Goal: Information Seeking & Learning: Check status

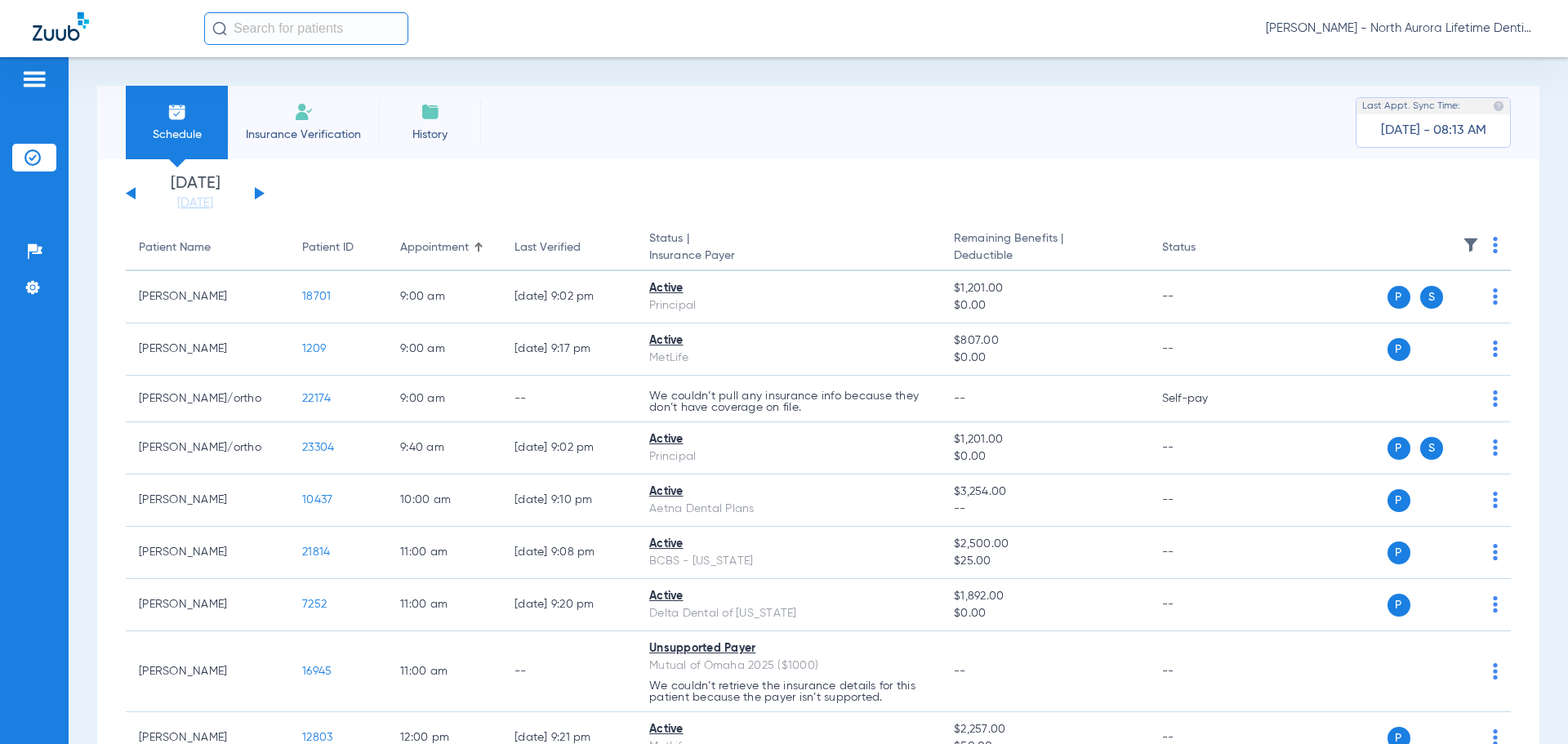
click at [260, 194] on button at bounding box center [259, 194] width 10 height 12
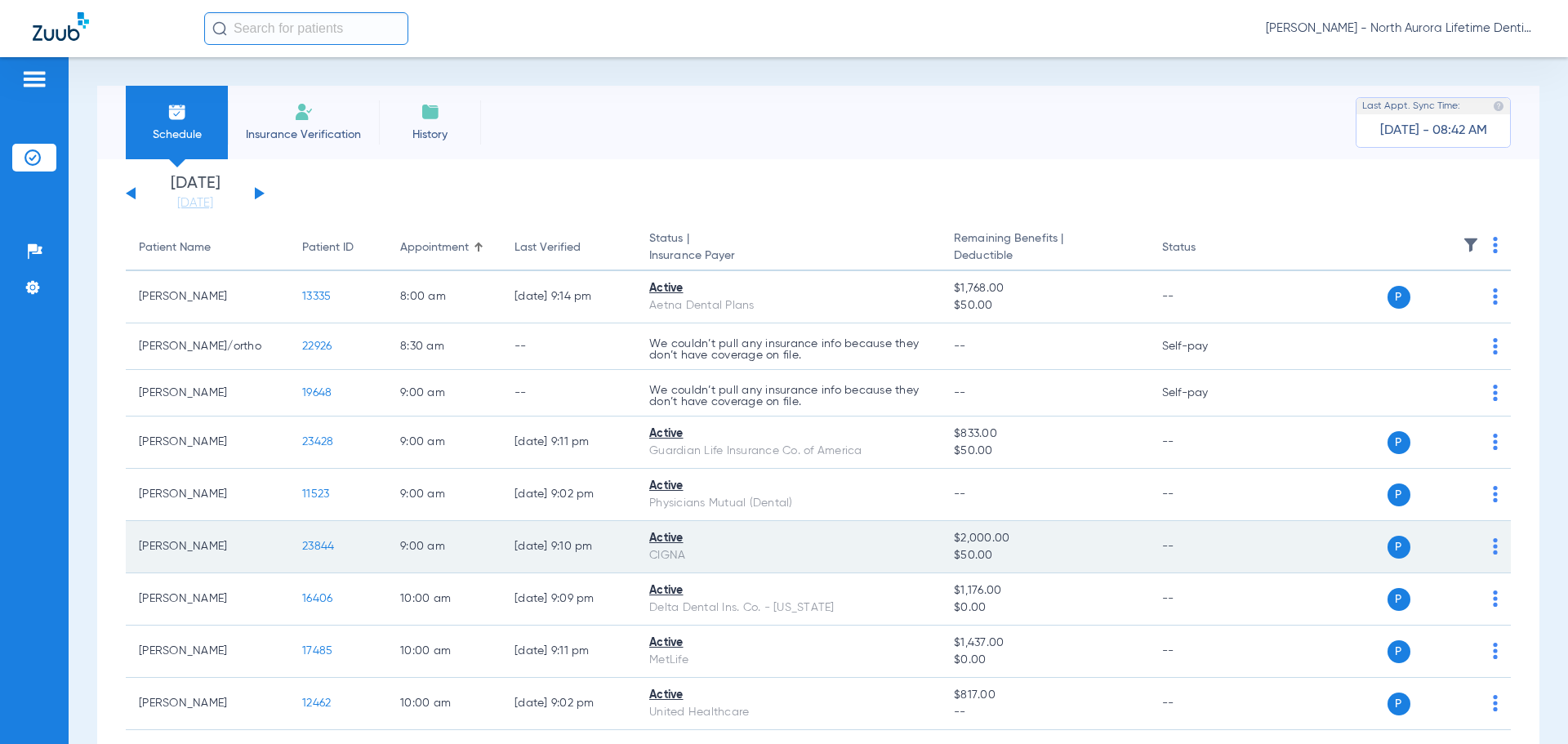
click at [321, 543] on span "23844" at bounding box center [318, 546] width 32 height 11
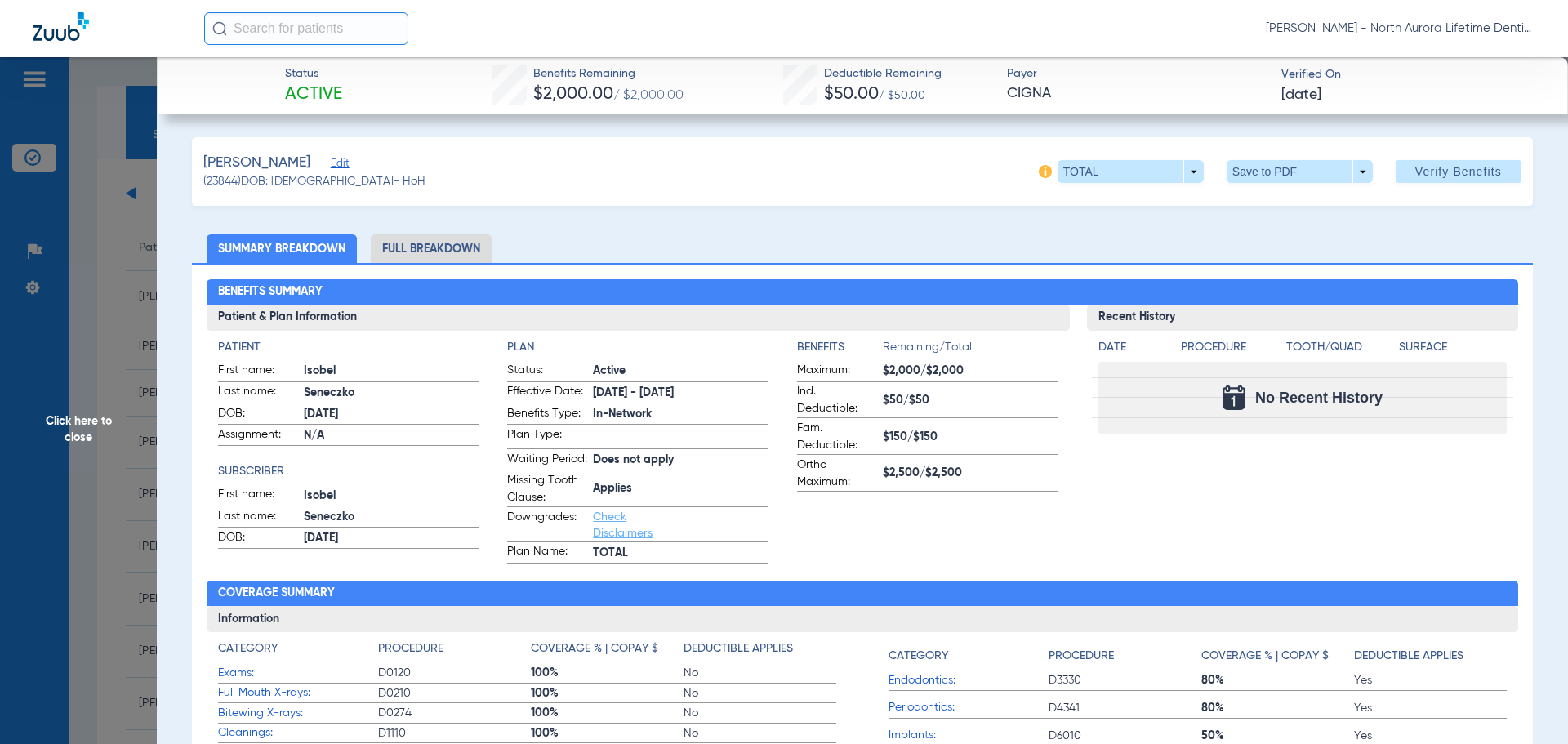
click at [445, 250] on li "Full Breakdown" at bounding box center [430, 248] width 121 height 28
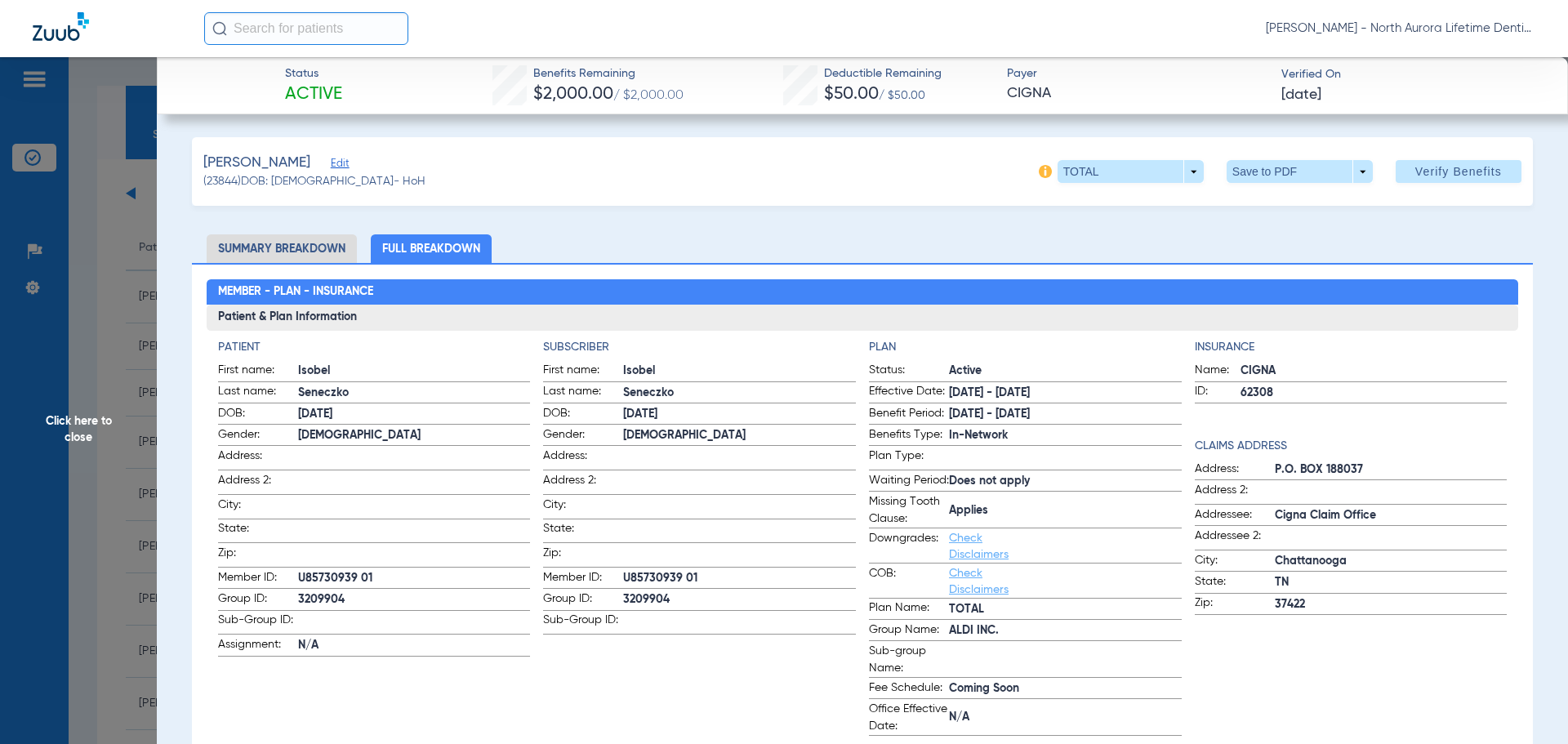
click at [328, 246] on li "Summary Breakdown" at bounding box center [282, 248] width 150 height 28
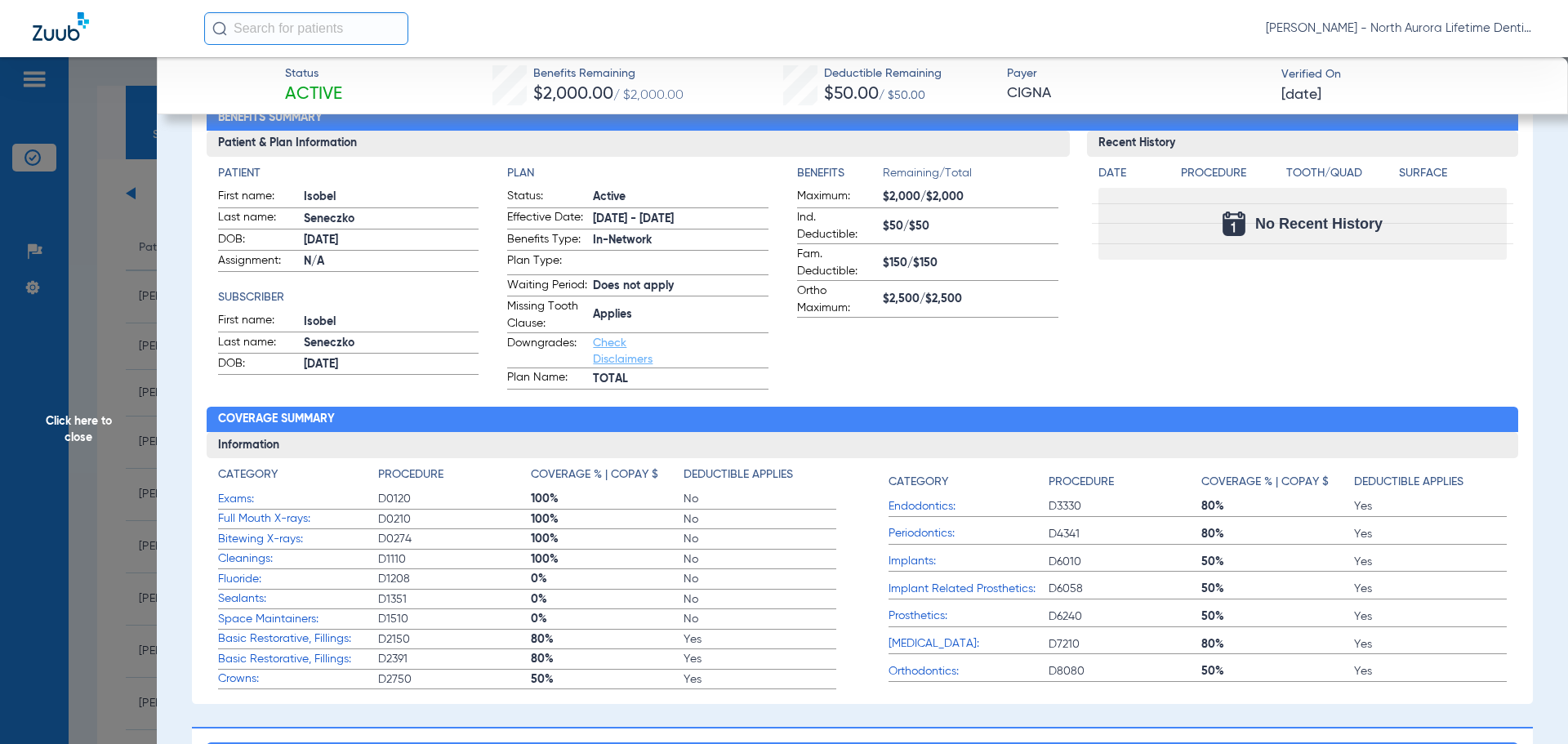
scroll to position [327, 0]
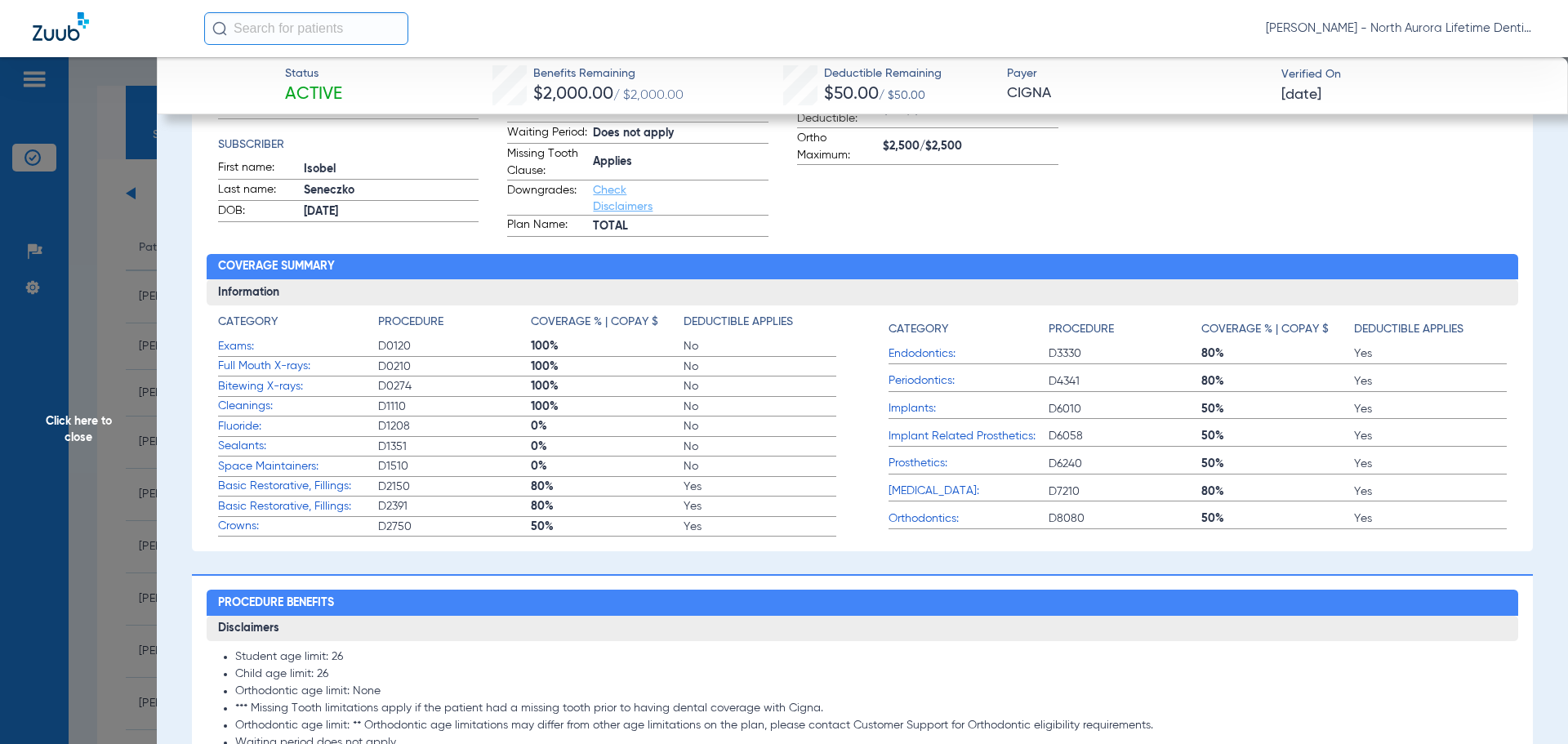
click at [80, 433] on span "Click here to close" at bounding box center [78, 429] width 156 height 744
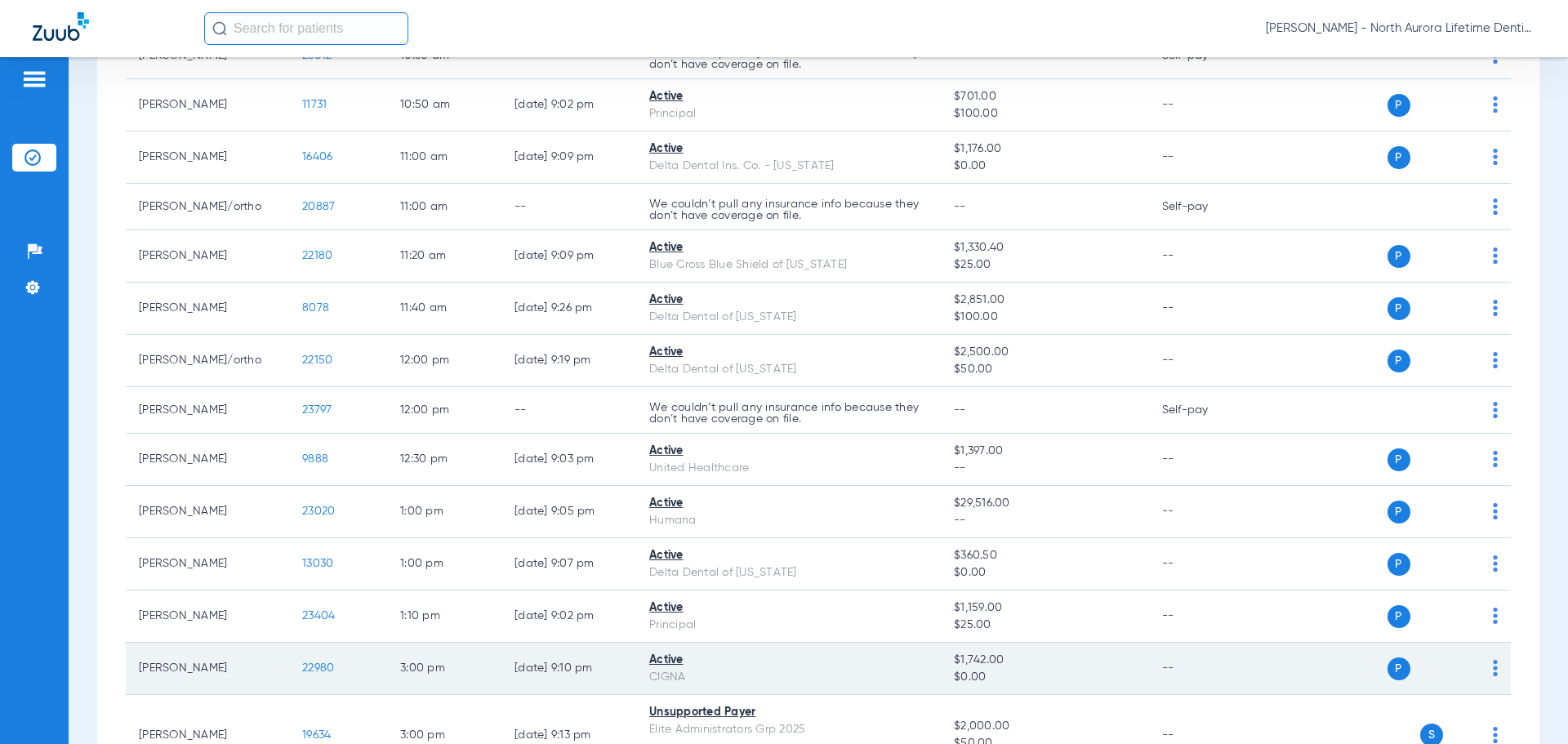
scroll to position [898, 0]
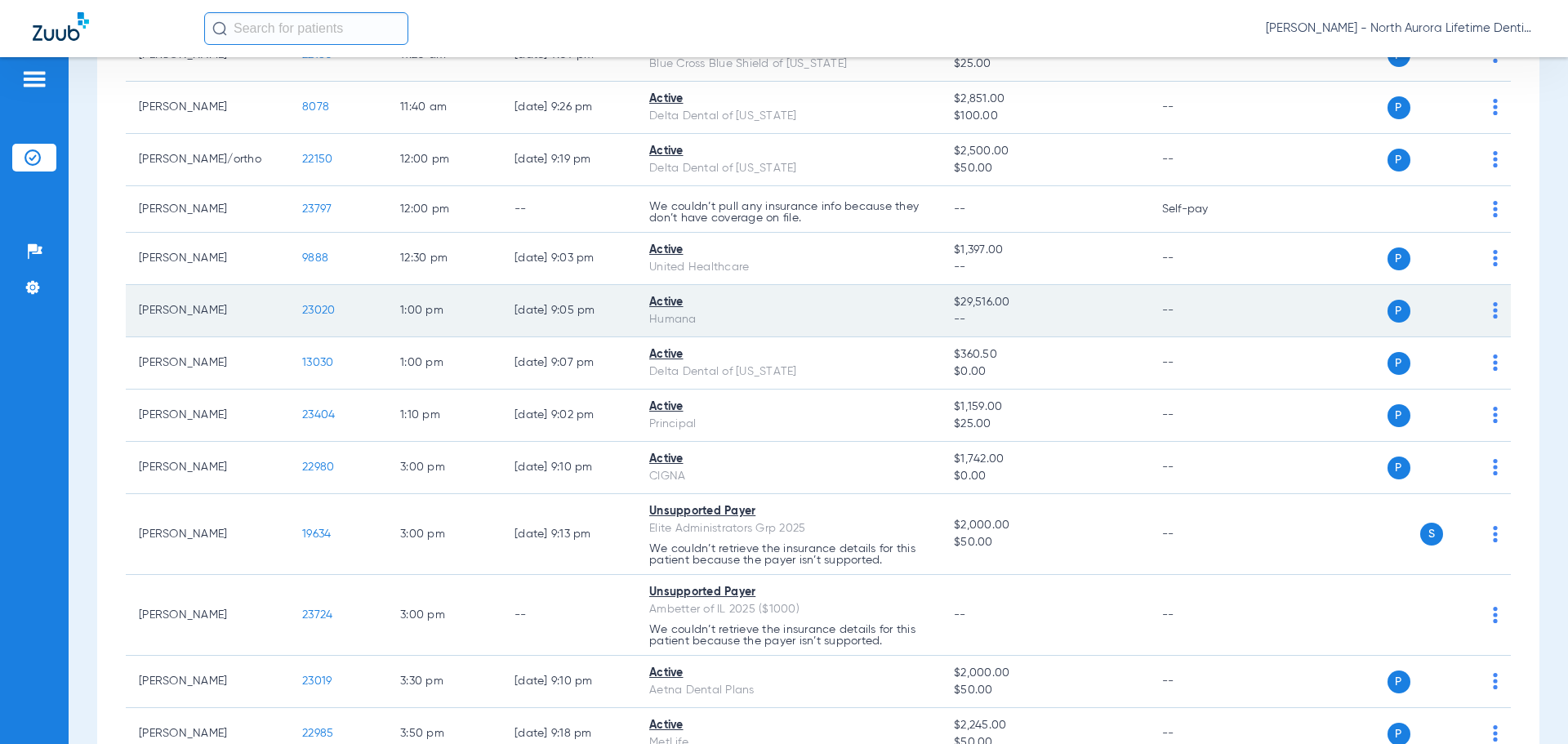
click at [322, 316] on span "23020" at bounding box center [318, 310] width 33 height 11
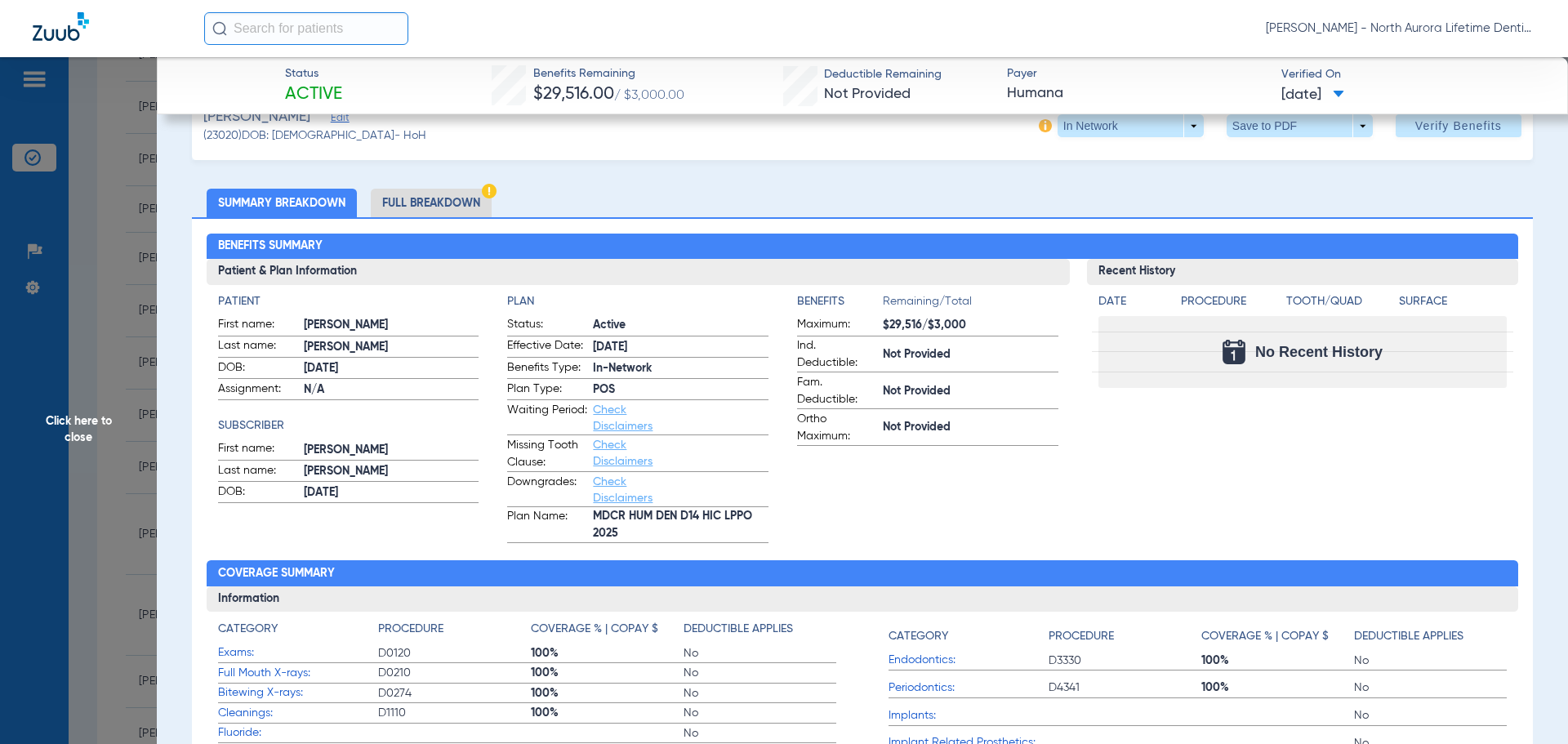
scroll to position [0, 0]
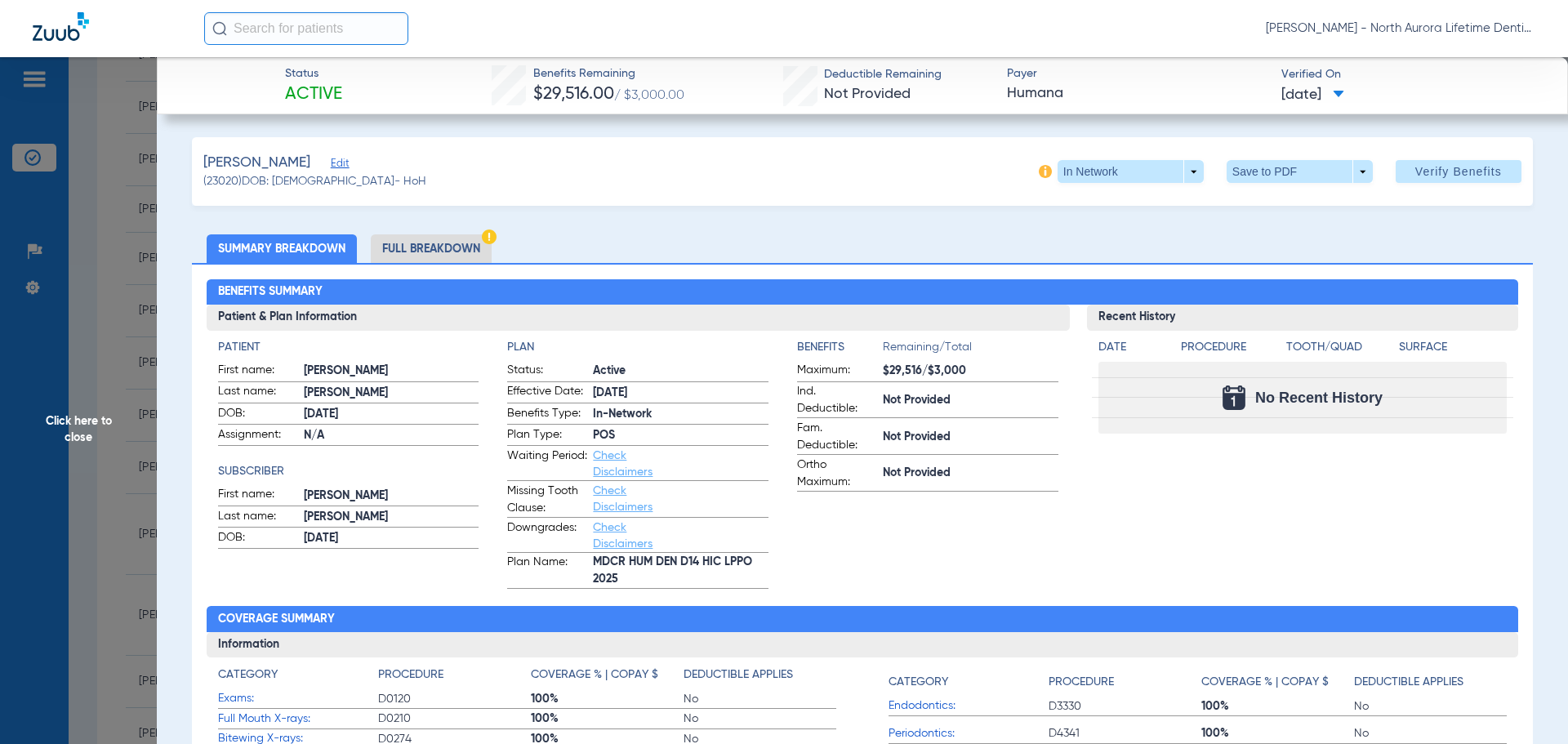
click at [443, 247] on li "Full Breakdown" at bounding box center [430, 248] width 121 height 28
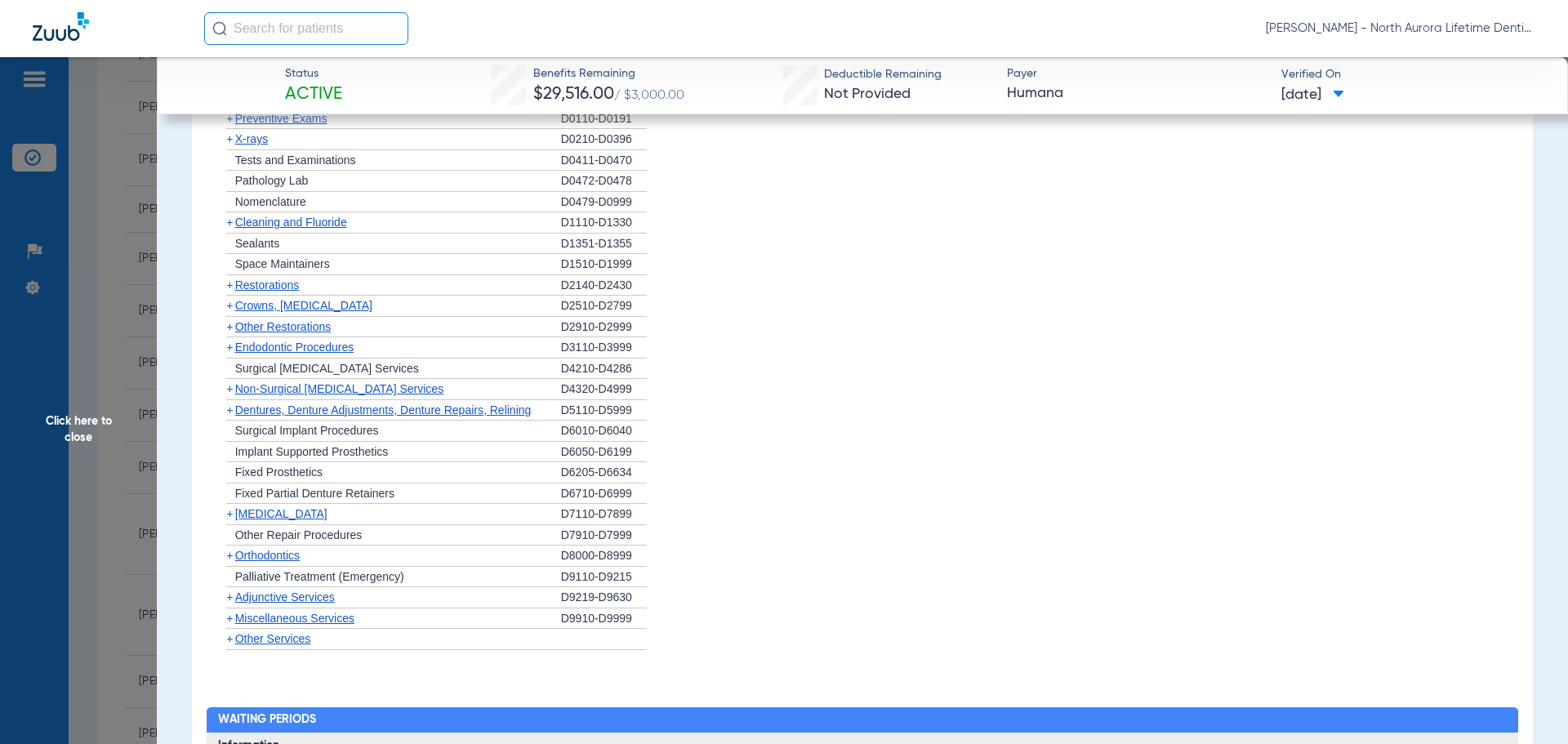
scroll to position [1689, 0]
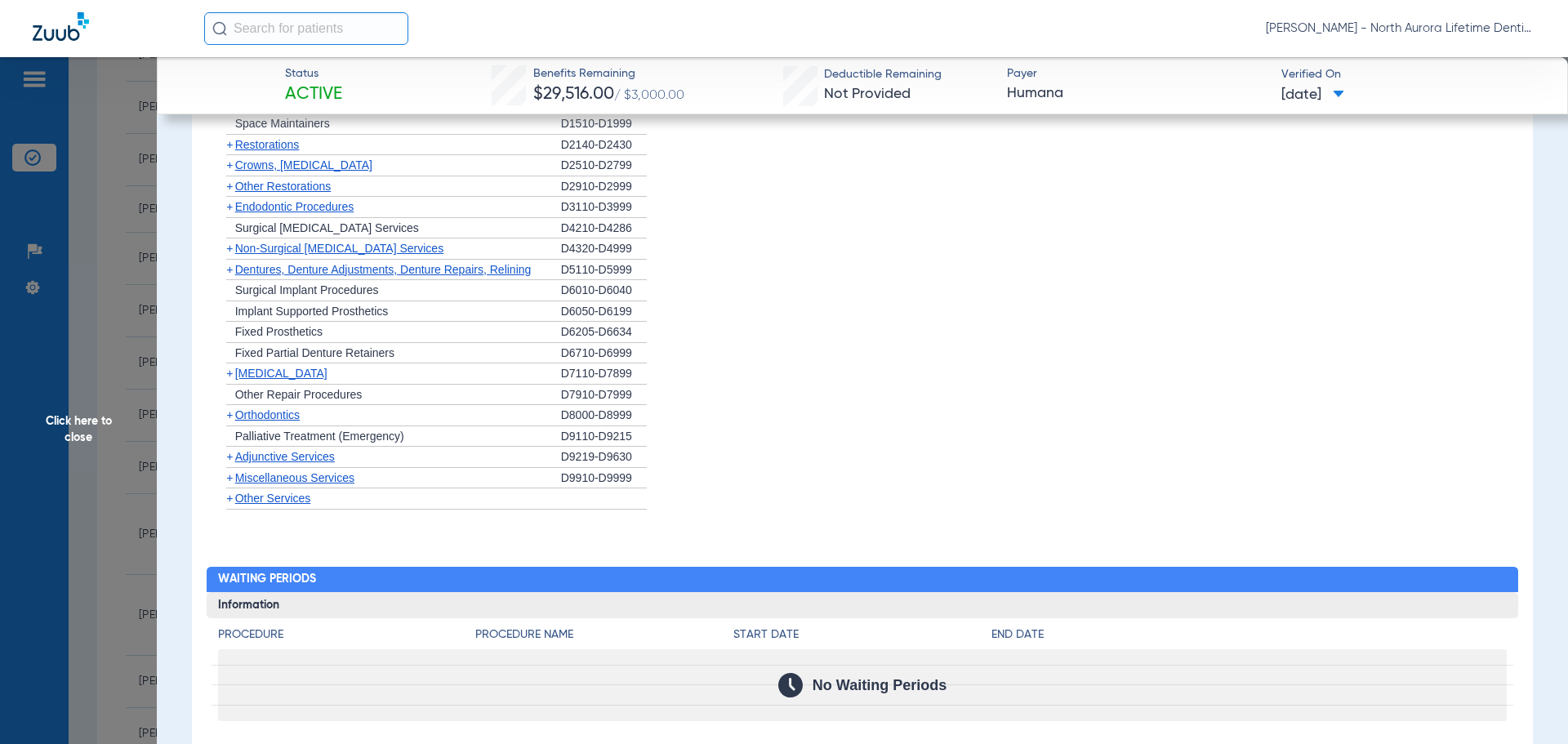
click at [258, 274] on span "Dentures, Denture Adjustments, Denture Repairs, Relining" at bounding box center [383, 269] width 296 height 13
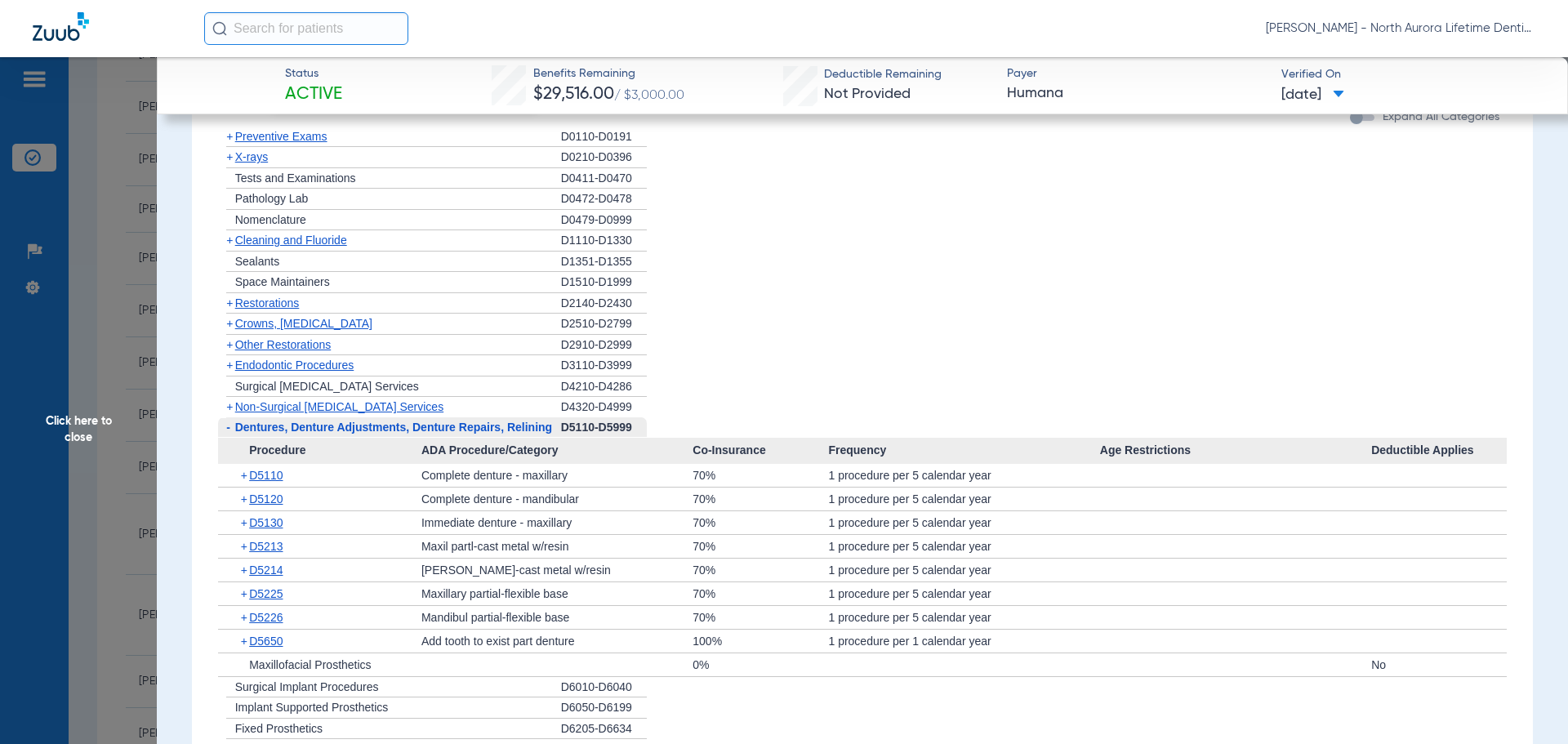
scroll to position [1527, 0]
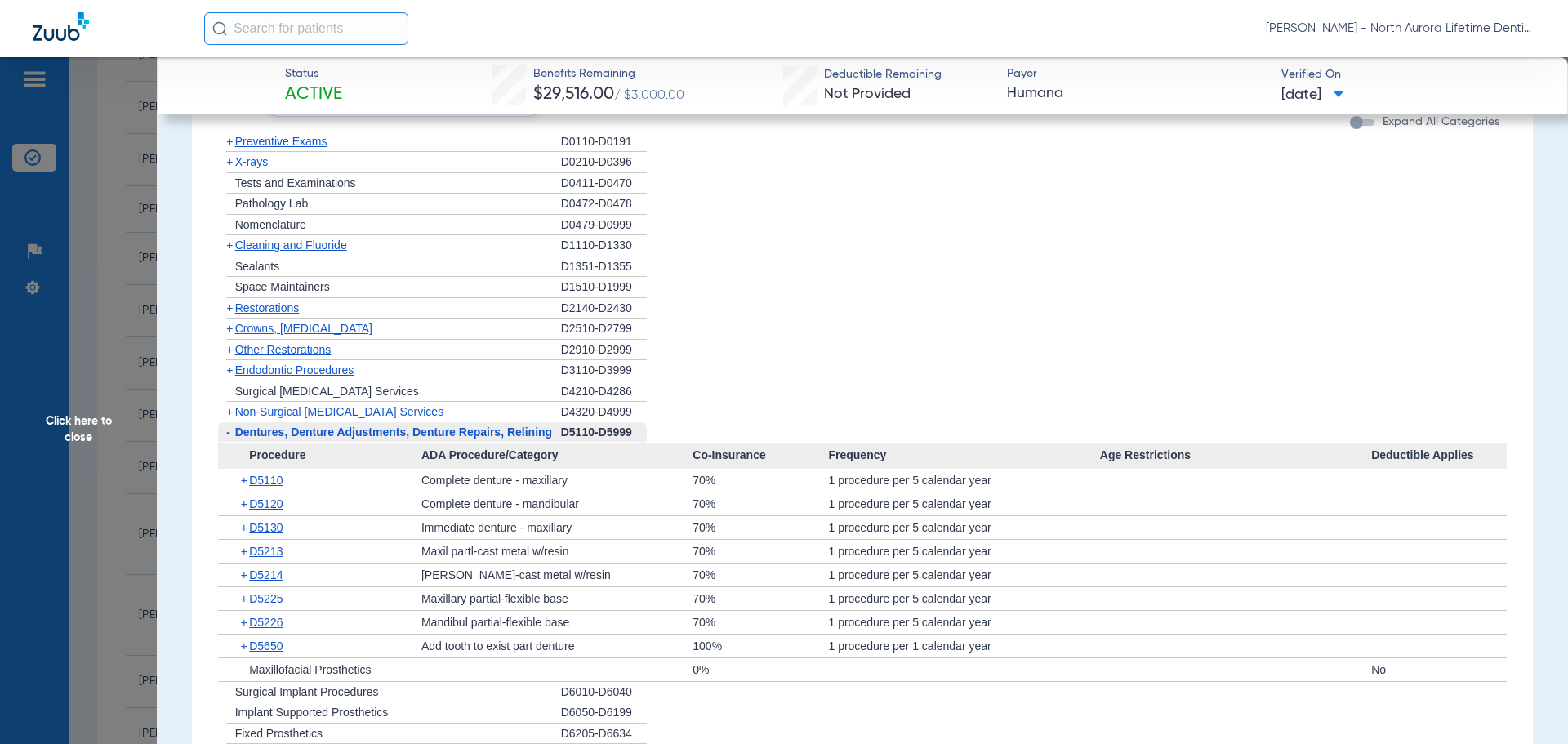
click at [262, 329] on span "Crowns, [MEDICAL_DATA]" at bounding box center [303, 328] width 137 height 13
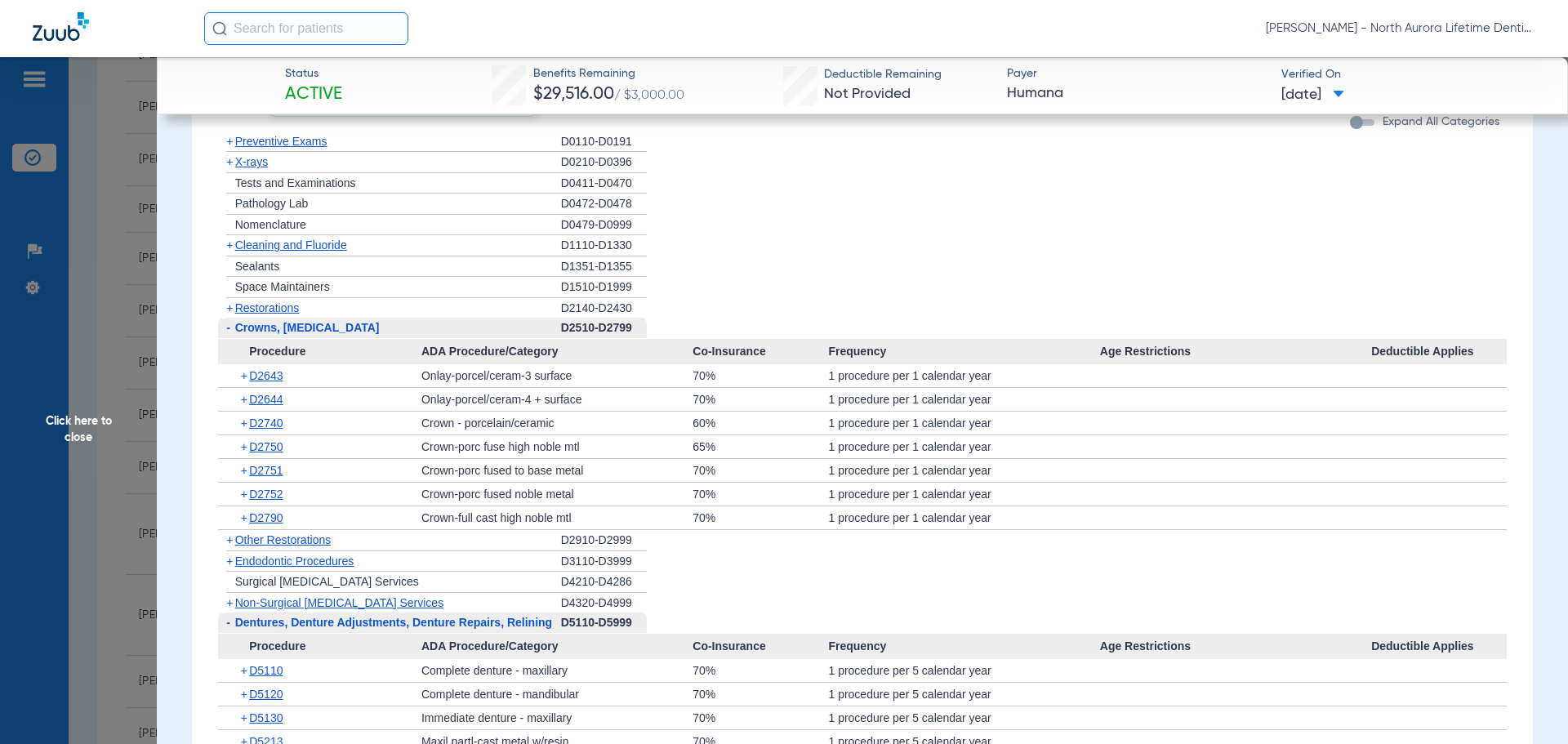
click at [88, 424] on span "Click here to close" at bounding box center [78, 429] width 156 height 744
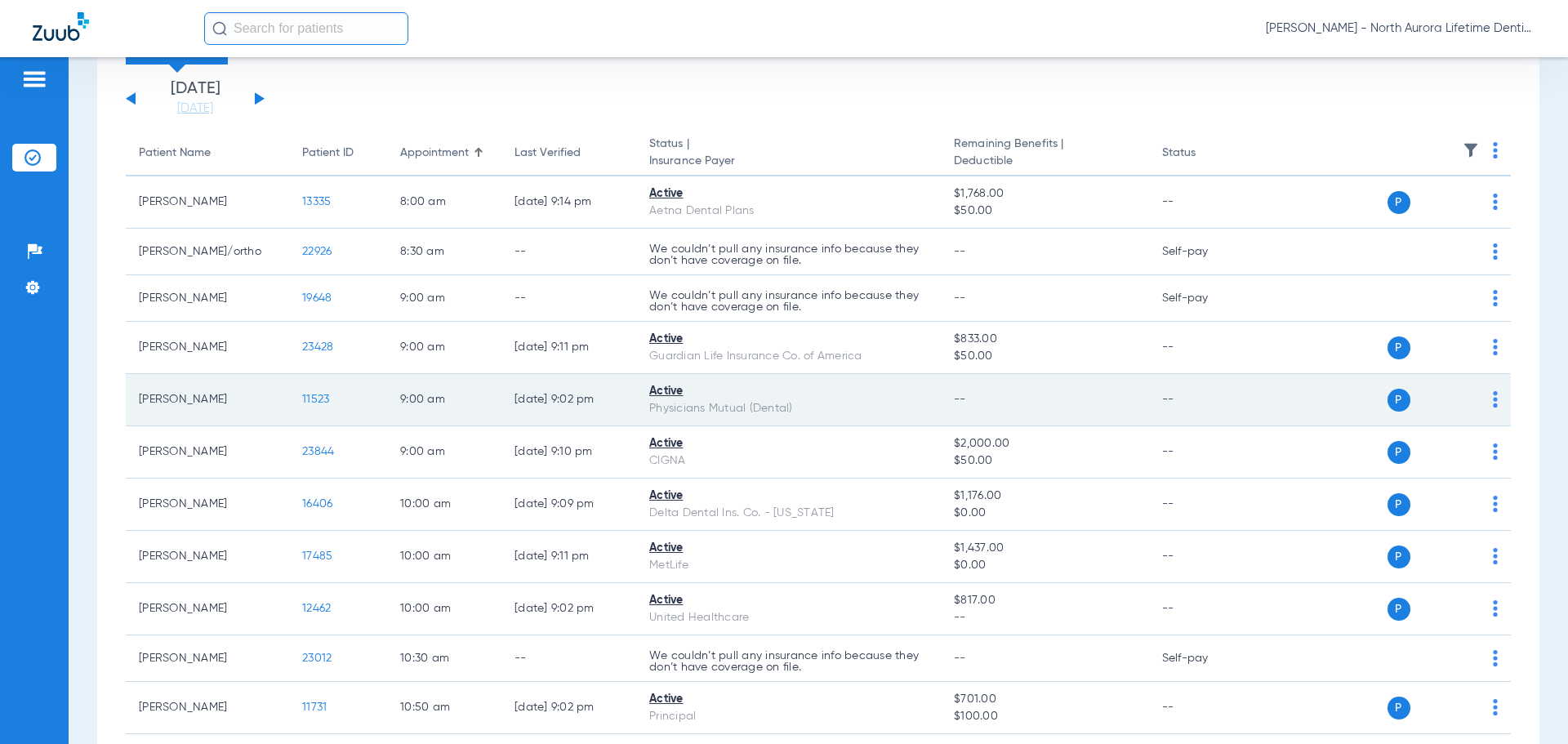
scroll to position [81, 0]
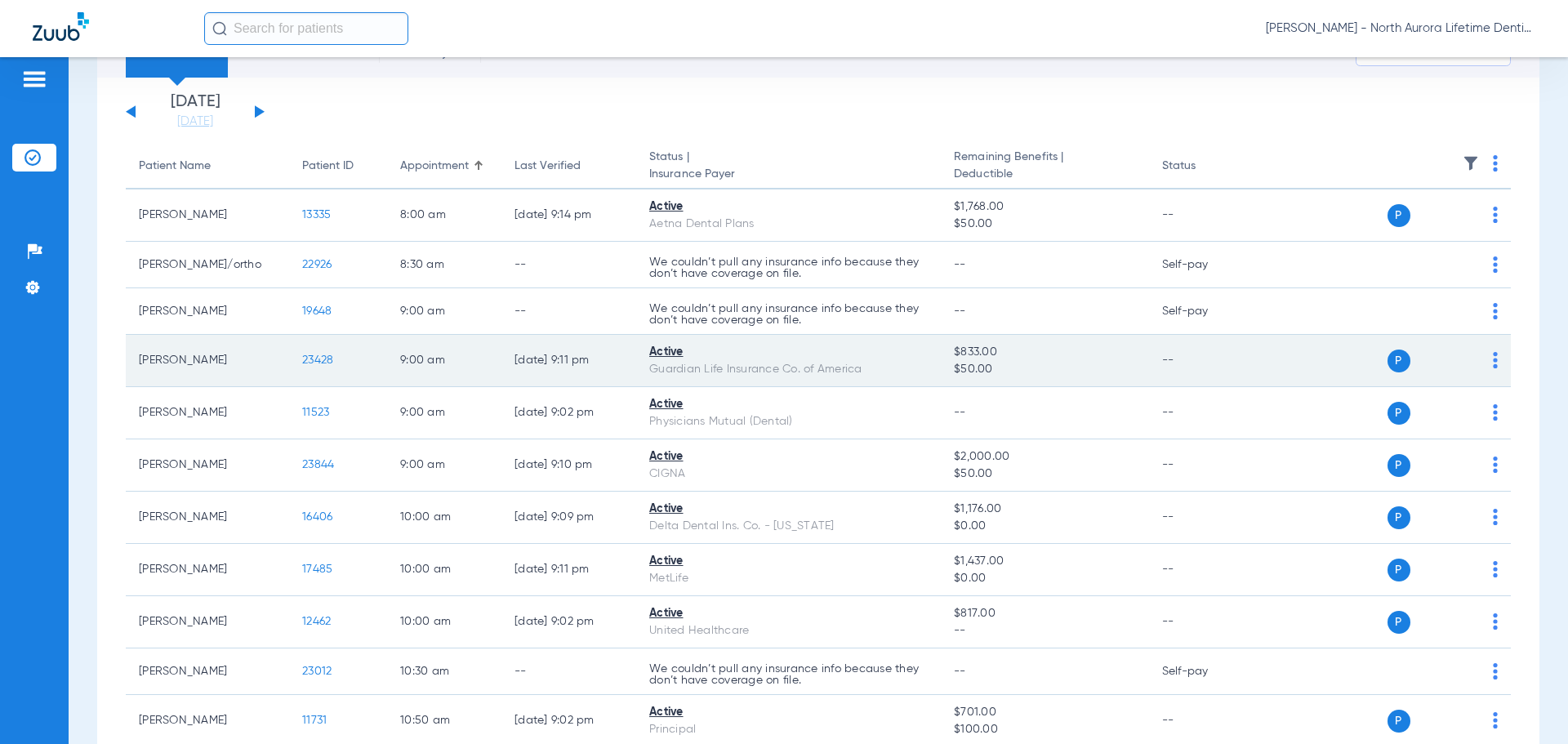
click at [330, 361] on span "23428" at bounding box center [317, 360] width 31 height 11
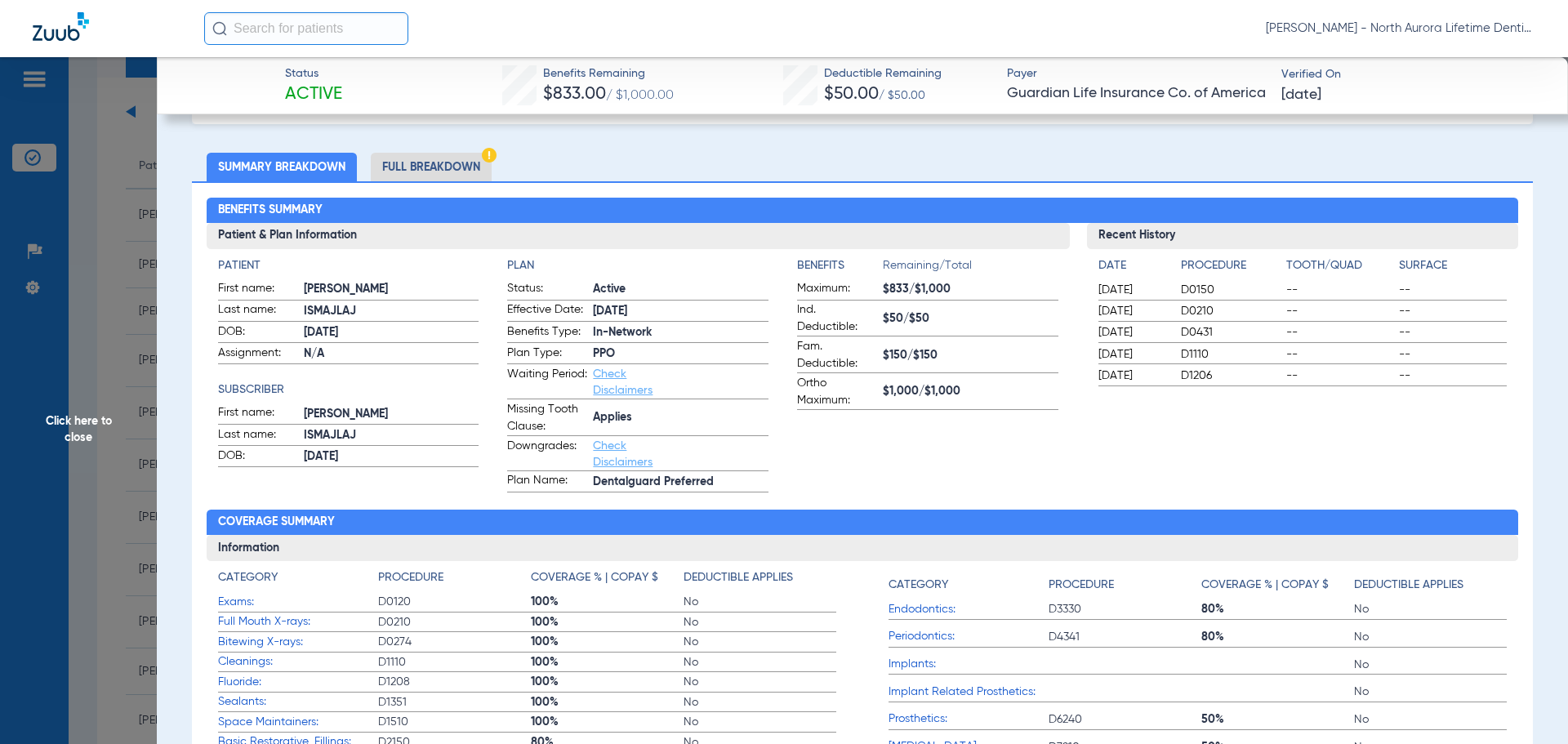
click at [444, 168] on li "Full Breakdown" at bounding box center [430, 167] width 121 height 28
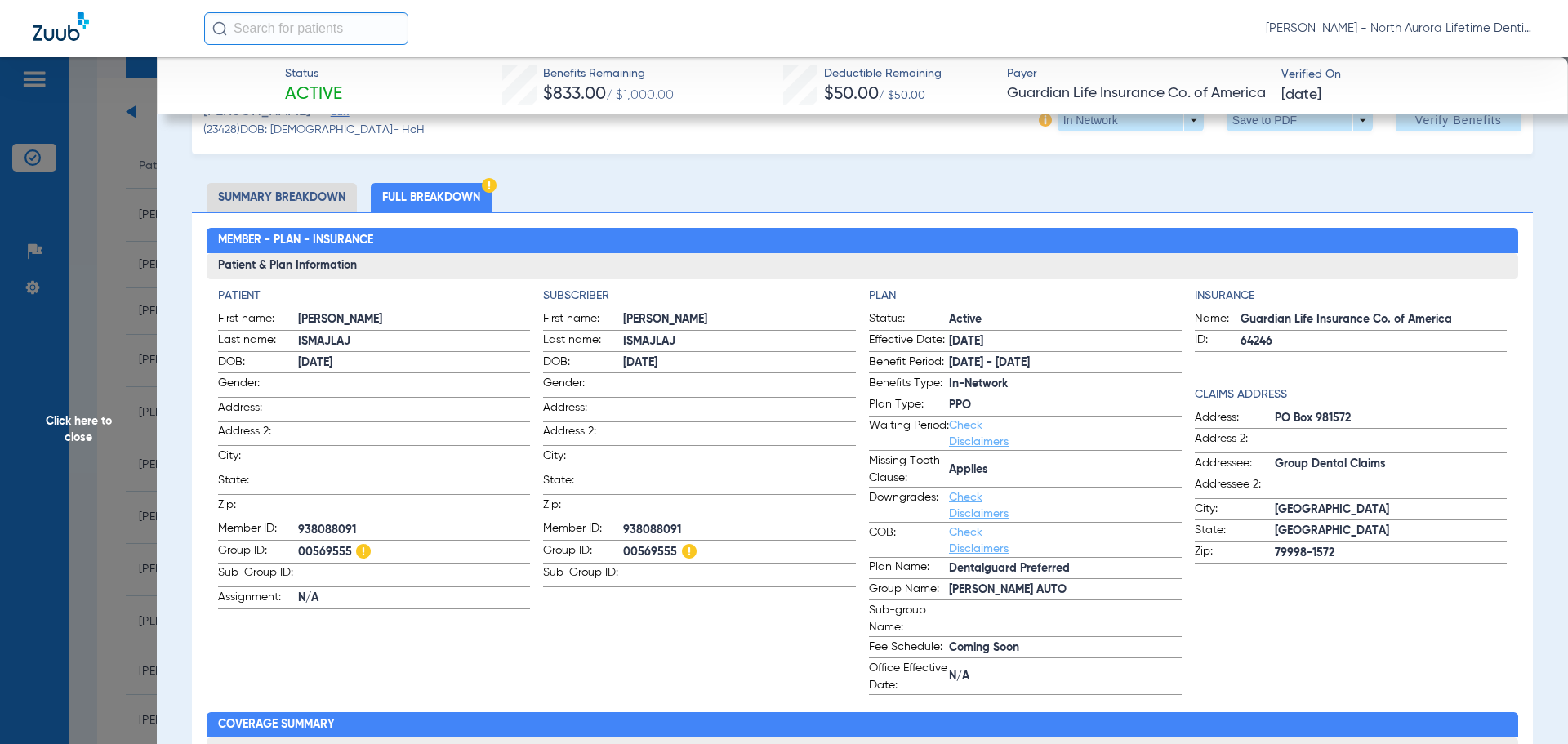
scroll to position [0, 0]
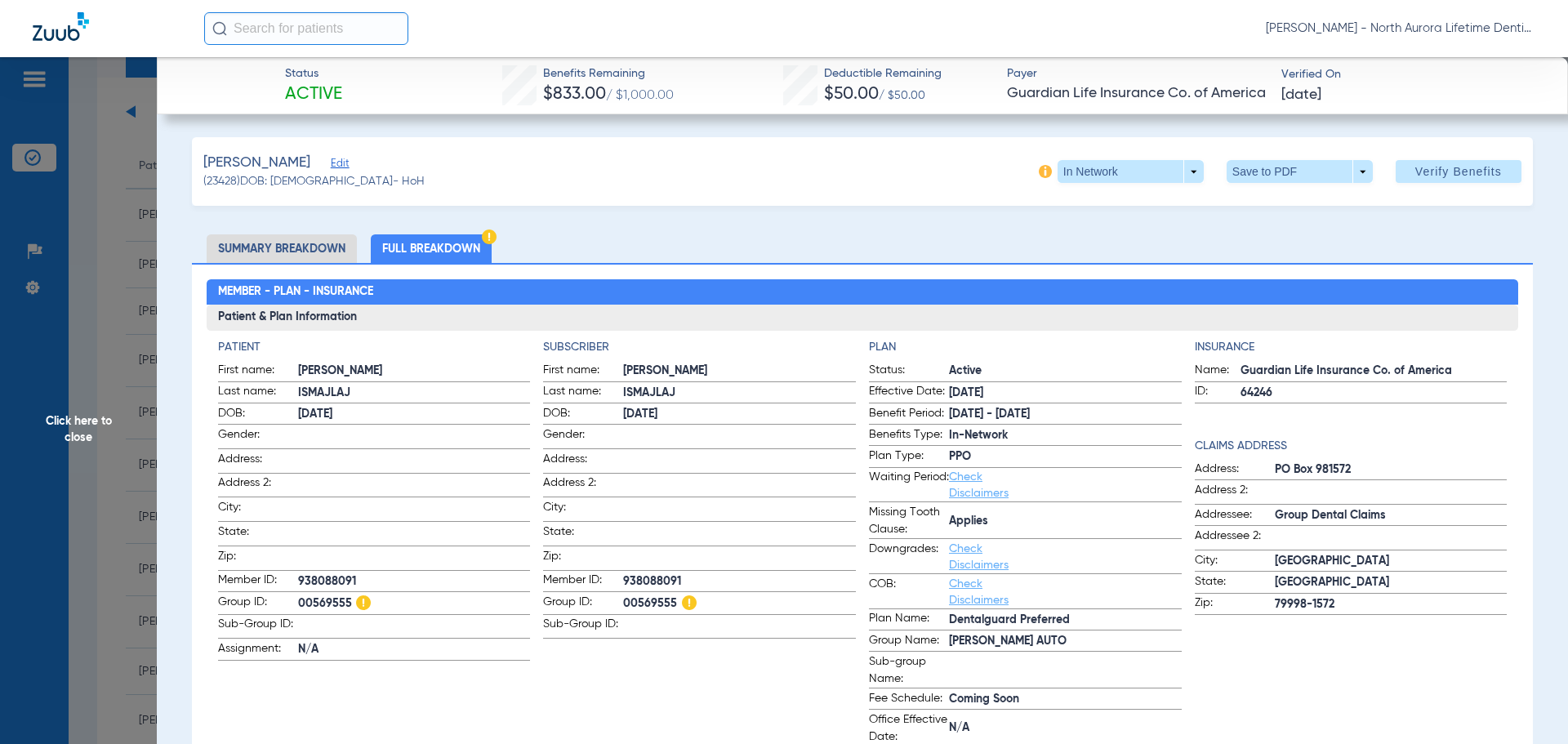
click at [91, 435] on span "Click here to close" at bounding box center [78, 429] width 156 height 744
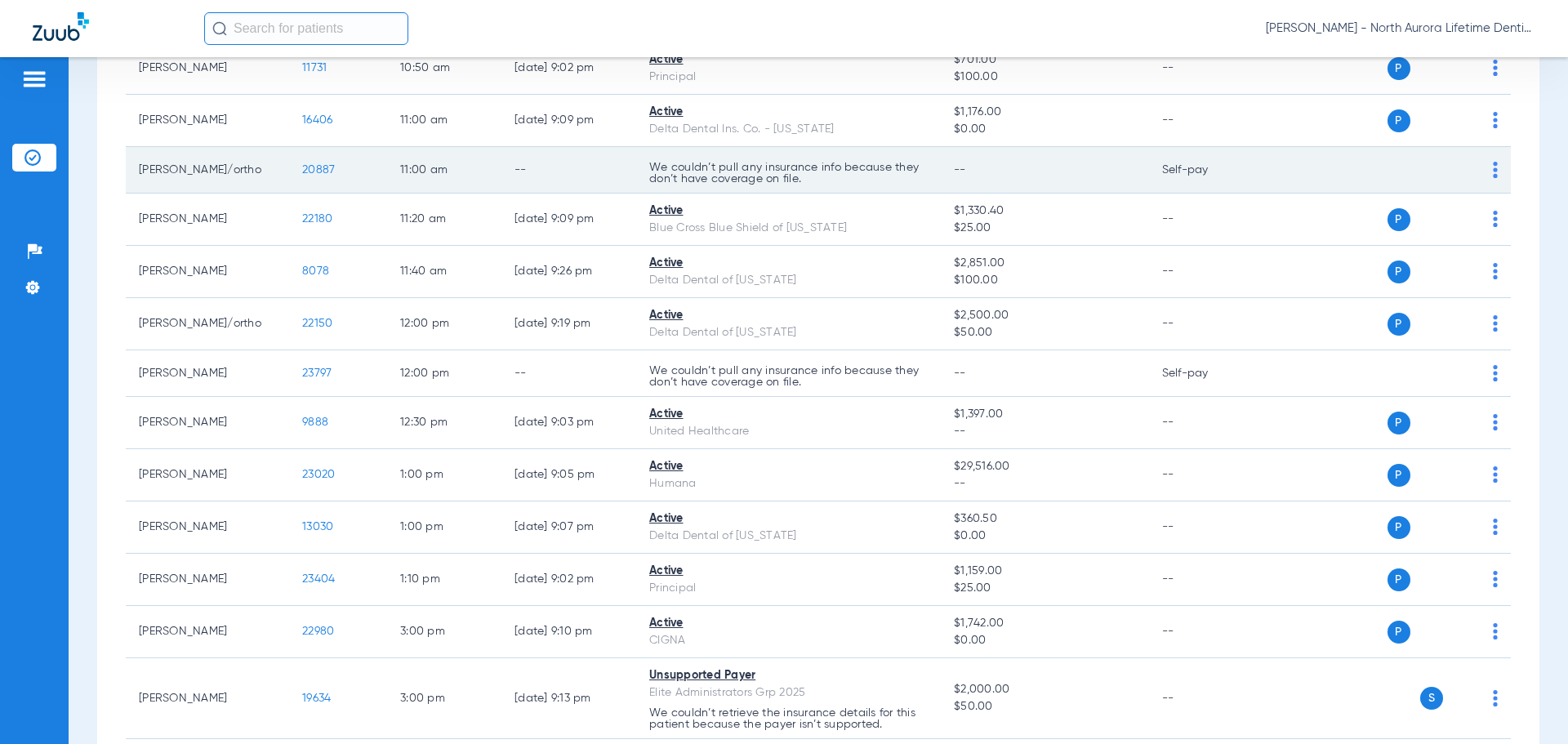
scroll to position [734, 0]
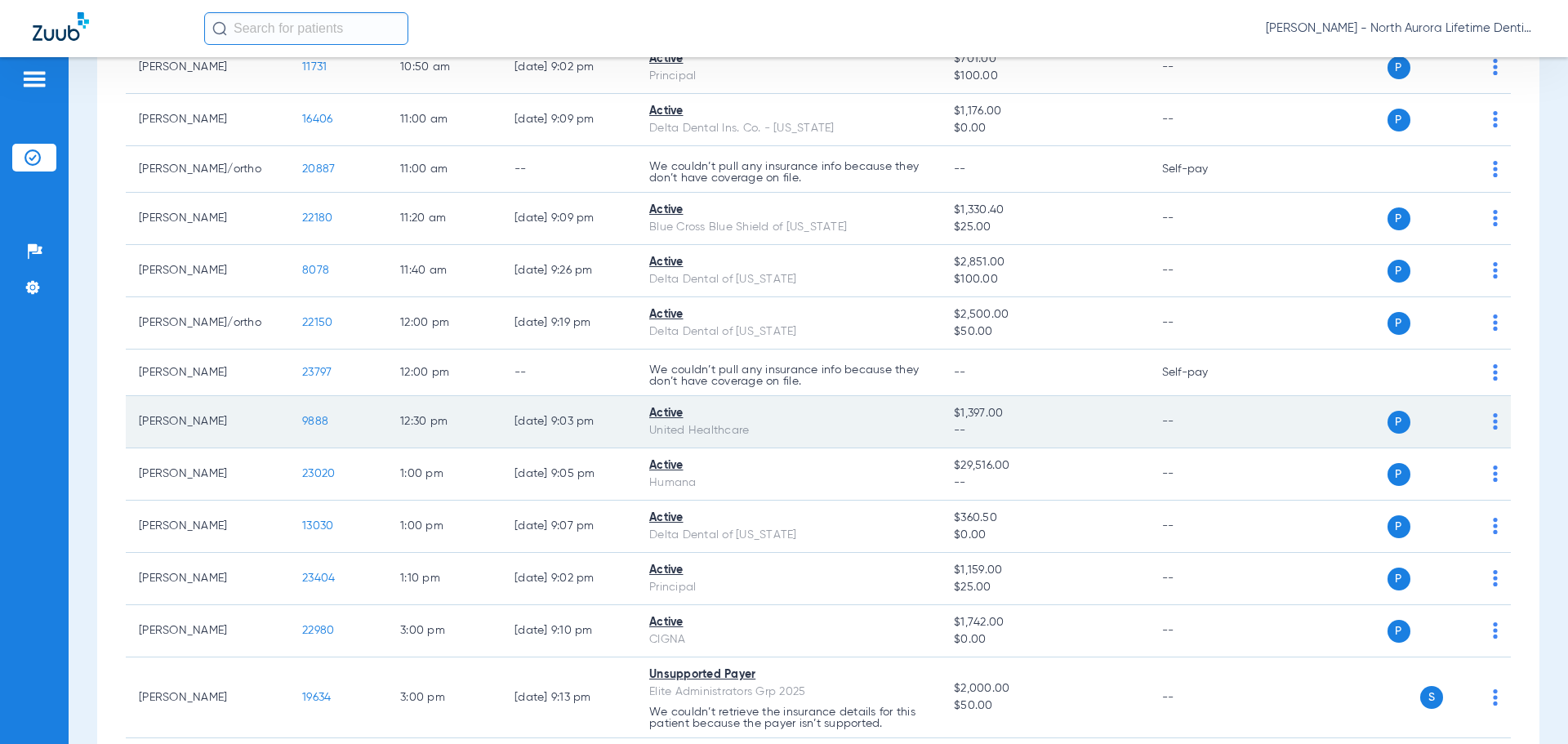
click at [321, 423] on span "9888" at bounding box center [316, 421] width 27 height 11
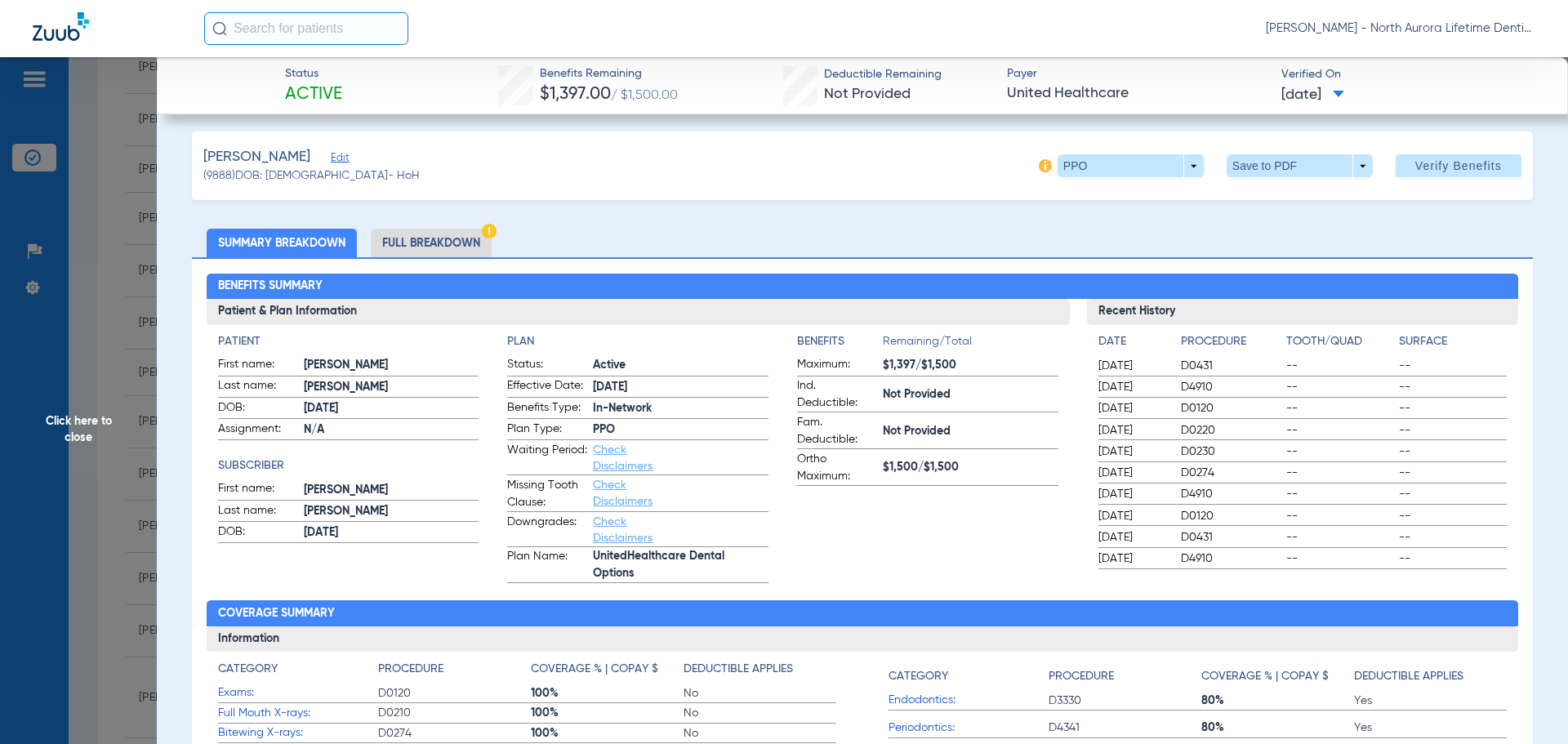
scroll to position [0, 0]
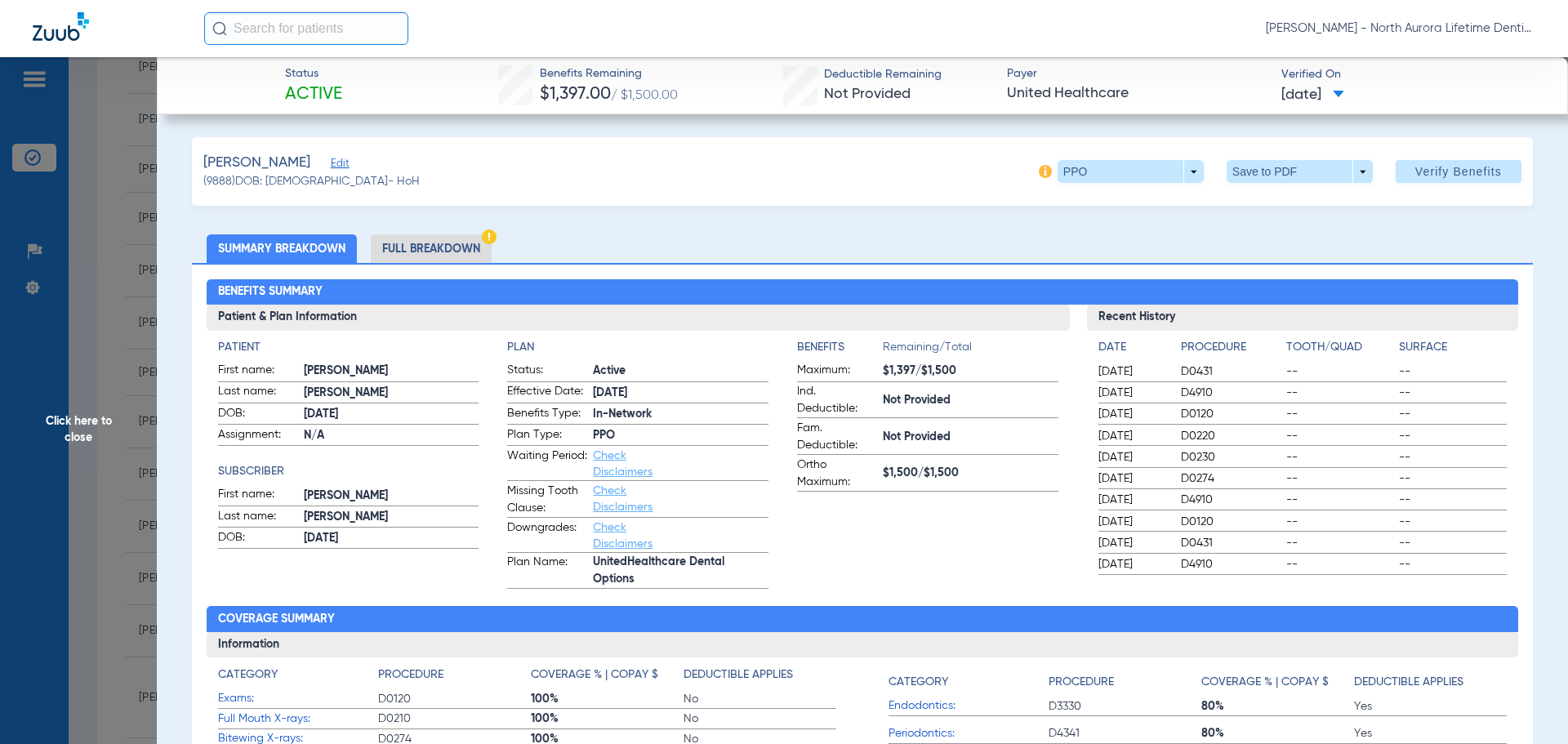
click at [458, 252] on li "Full Breakdown" at bounding box center [430, 248] width 121 height 28
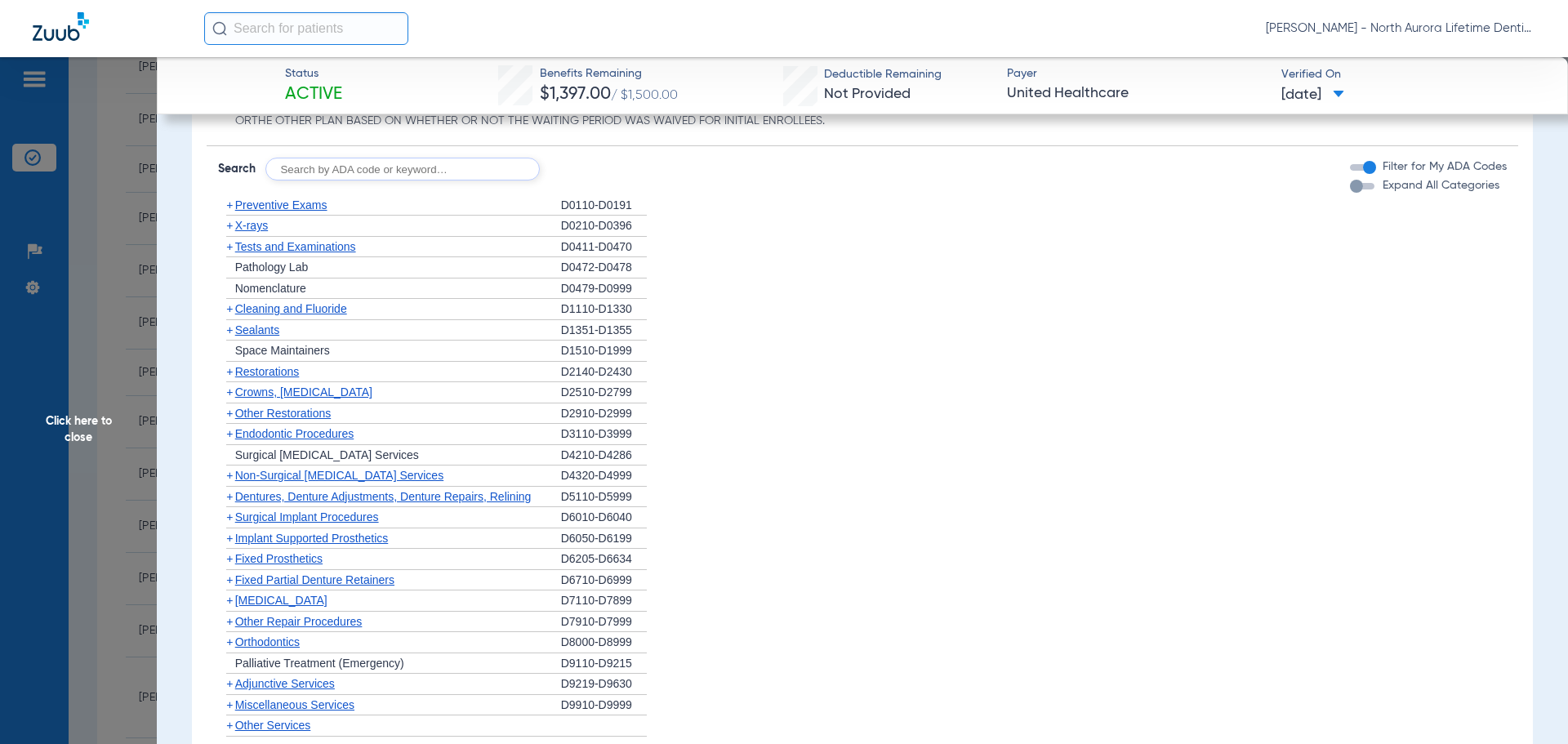
scroll to position [1796, 0]
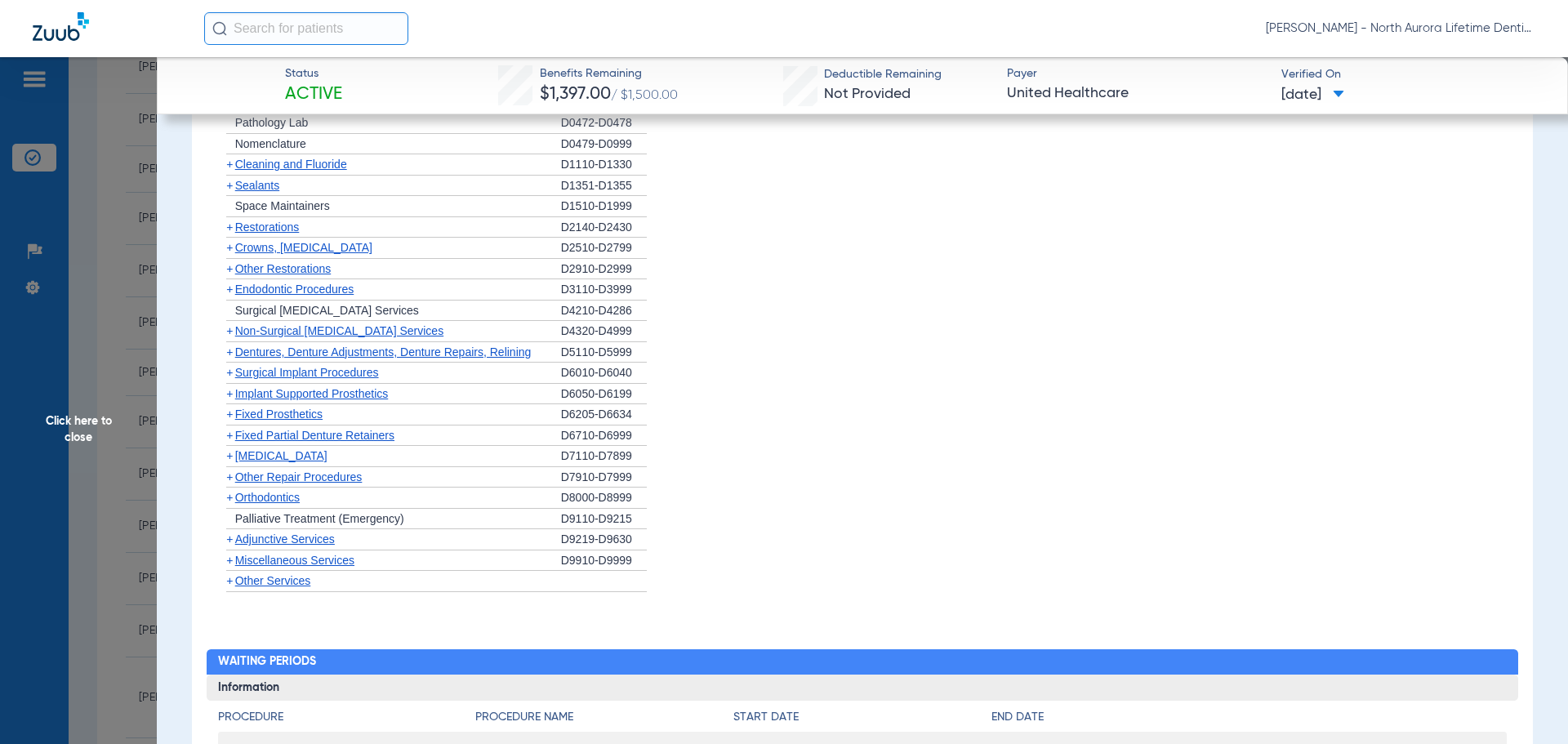
click at [265, 250] on span "Crowns, [MEDICAL_DATA]" at bounding box center [303, 247] width 137 height 13
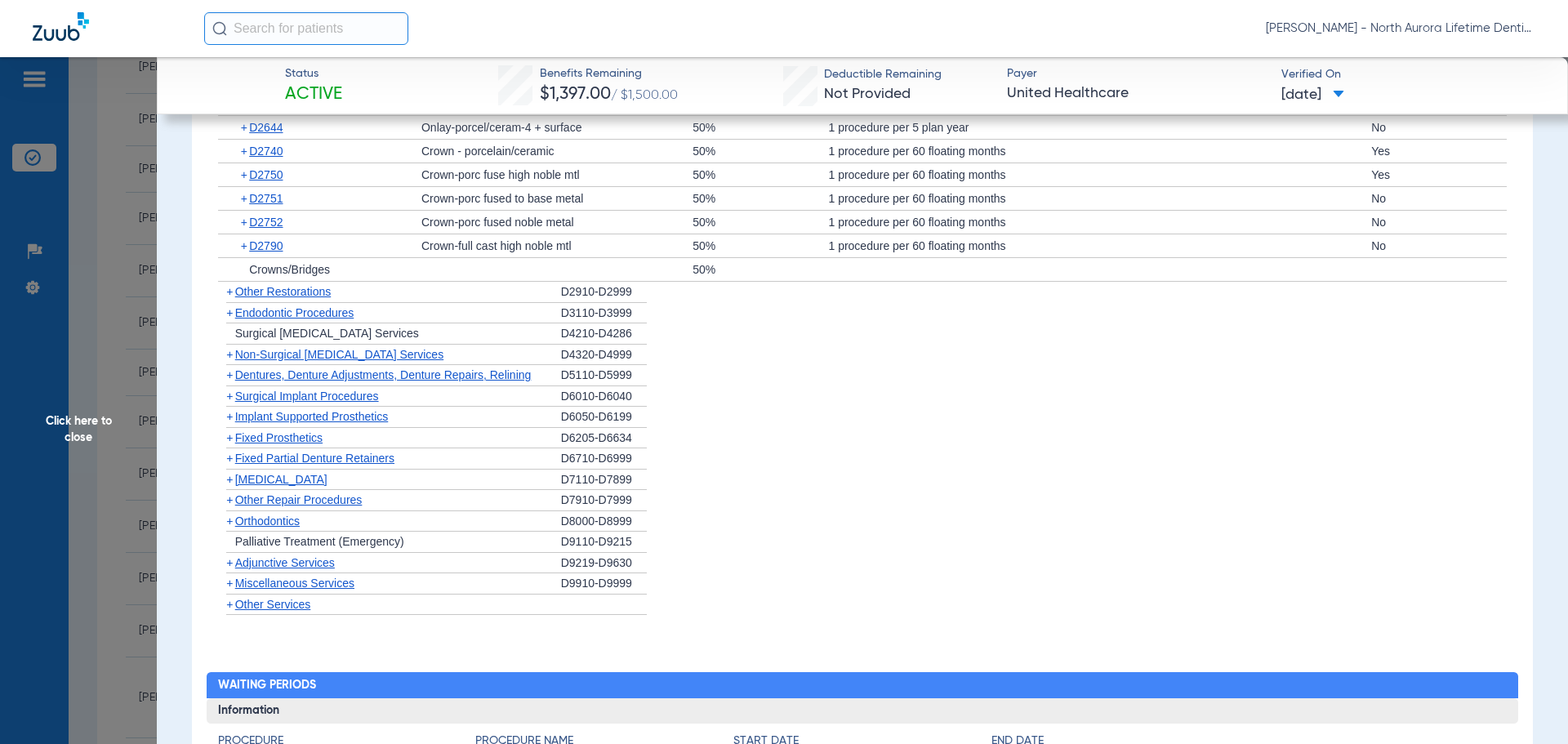
scroll to position [2204, 0]
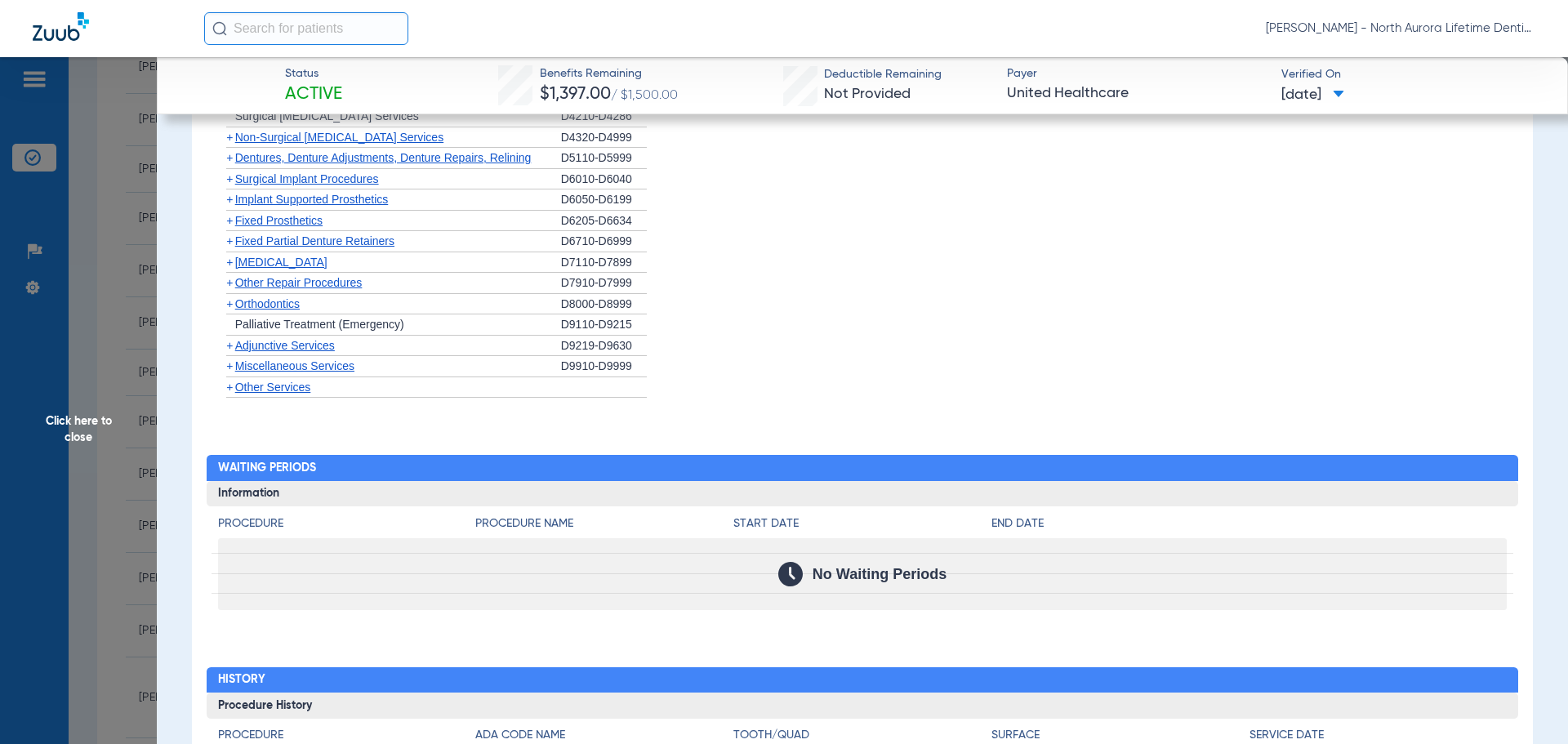
click at [278, 308] on span "Orthodontics" at bounding box center [267, 303] width 65 height 13
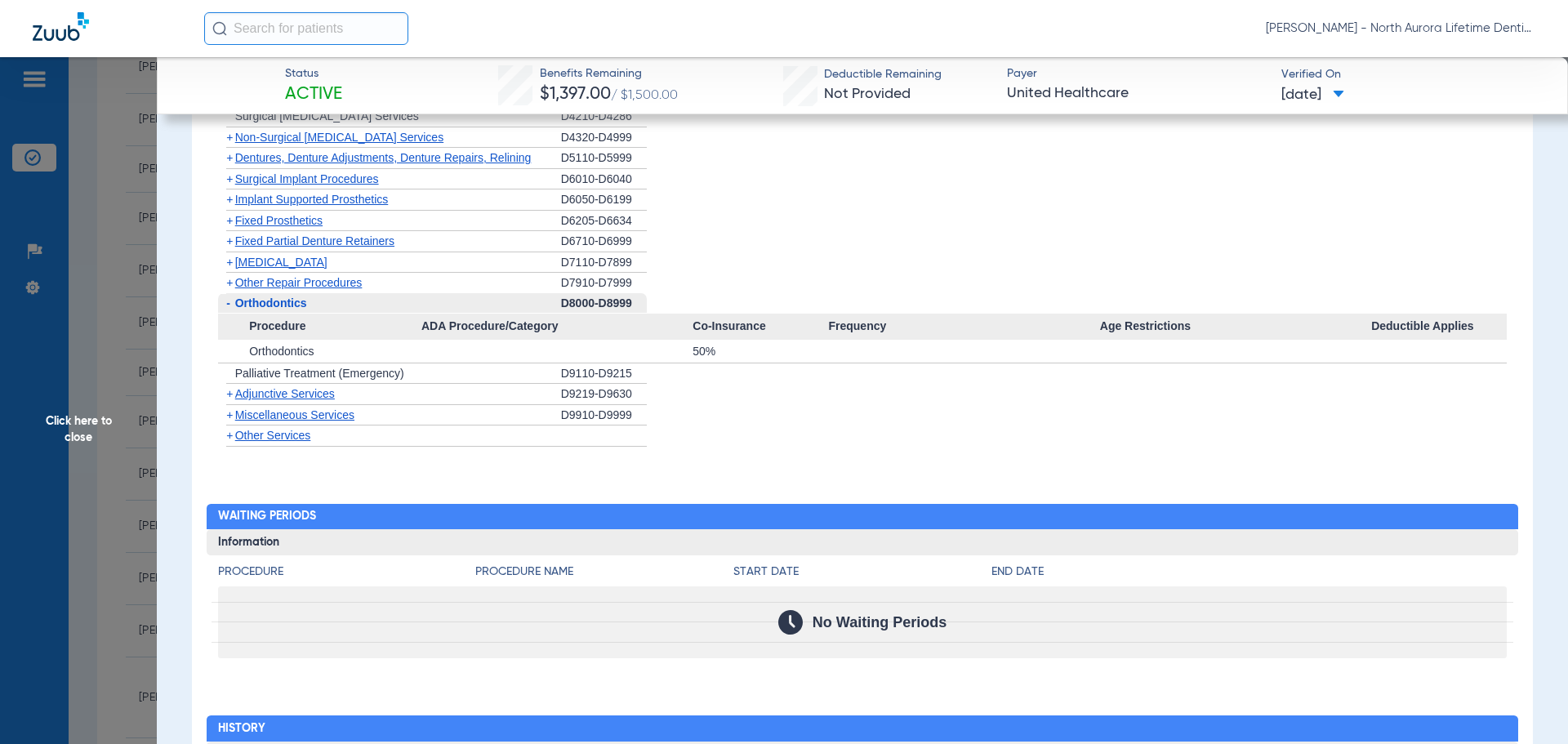
click at [274, 397] on span "Adjunctive Services" at bounding box center [285, 393] width 100 height 13
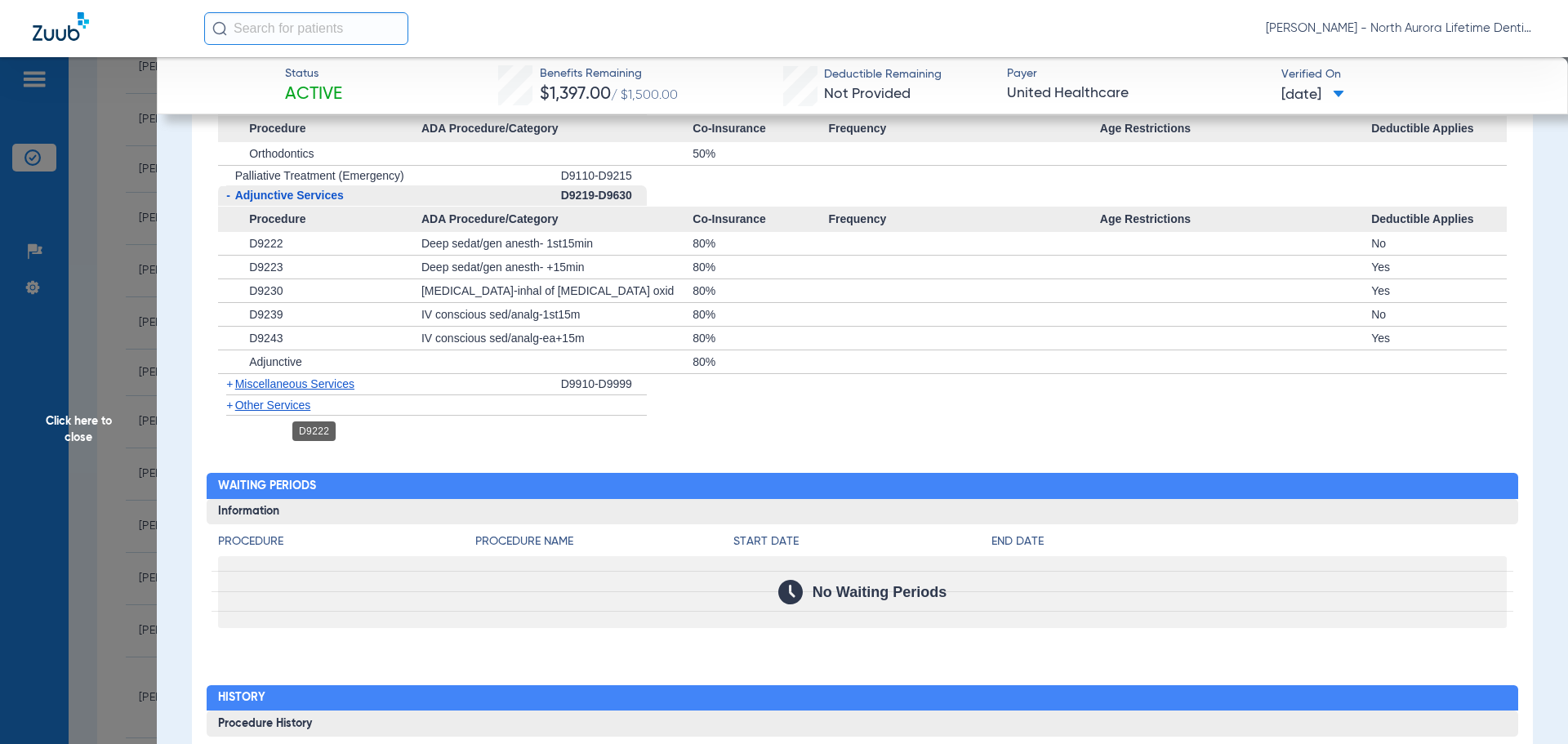
scroll to position [2449, 0]
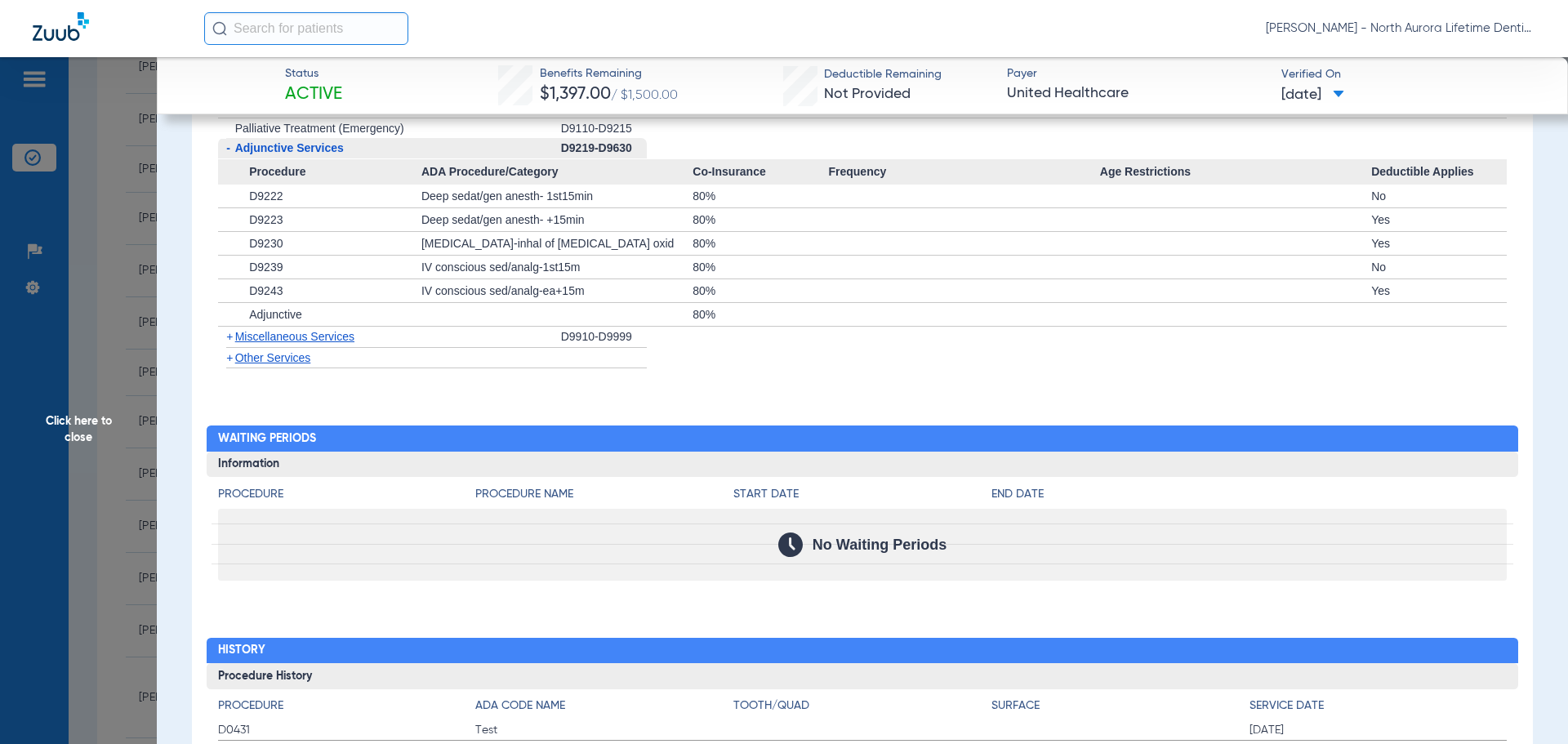
click at [274, 340] on span "Miscellaneous Services" at bounding box center [294, 336] width 119 height 13
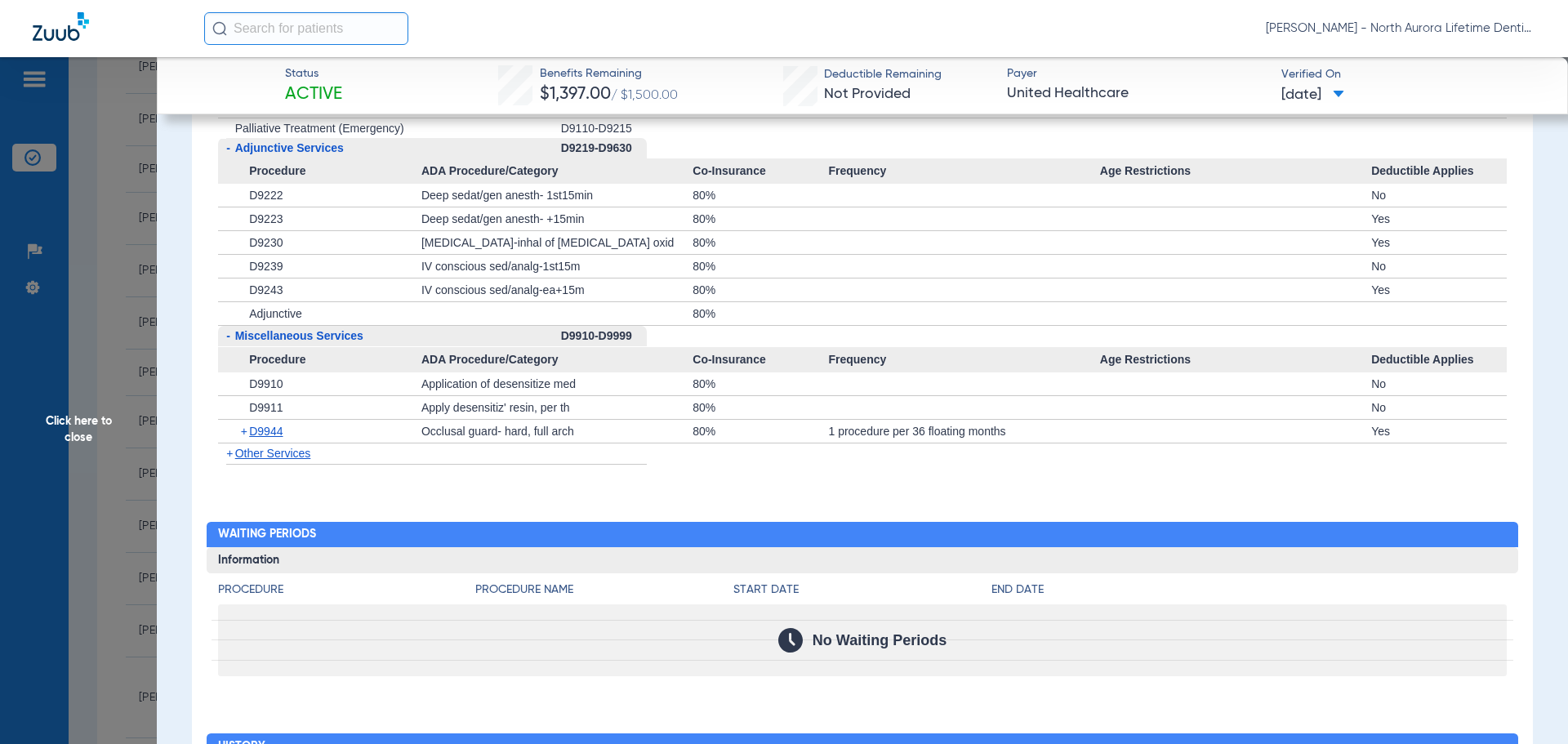
click at [78, 423] on span "Click here to close" at bounding box center [78, 429] width 156 height 744
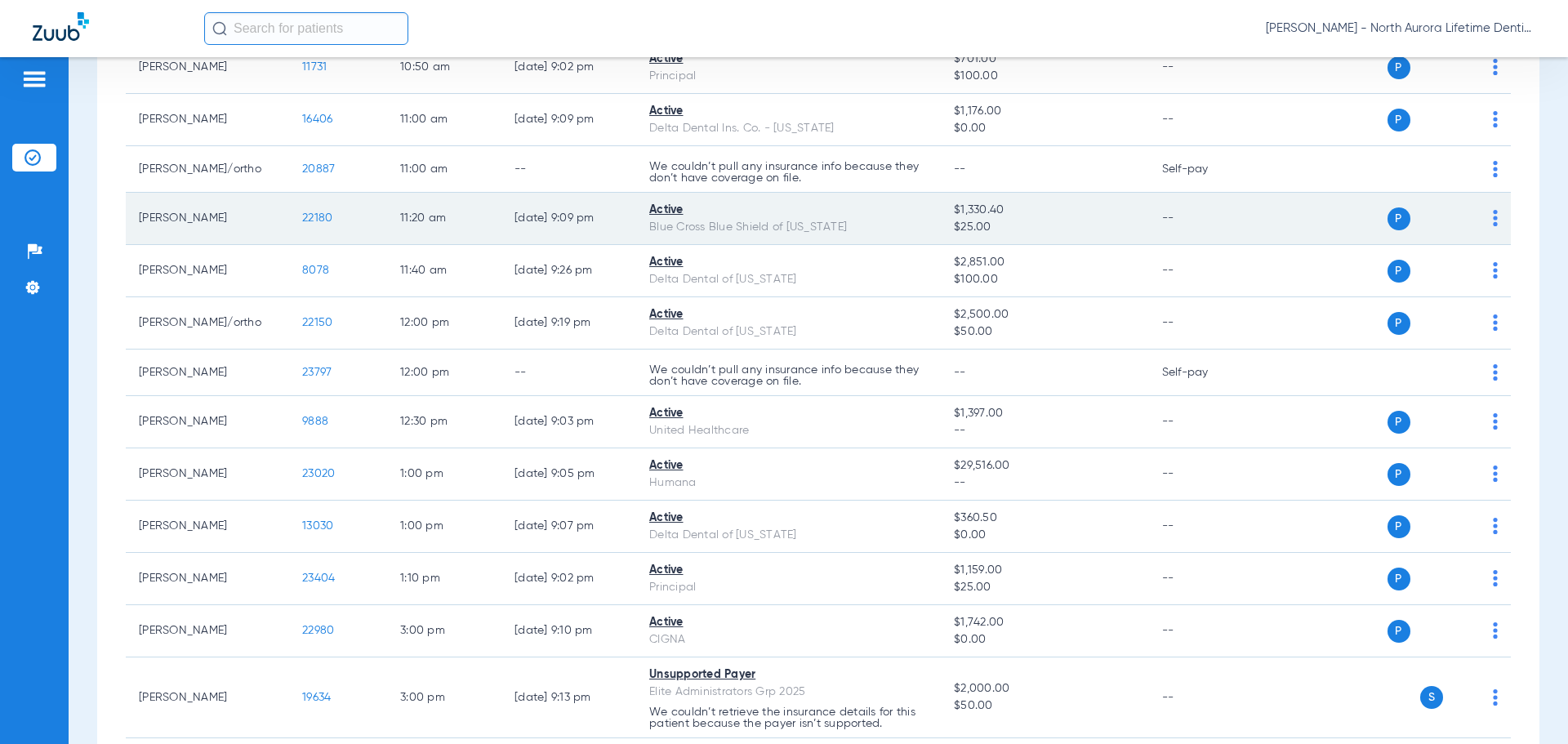
click at [323, 224] on span "22180" at bounding box center [317, 217] width 30 height 11
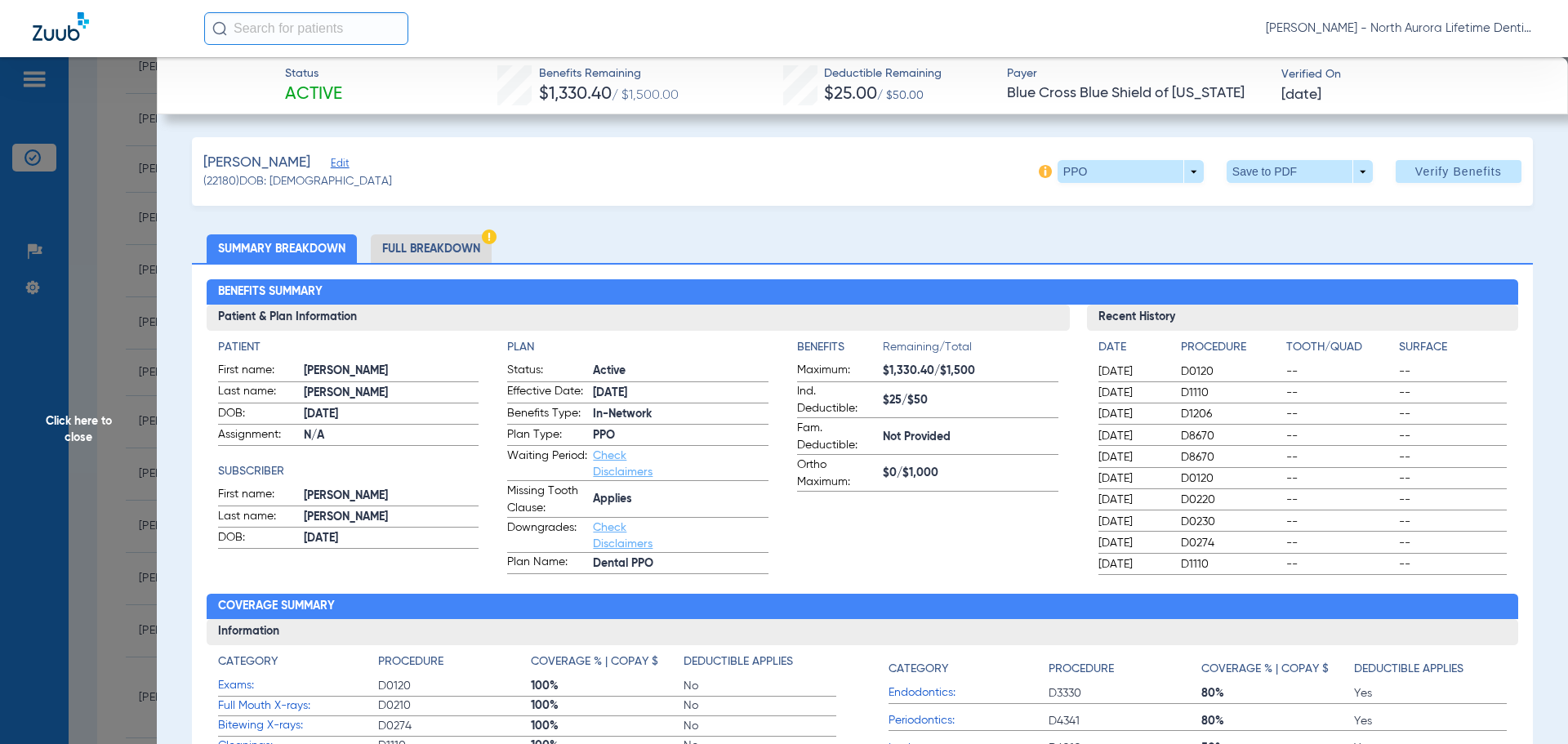
click at [462, 247] on li "Full Breakdown" at bounding box center [430, 248] width 121 height 28
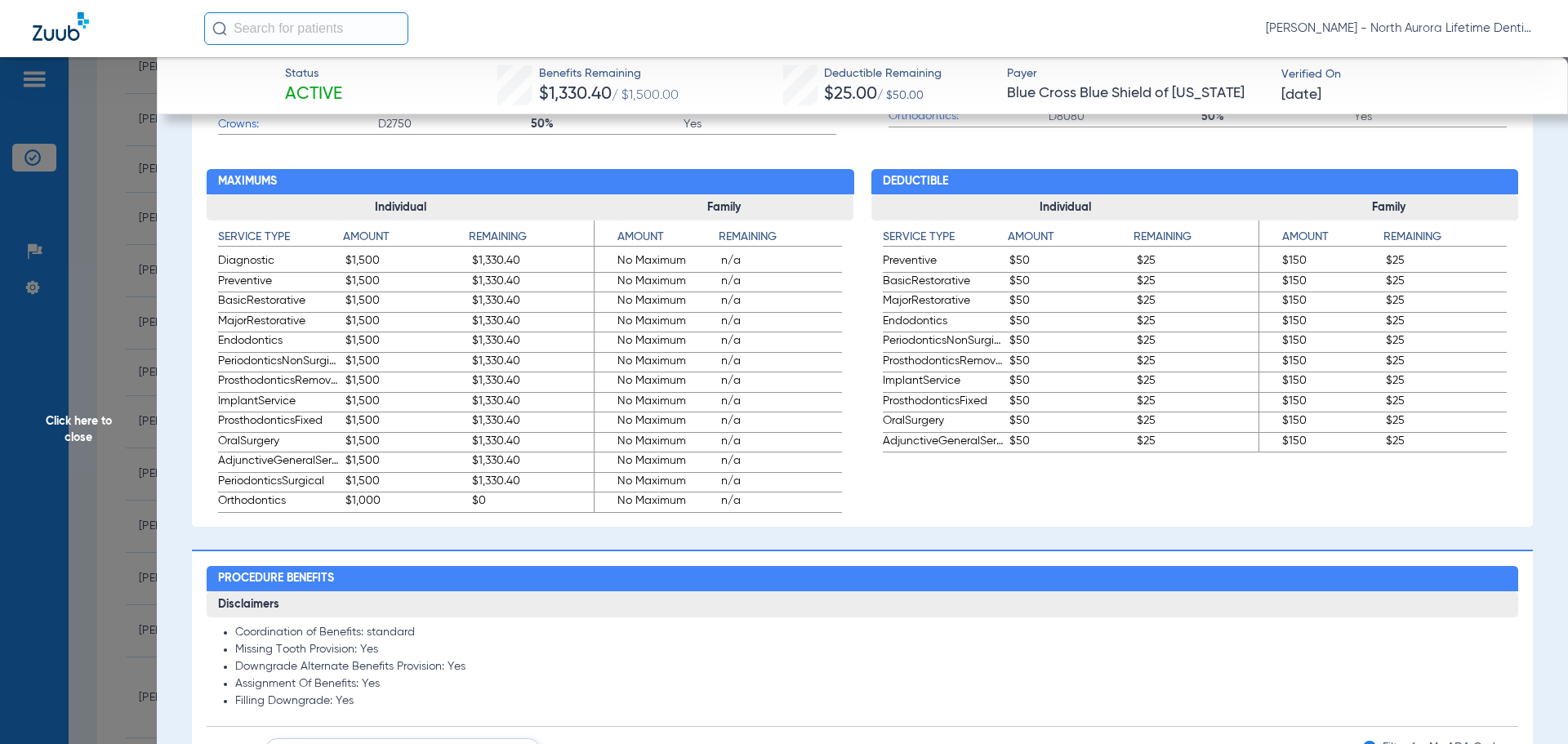
scroll to position [1225, 0]
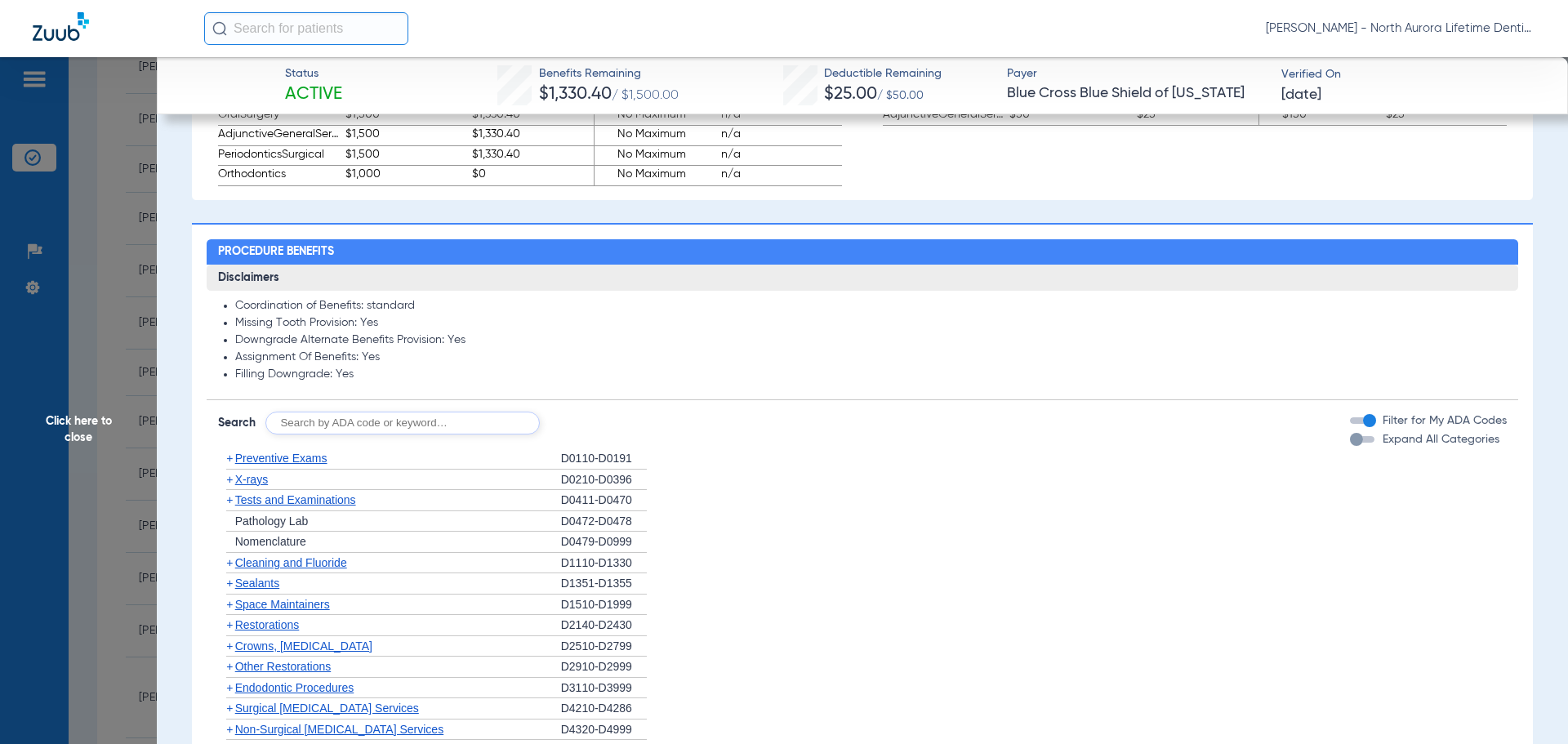
click at [291, 649] on span "Crowns, [MEDICAL_DATA]" at bounding box center [303, 645] width 137 height 13
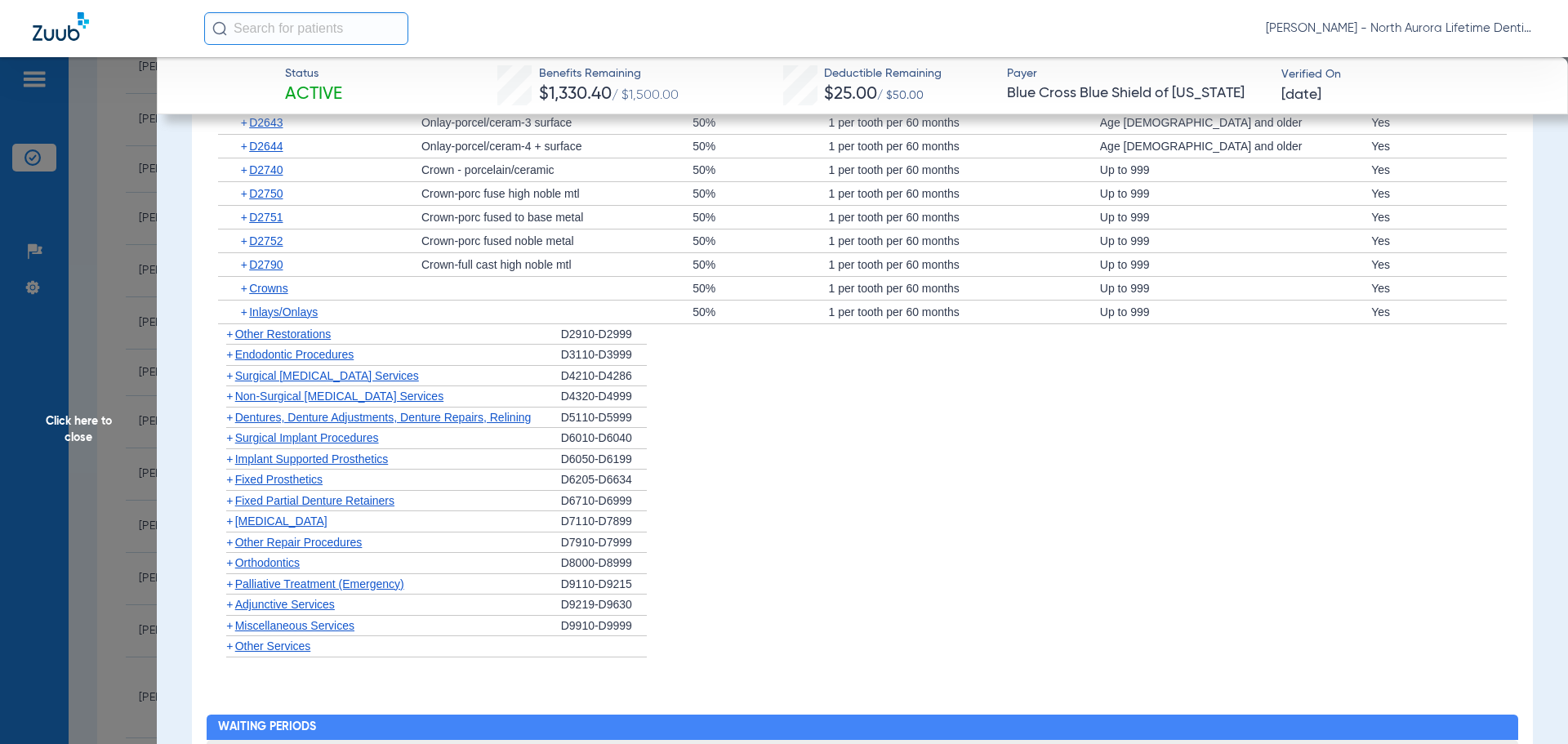
scroll to position [1796, 0]
click at [281, 561] on span "Orthodontics" at bounding box center [267, 561] width 65 height 13
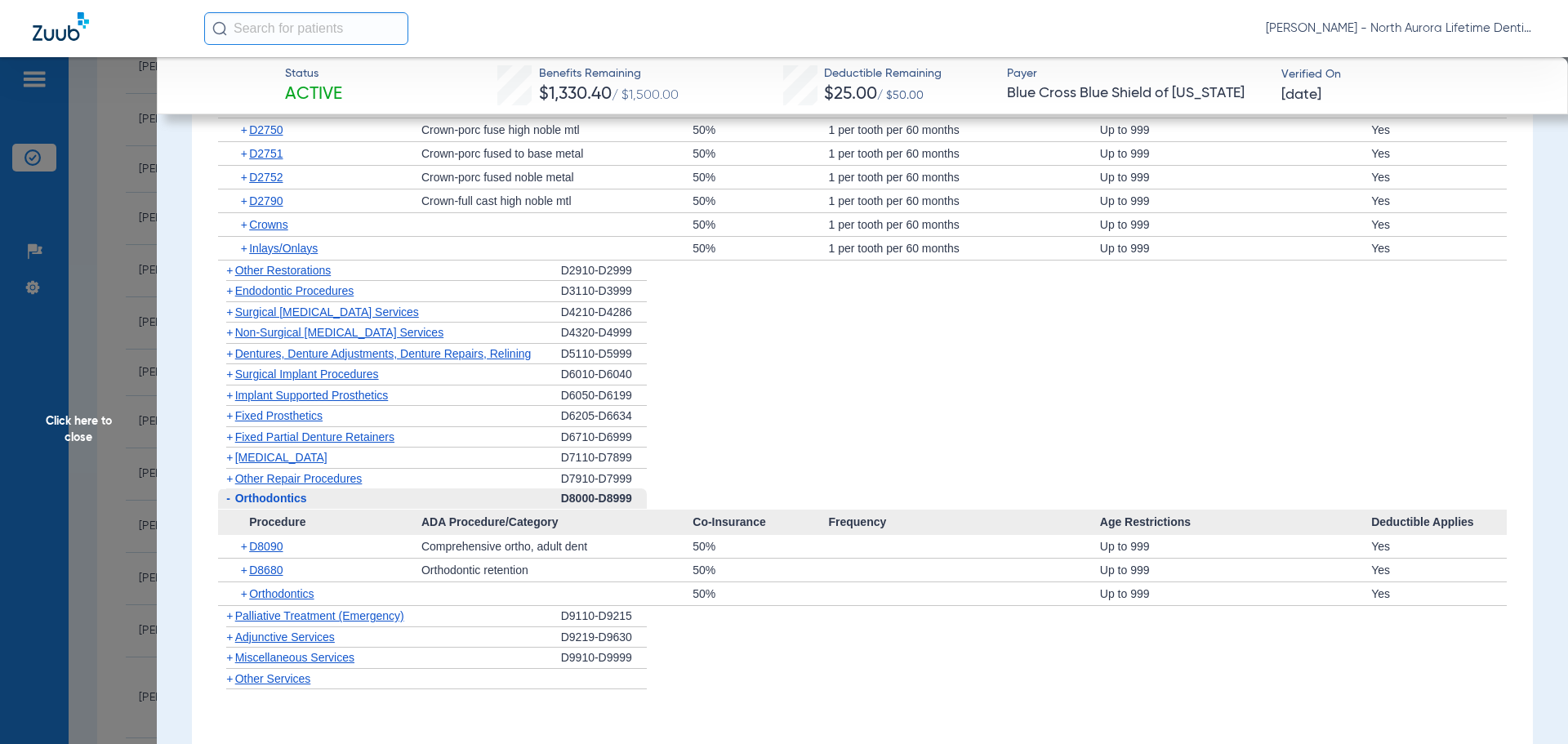
scroll to position [1959, 0]
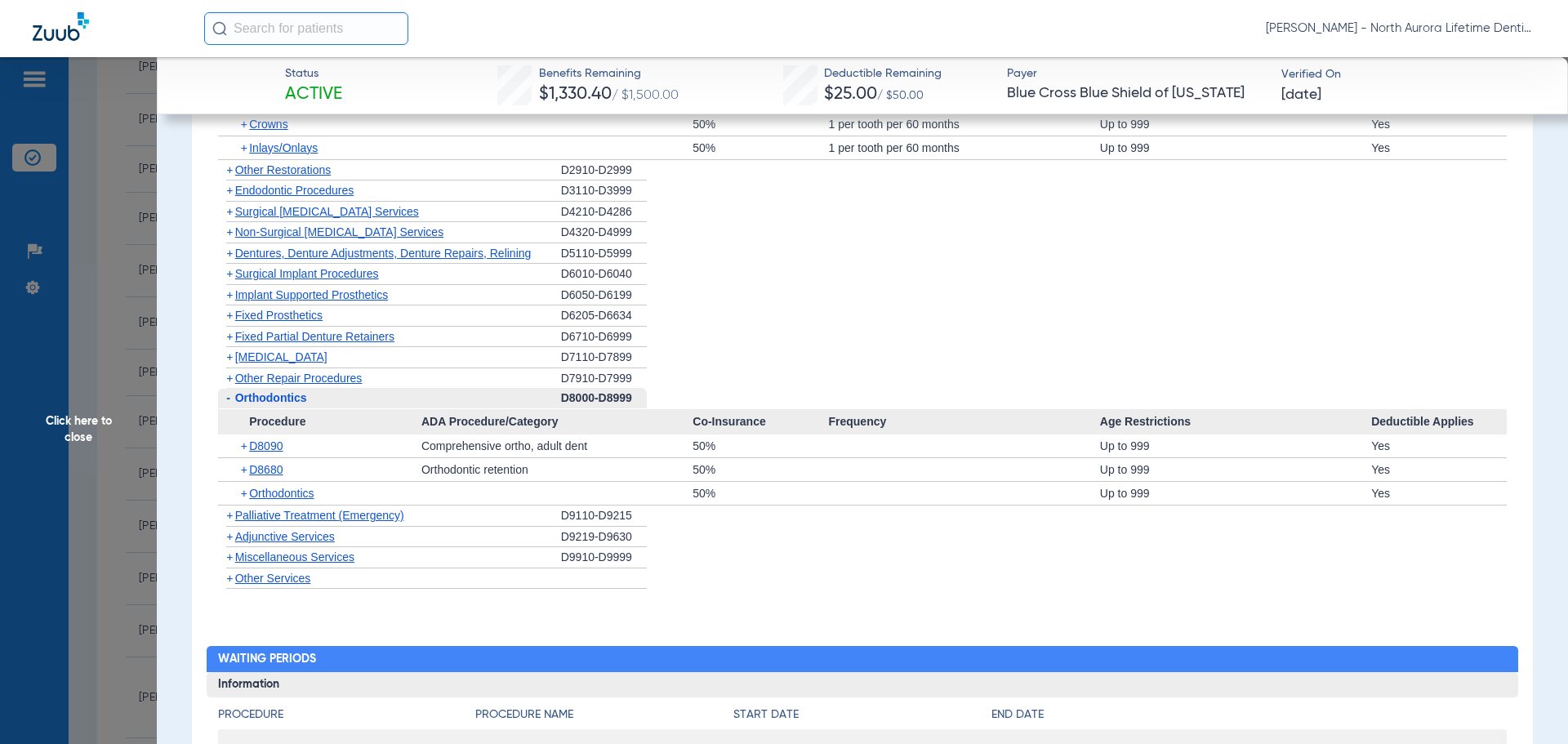
click at [346, 299] on span "Implant Supported Prosthetics" at bounding box center [312, 294] width 154 height 13
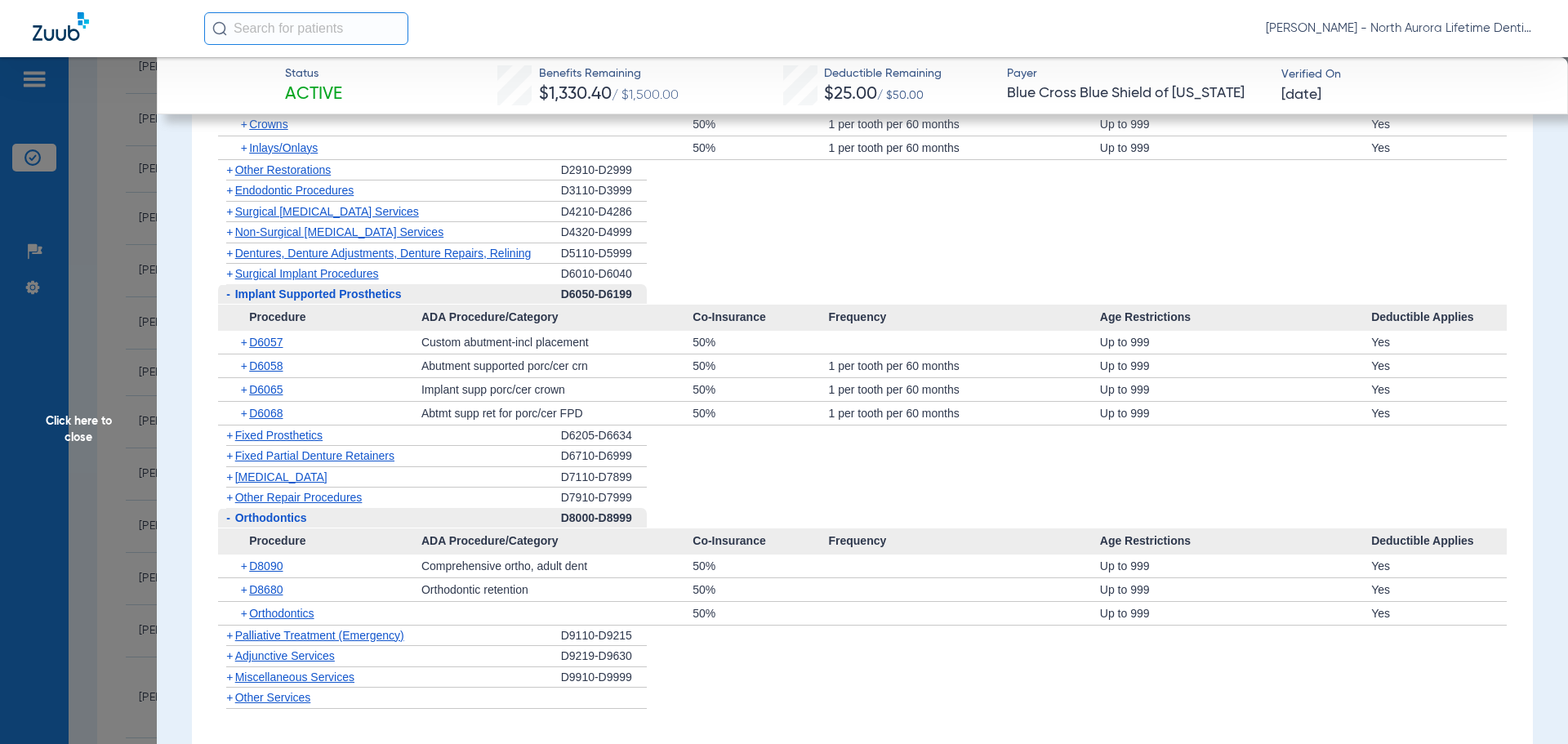
click at [263, 280] on span "Surgical Implant Procedures" at bounding box center [307, 273] width 144 height 13
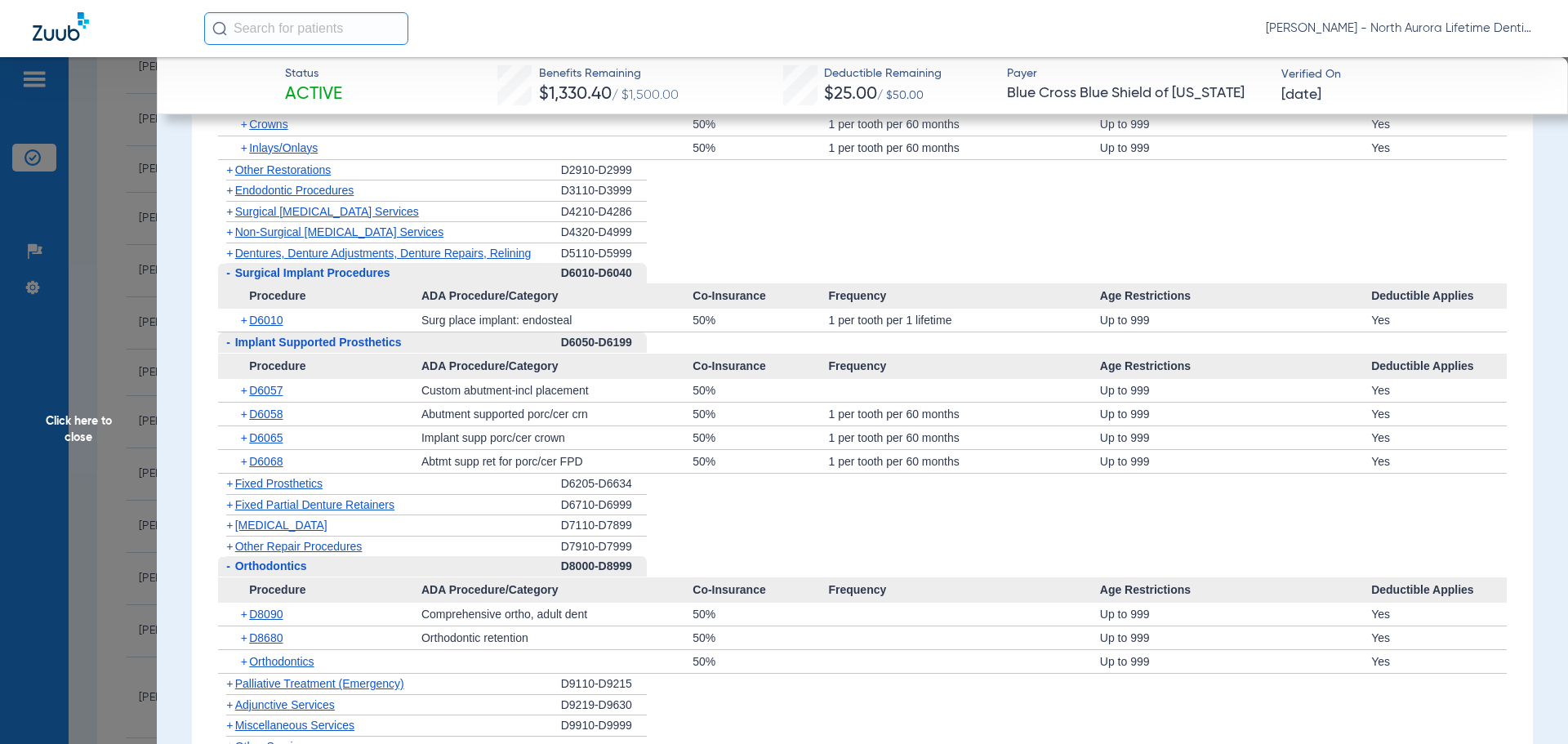
click at [88, 422] on span "Click here to close" at bounding box center [78, 429] width 156 height 744
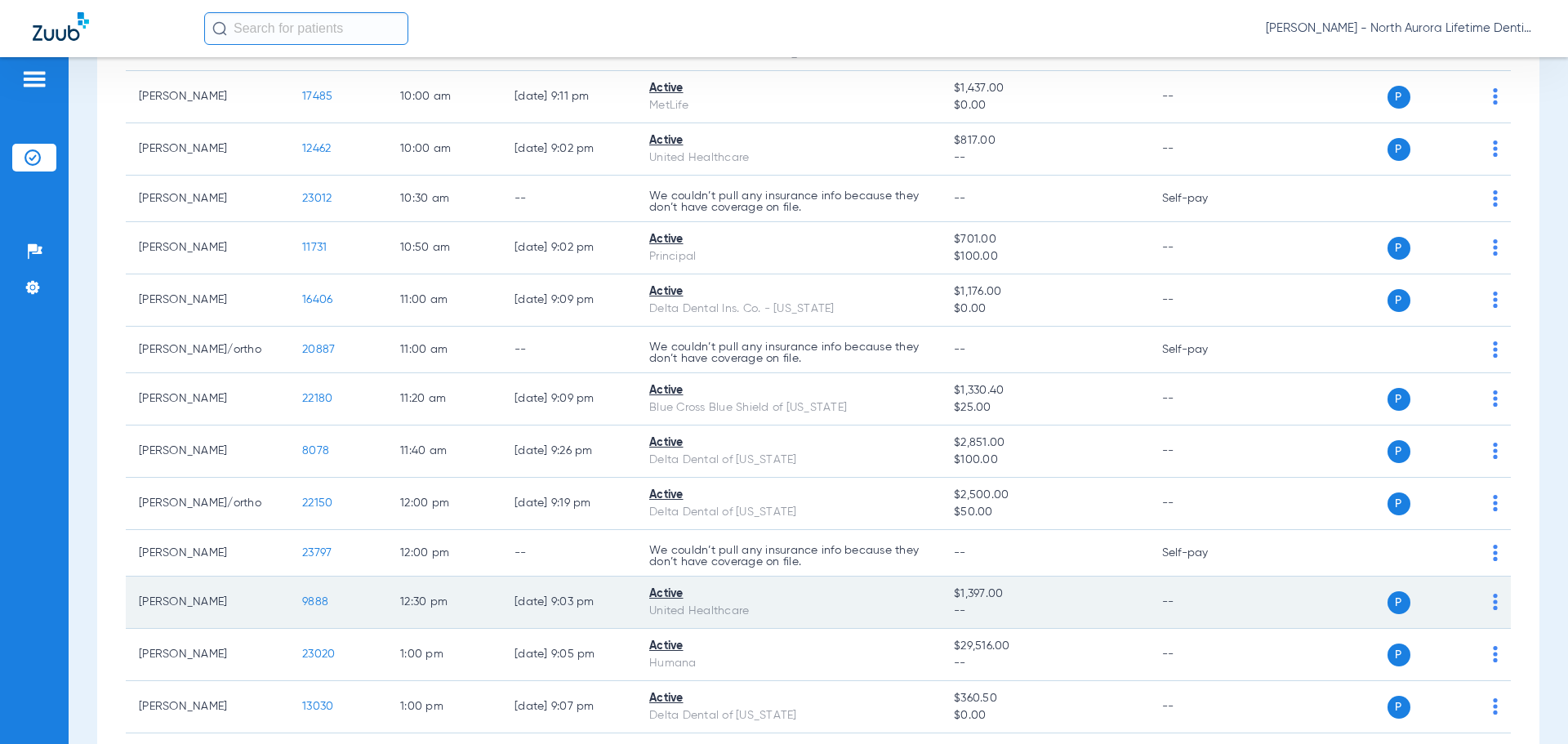
scroll to position [490, 0]
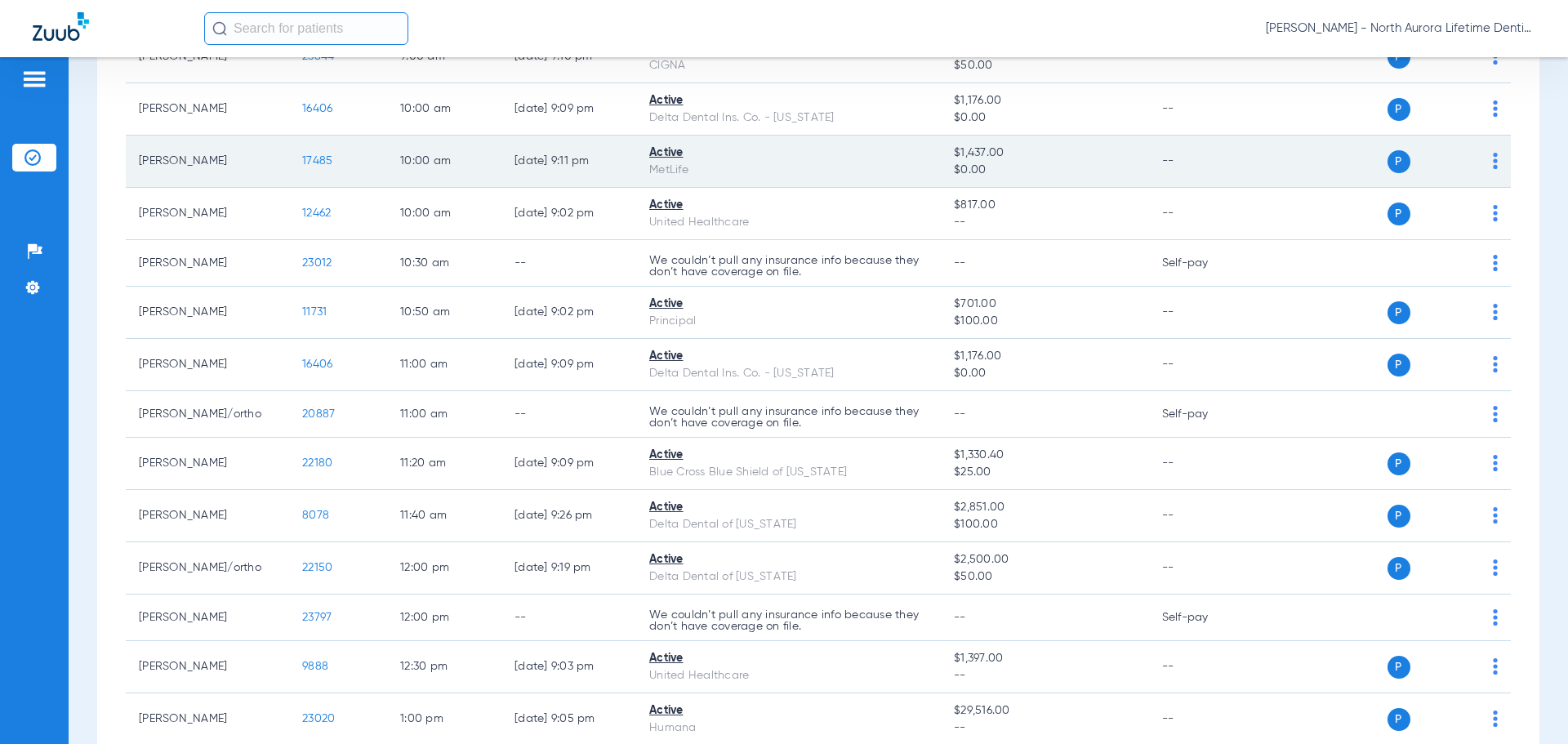
click at [323, 165] on span "17485" at bounding box center [317, 161] width 30 height 11
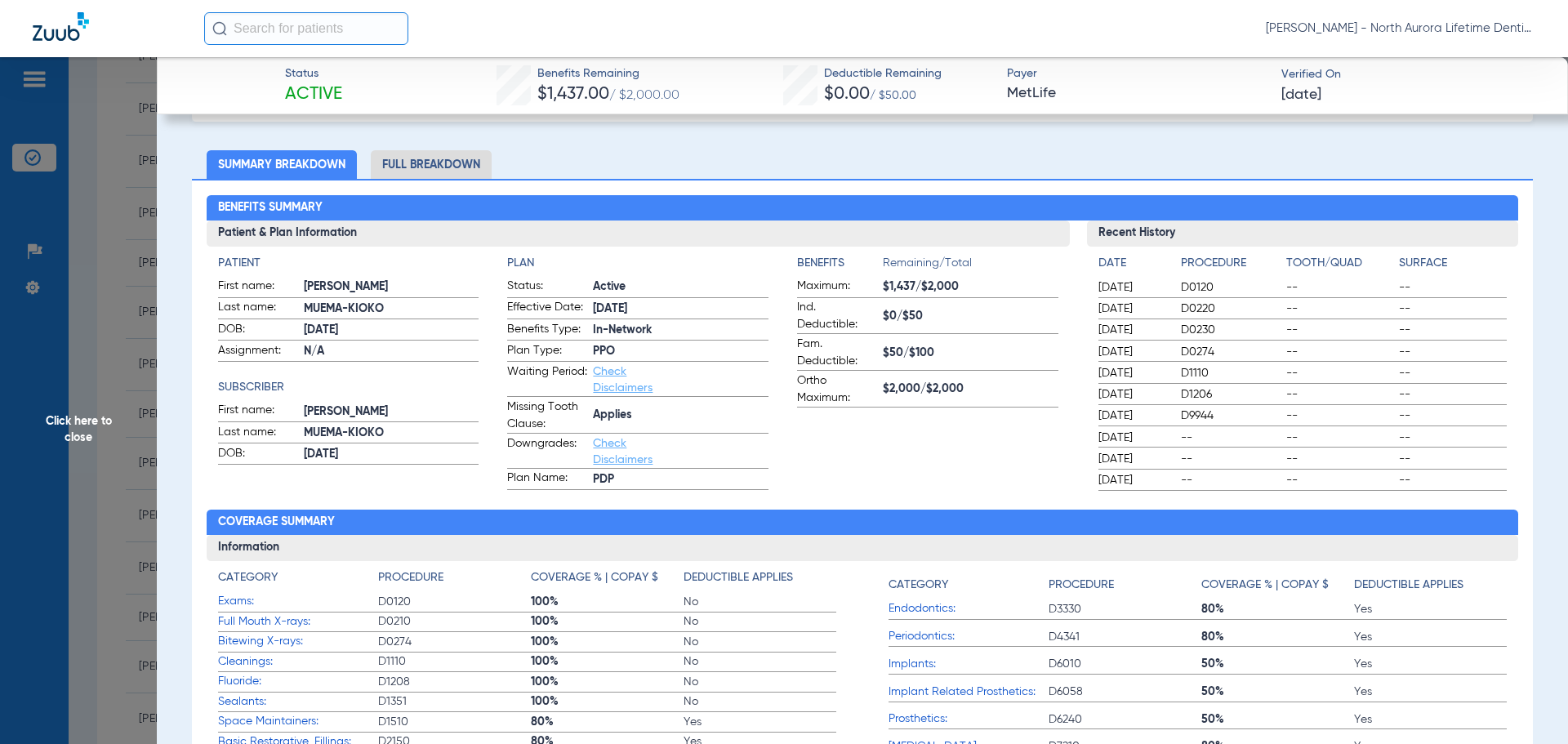
scroll to position [0, 0]
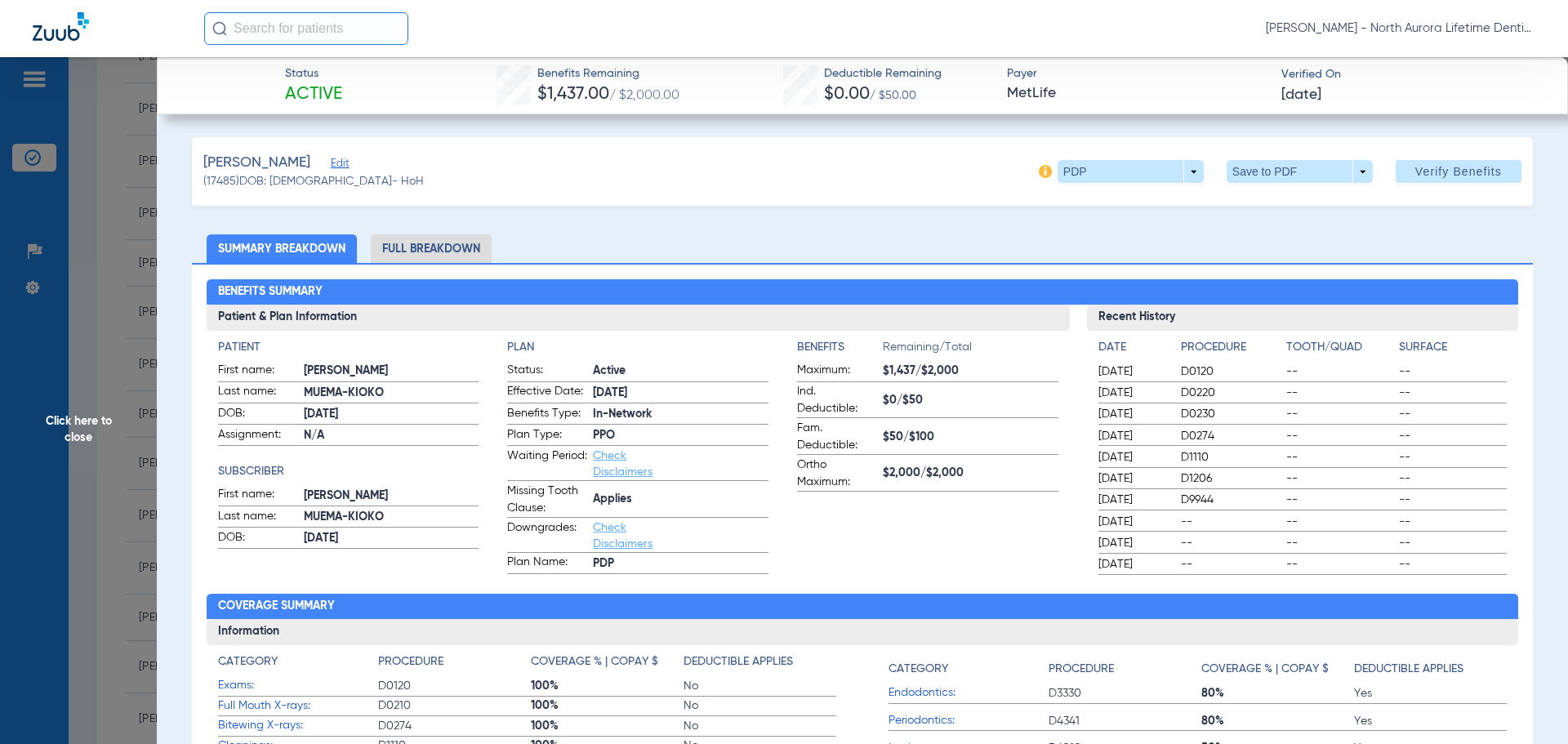
click at [453, 247] on li "Full Breakdown" at bounding box center [430, 248] width 121 height 28
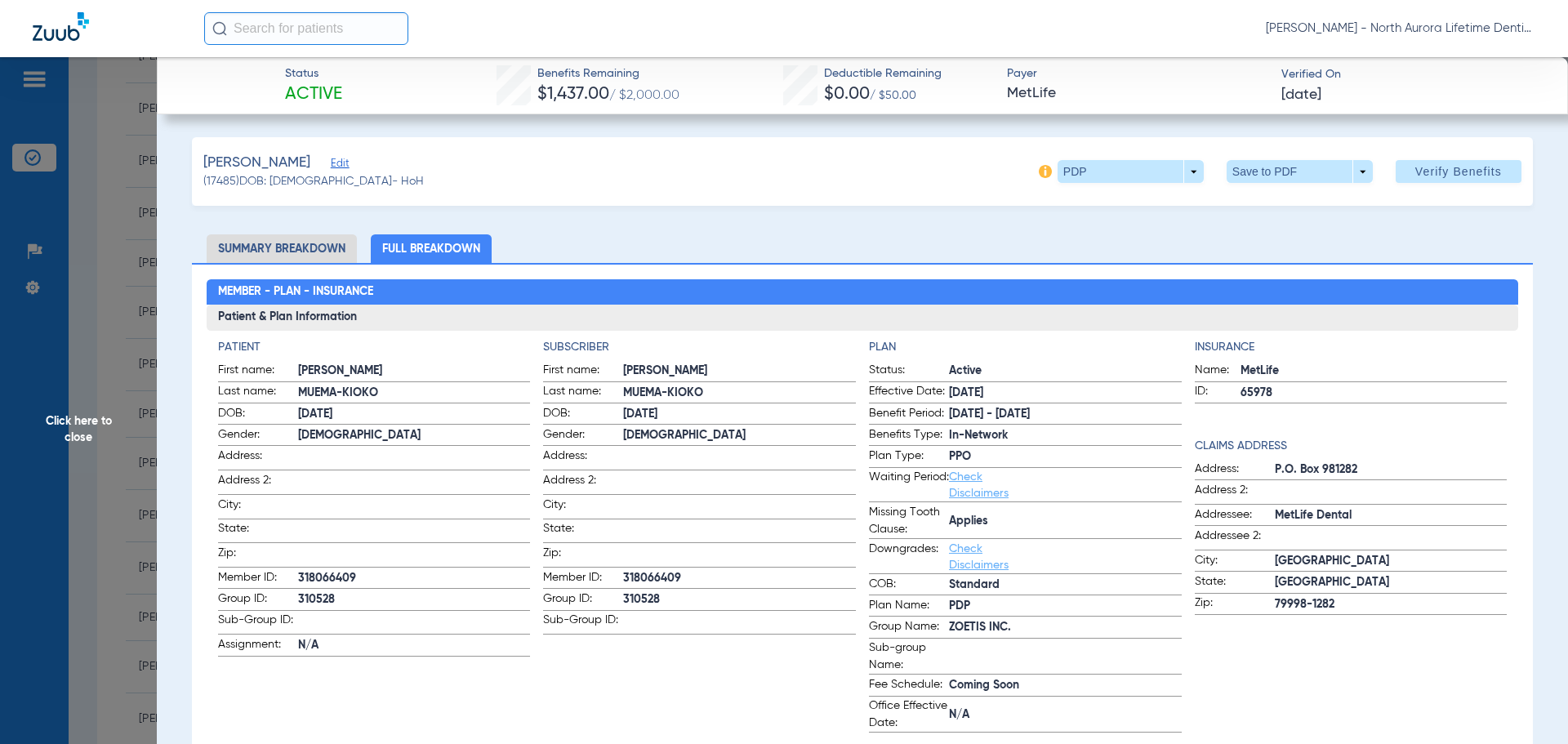
click at [80, 426] on span "Click here to close" at bounding box center [78, 429] width 156 height 744
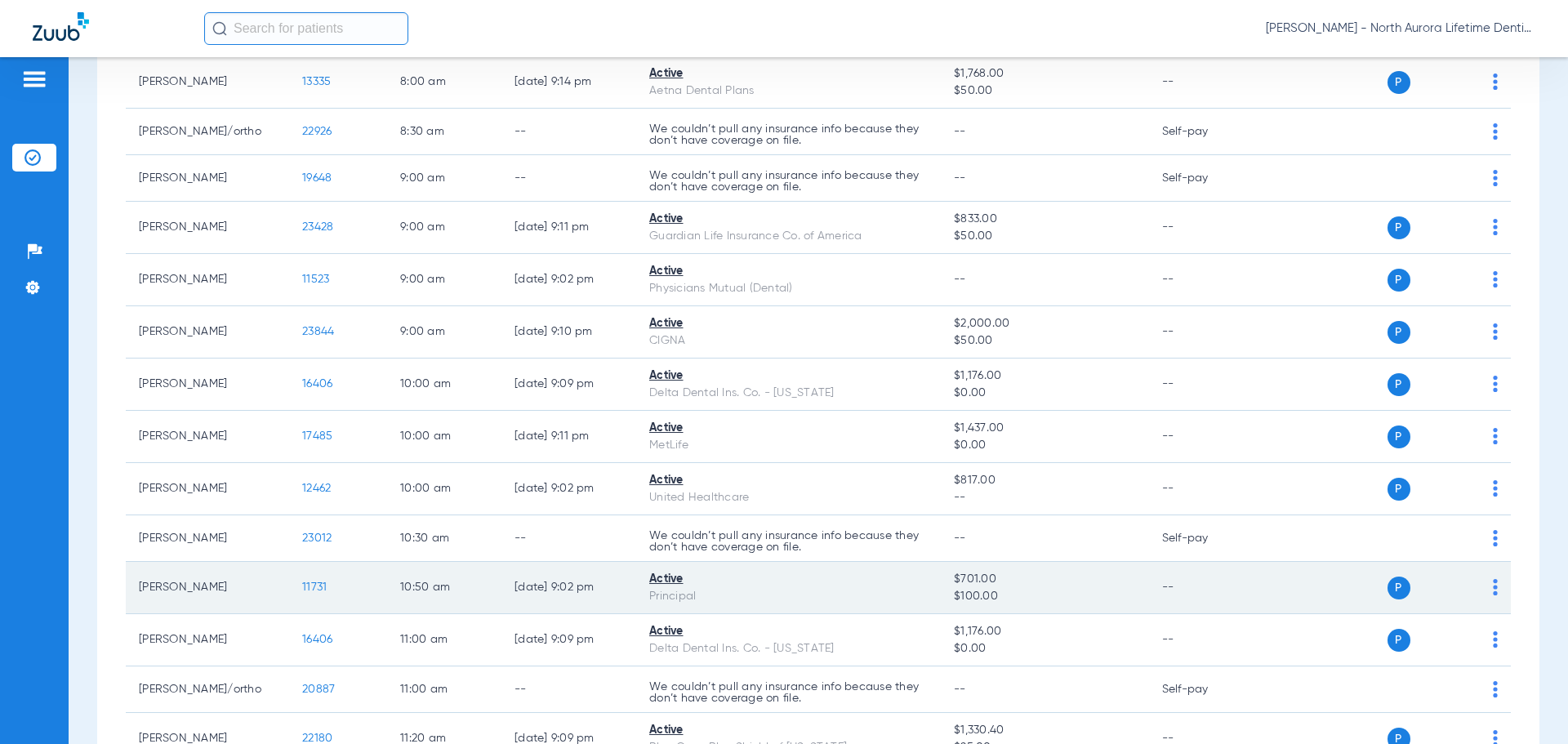
scroll to position [81, 0]
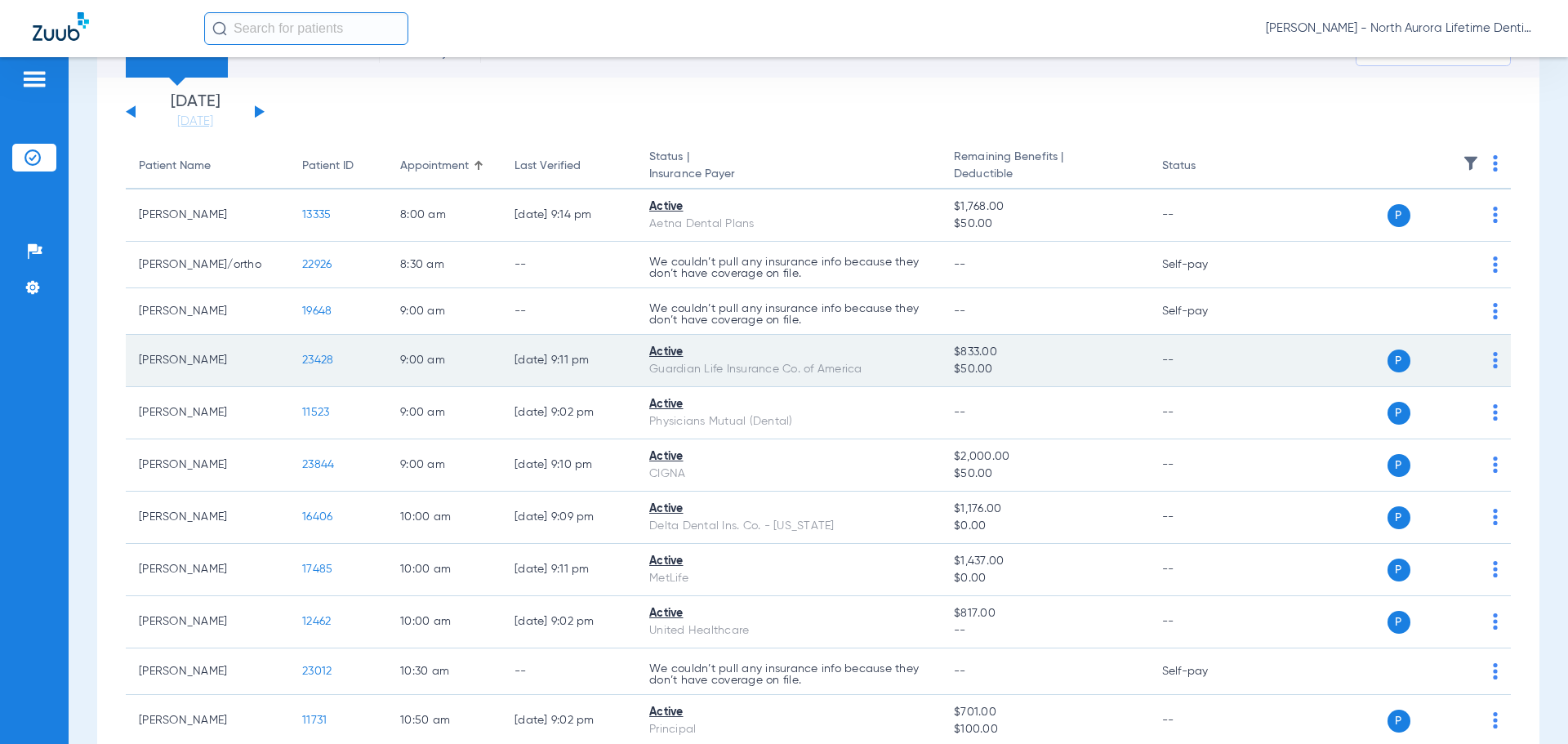
click at [316, 364] on span "23428" at bounding box center [317, 360] width 31 height 11
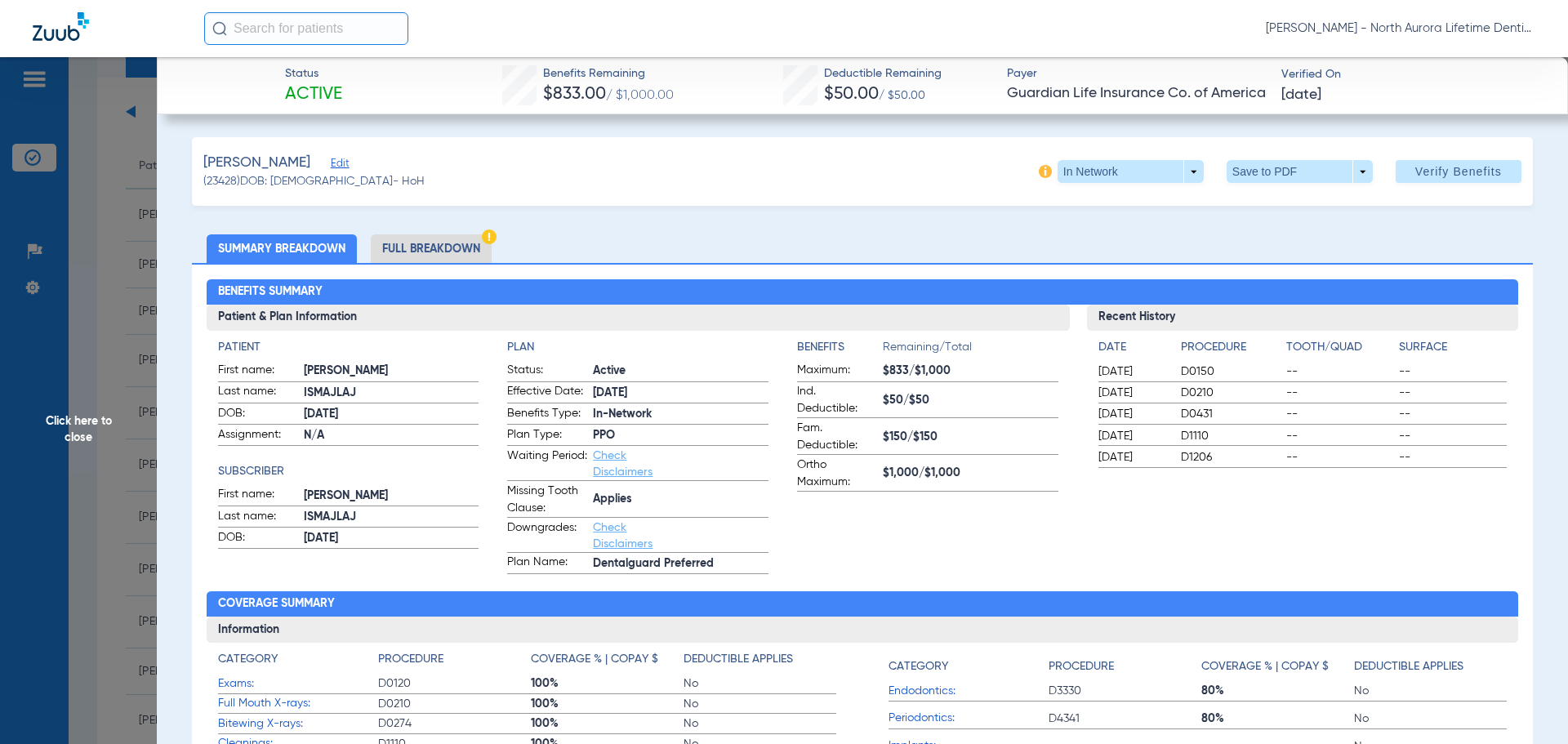
click at [420, 253] on li "Full Breakdown" at bounding box center [430, 248] width 121 height 28
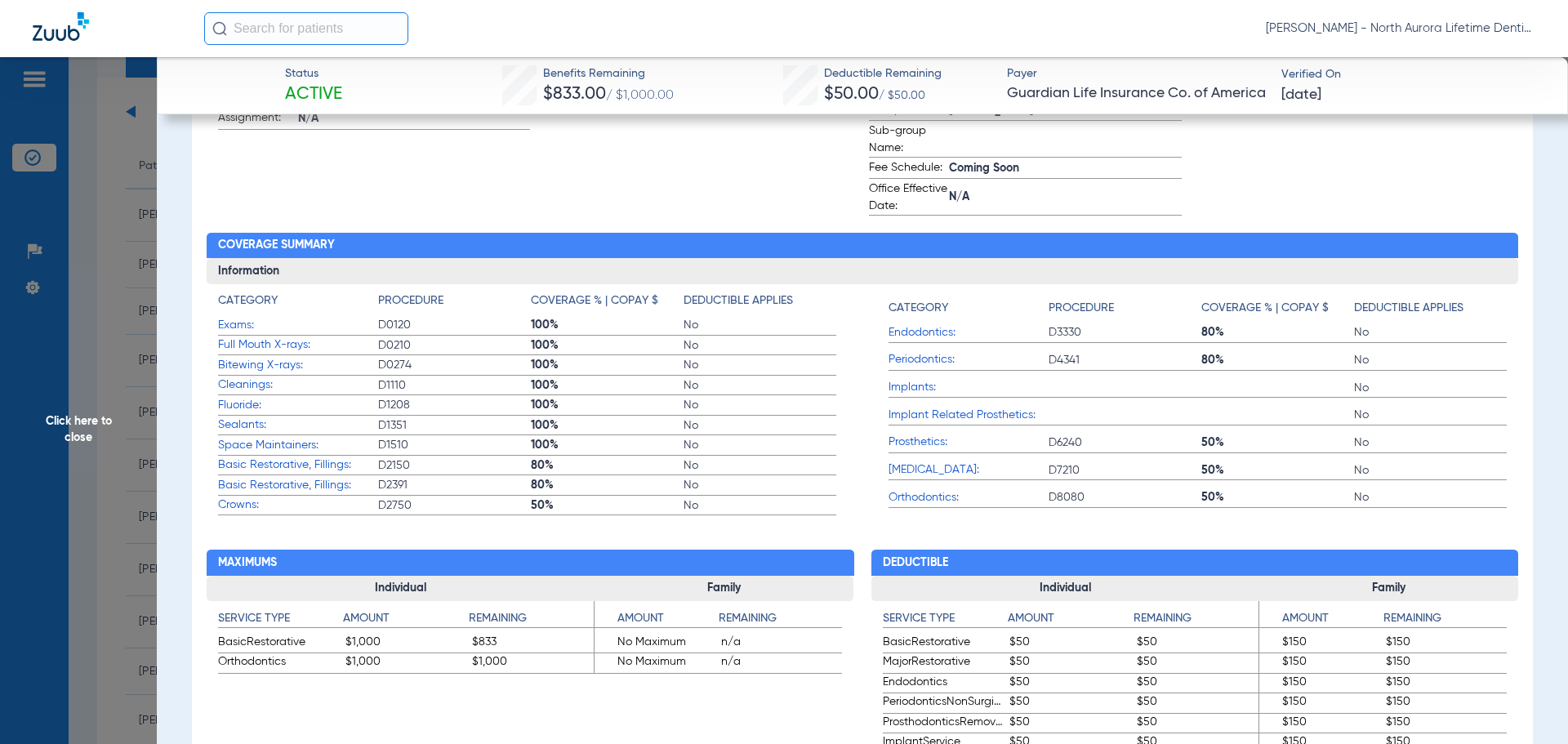
scroll to position [657, 0]
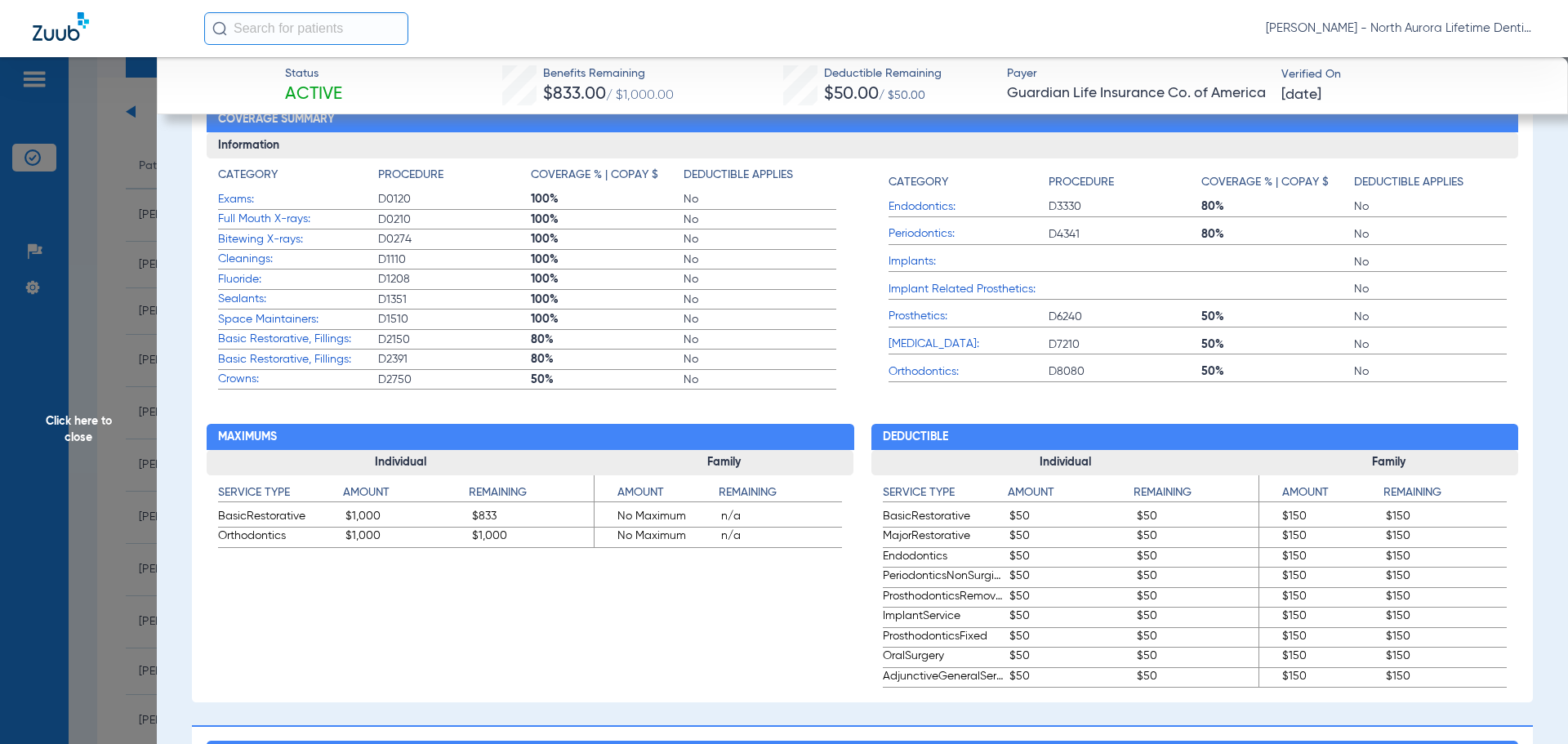
click at [91, 429] on span "Click here to close" at bounding box center [78, 429] width 156 height 744
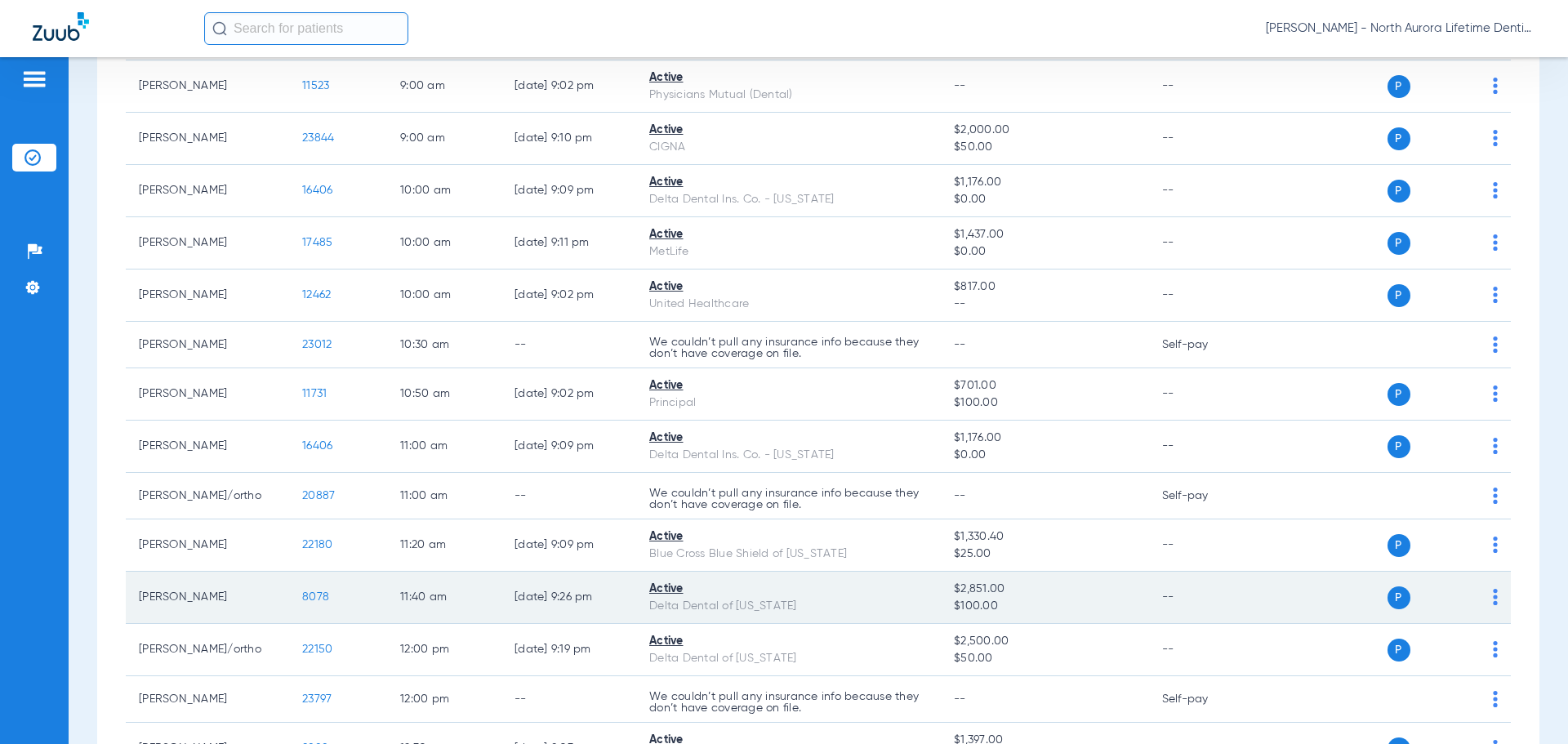
scroll to position [572, 0]
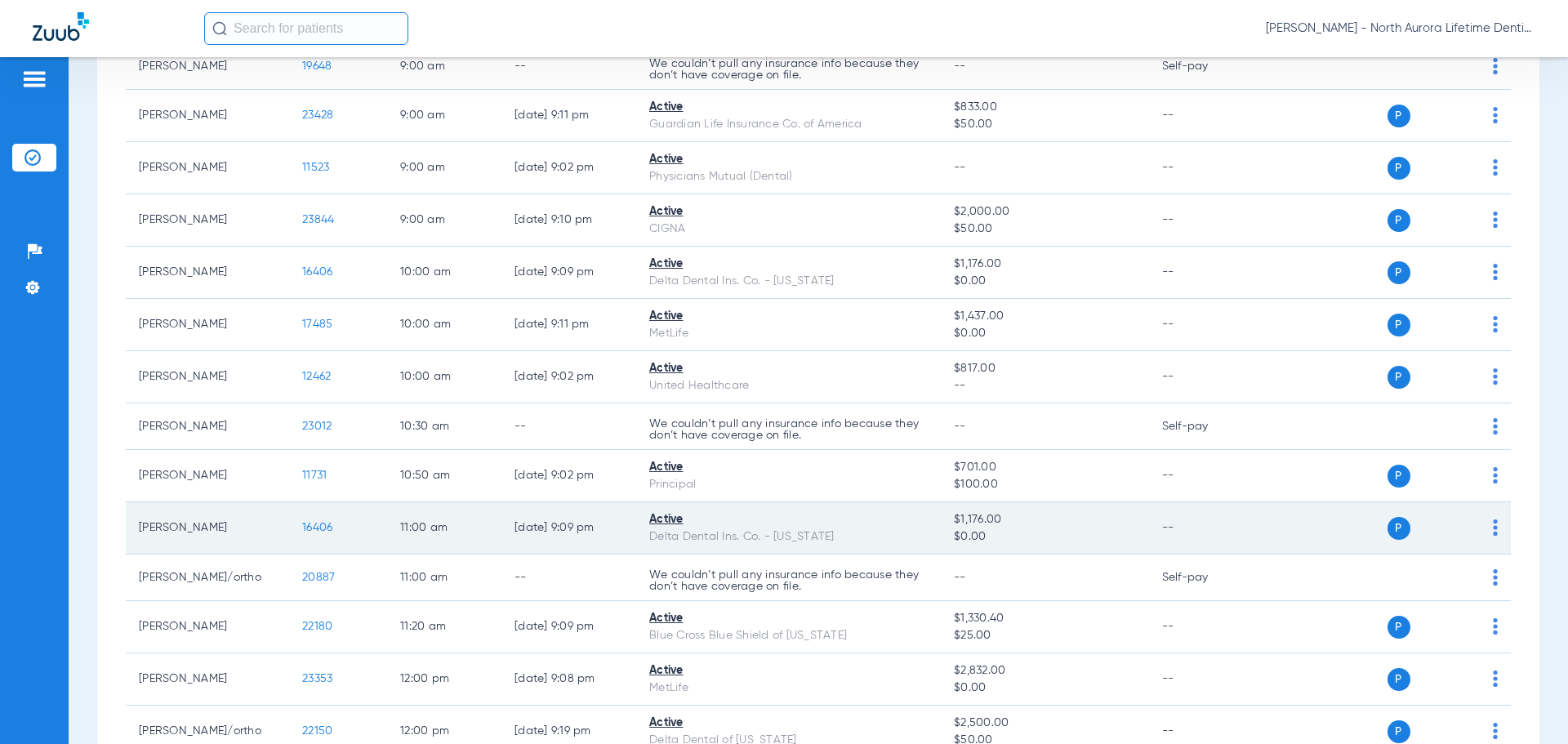
scroll to position [572, 0]
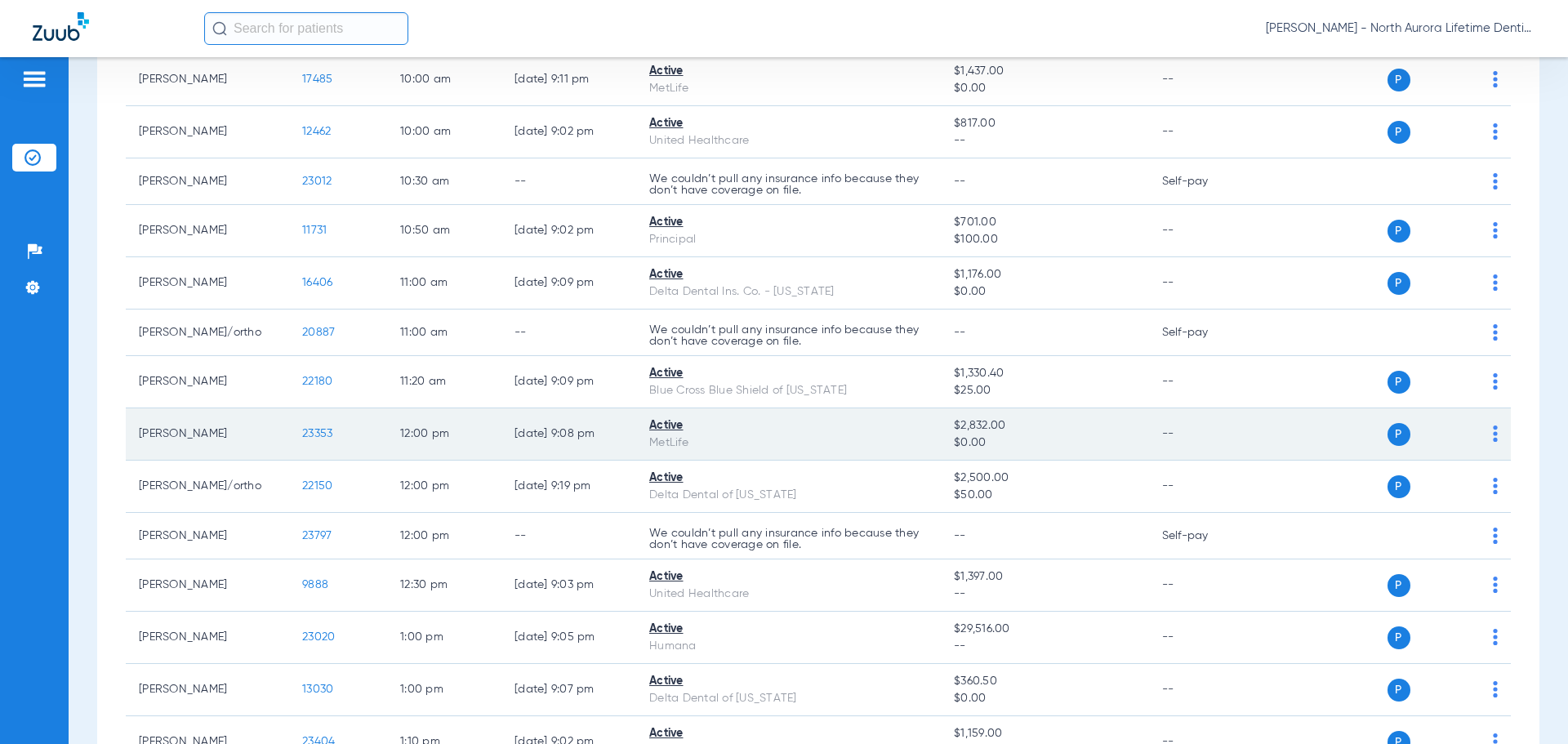
click at [323, 439] on span "23353" at bounding box center [317, 433] width 30 height 11
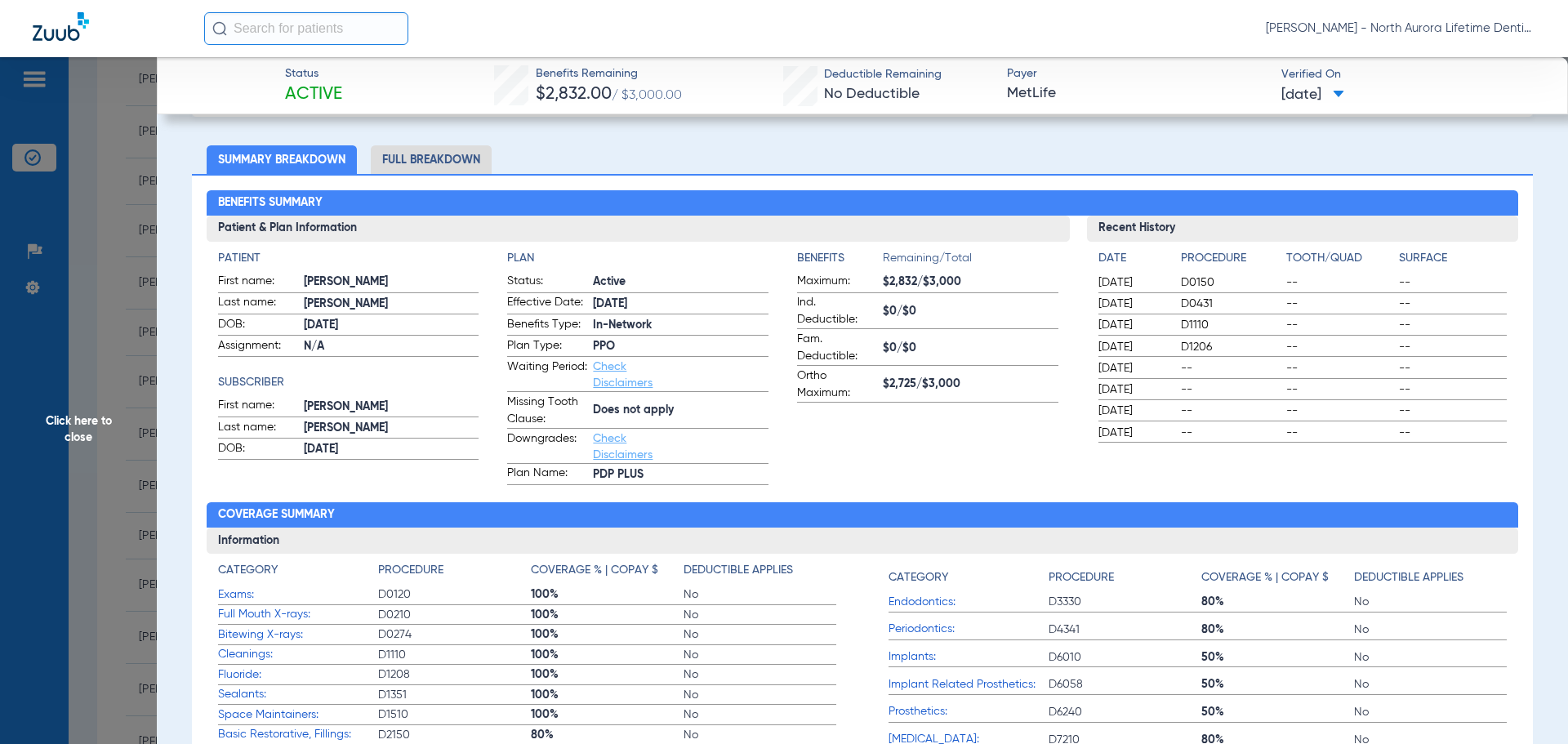
scroll to position [0, 0]
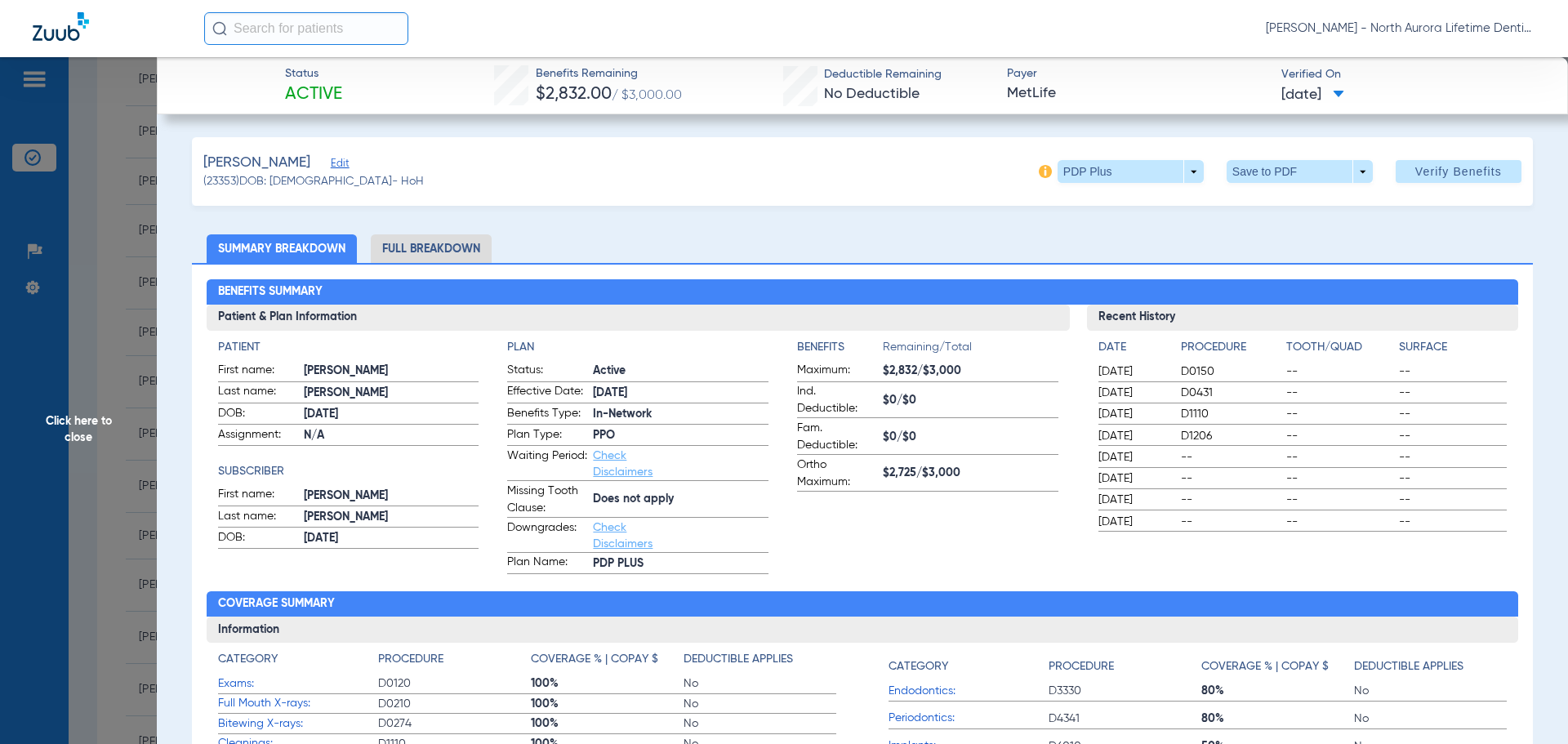
click at [425, 250] on li "Full Breakdown" at bounding box center [430, 248] width 121 height 28
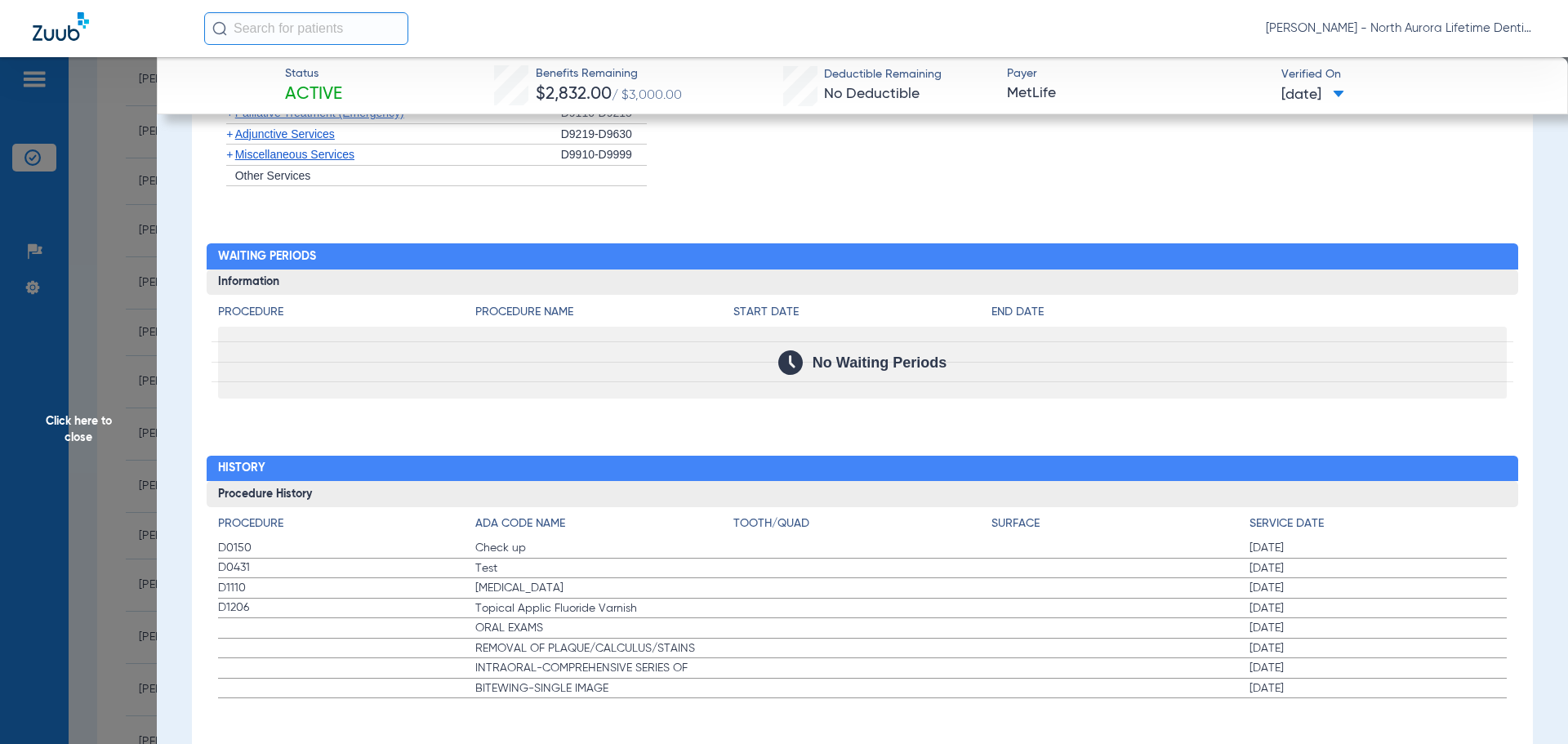
scroll to position [2696, 0]
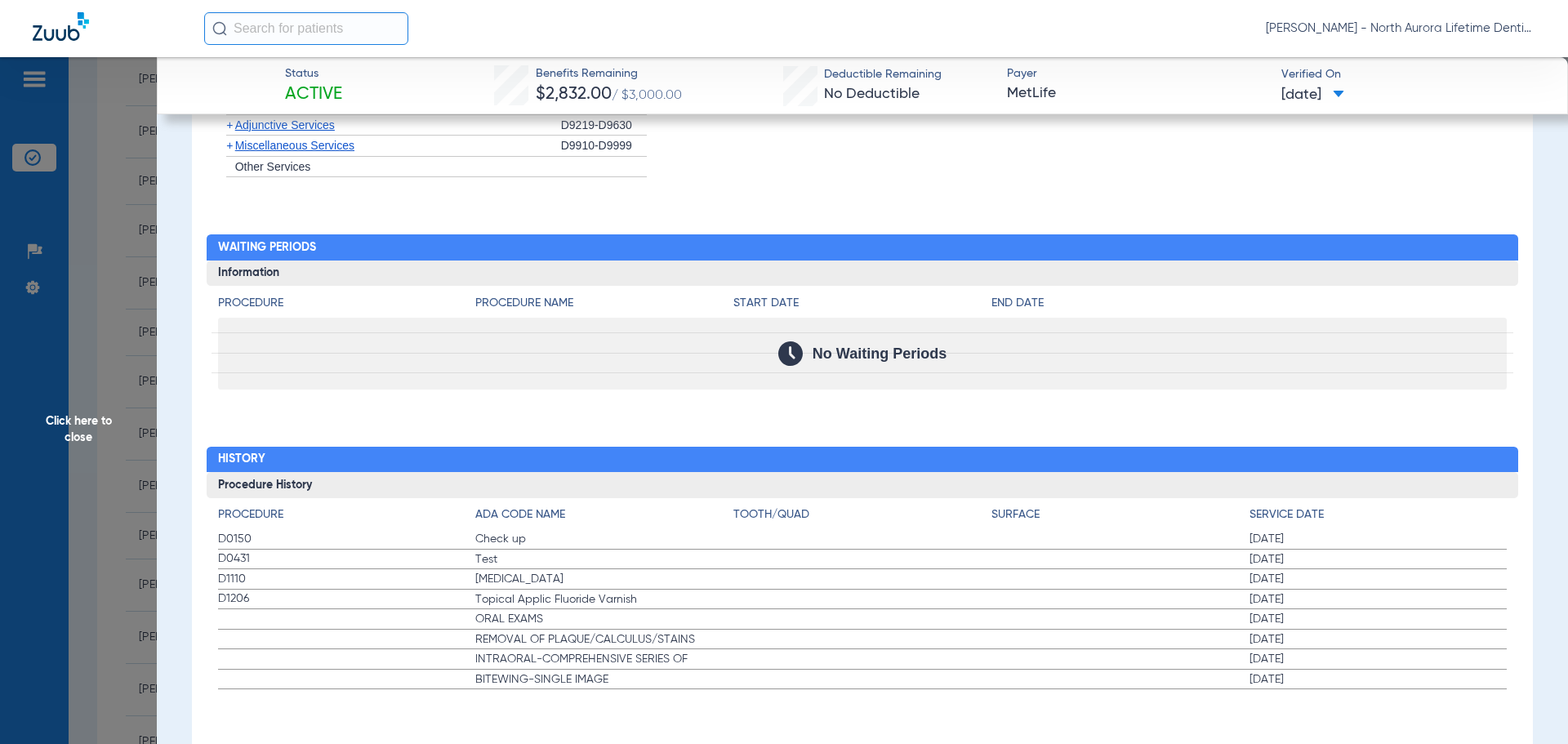
click at [84, 421] on span "Click here to close" at bounding box center [78, 429] width 156 height 744
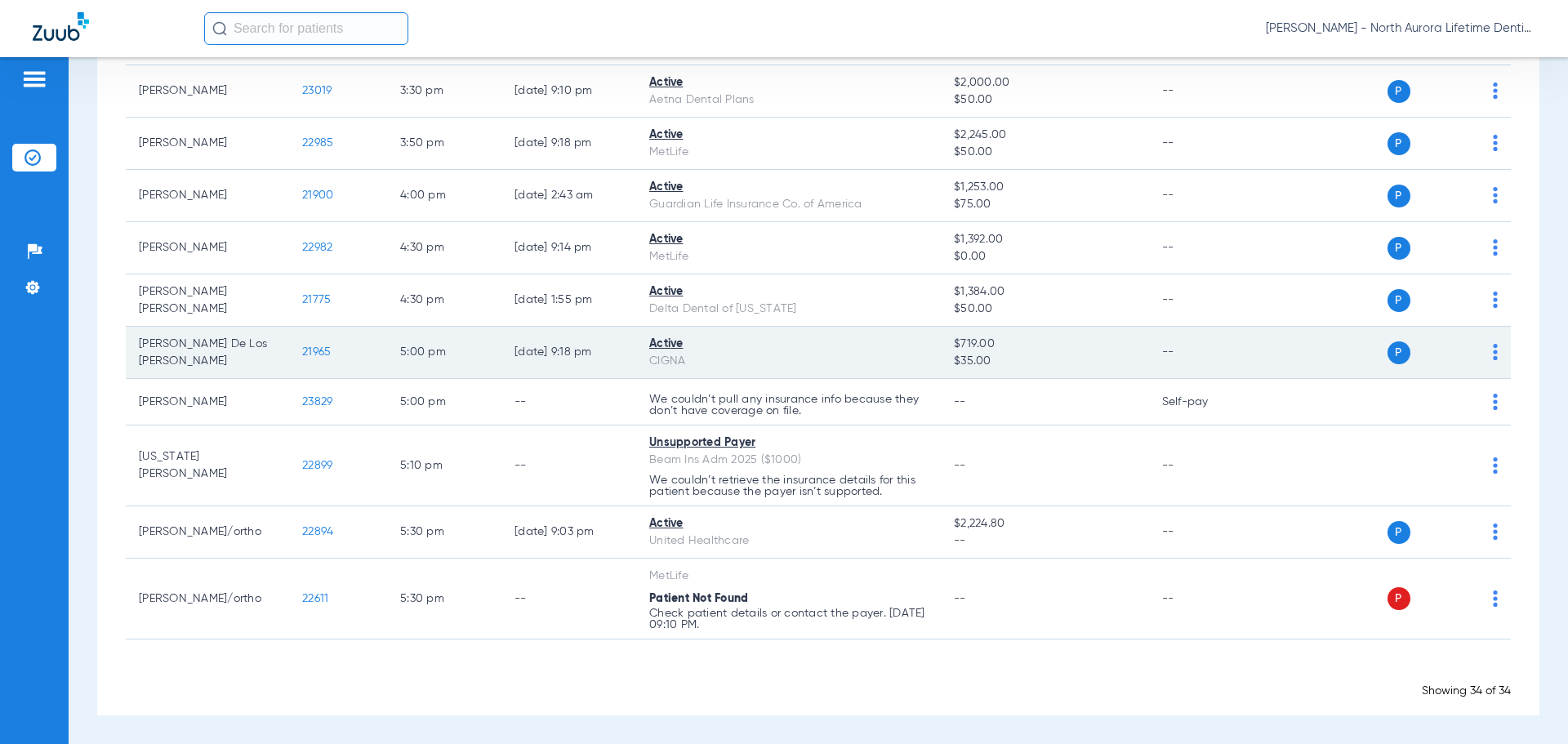
scroll to position [1494, 0]
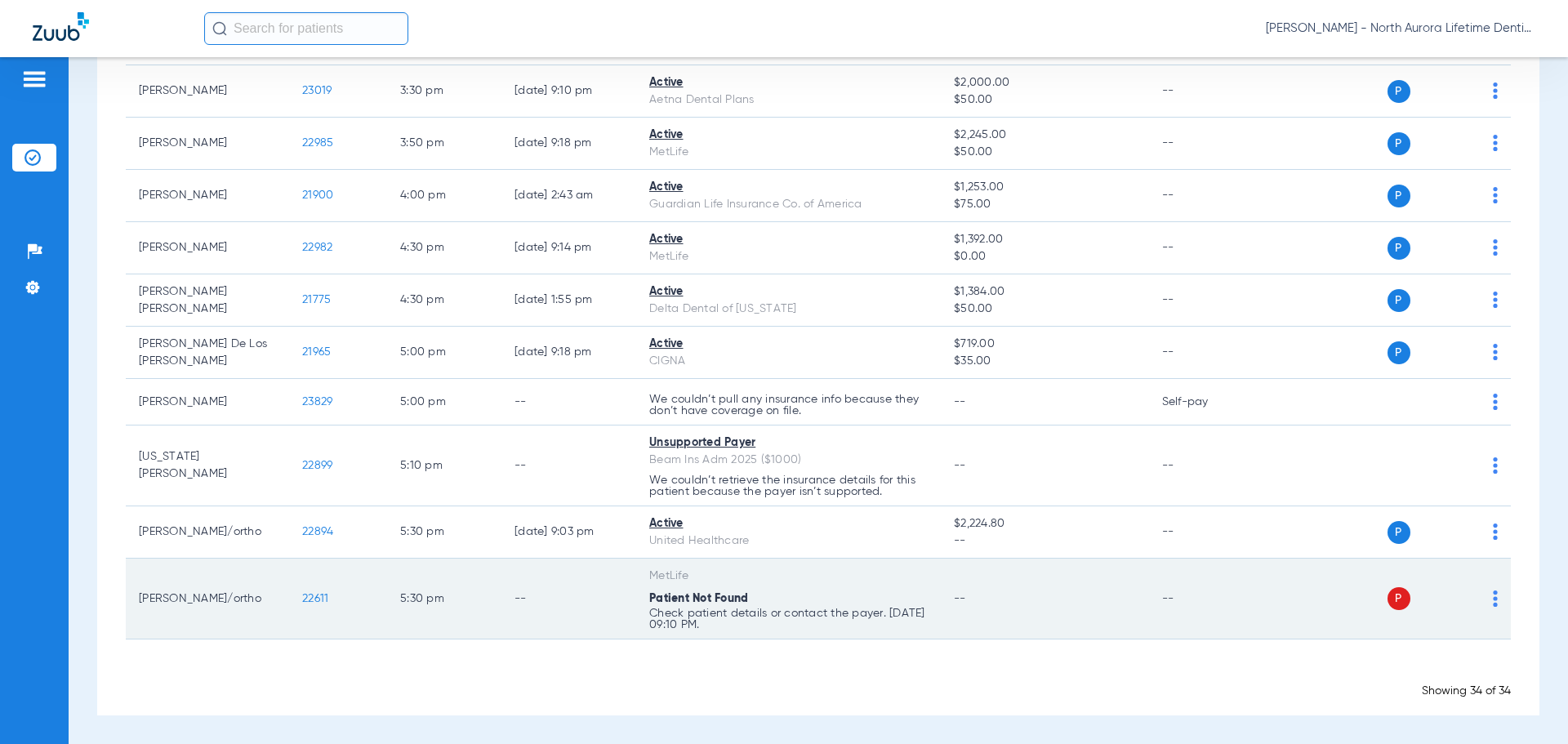
click at [319, 601] on span "22611" at bounding box center [316, 598] width 27 height 11
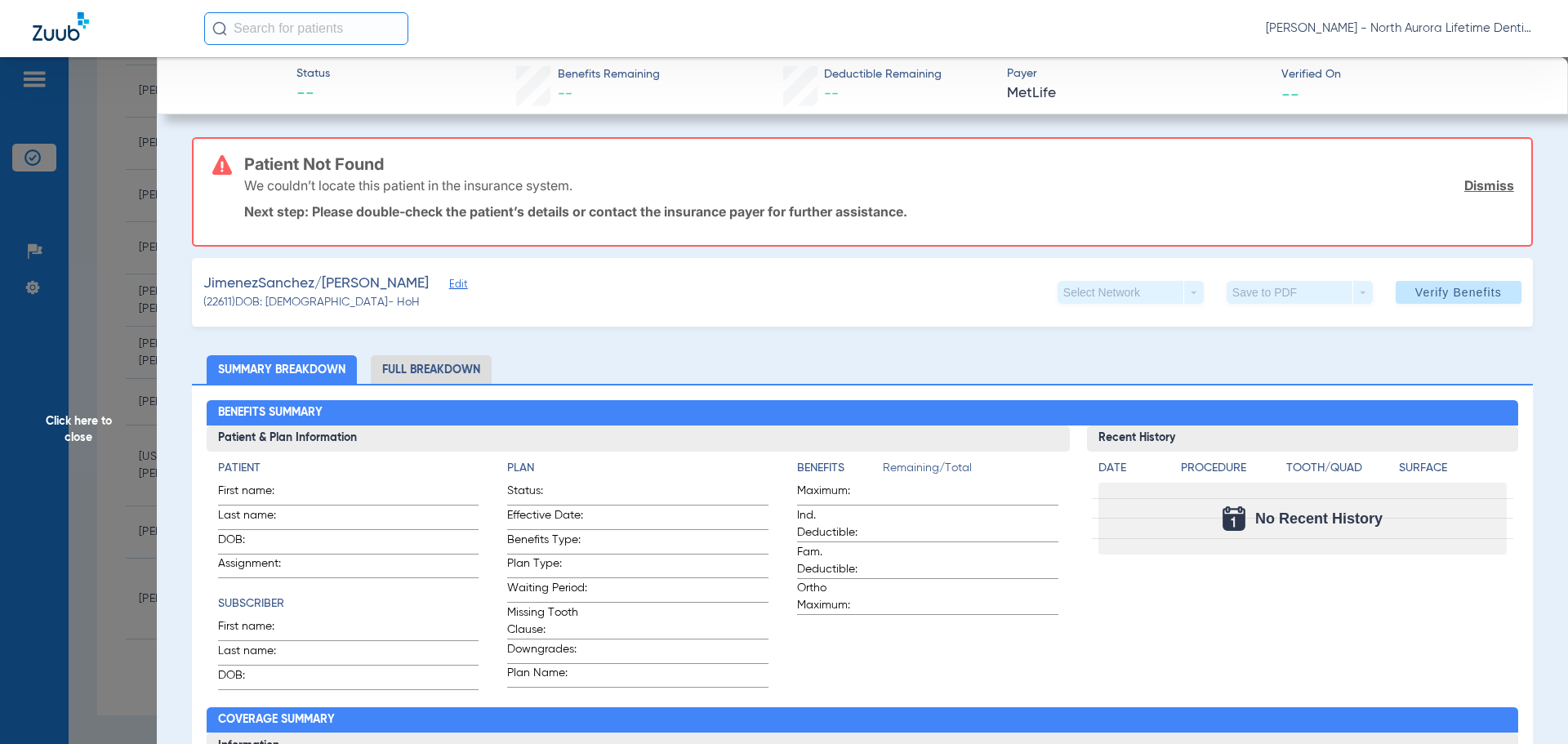
click at [93, 422] on span "Click here to close" at bounding box center [78, 429] width 156 height 744
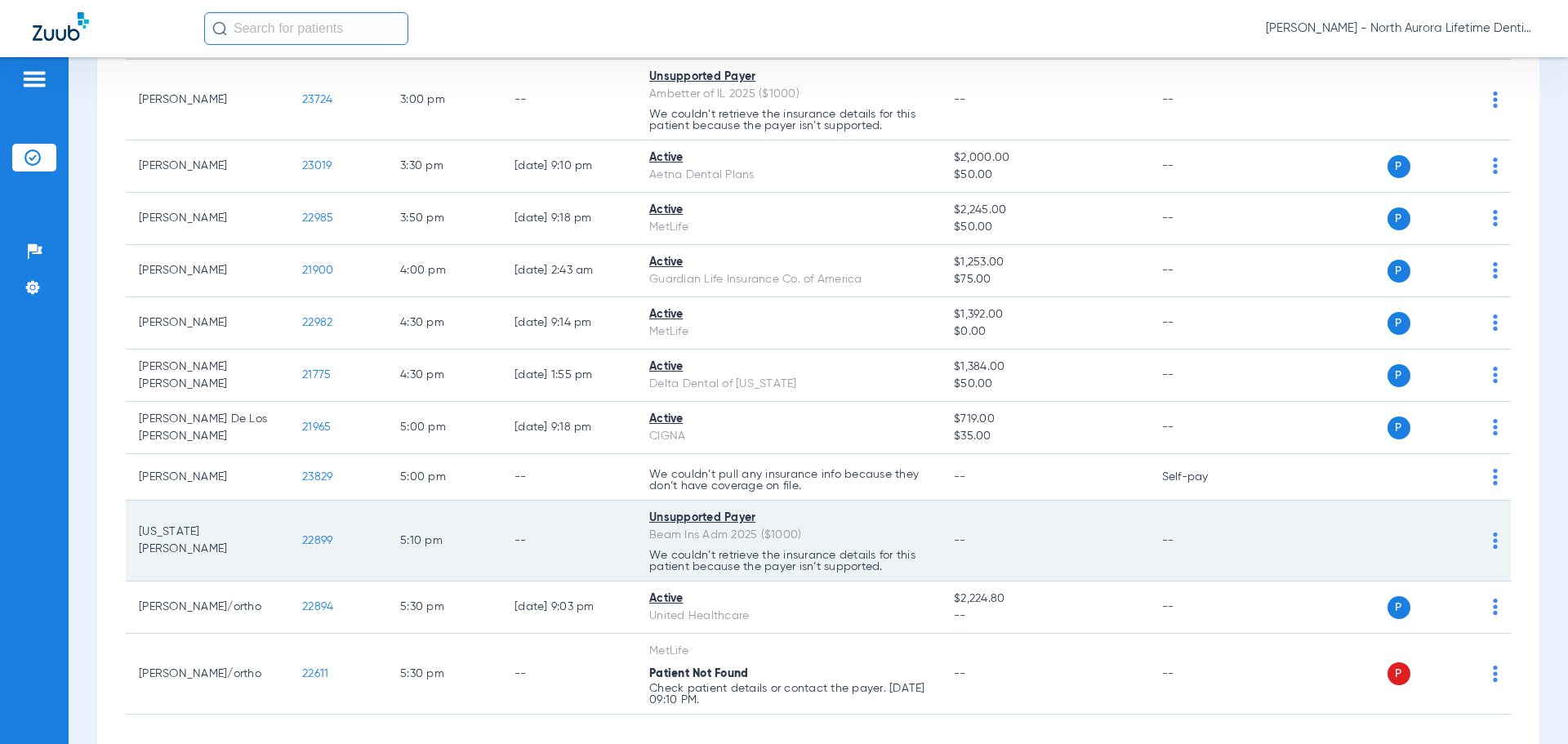
scroll to position [1331, 0]
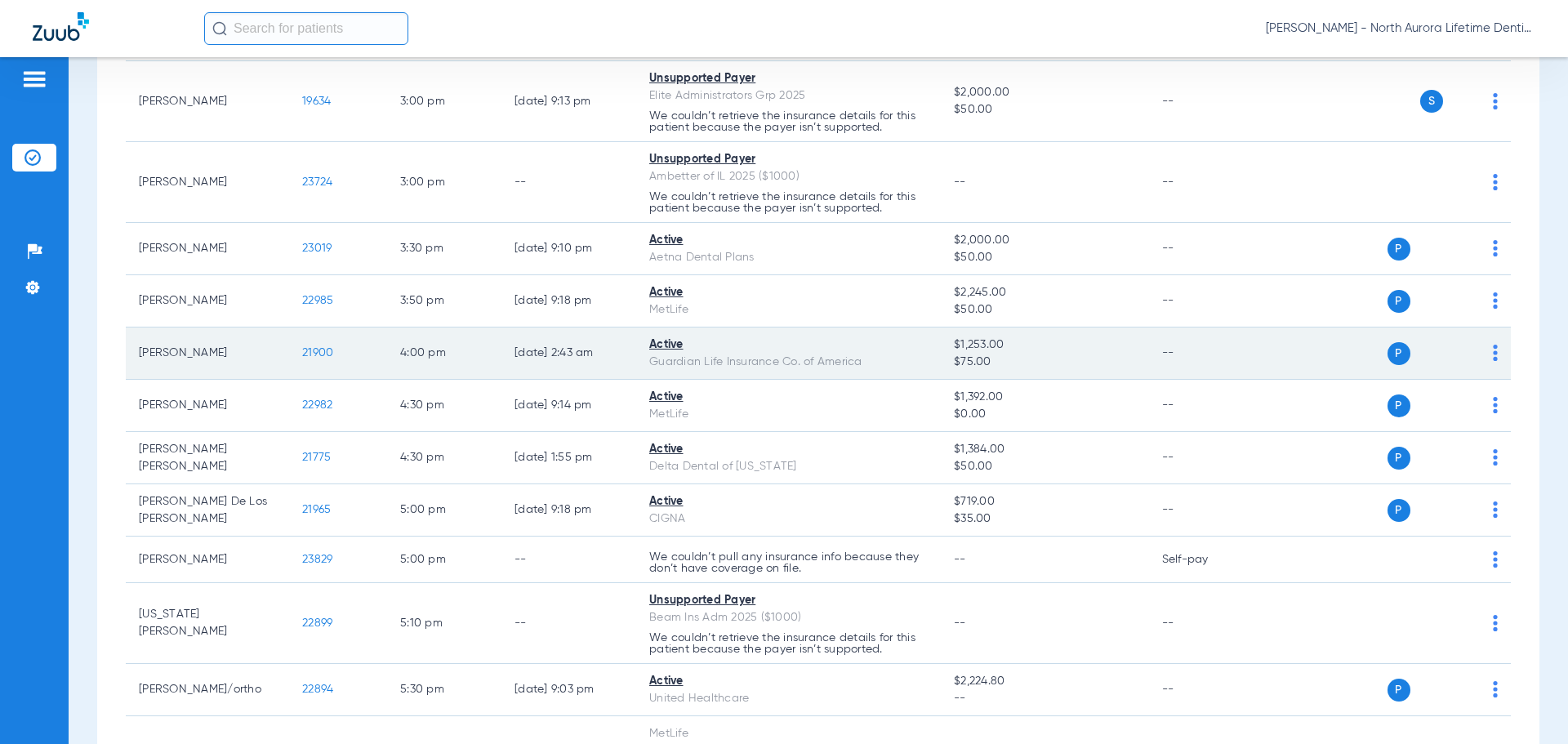
click at [318, 359] on span "21900" at bounding box center [317, 353] width 31 height 11
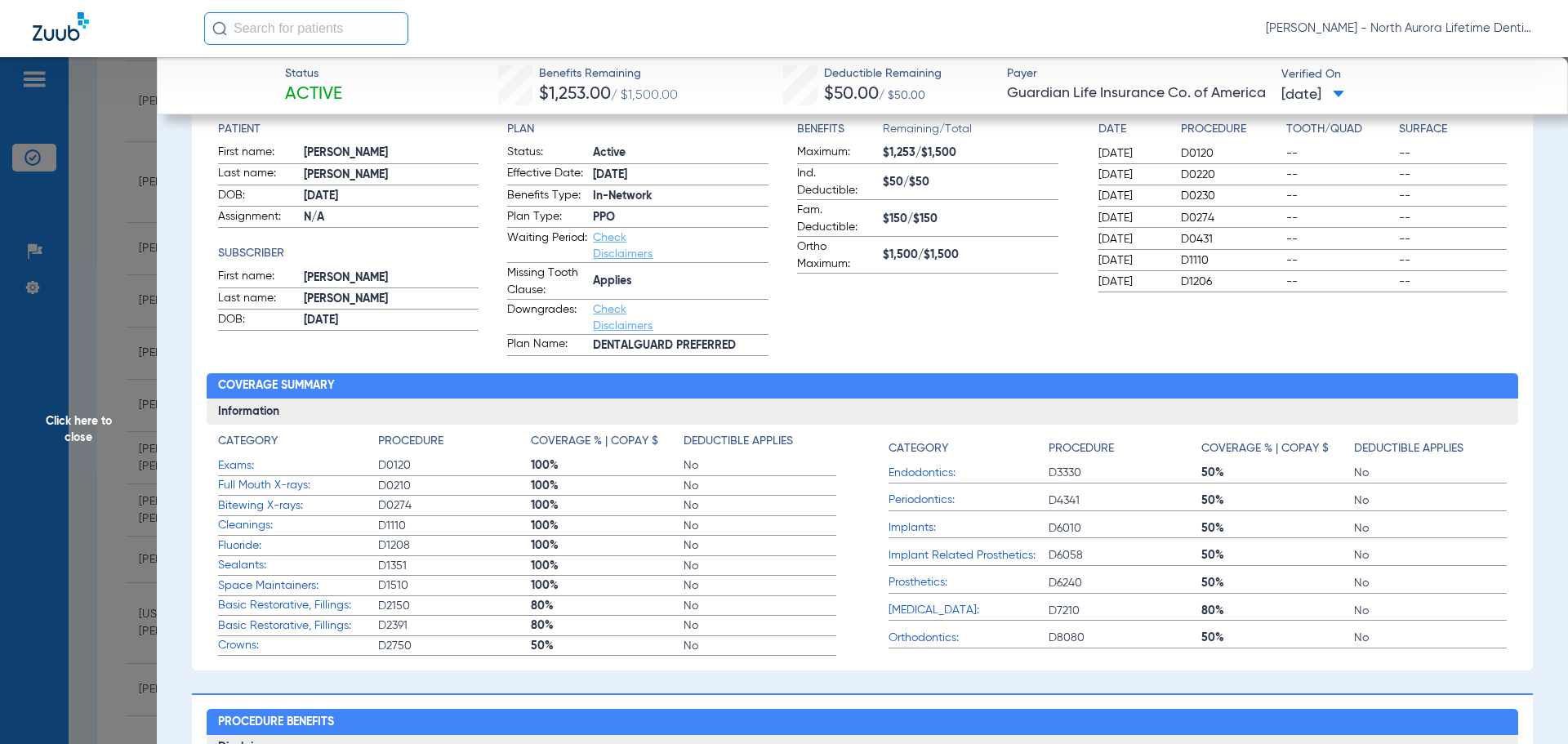
scroll to position [0, 0]
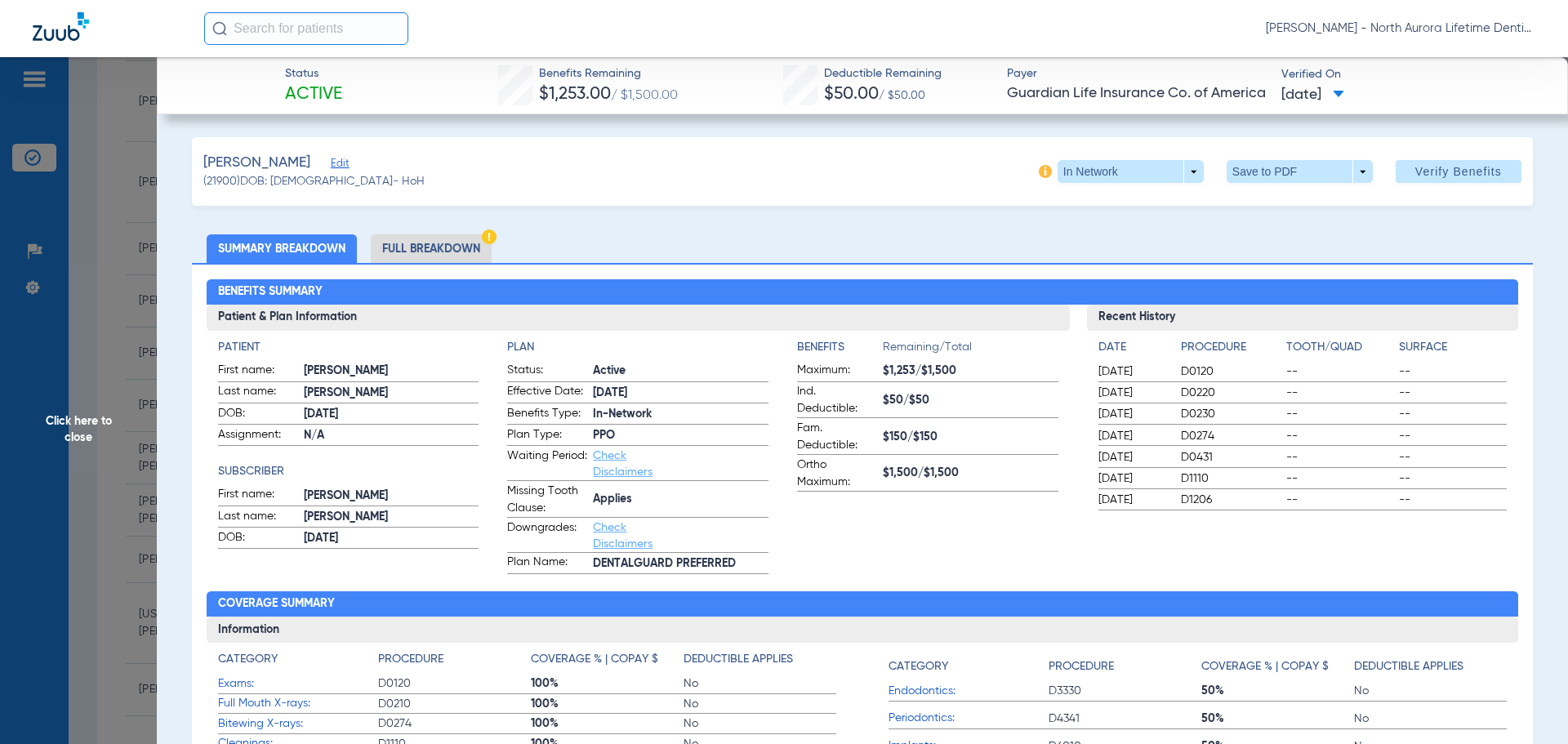
click at [422, 242] on li "Full Breakdown" at bounding box center [430, 248] width 121 height 28
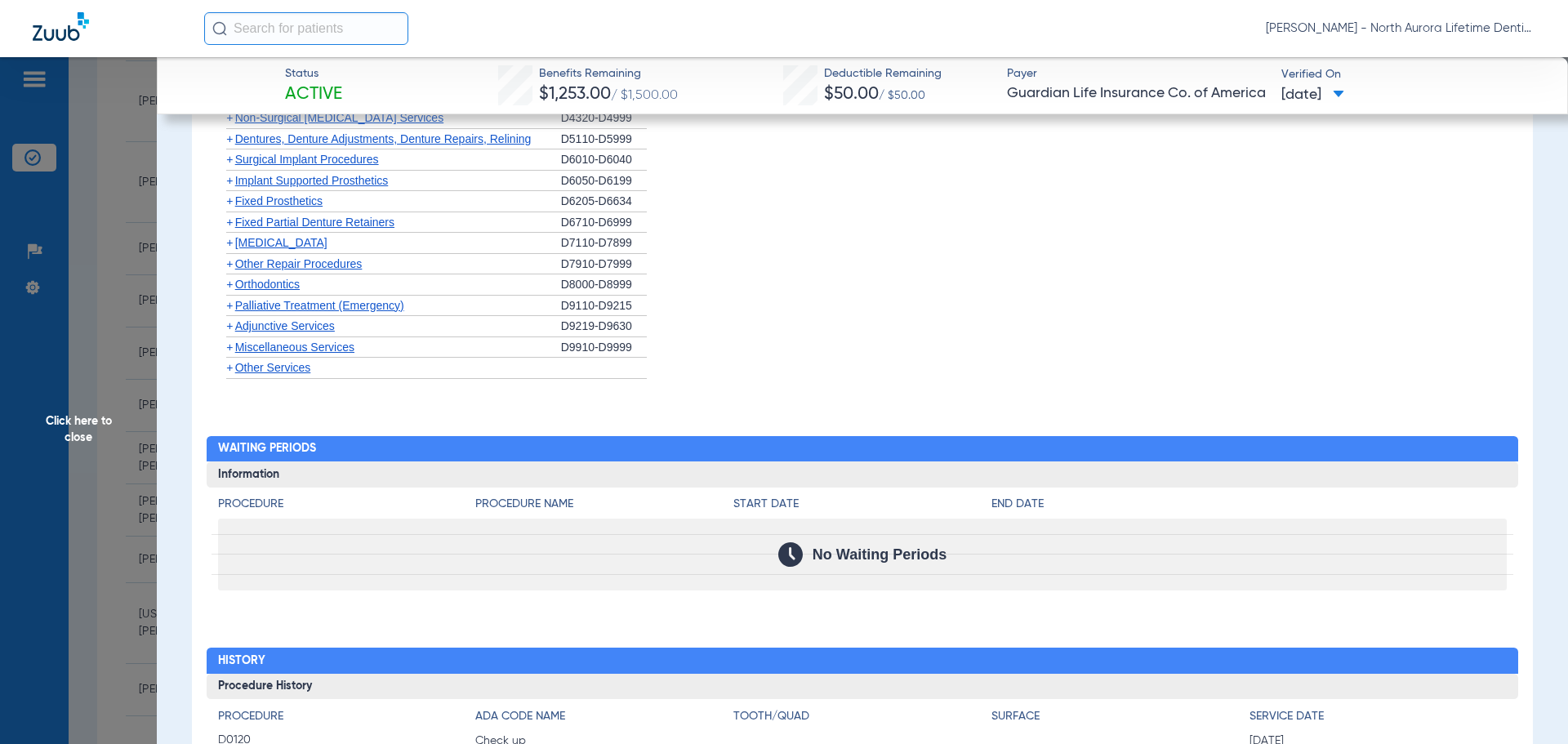
scroll to position [2531, 0]
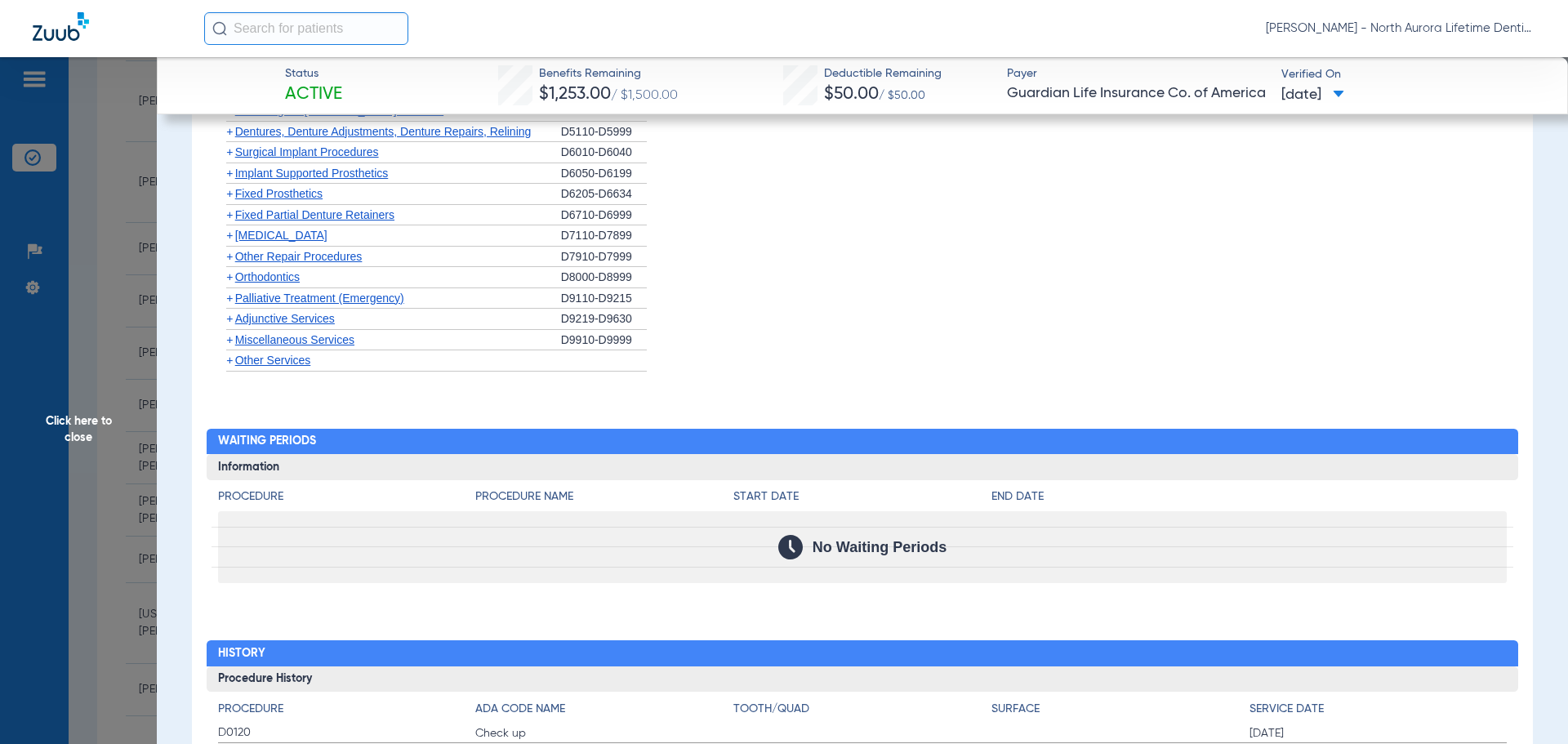
click at [274, 270] on span "Orthodontics" at bounding box center [267, 277] width 65 height 13
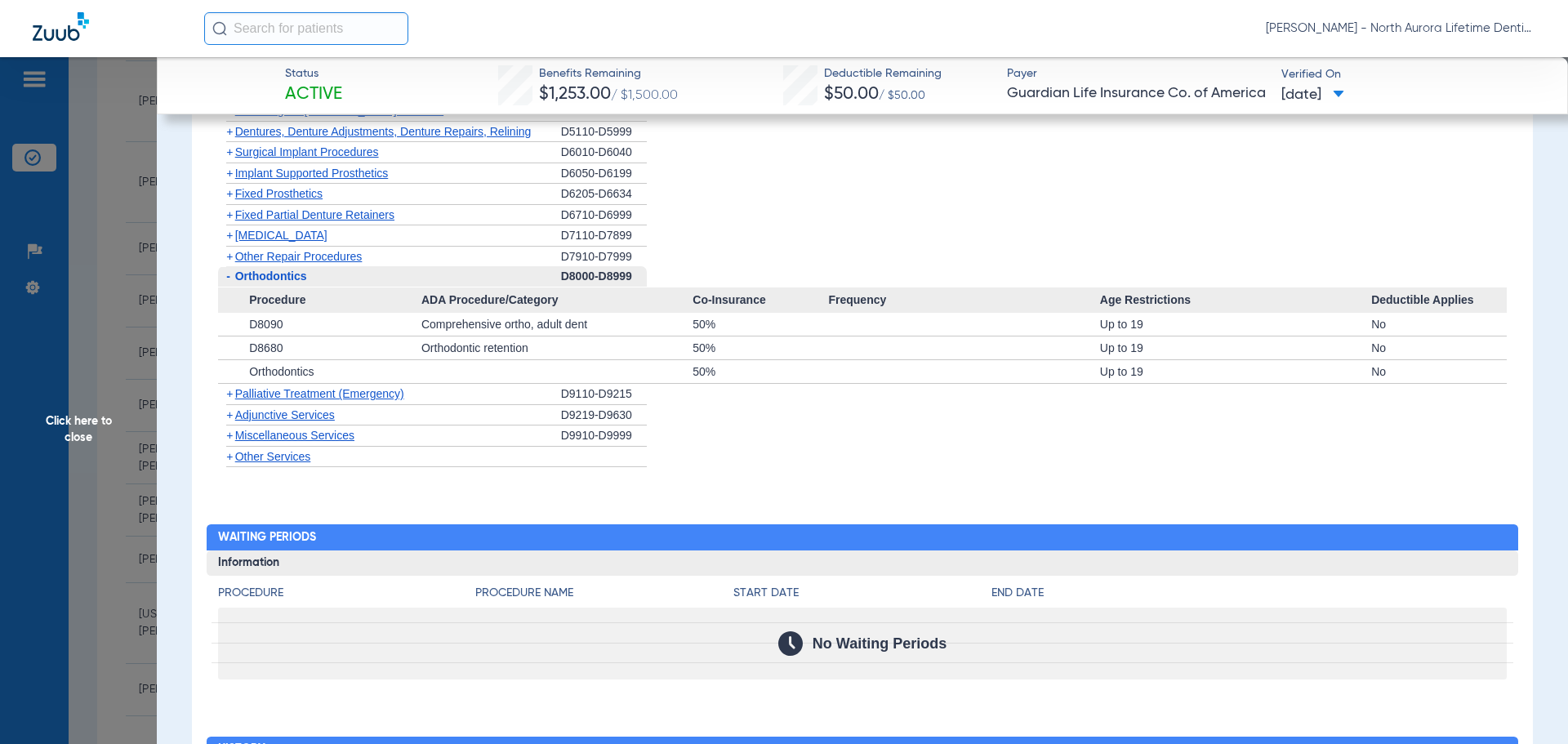
click at [287, 450] on span "Other Services" at bounding box center [273, 456] width 76 height 13
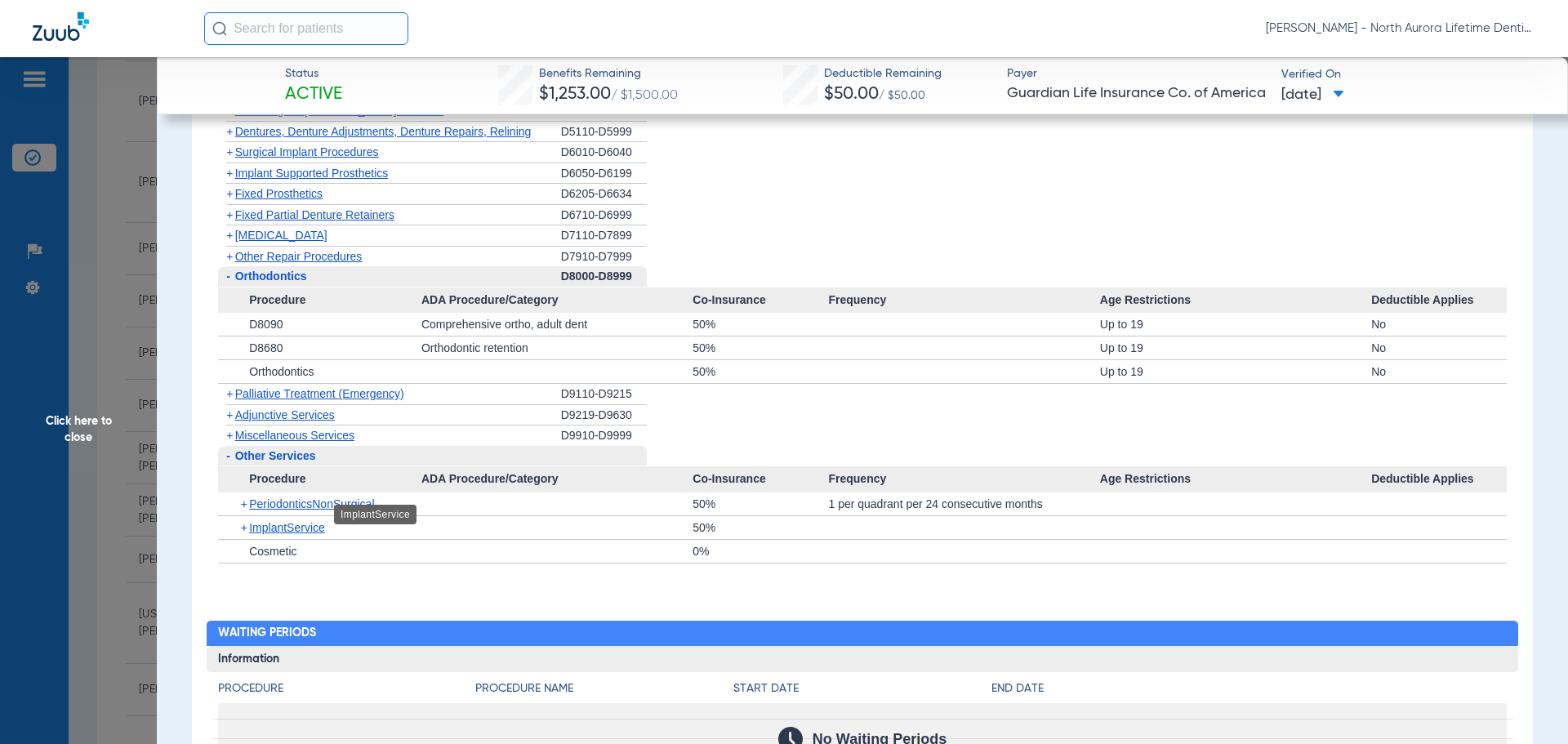
click at [305, 520] on span "ImplantService" at bounding box center [287, 527] width 76 height 13
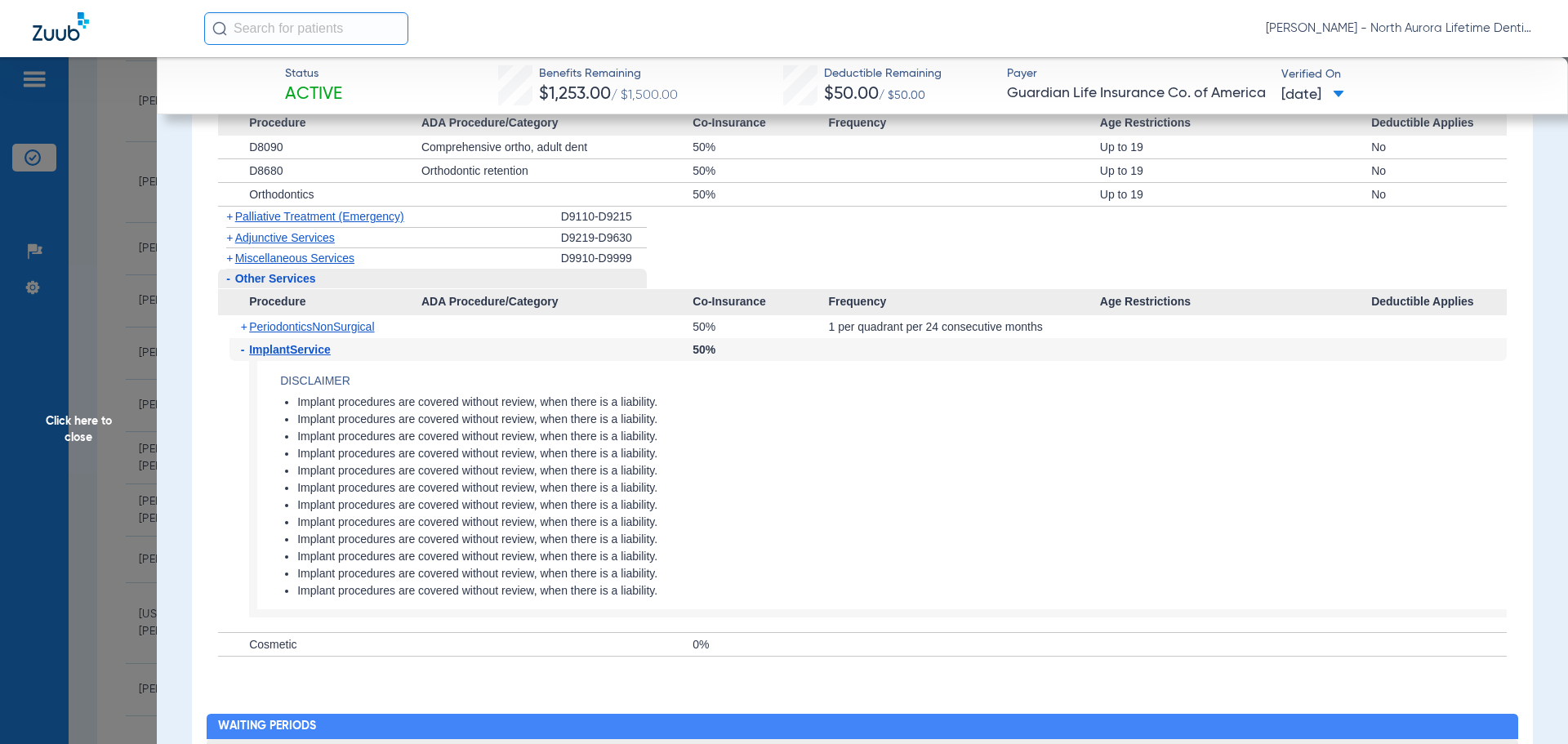
scroll to position [2858, 0]
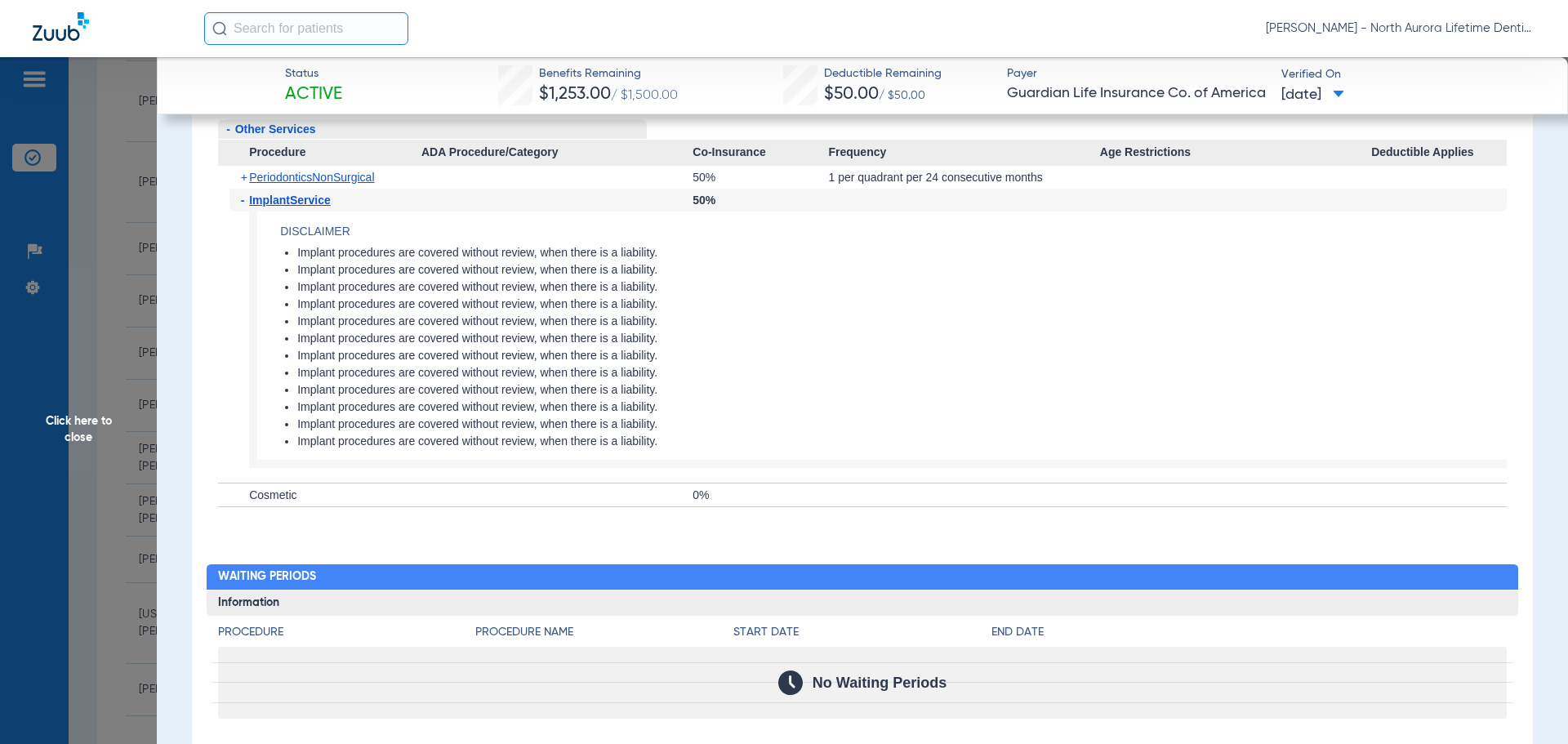
click at [95, 432] on span "Click here to close" at bounding box center [78, 429] width 156 height 744
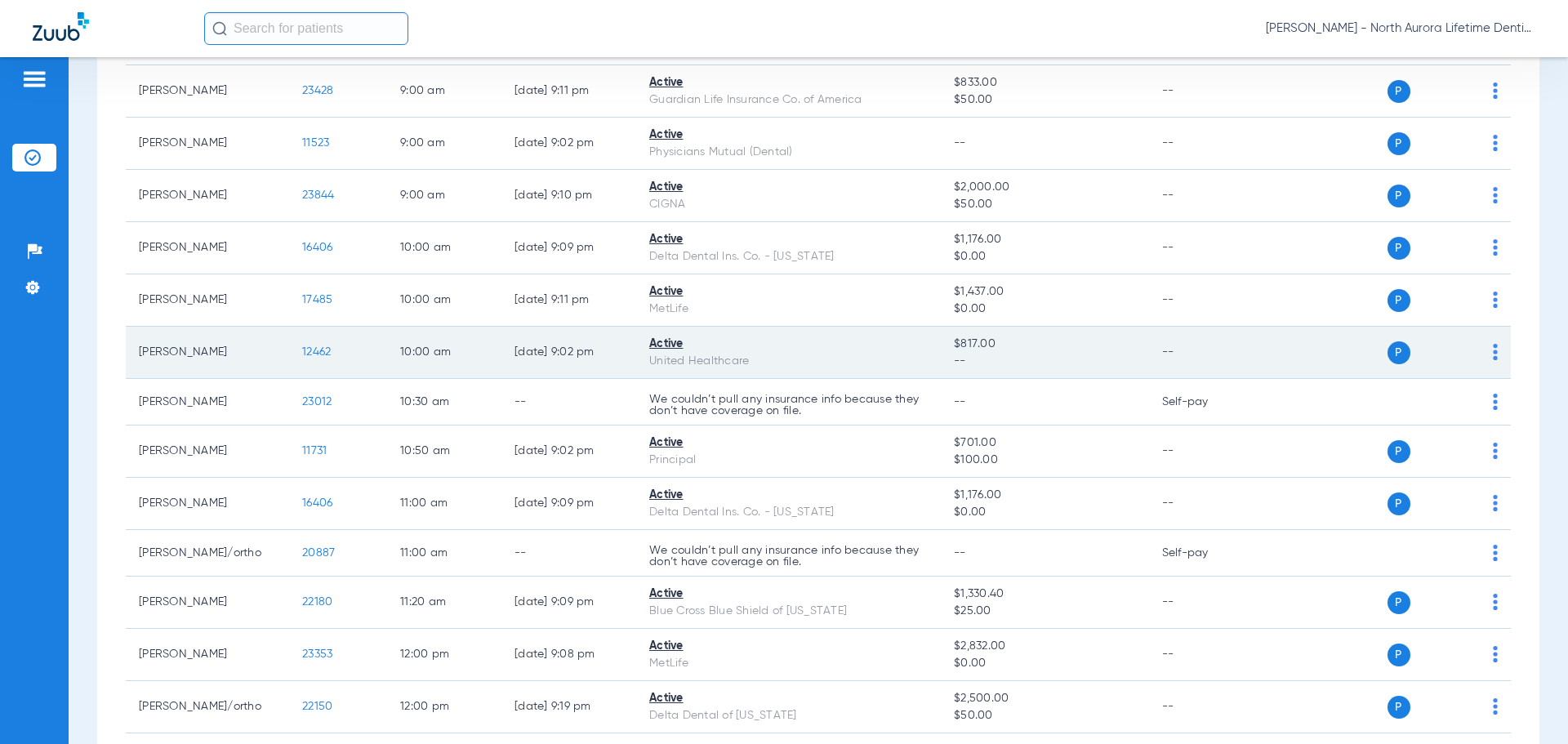
scroll to position [106, 0]
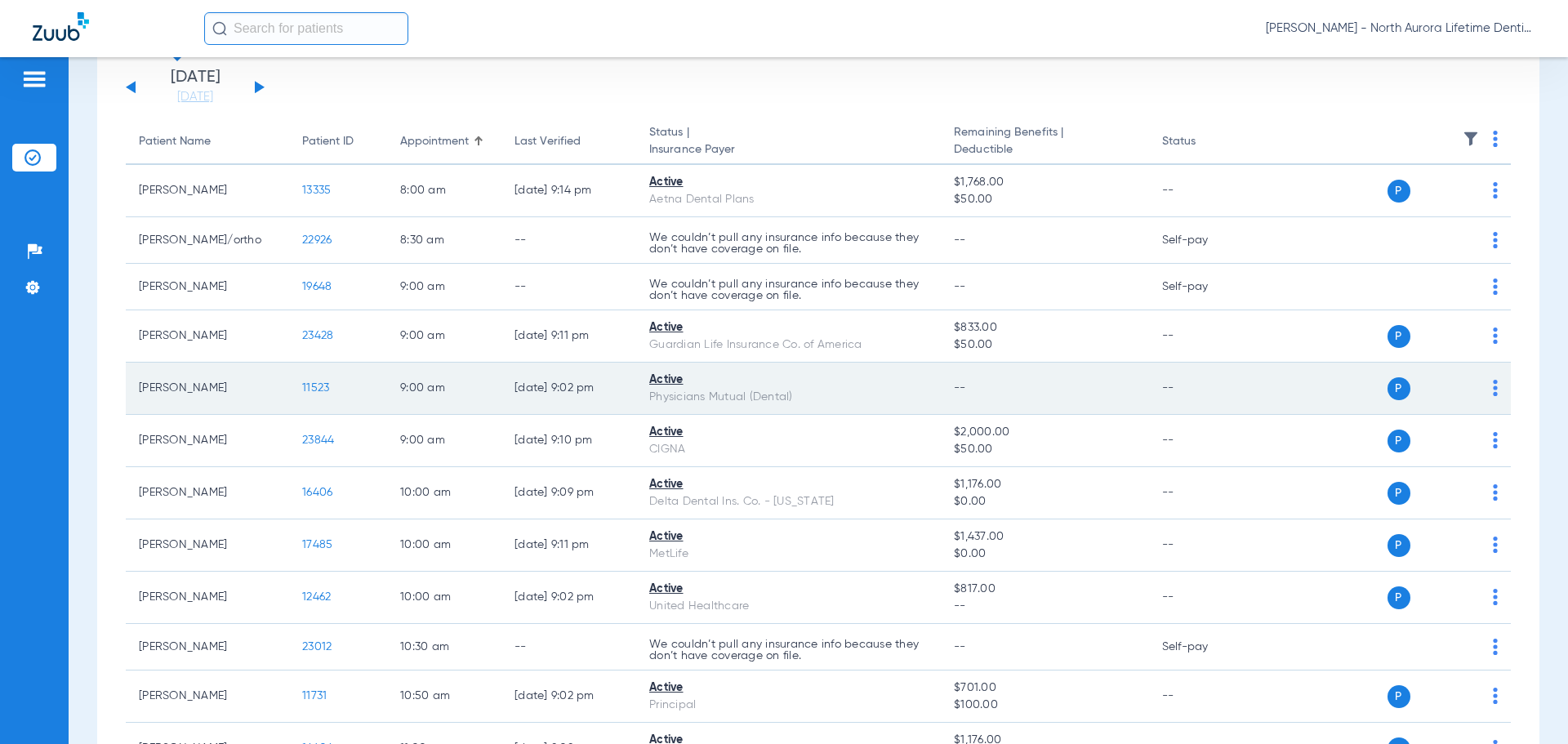
click at [307, 389] on span "11523" at bounding box center [316, 387] width 27 height 11
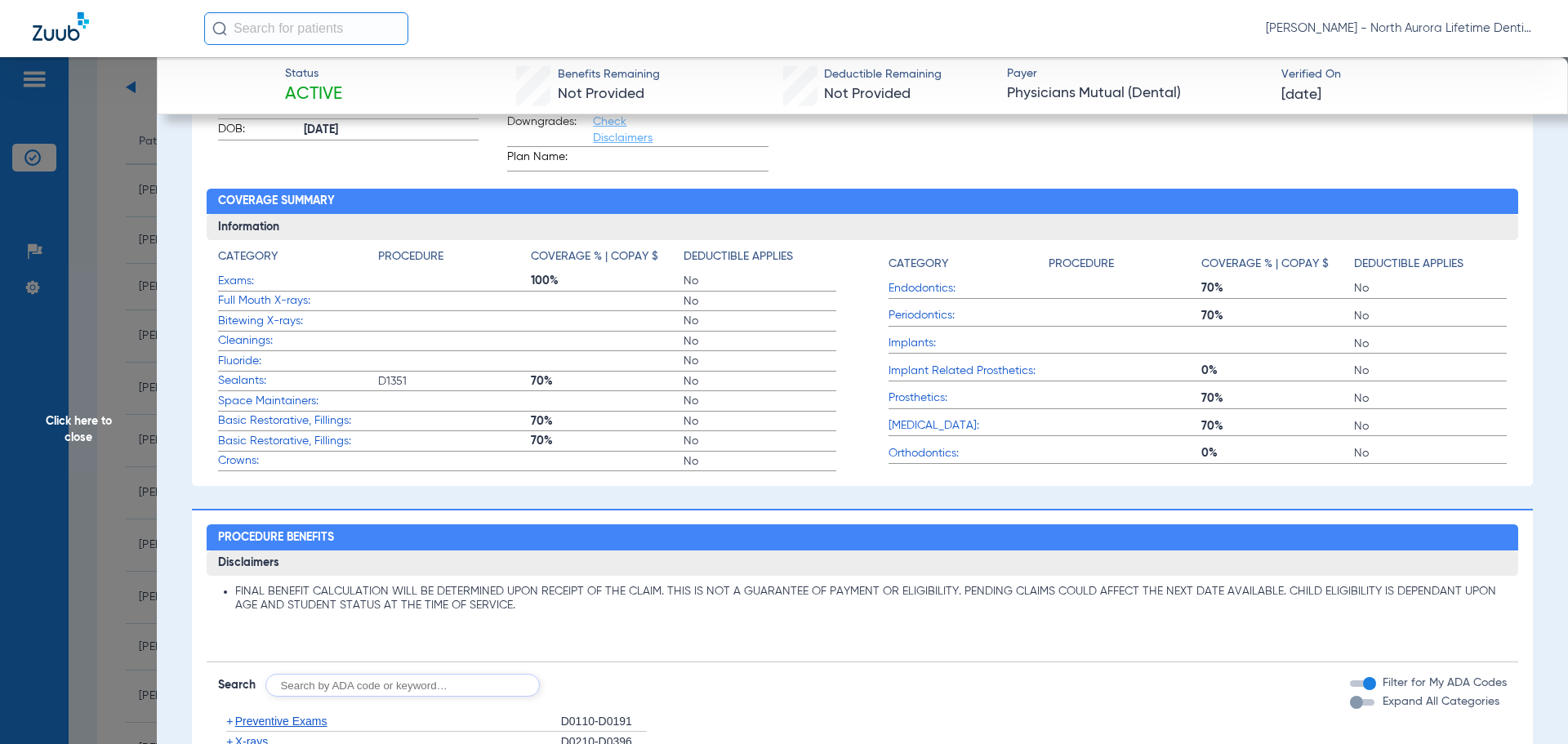
scroll to position [81, 0]
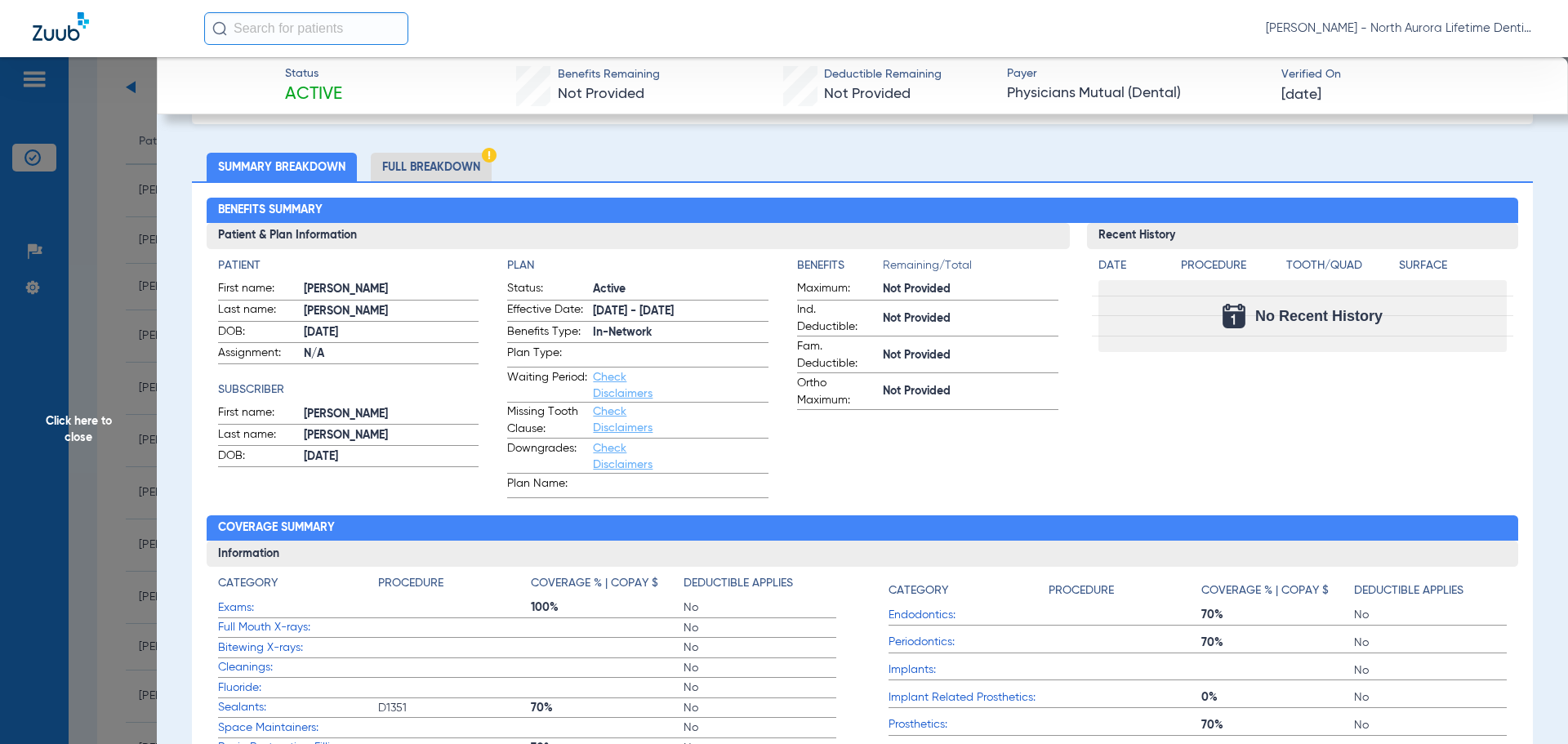
click at [415, 166] on li "Full Breakdown" at bounding box center [430, 167] width 121 height 28
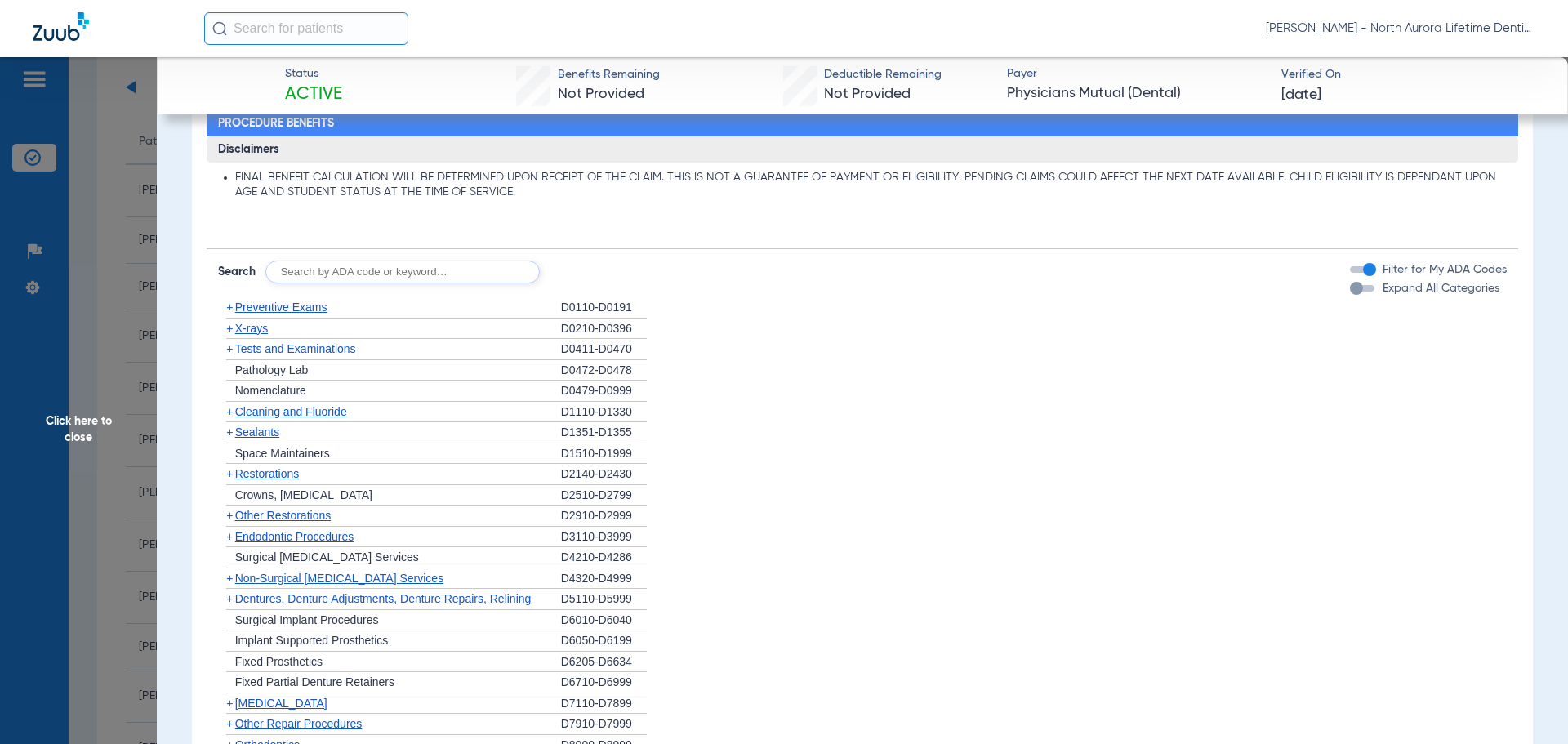
scroll to position [1124, 0]
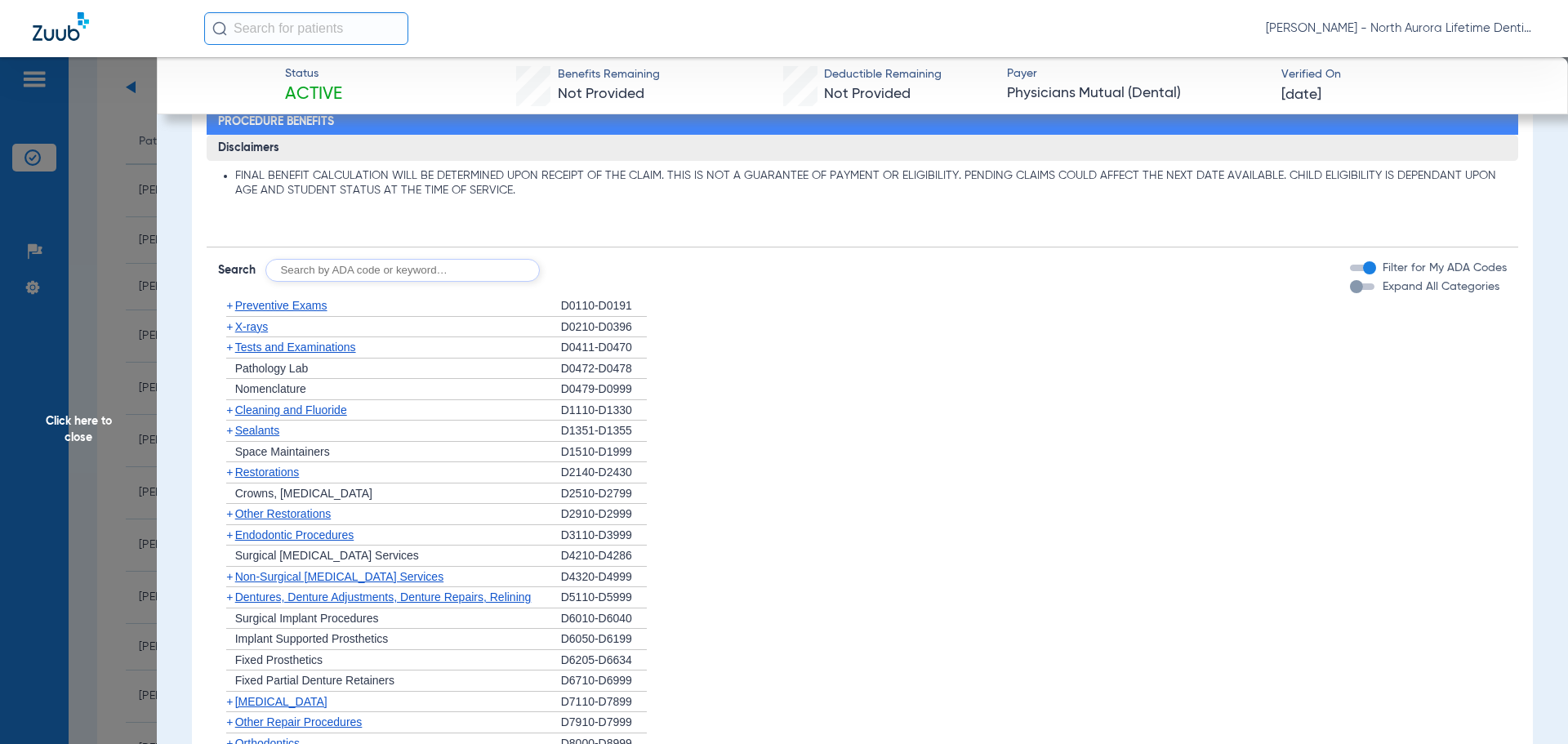
click at [1350, 290] on div "button" at bounding box center [1356, 286] width 13 height 13
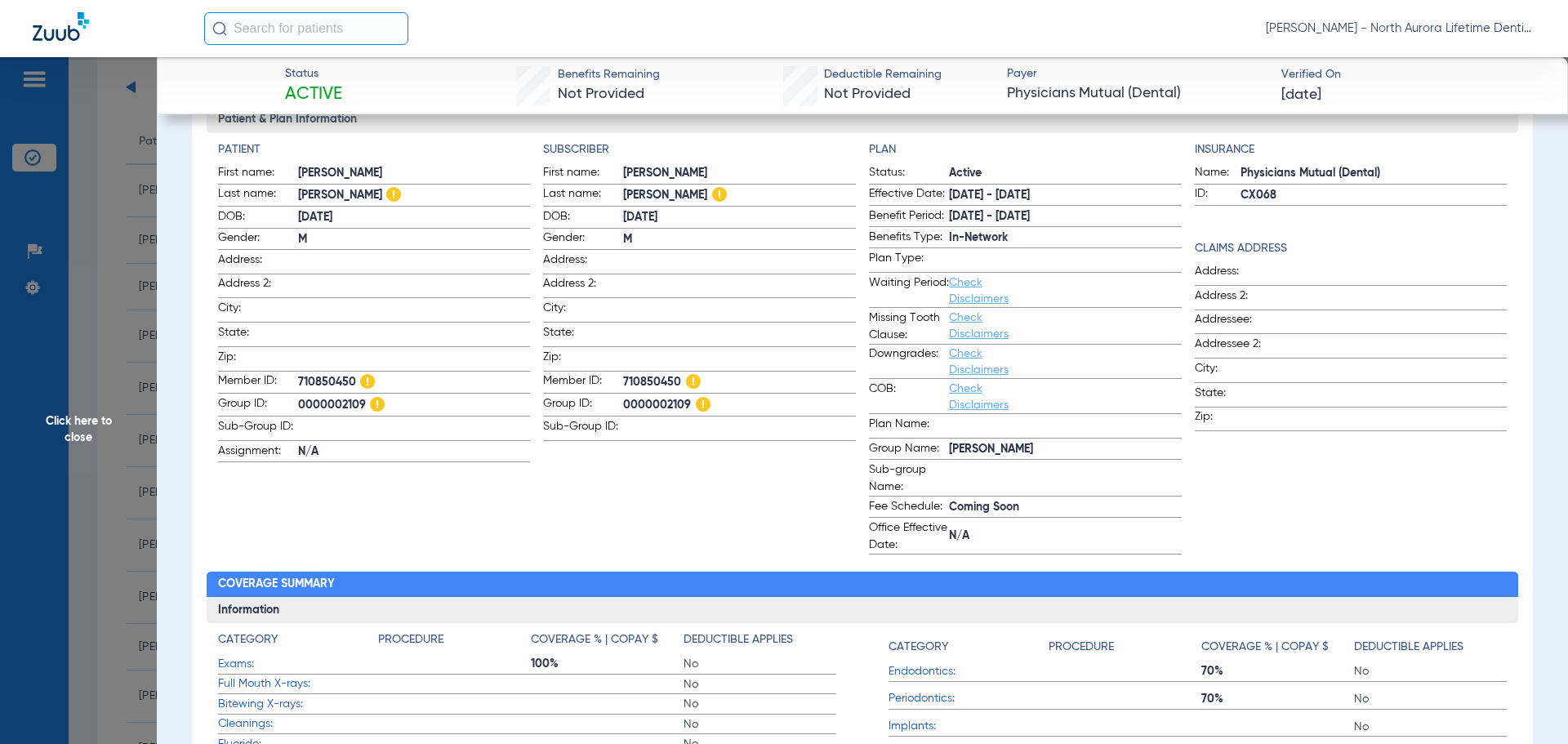
scroll to position [185, 0]
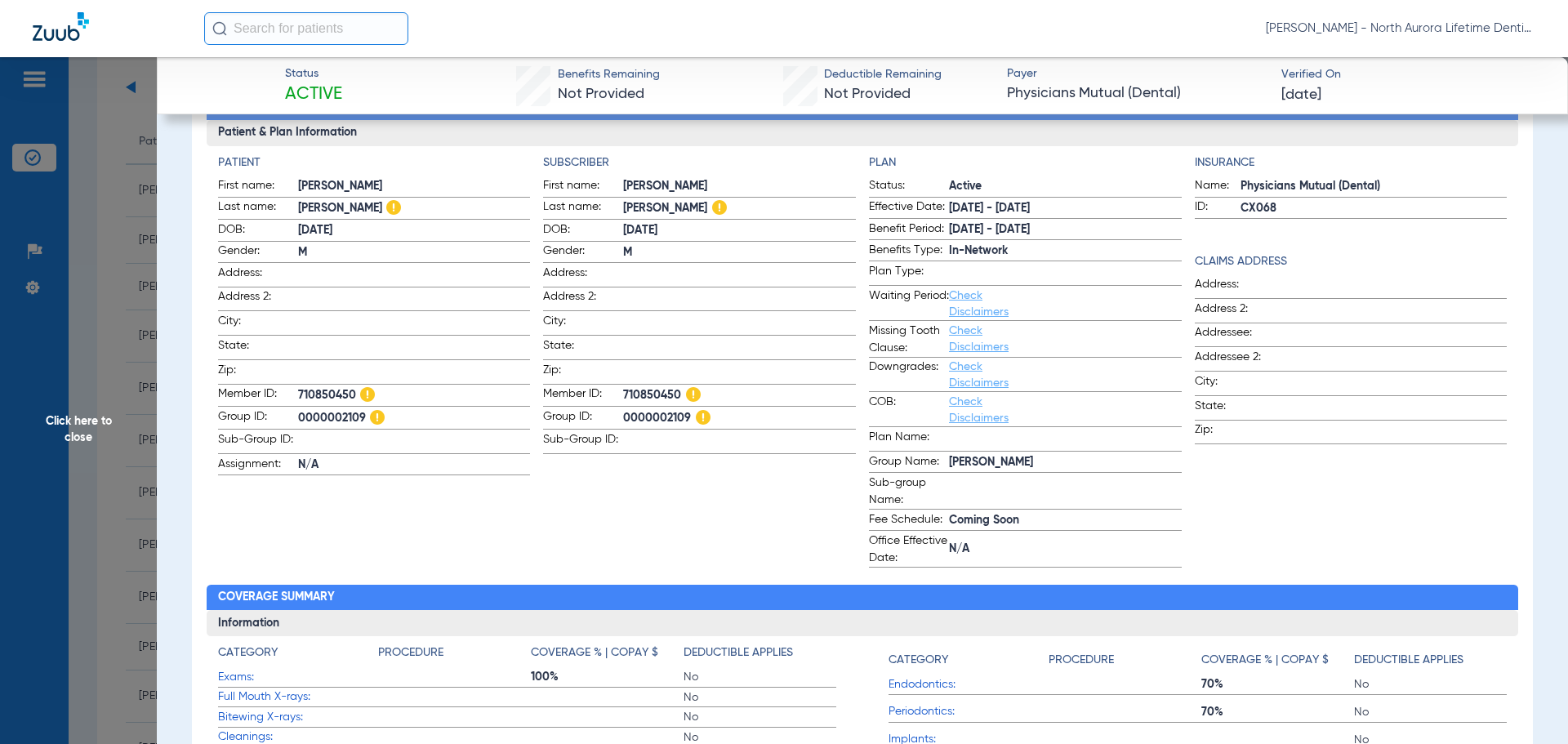
click at [79, 424] on span "Click here to close" at bounding box center [78, 429] width 156 height 744
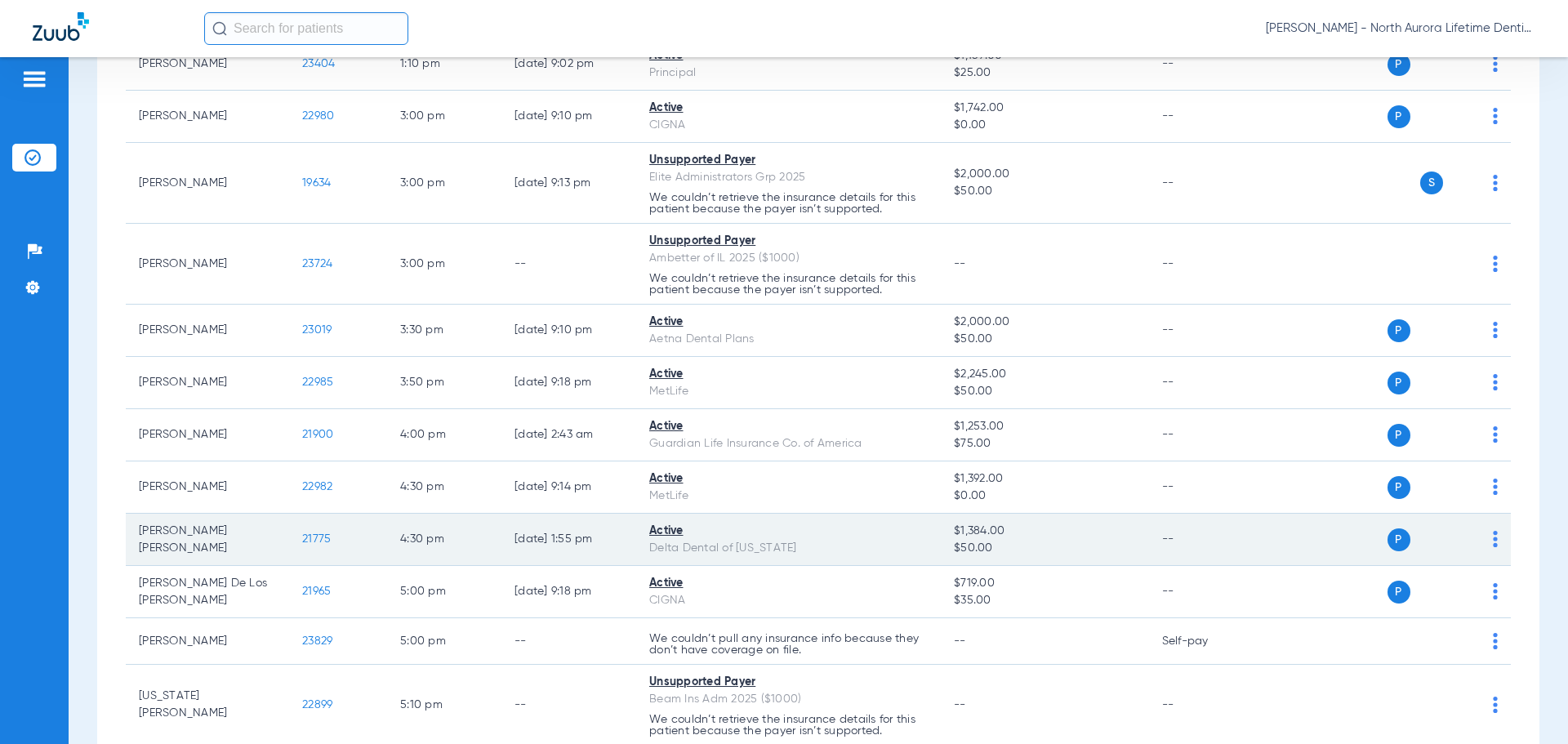
scroll to position [1167, 0]
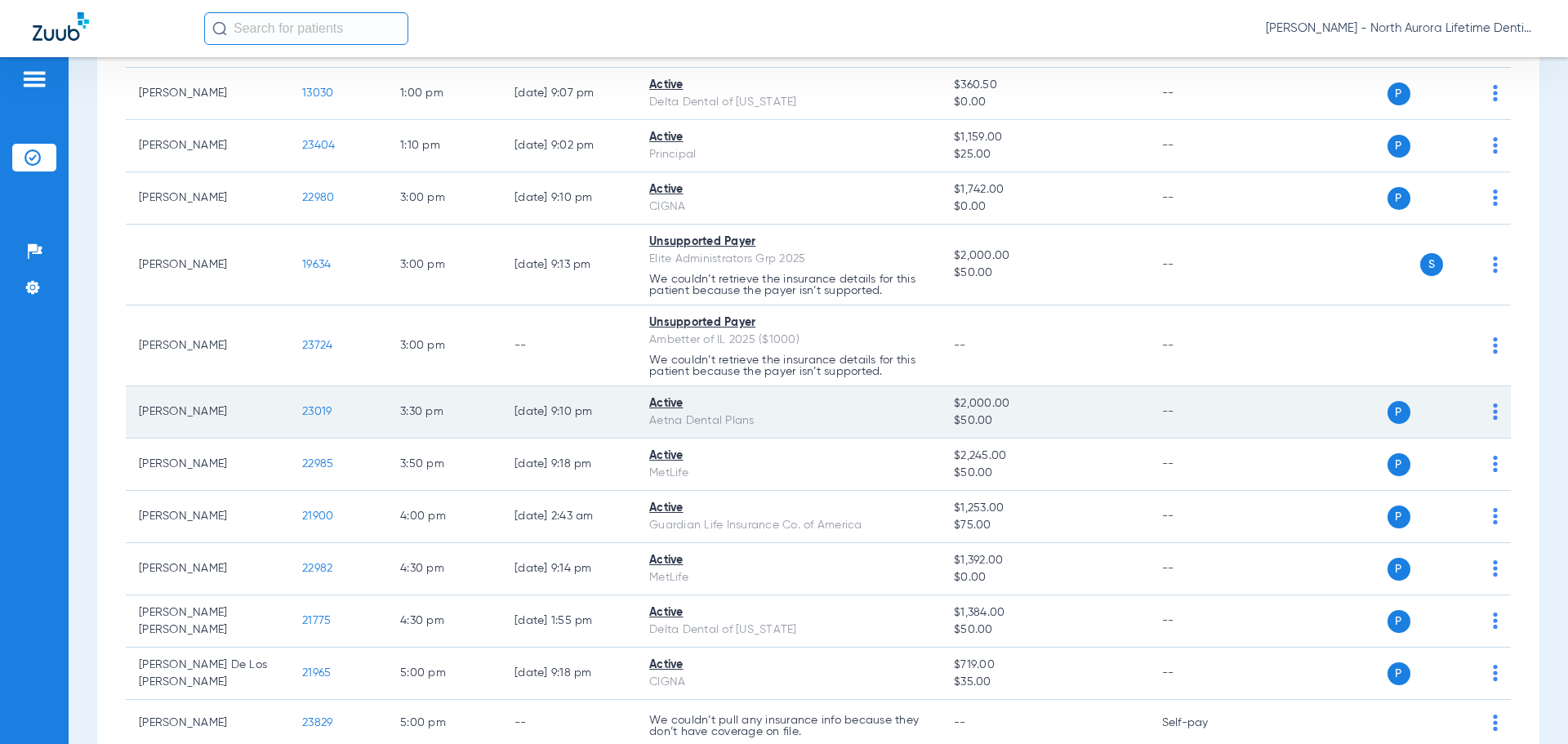
click at [318, 423] on td "23019" at bounding box center [338, 412] width 98 height 52
click at [324, 415] on span "23019" at bounding box center [316, 411] width 29 height 11
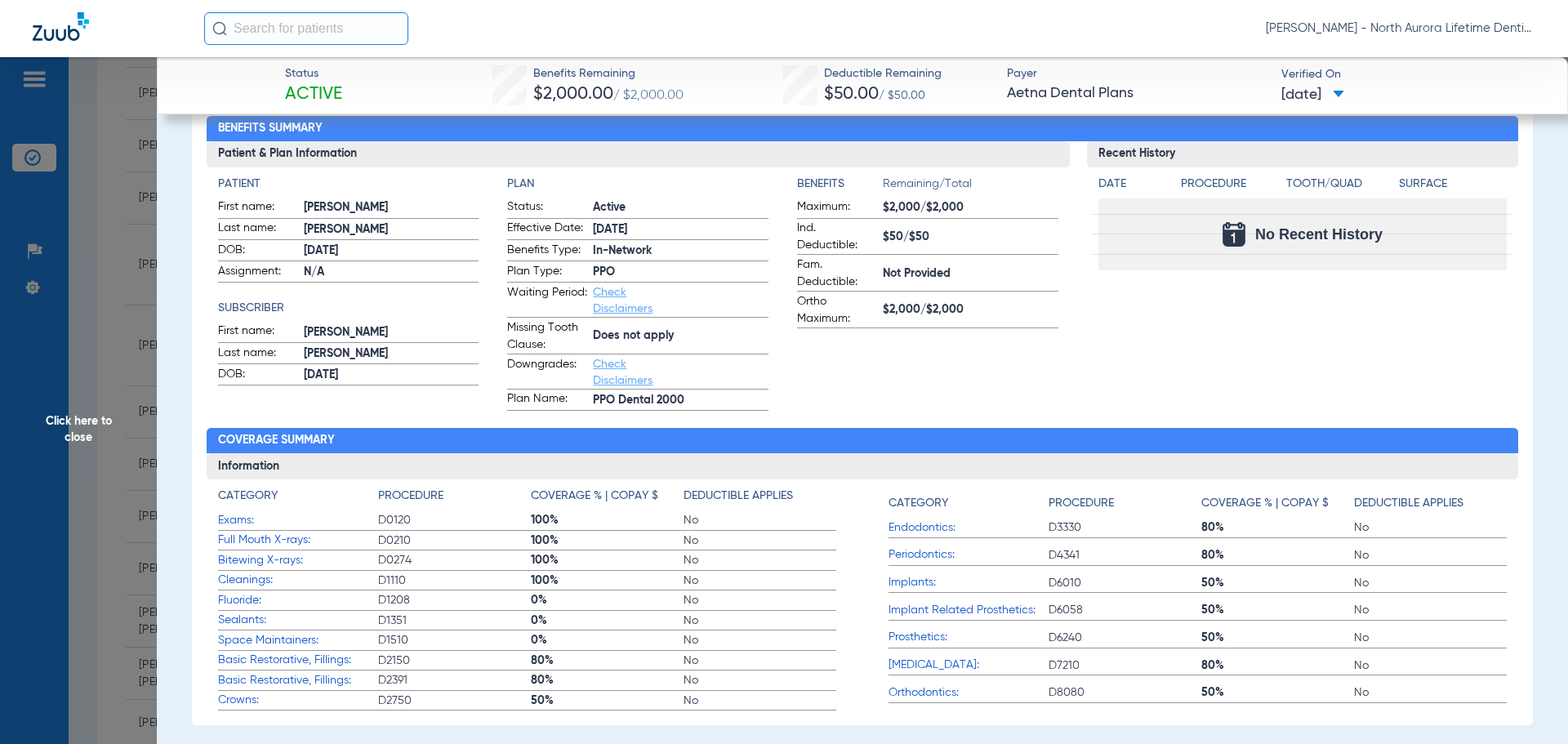
scroll to position [0, 0]
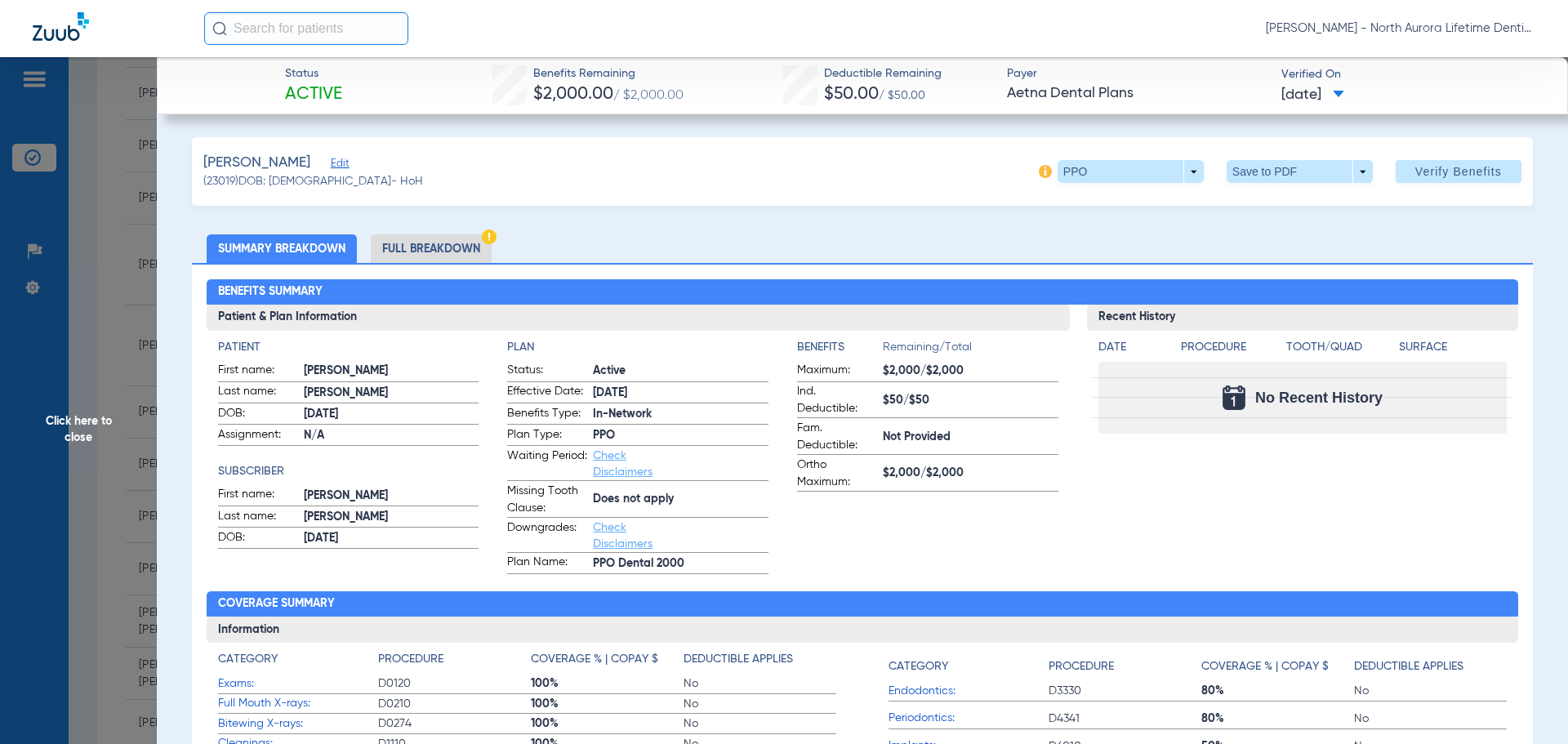
click at [435, 249] on li "Full Breakdown" at bounding box center [430, 248] width 121 height 28
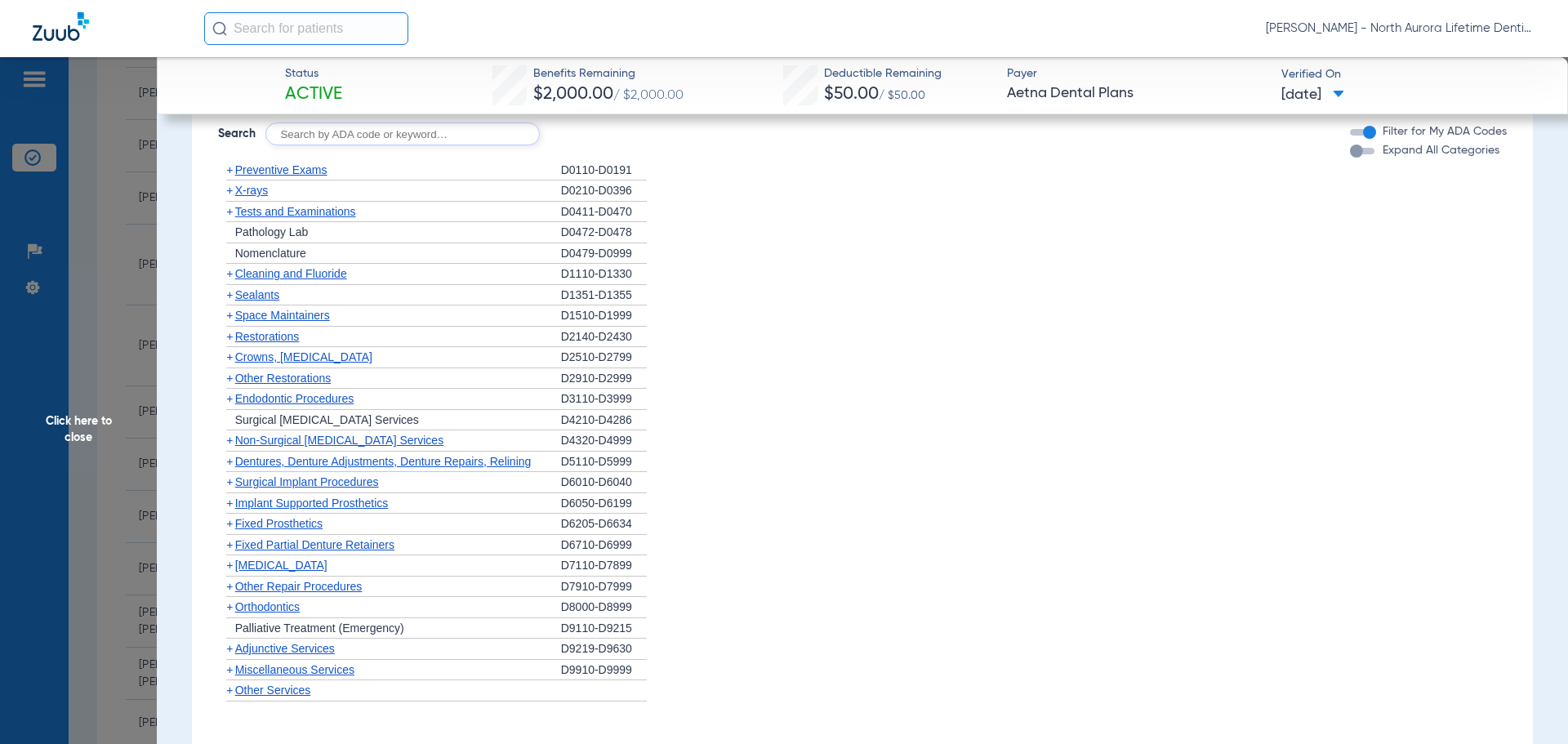
scroll to position [1306, 0]
click at [287, 474] on span "Surgical Implant Procedures" at bounding box center [307, 480] width 144 height 13
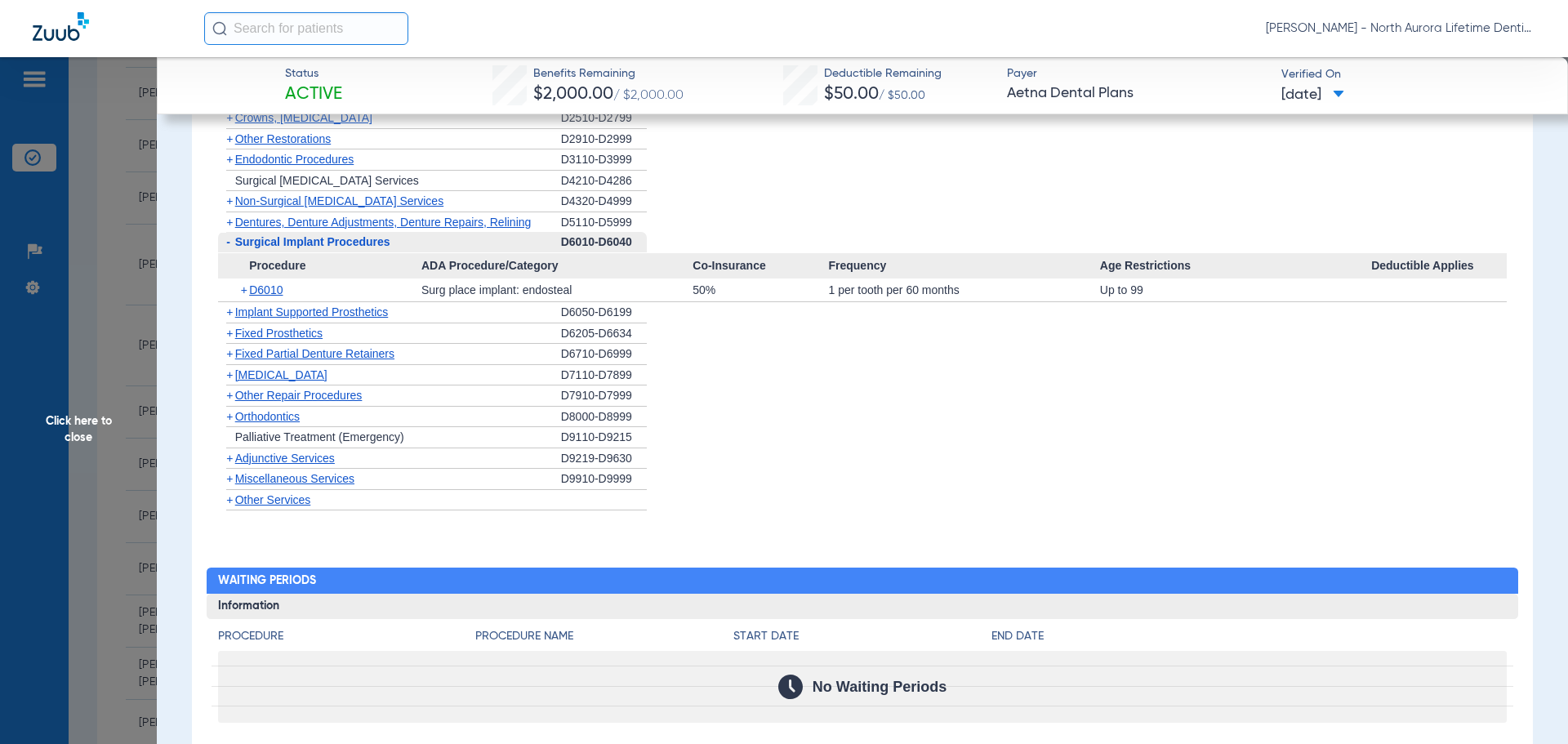
scroll to position [1551, 0]
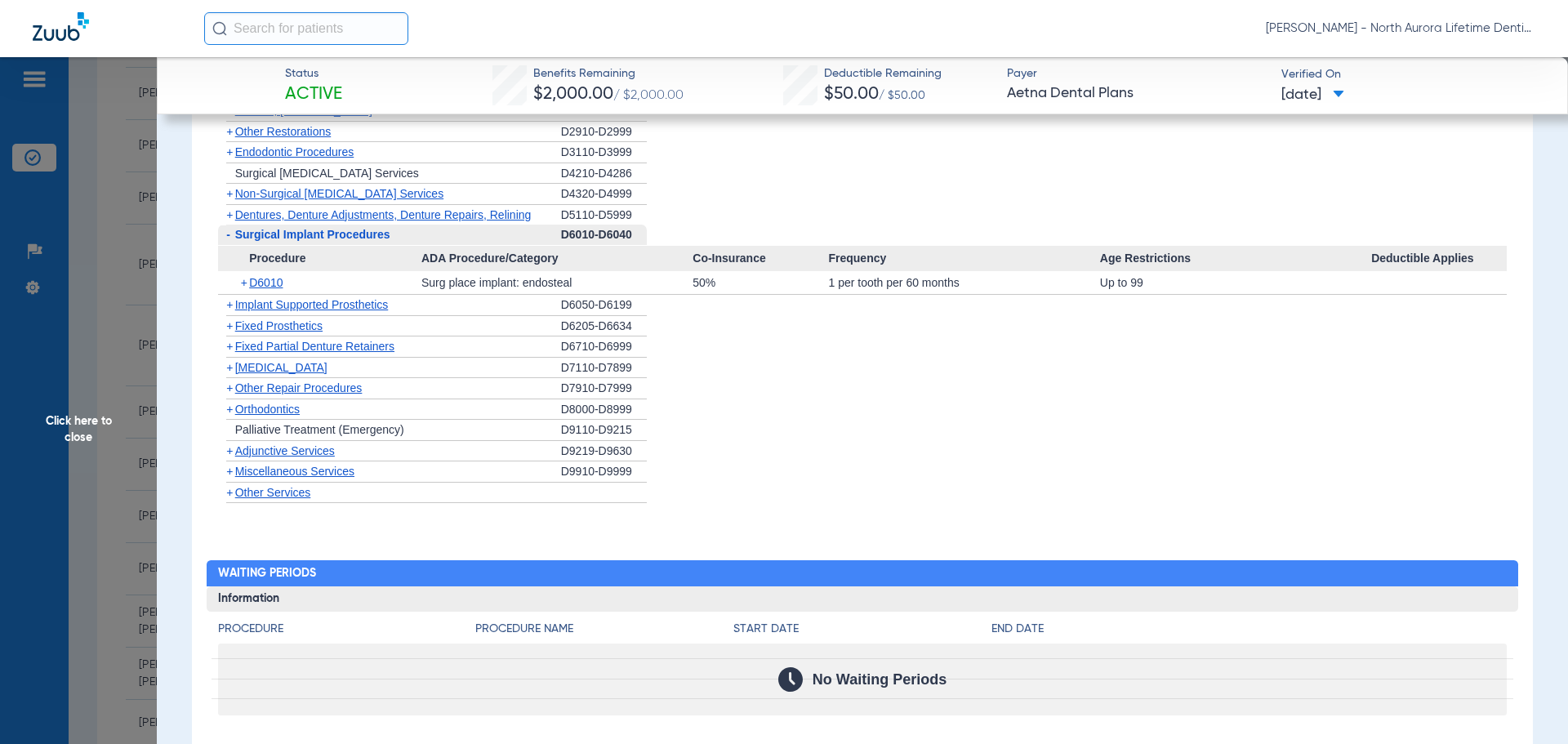
click at [281, 319] on span "Fixed Prosthetics" at bounding box center [278, 325] width 88 height 13
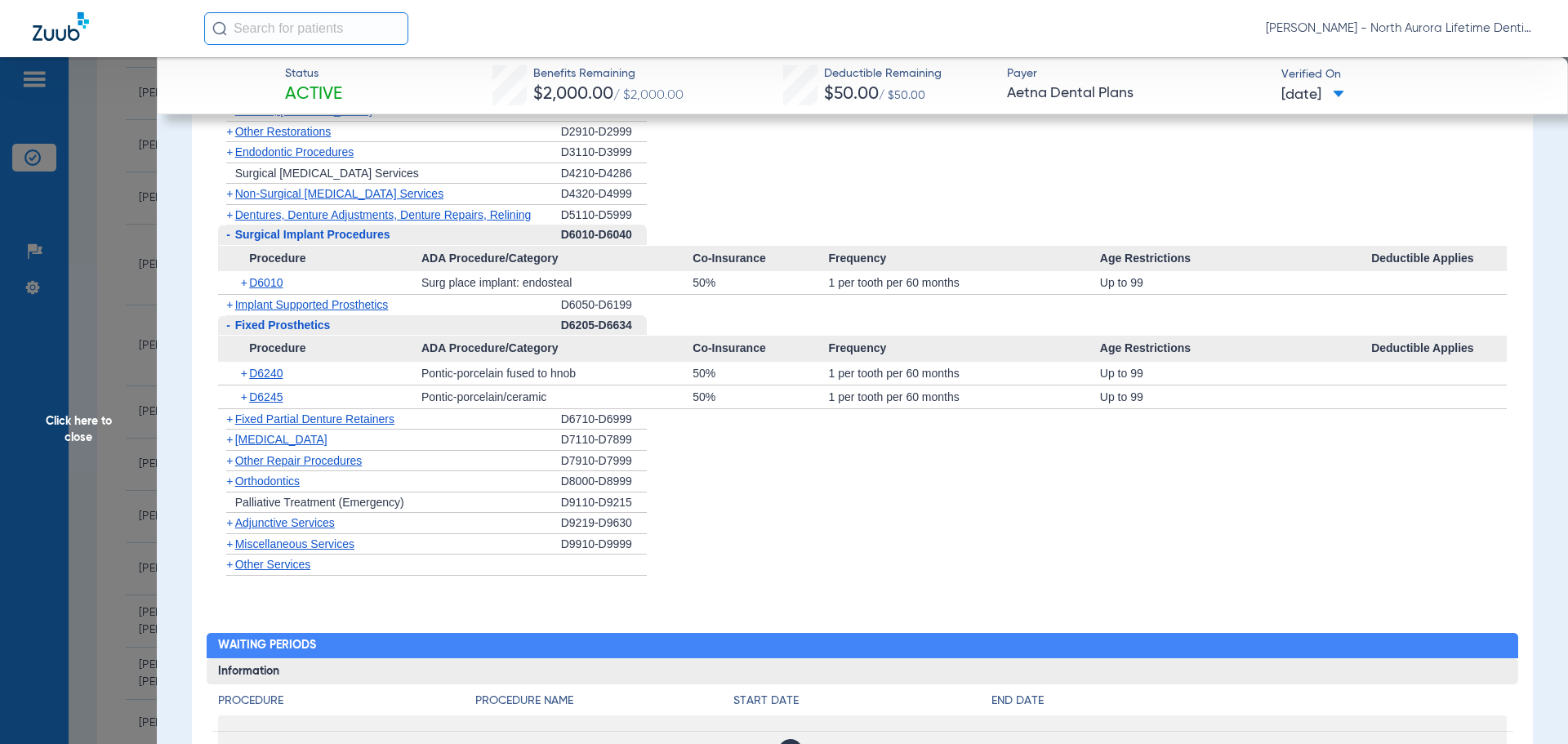
click at [290, 413] on span "Fixed Partial Denture Retainers" at bounding box center [315, 419] width 159 height 13
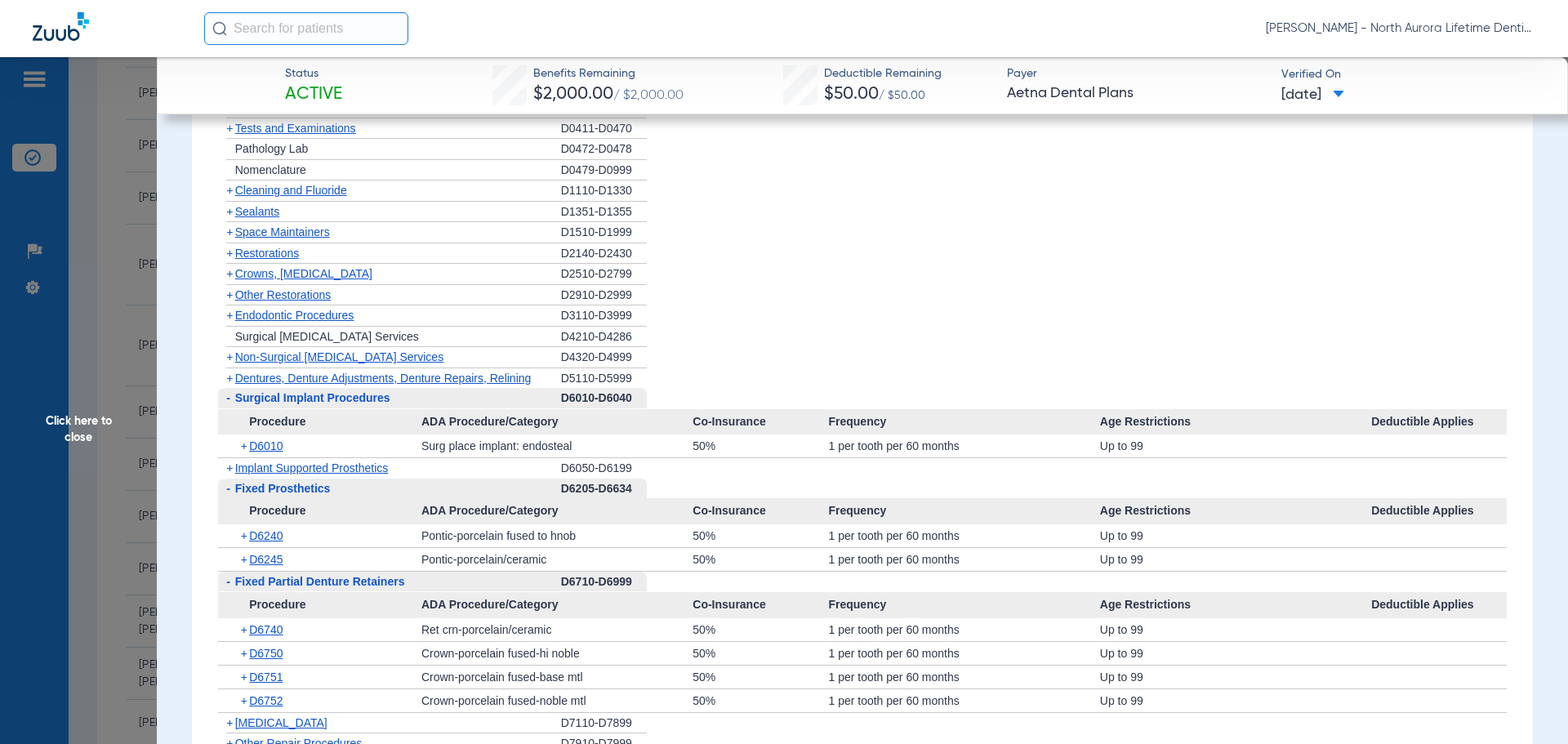
scroll to position [1306, 0]
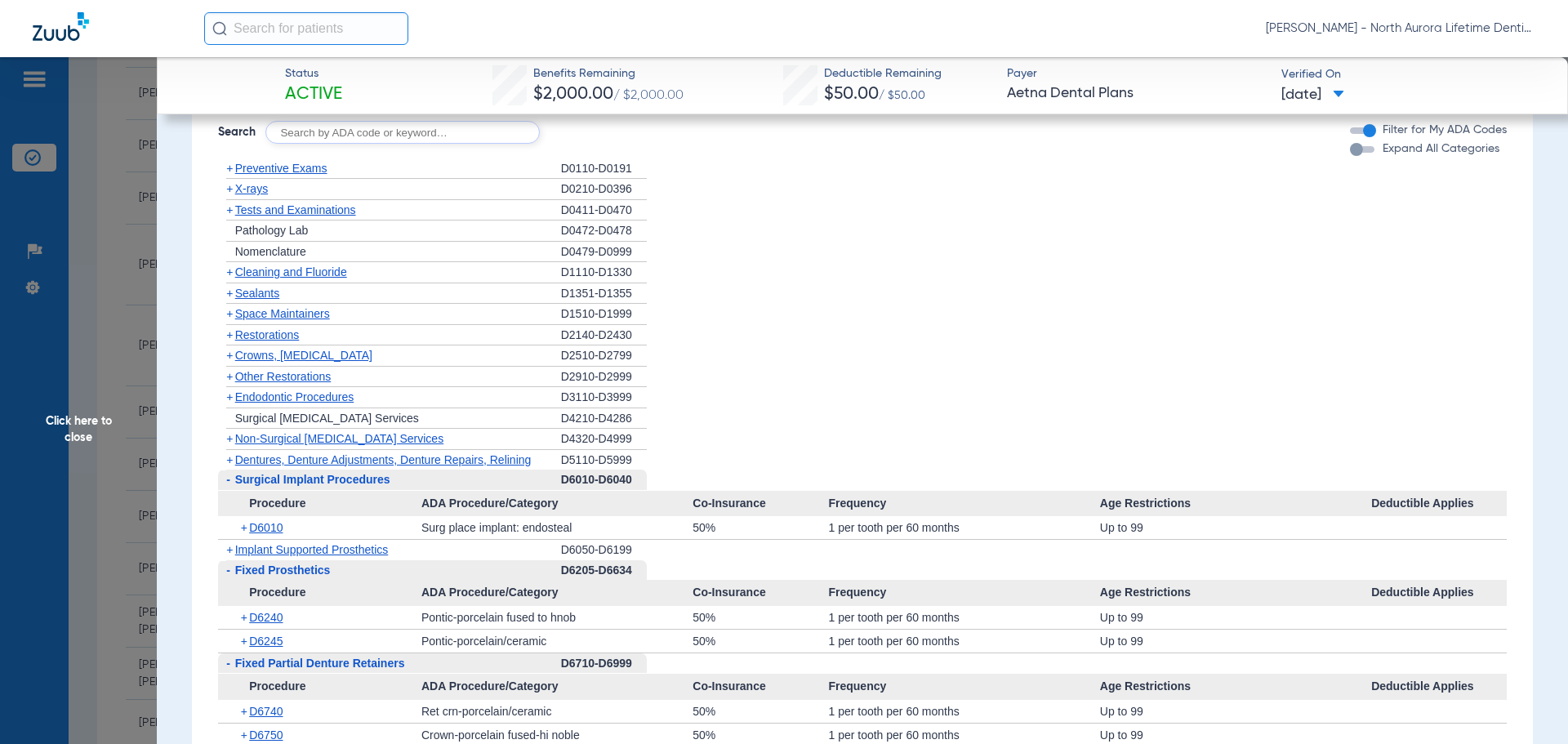
click at [323, 453] on span "Dentures, Denture Adjustments, Denture Repairs, Relining" at bounding box center [383, 459] width 296 height 13
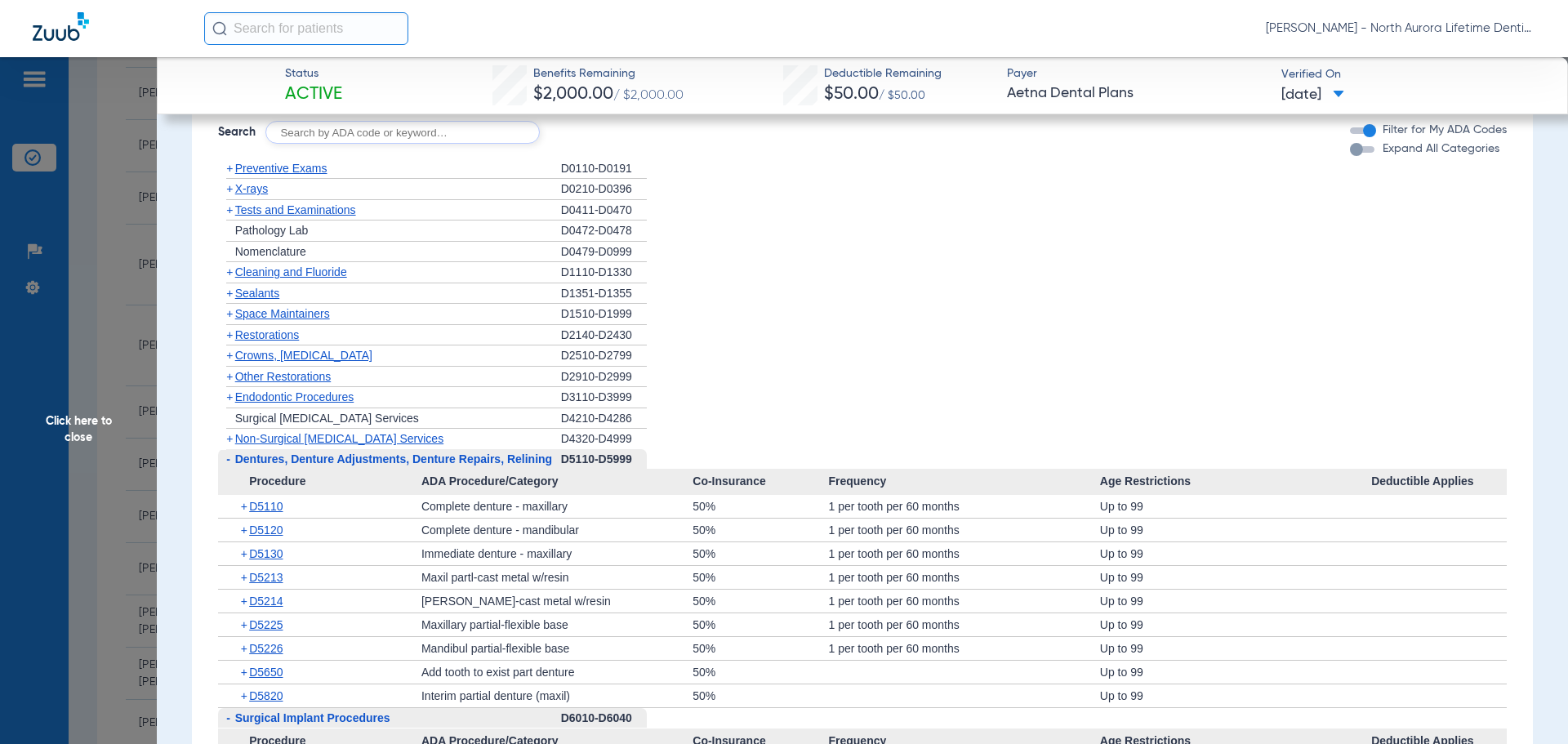
click at [73, 435] on span "Click here to close" at bounding box center [78, 429] width 156 height 744
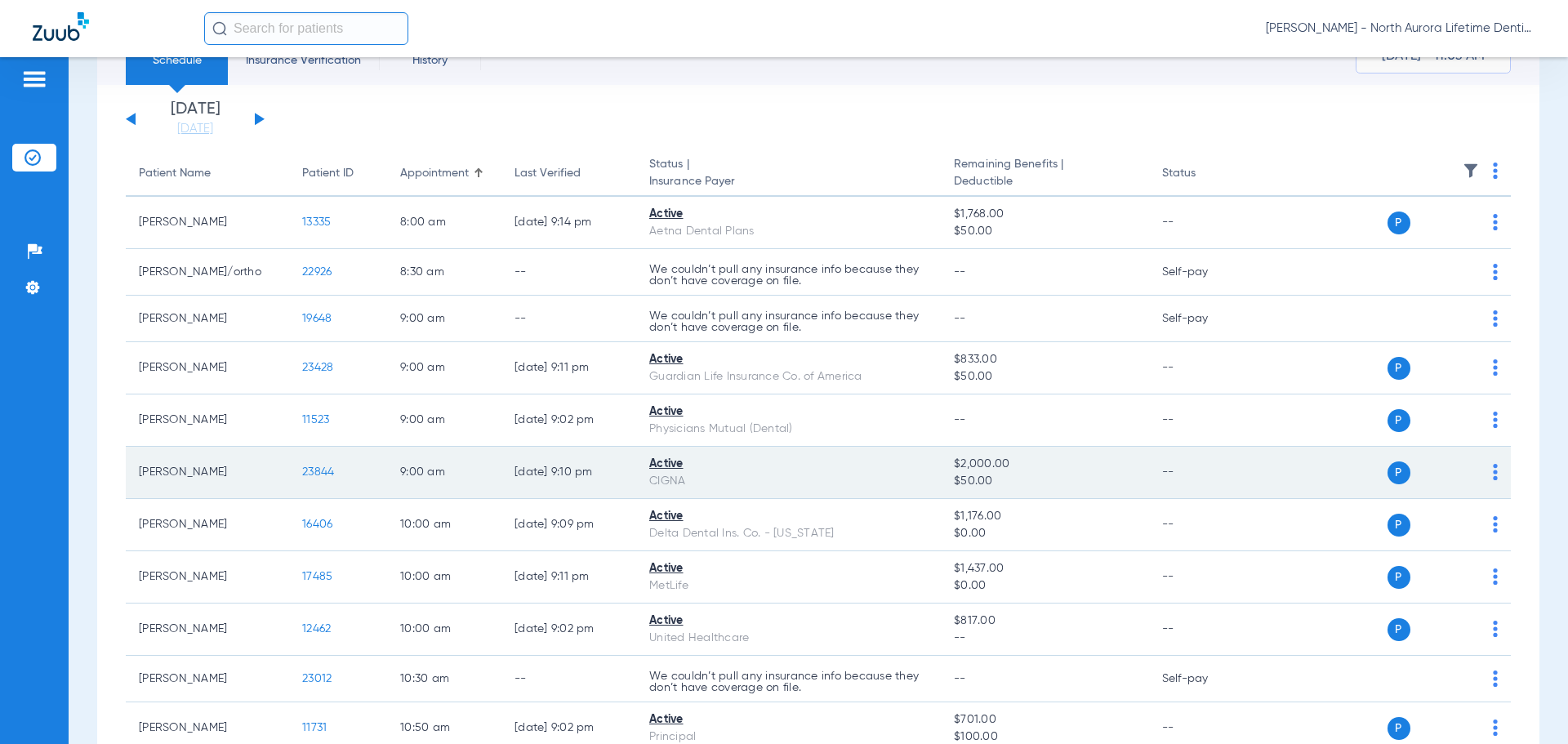
scroll to position [0, 0]
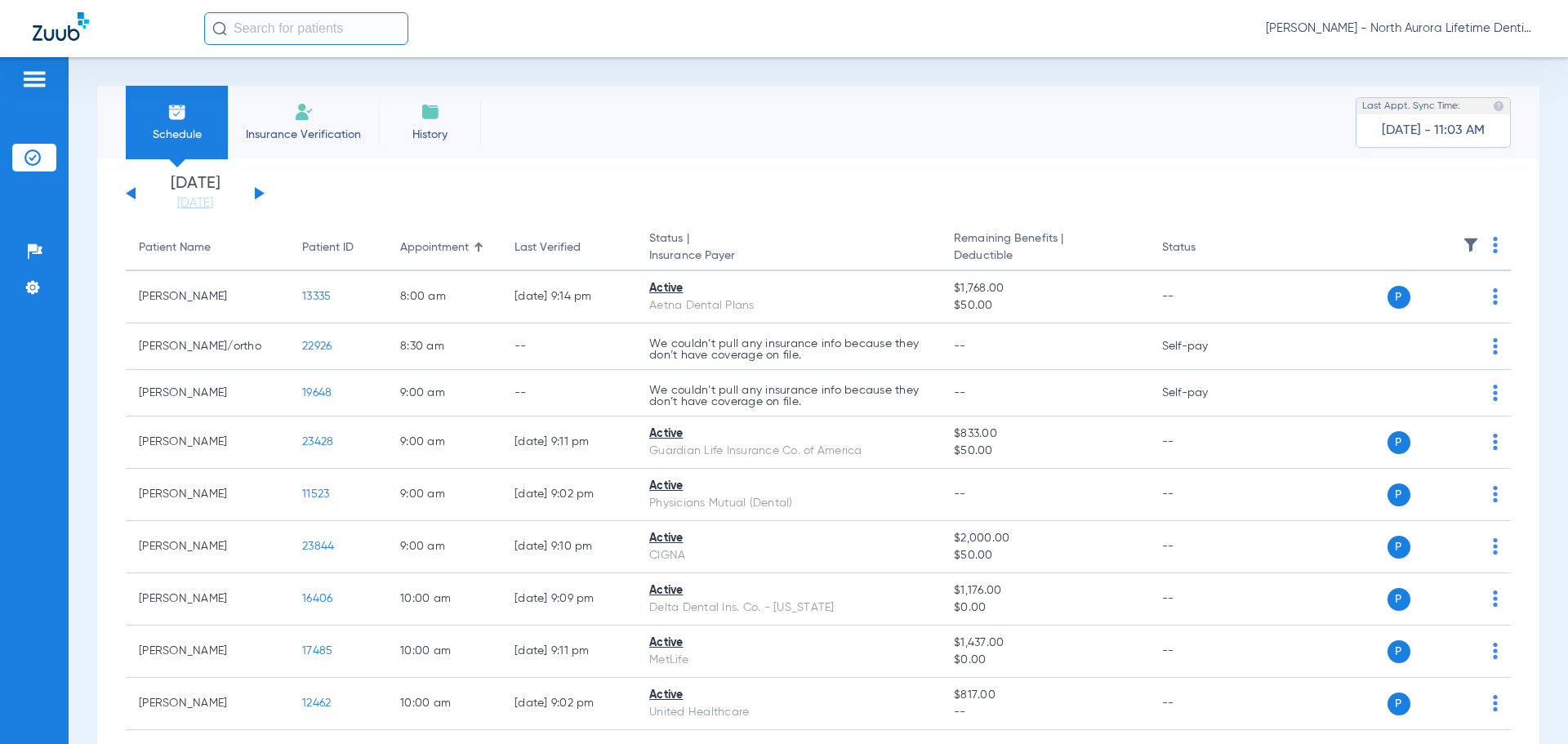
click at [256, 195] on button at bounding box center [259, 194] width 10 height 12
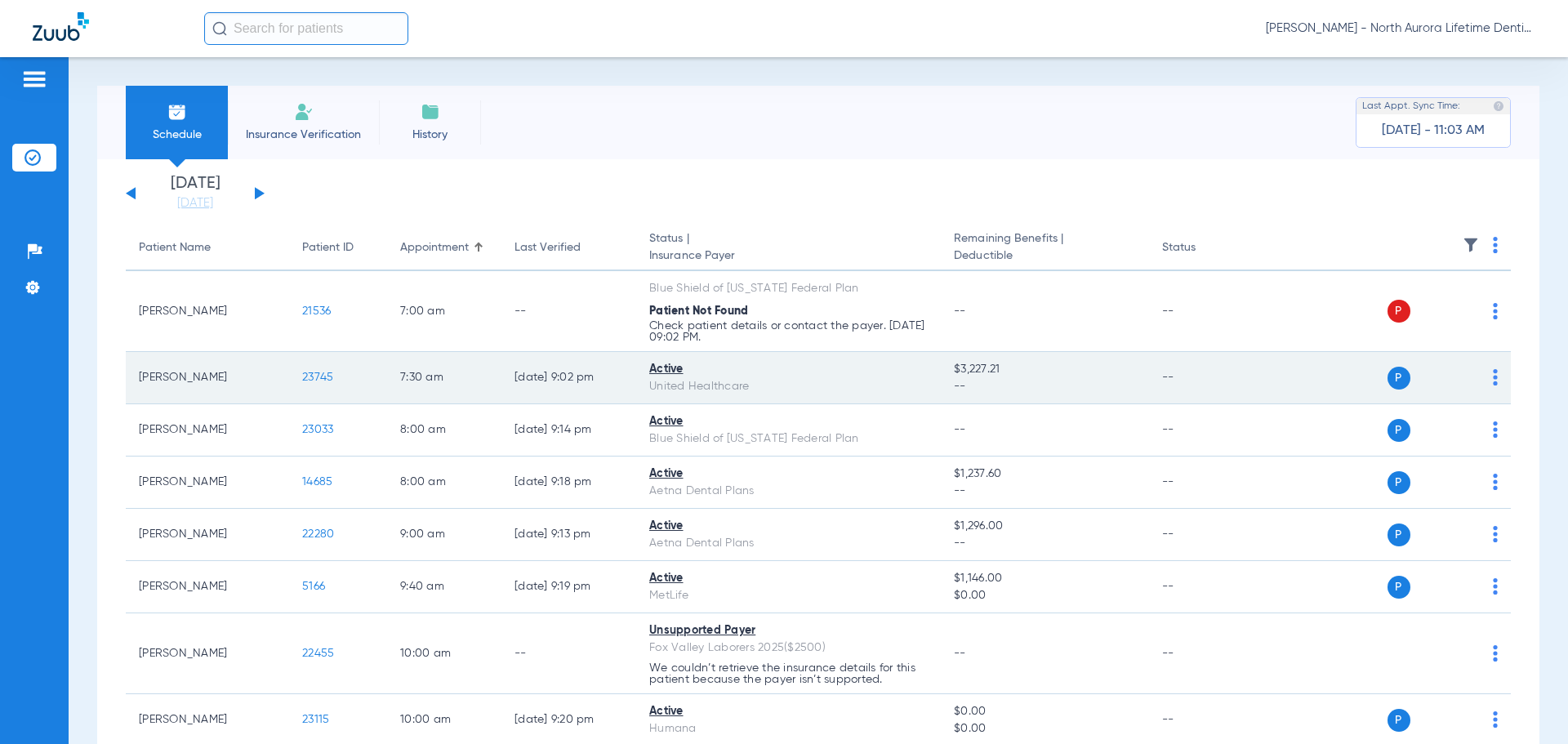
click at [318, 381] on span "23745" at bounding box center [317, 376] width 31 height 11
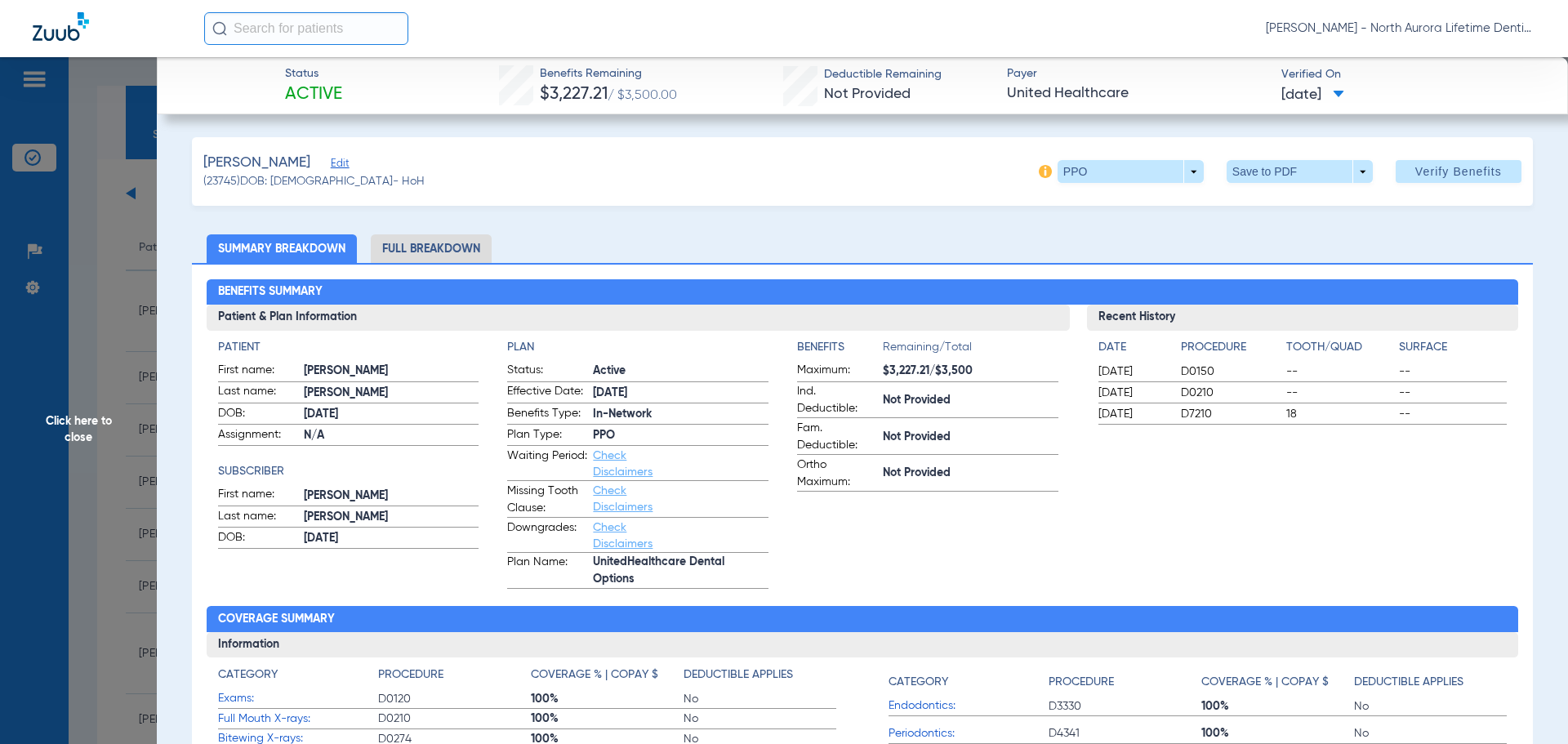
click at [447, 251] on li "Full Breakdown" at bounding box center [430, 248] width 121 height 28
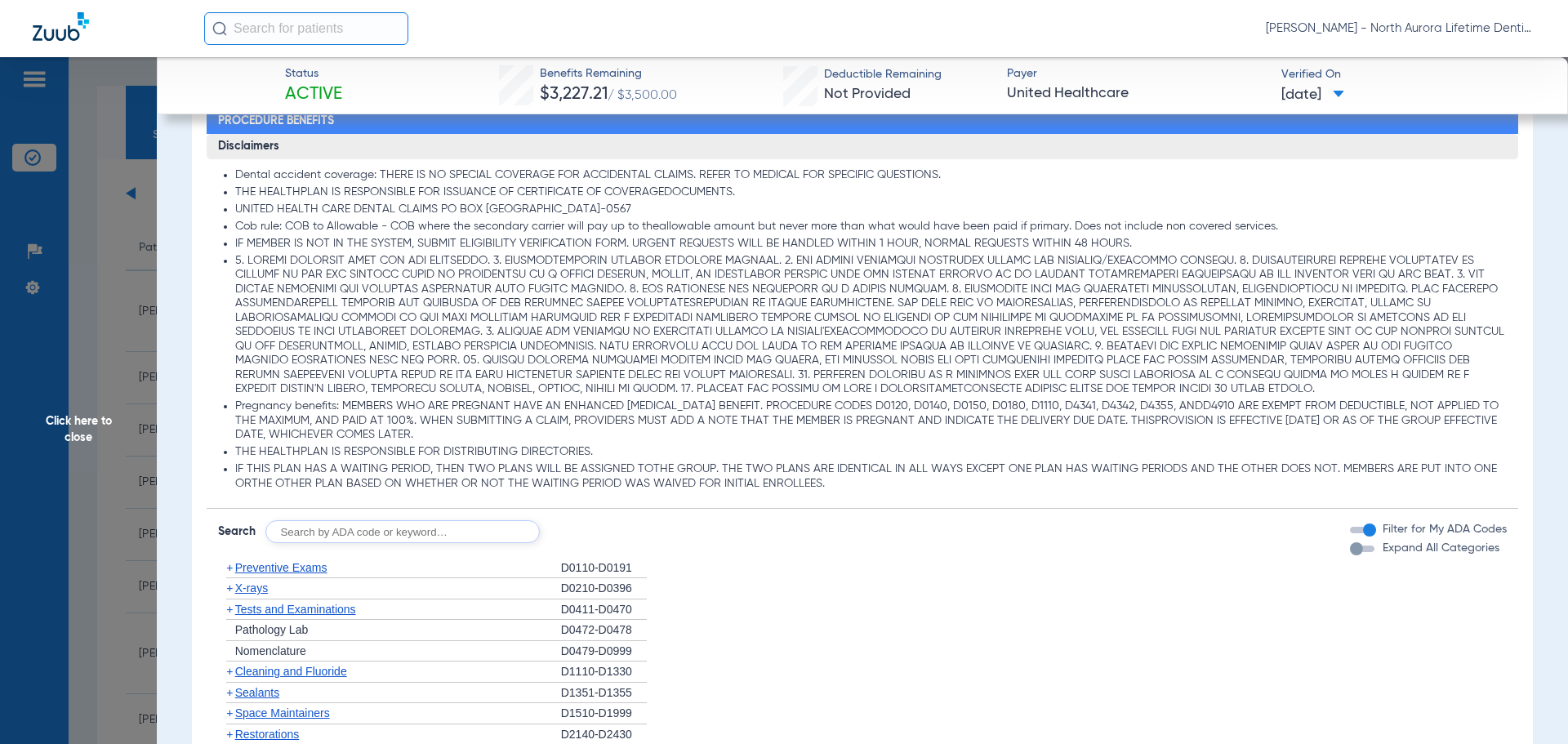
scroll to position [1061, 0]
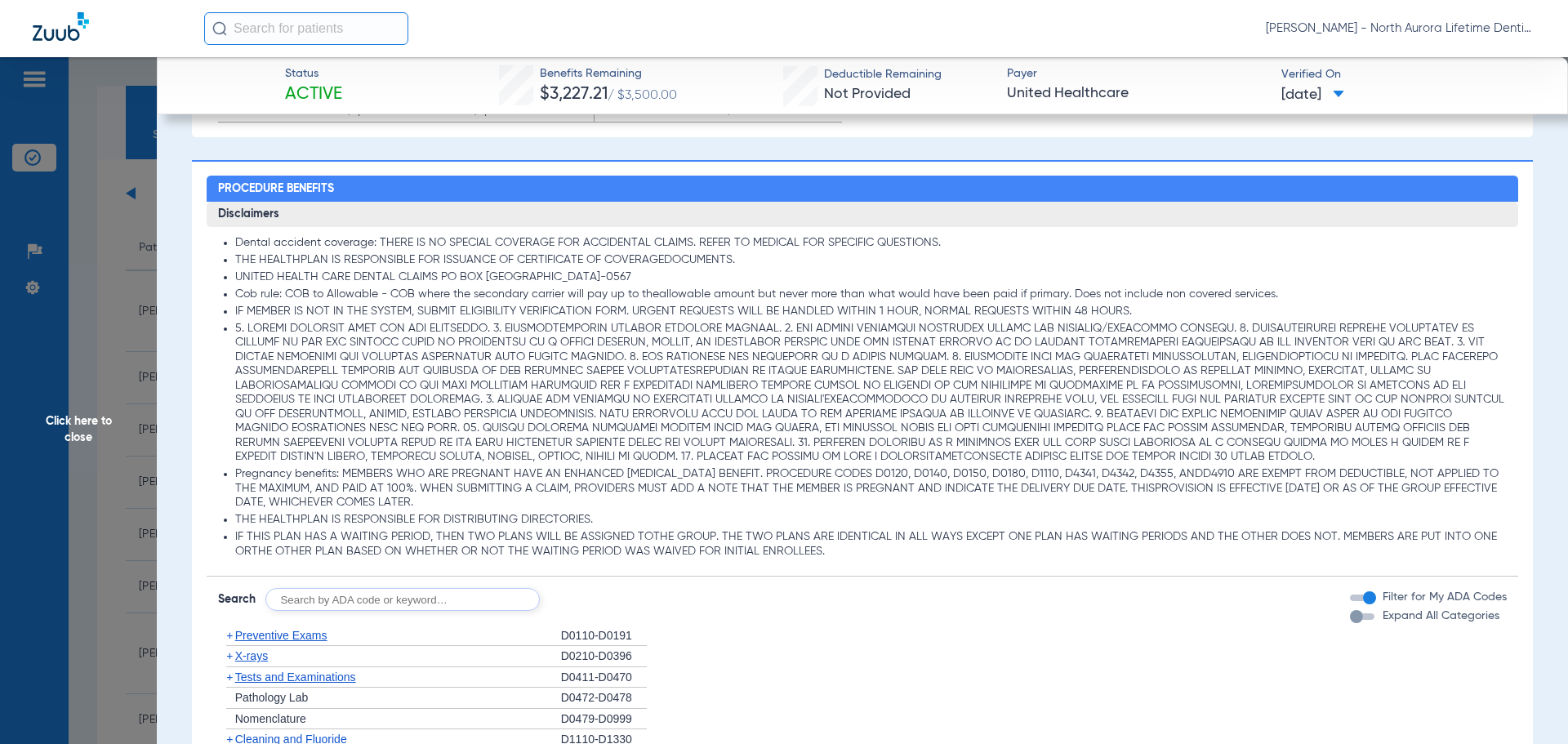
click at [1350, 620] on div "button" at bounding box center [1356, 616] width 13 height 13
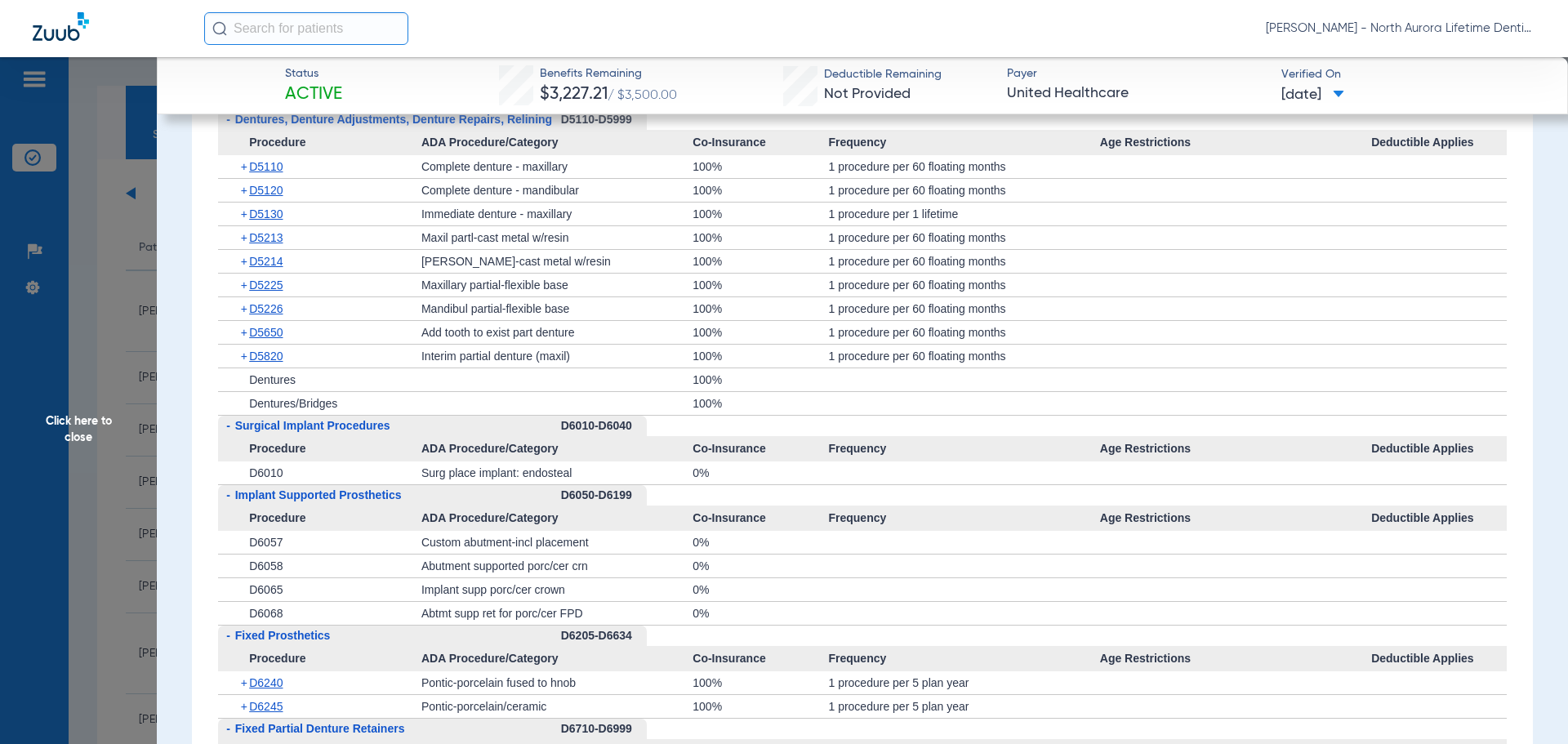
scroll to position [3511, 0]
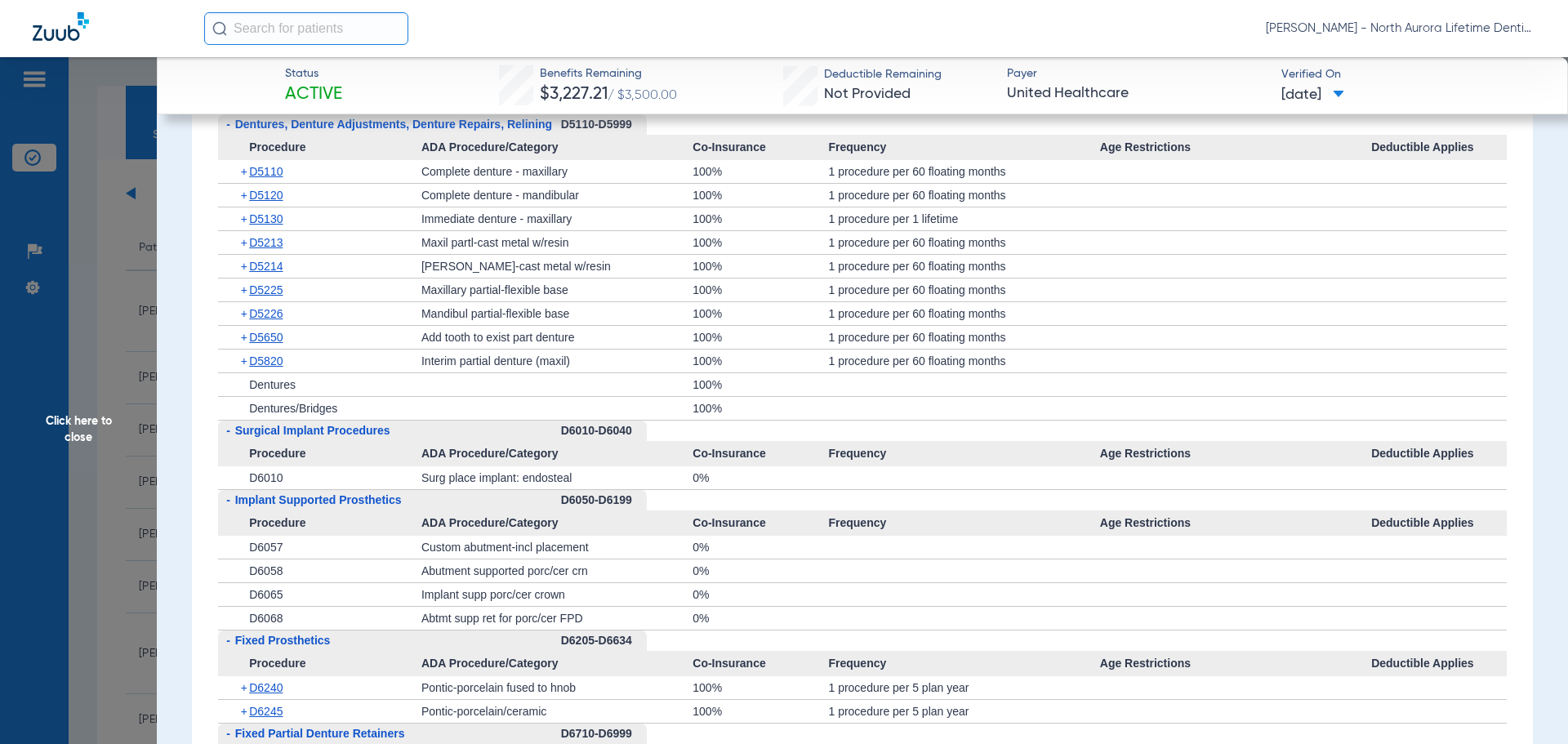
click at [101, 427] on span "Click here to close" at bounding box center [78, 429] width 156 height 744
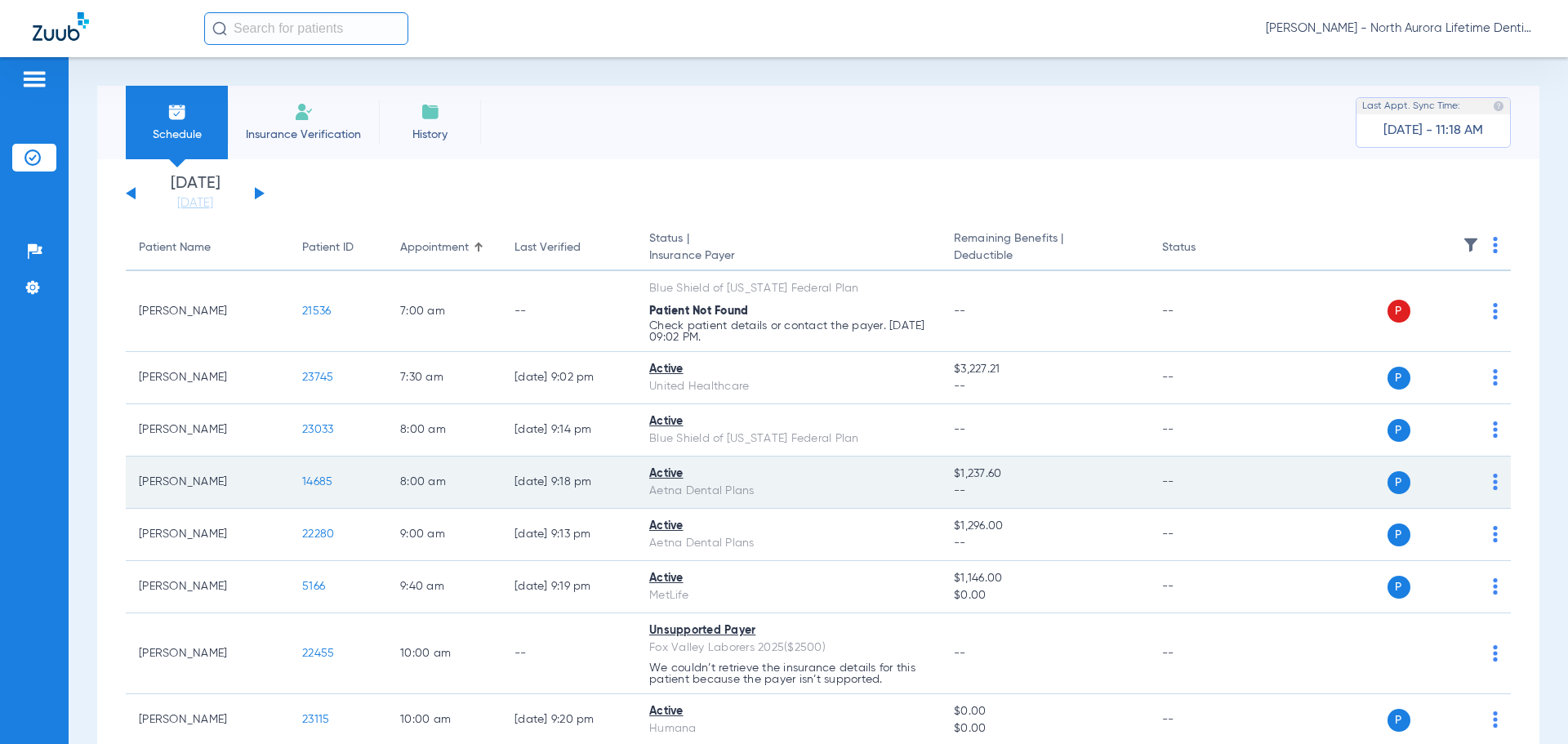
click at [327, 479] on span "14685" at bounding box center [317, 482] width 30 height 11
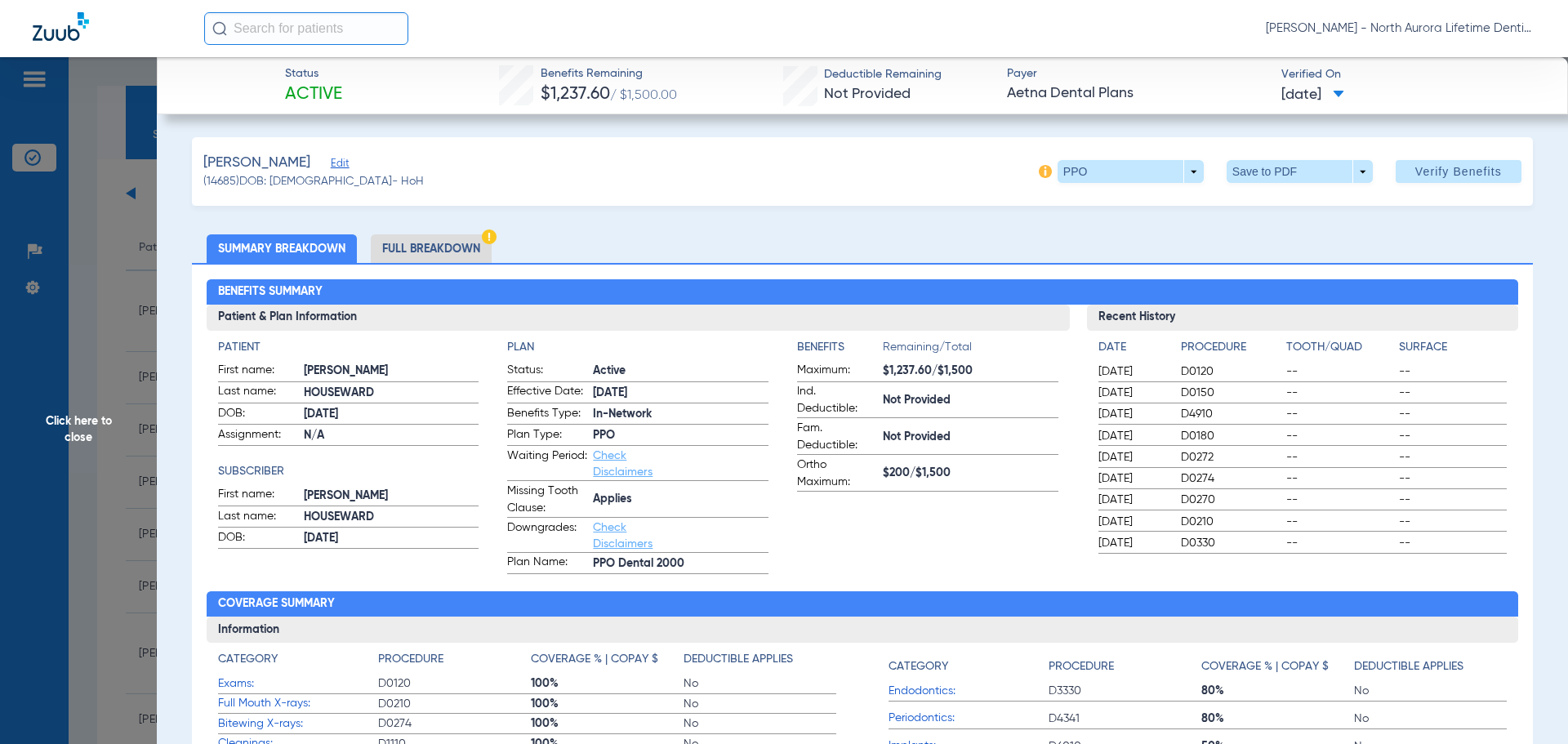
click at [445, 252] on li "Full Breakdown" at bounding box center [430, 248] width 121 height 28
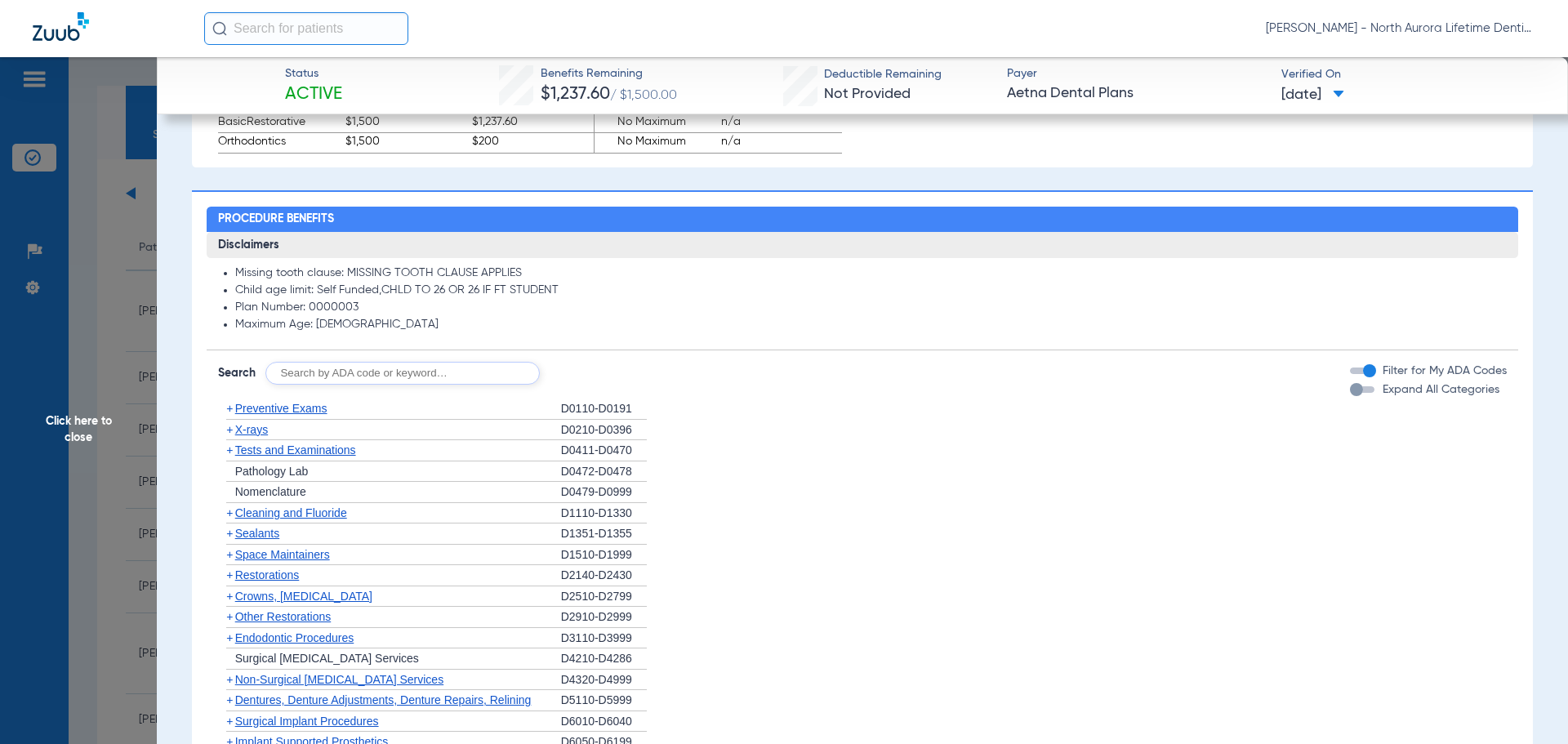
scroll to position [1061, 0]
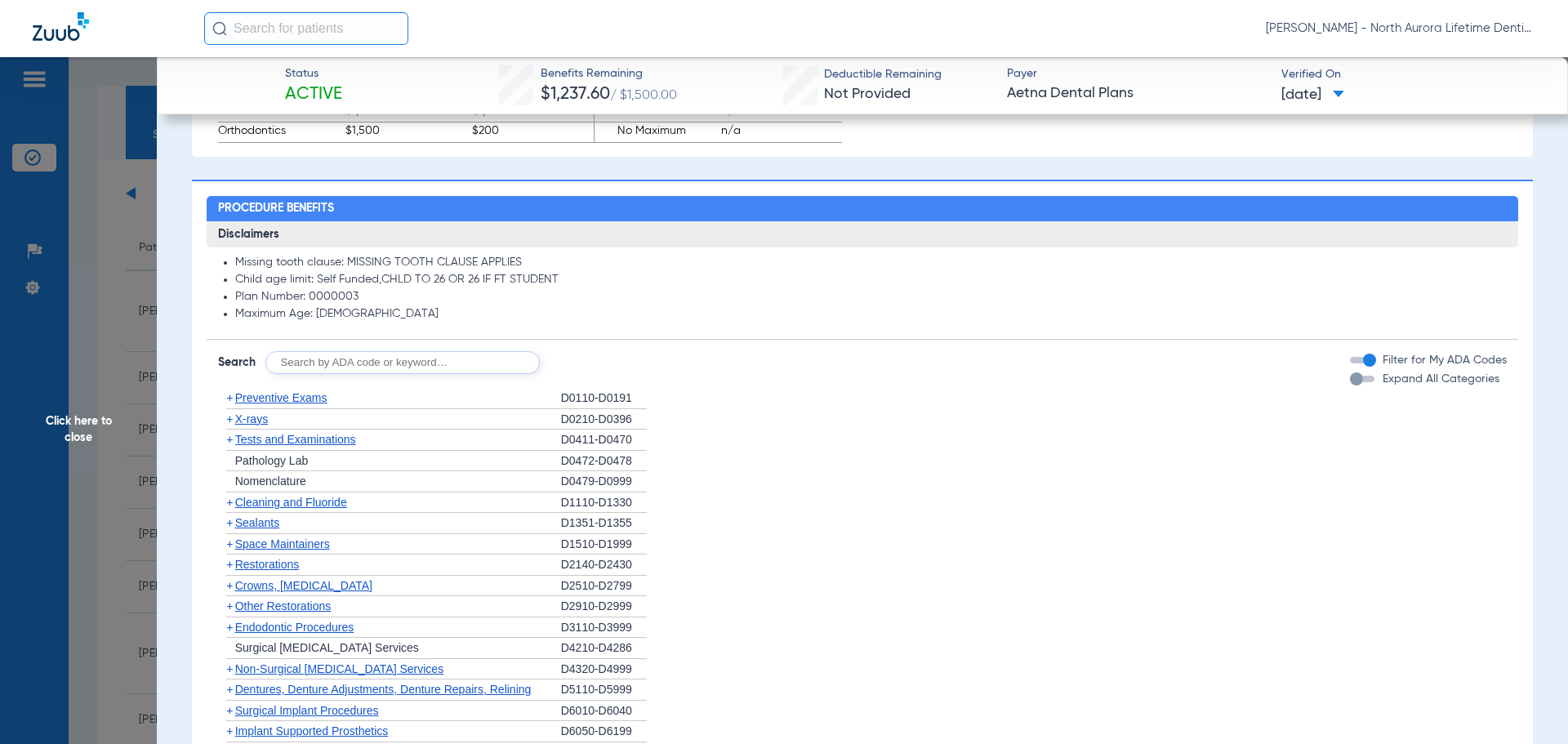
click at [1350, 385] on div "button" at bounding box center [1356, 378] width 13 height 13
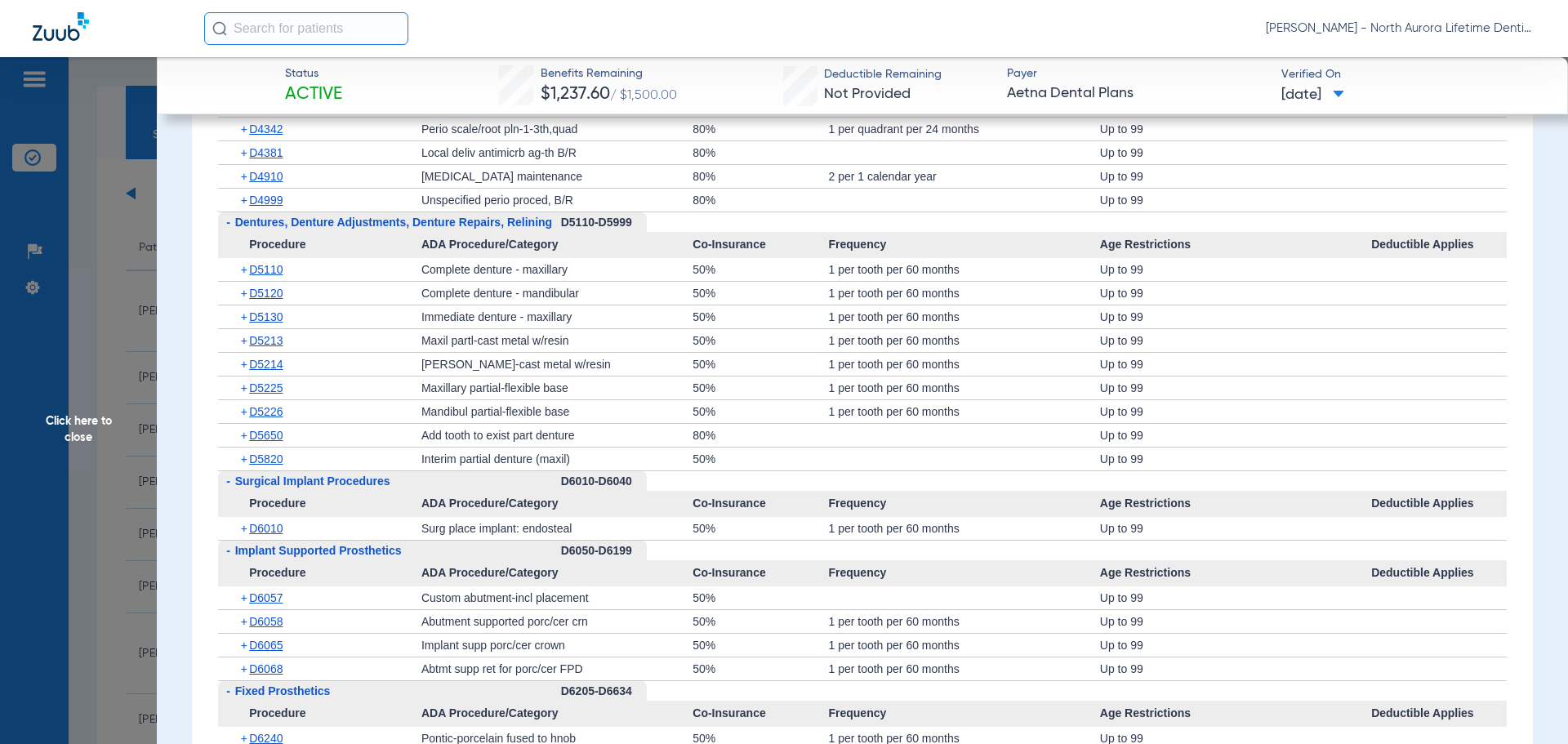
scroll to position [3020, 0]
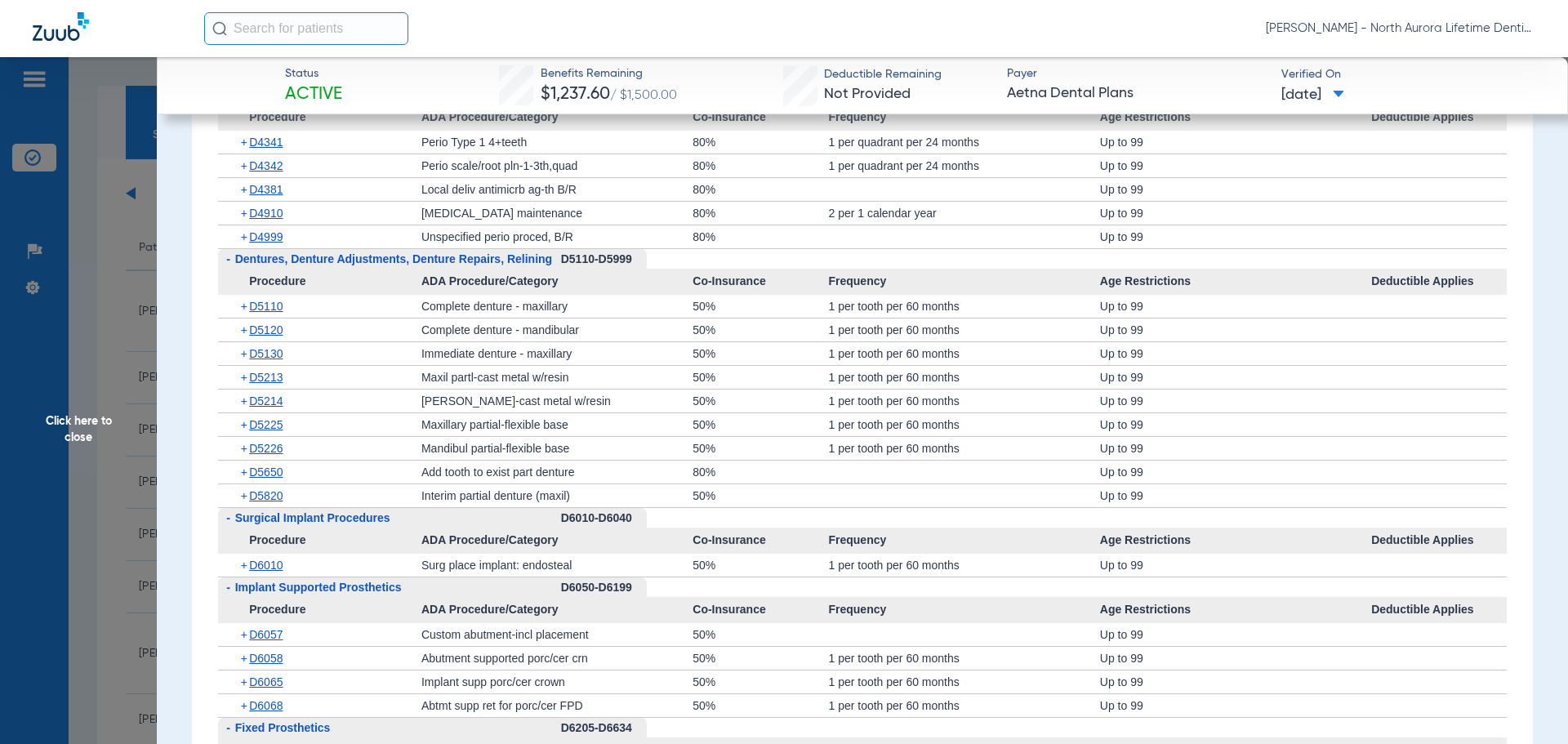
click at [78, 423] on span "Click here to close" at bounding box center [78, 429] width 156 height 744
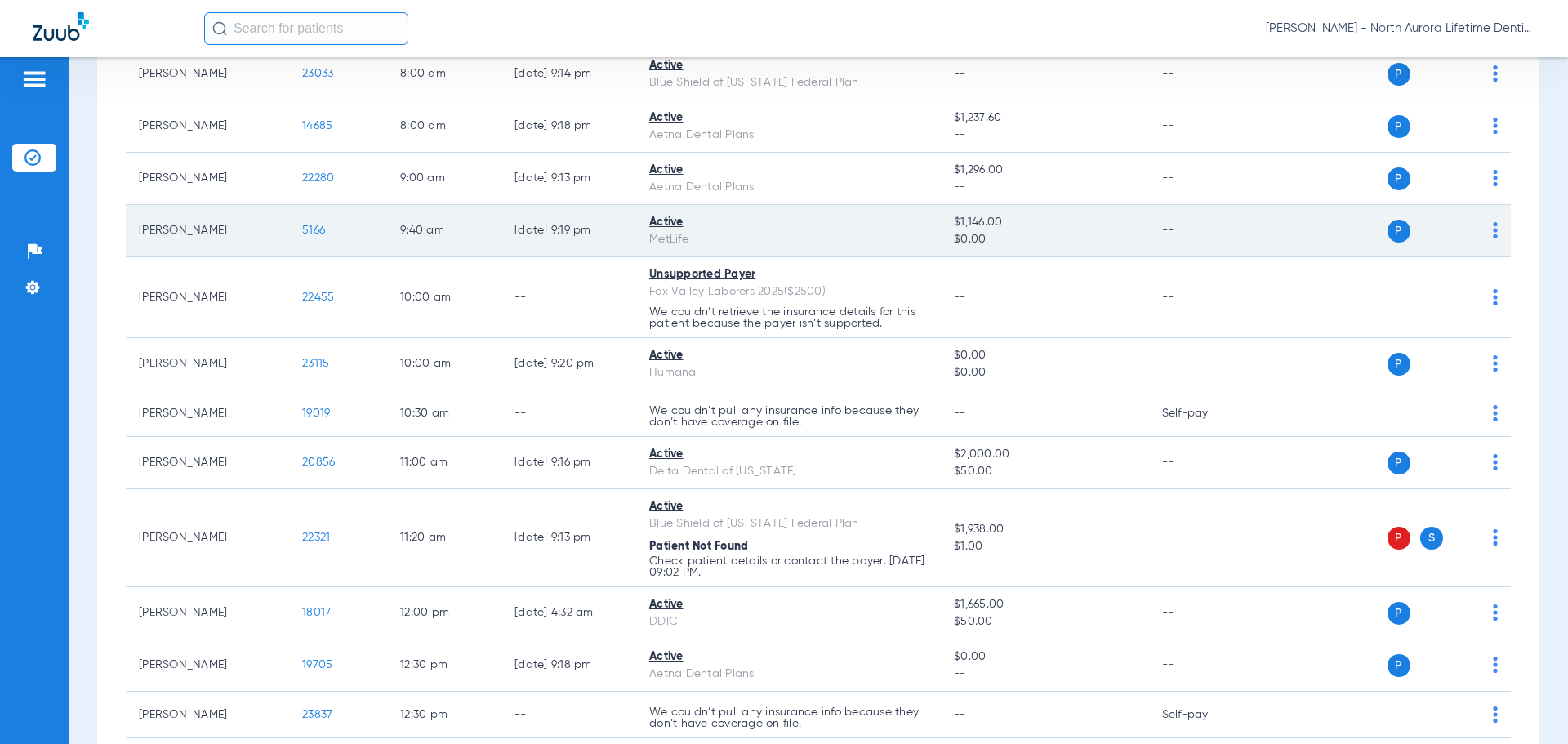
scroll to position [327, 0]
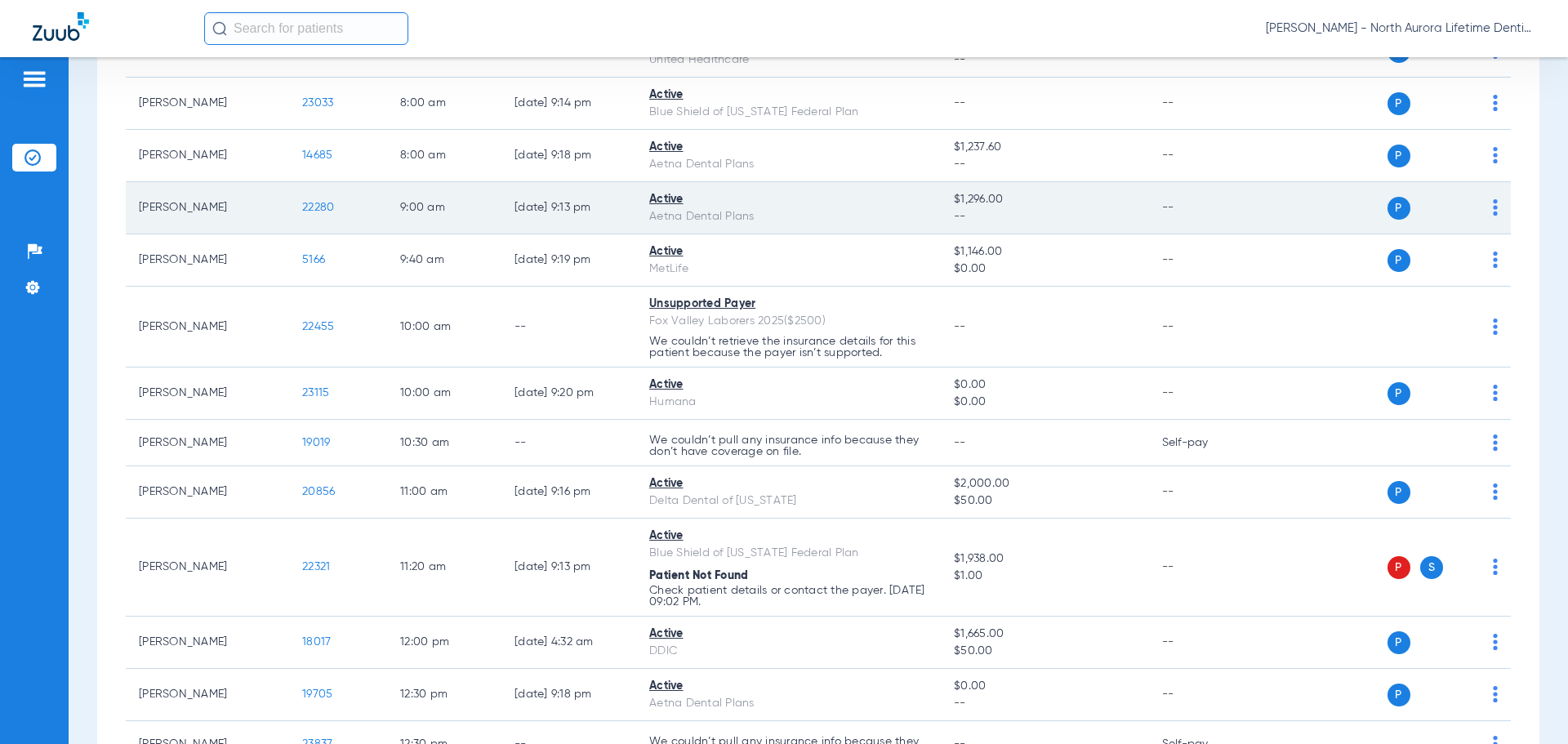
click at [323, 209] on span "22280" at bounding box center [318, 207] width 32 height 11
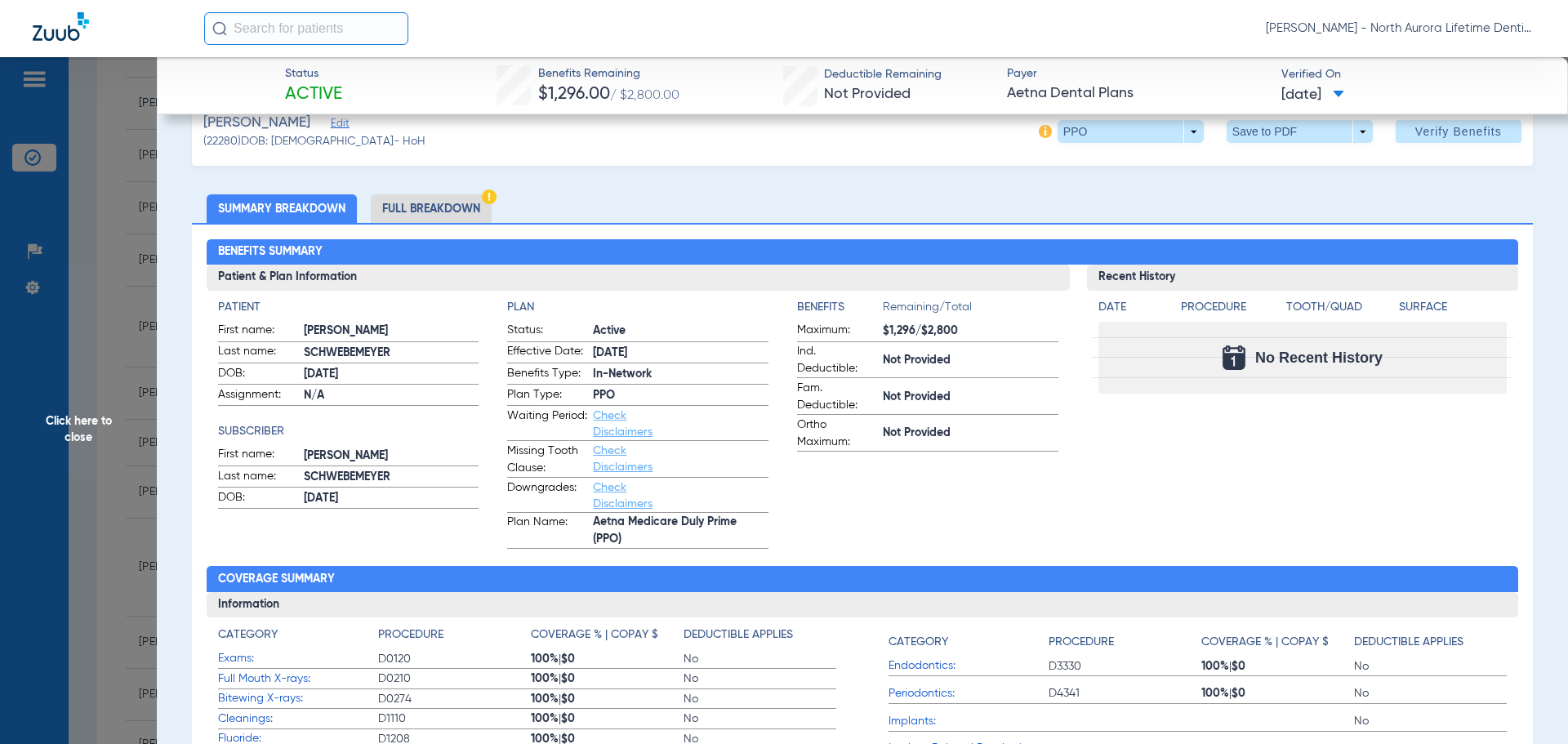
scroll to position [0, 0]
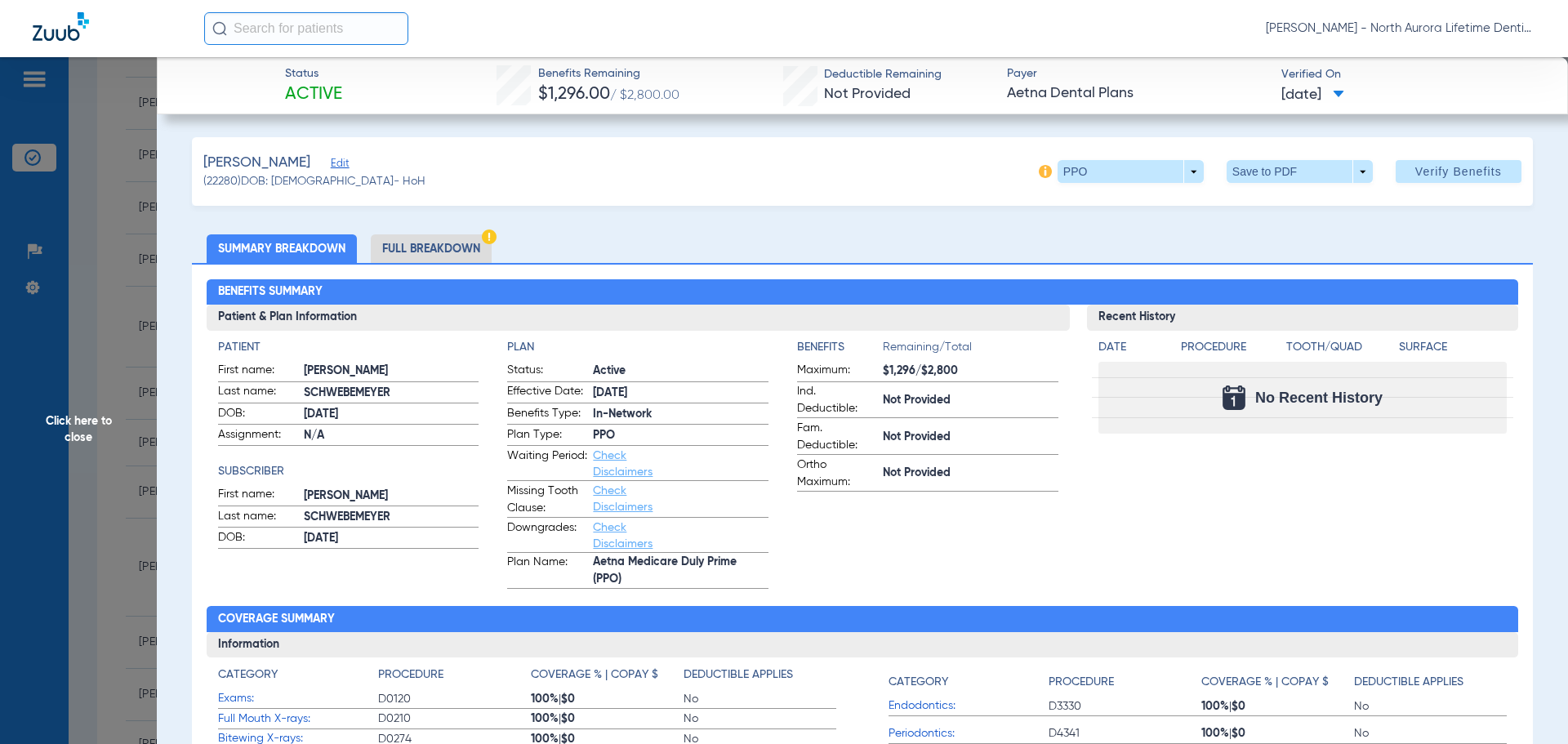
click at [66, 419] on span "Click here to close" at bounding box center [78, 429] width 156 height 744
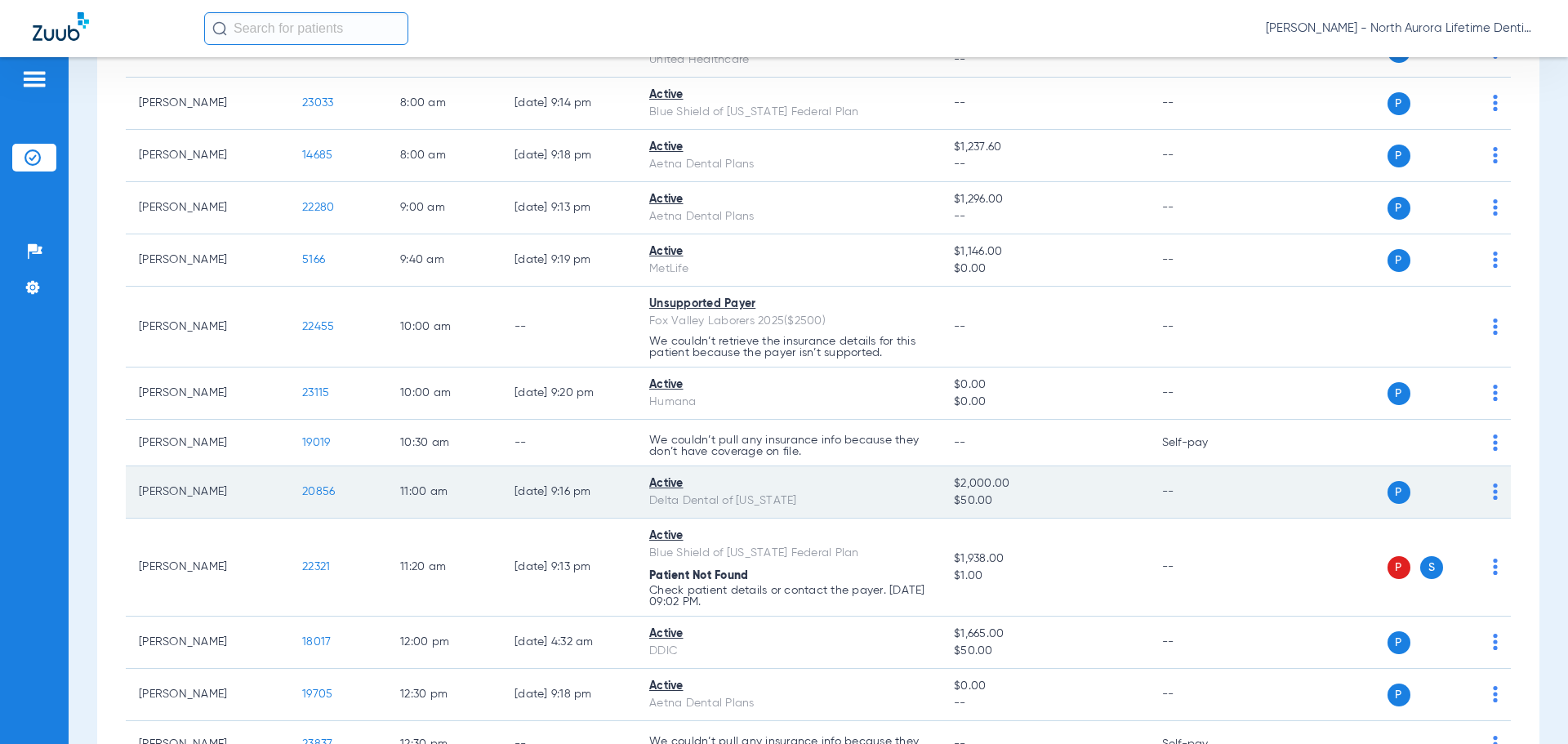
scroll to position [408, 0]
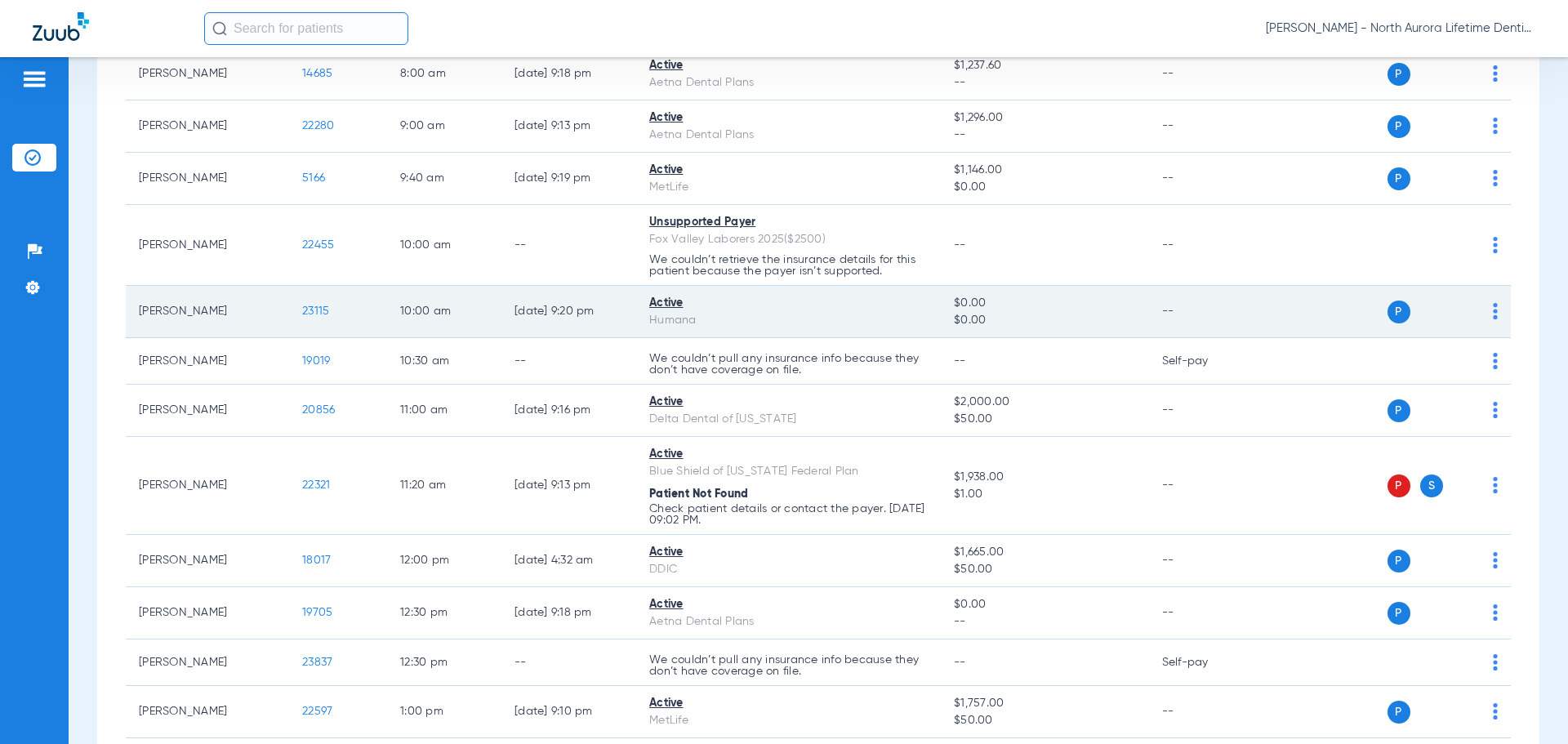
click at [316, 309] on span "23115" at bounding box center [316, 311] width 27 height 11
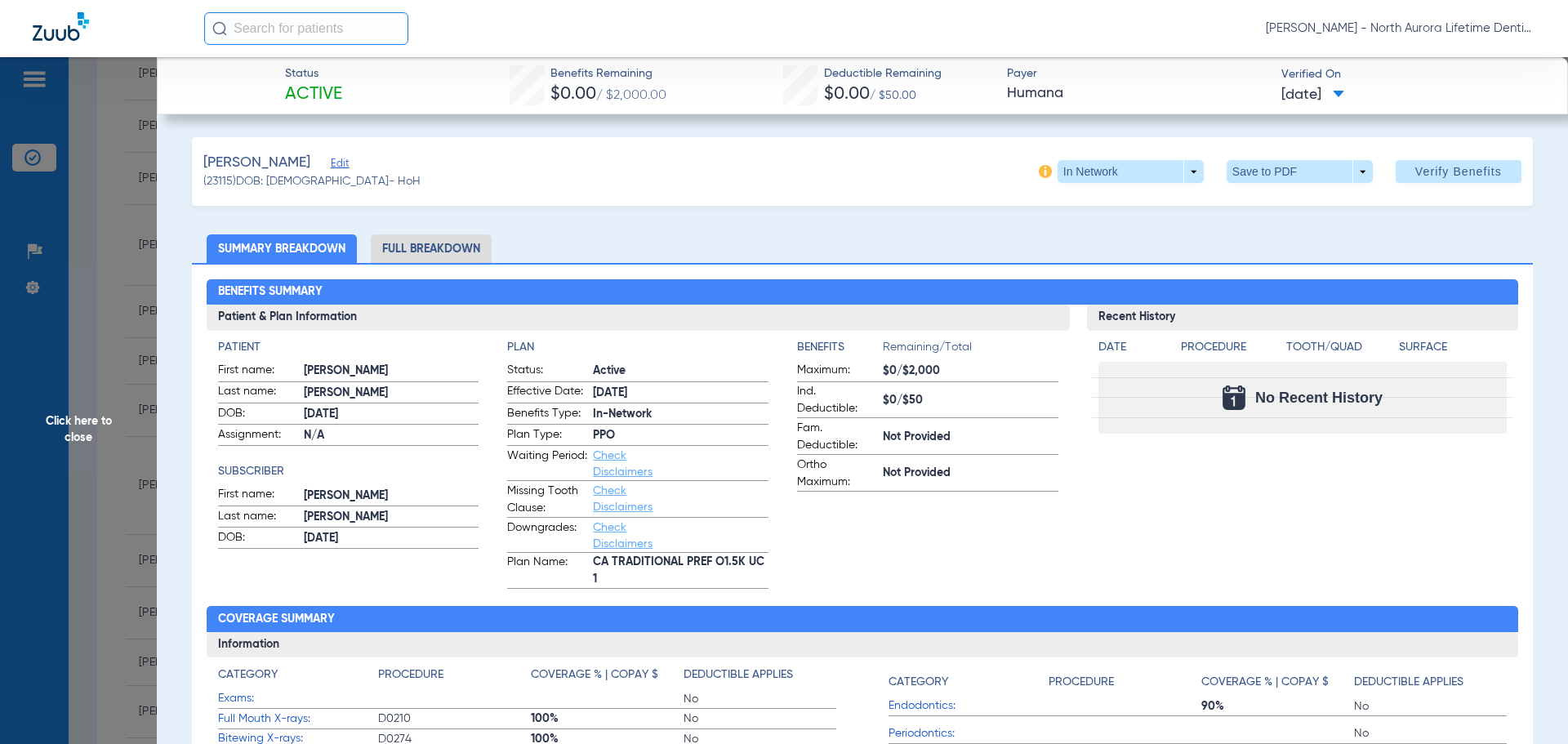
click at [415, 251] on li "Full Breakdown" at bounding box center [430, 248] width 121 height 28
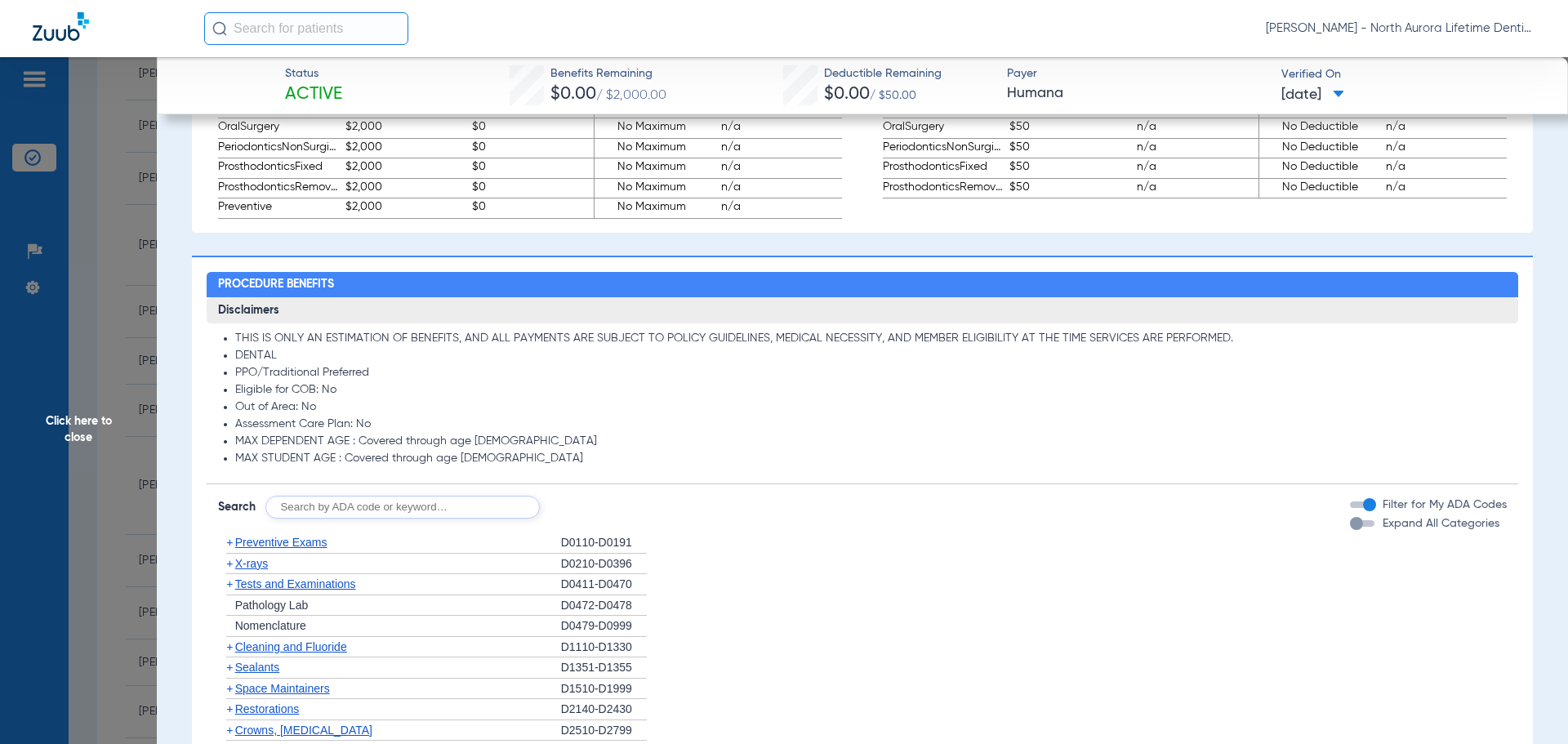
scroll to position [1143, 0]
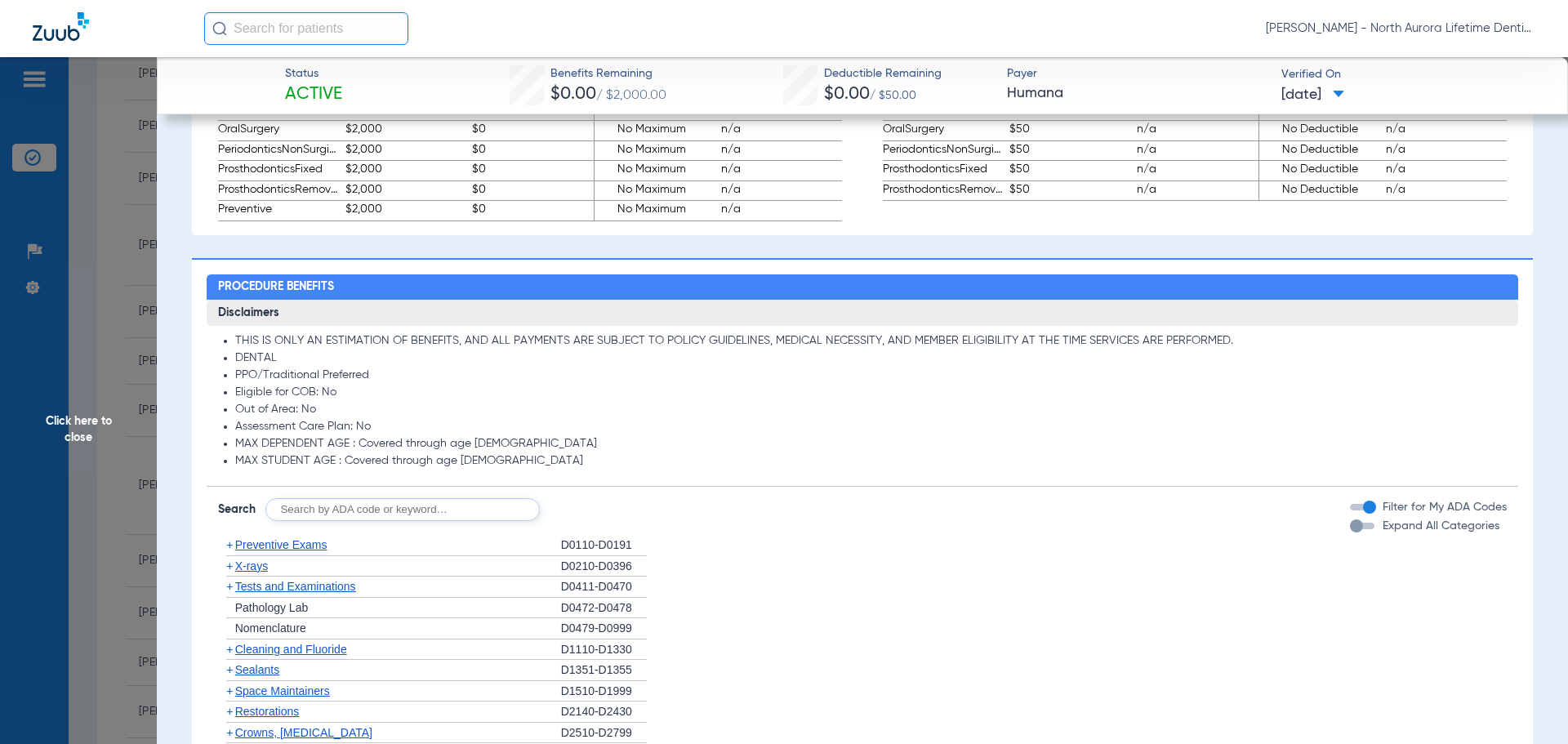
click at [1350, 528] on div "button" at bounding box center [1356, 526] width 13 height 13
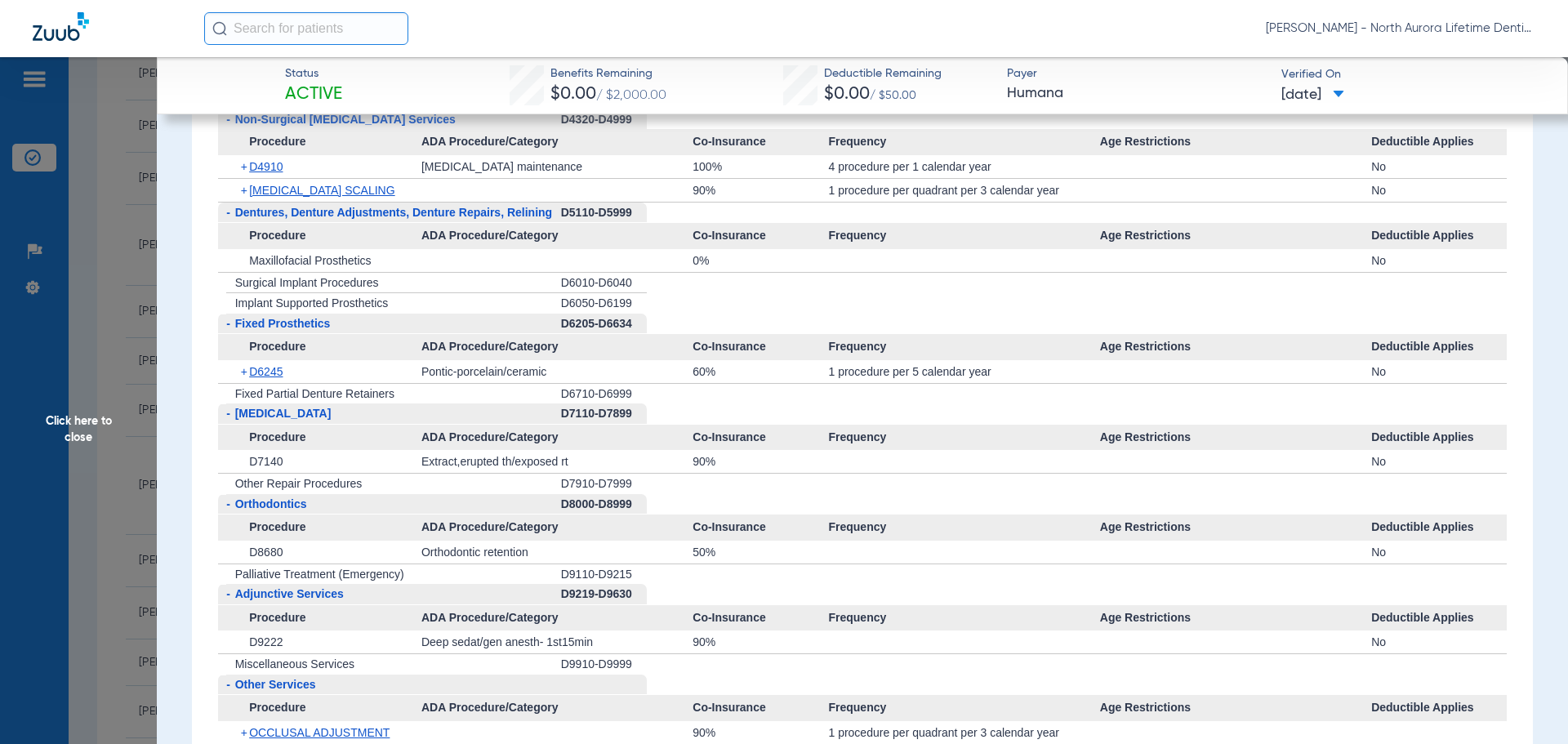
scroll to position [2449, 0]
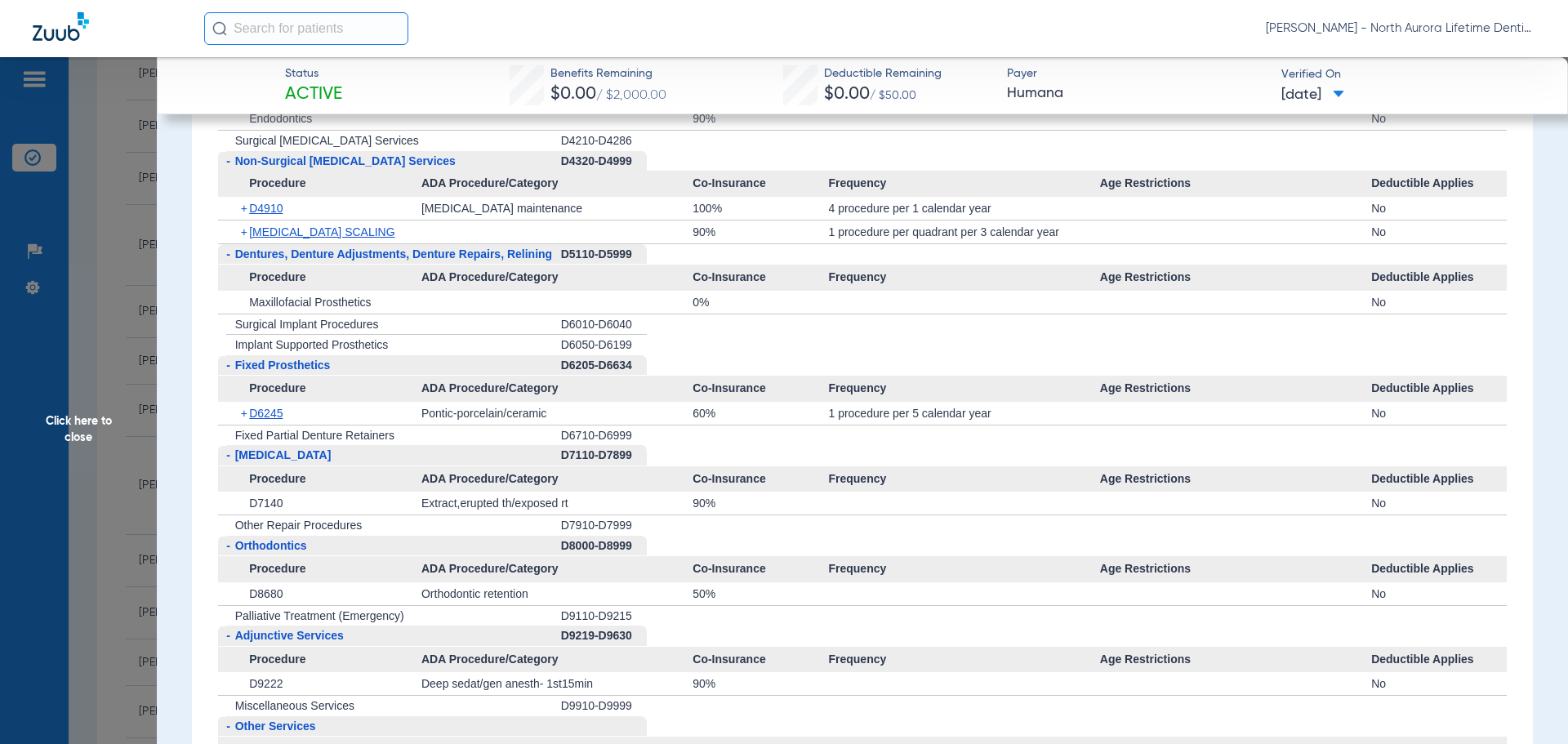
click at [82, 431] on span "Click here to close" at bounding box center [78, 429] width 156 height 744
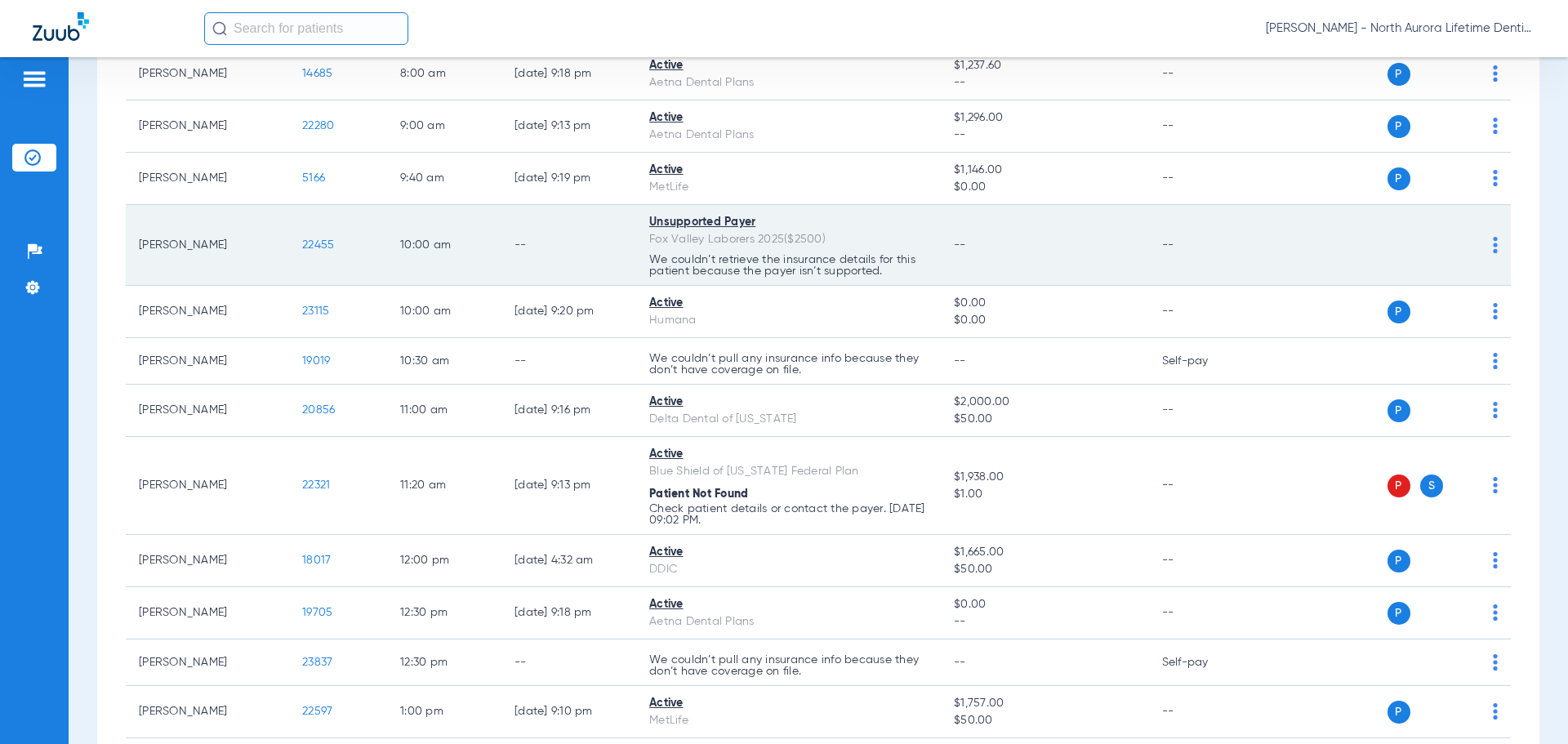
click at [317, 243] on span "22455" at bounding box center [318, 245] width 32 height 11
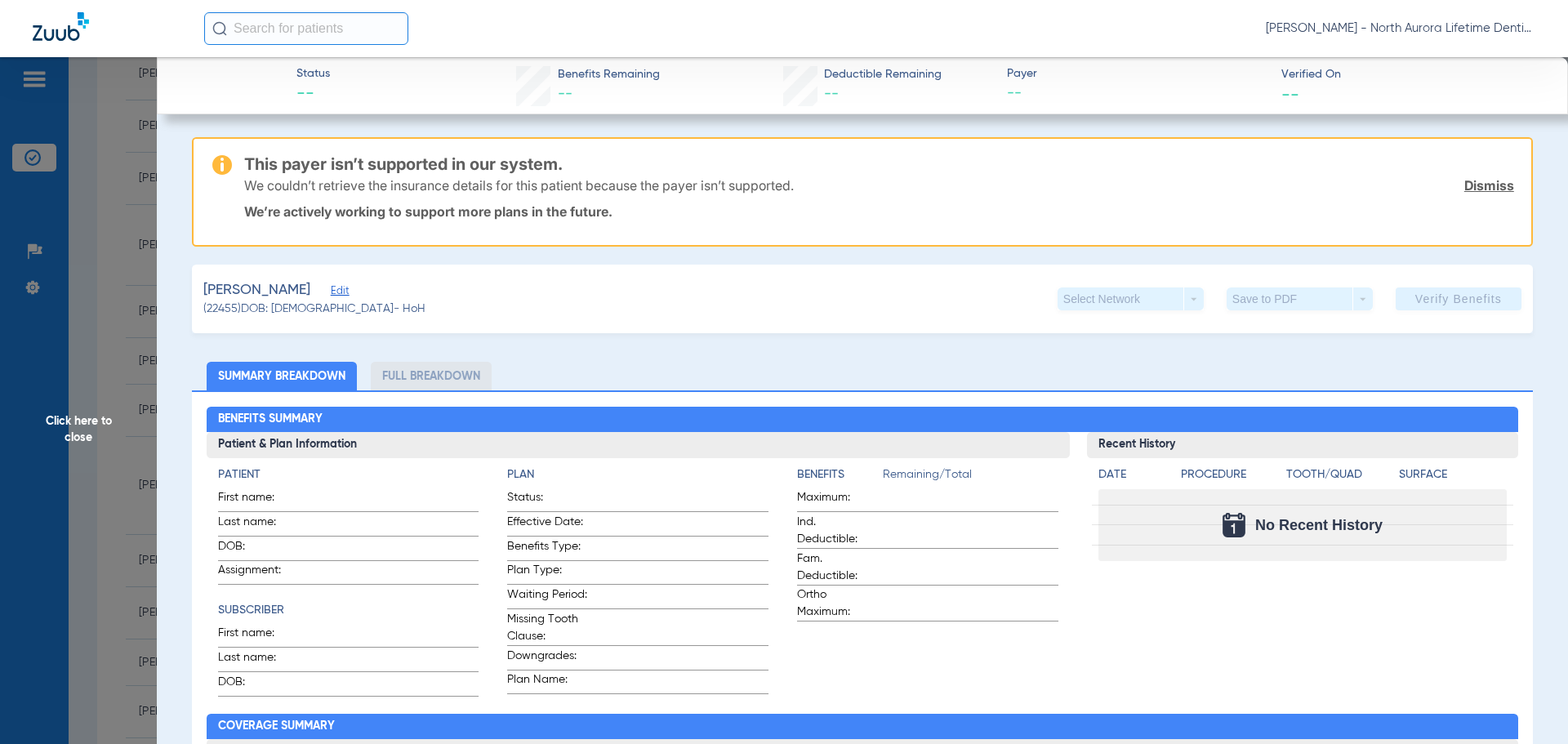
click at [80, 434] on span "Click here to close" at bounding box center [78, 429] width 156 height 744
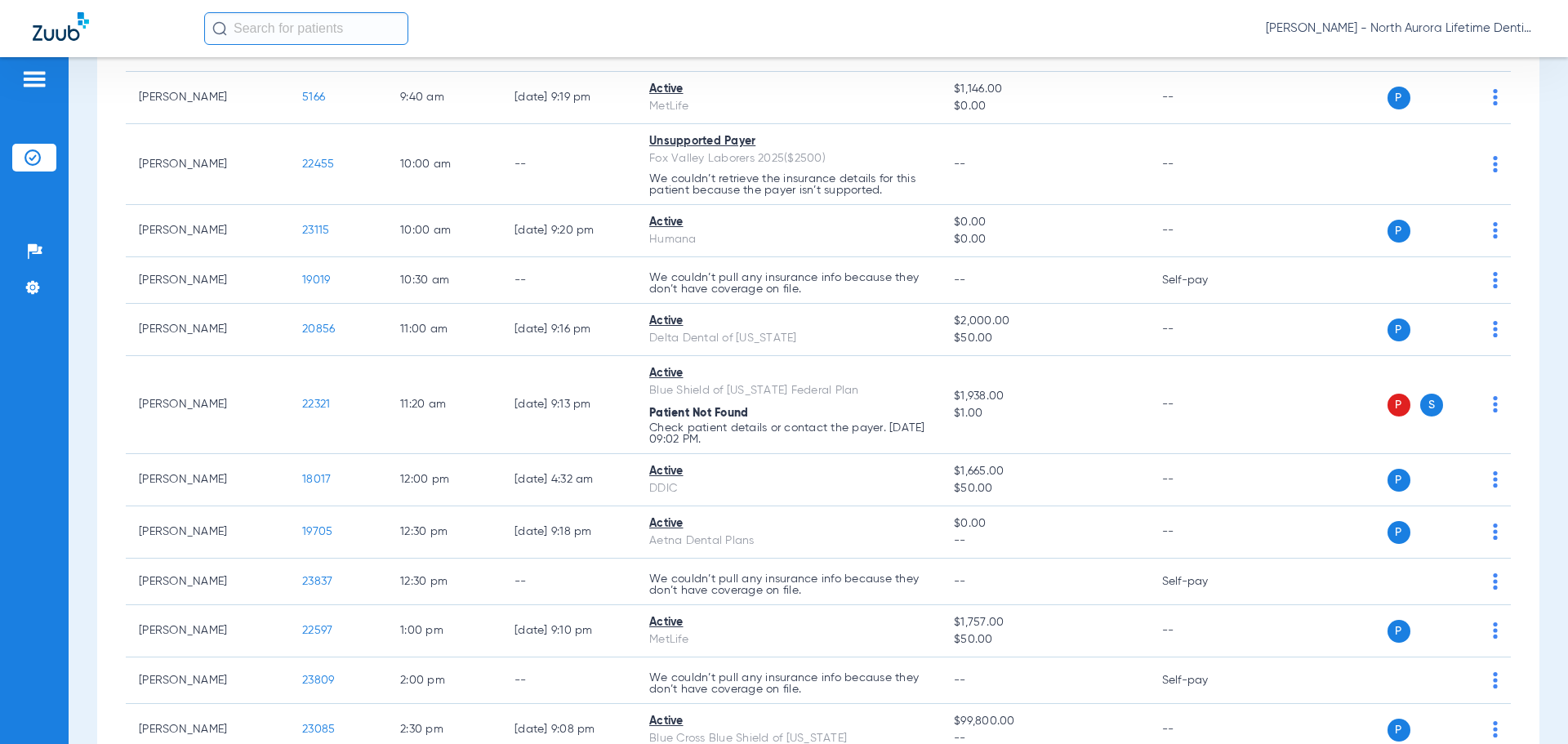
scroll to position [490, 0]
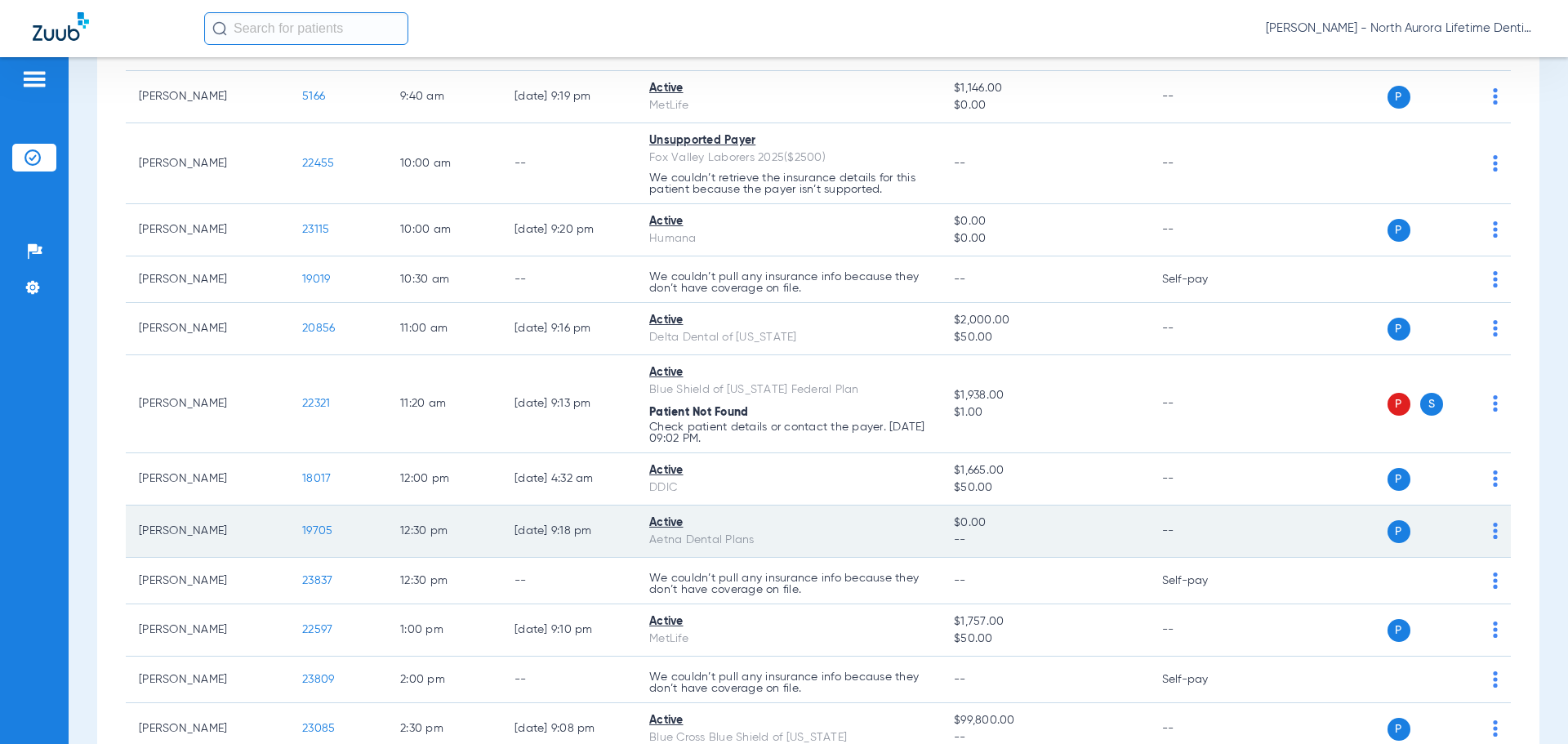
click at [317, 533] on span "19705" at bounding box center [317, 530] width 30 height 11
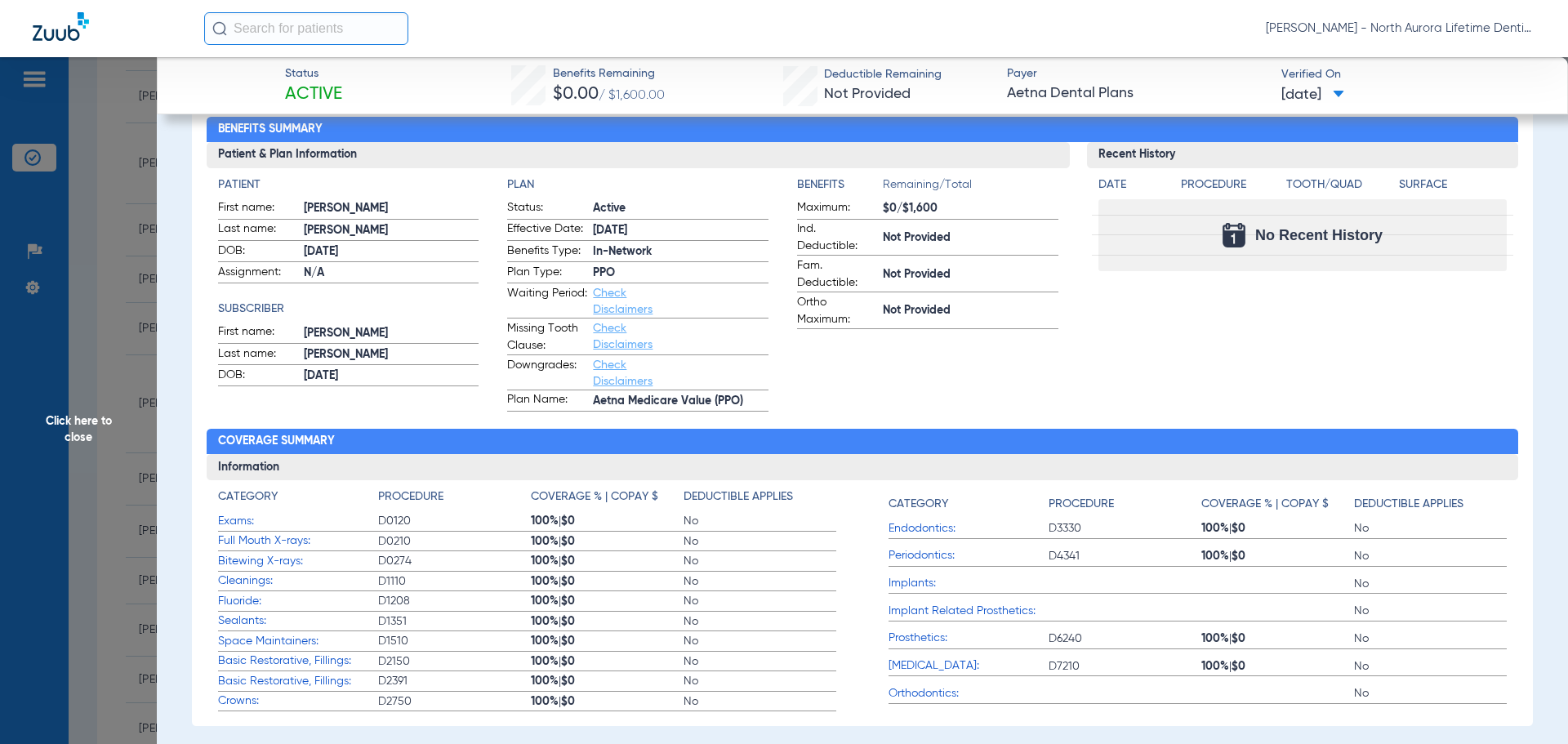
scroll to position [163, 0]
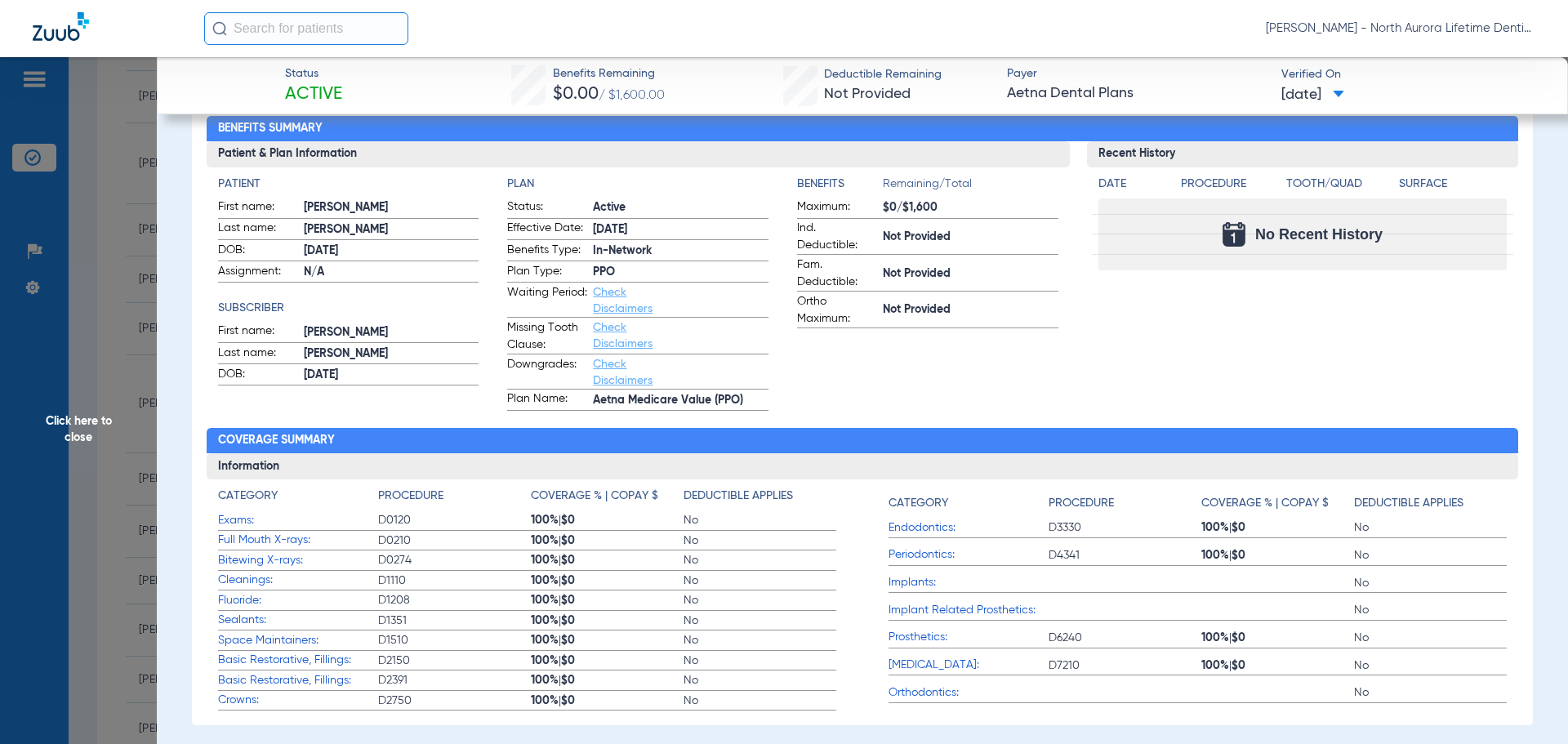
click at [87, 426] on span "Click here to close" at bounding box center [78, 429] width 156 height 744
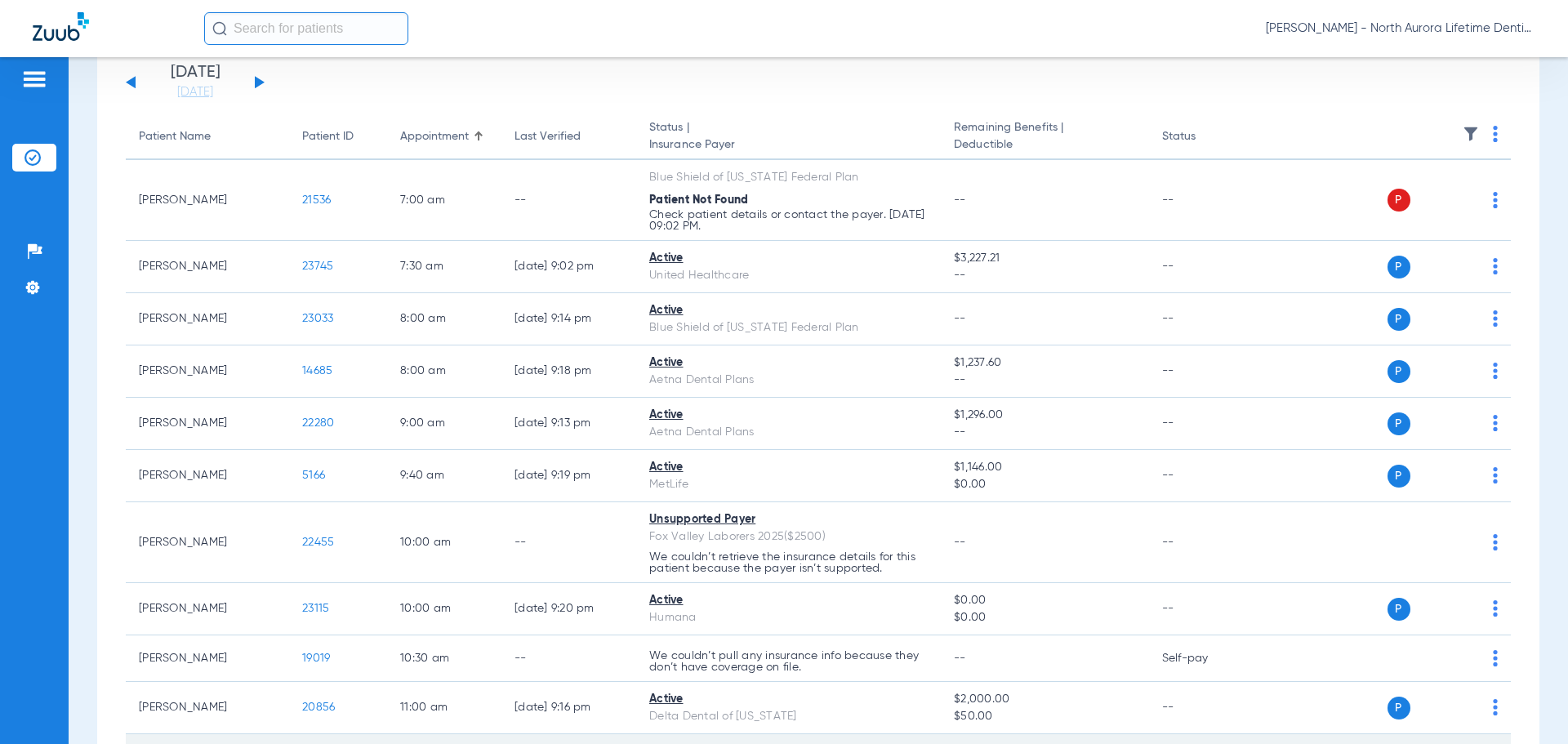
scroll to position [81, 0]
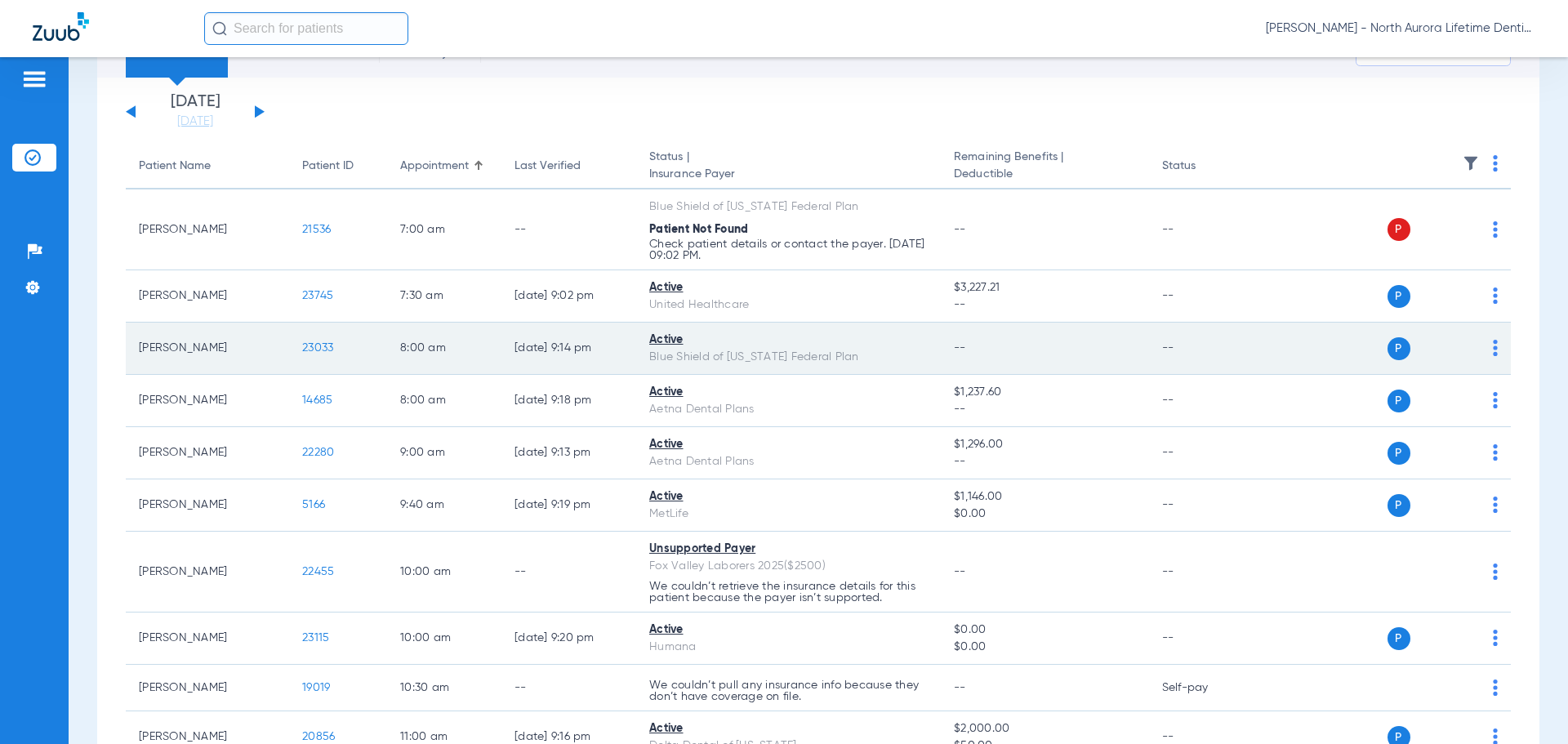
click at [310, 346] on span "23033" at bounding box center [317, 347] width 31 height 11
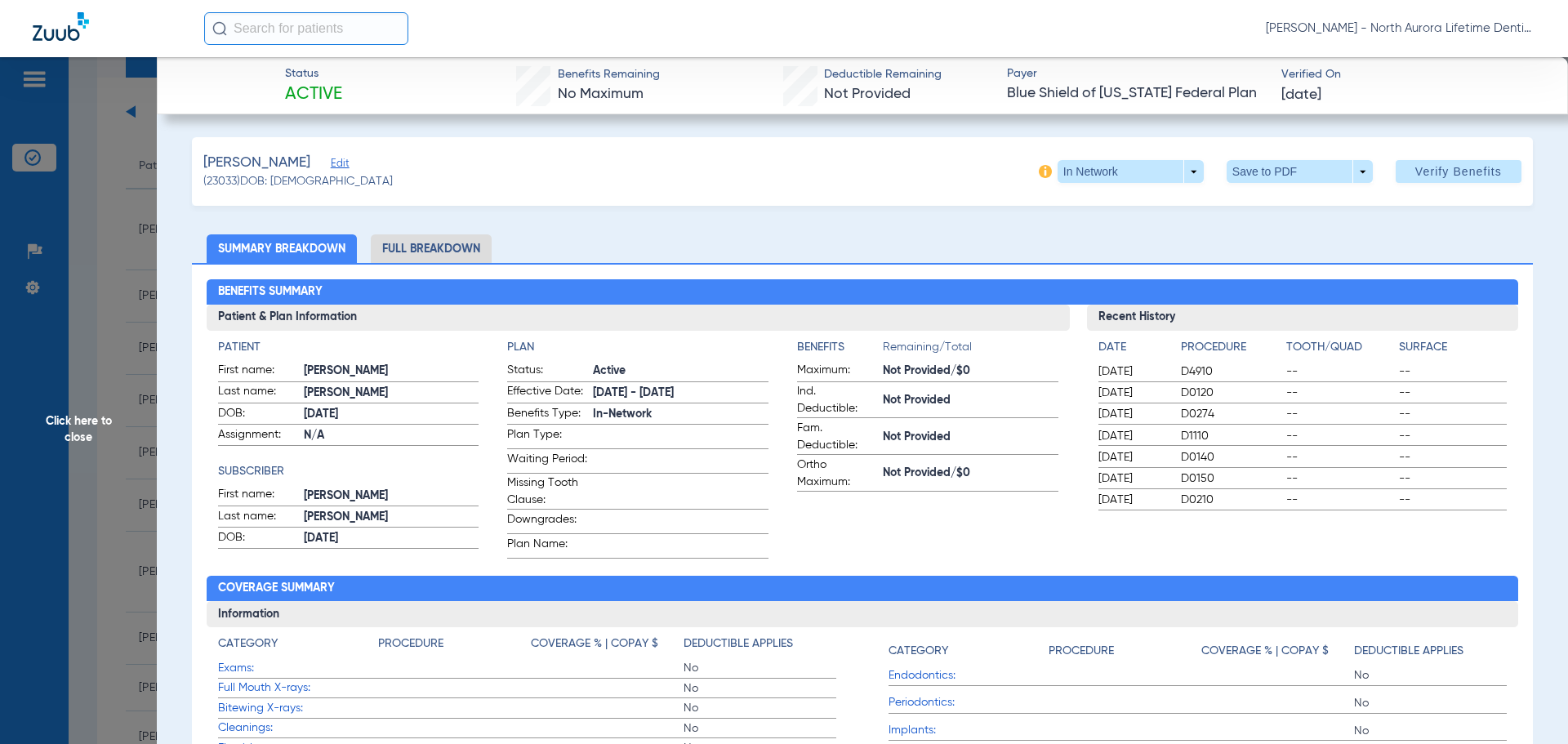
click at [440, 247] on li "Full Breakdown" at bounding box center [430, 248] width 121 height 28
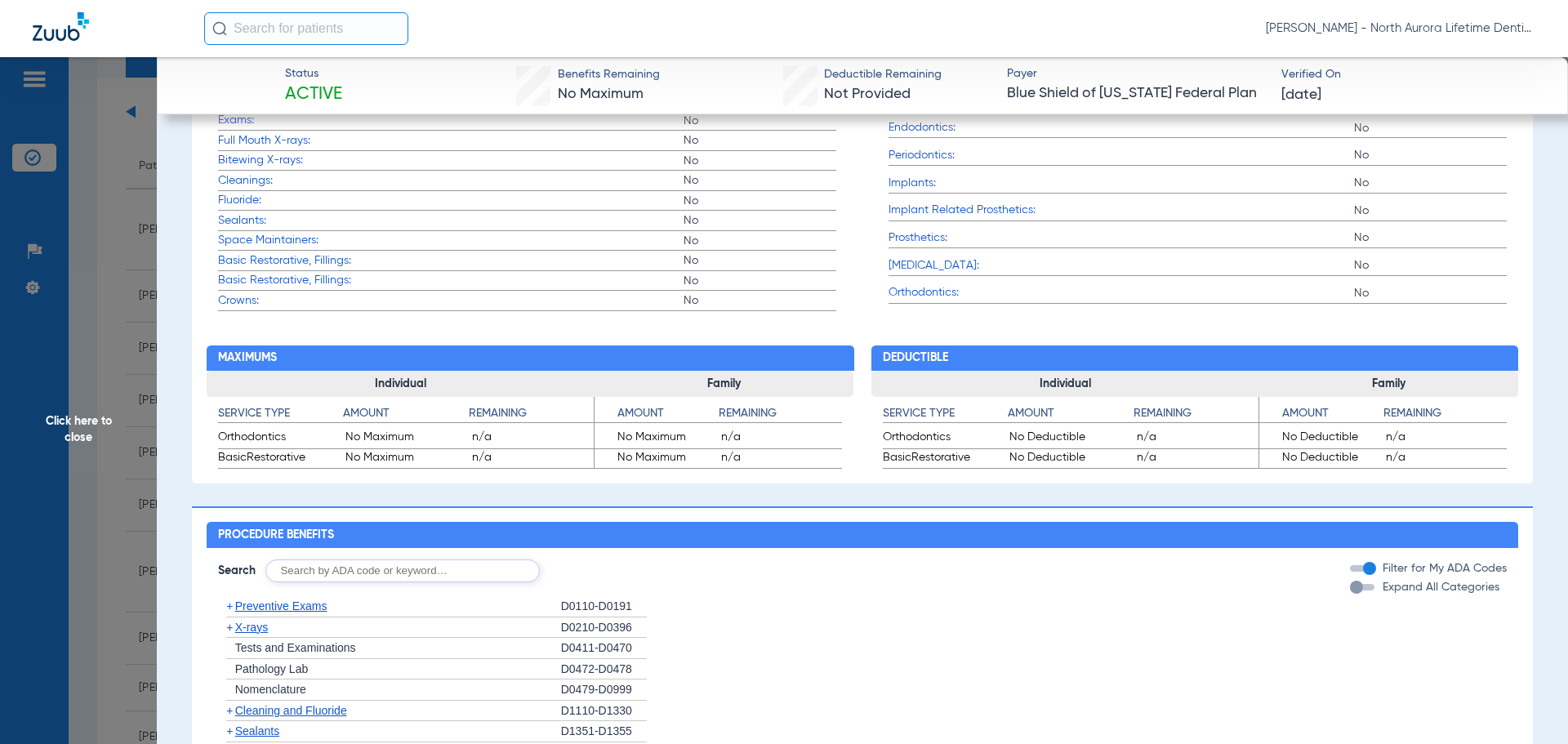
scroll to position [653, 0]
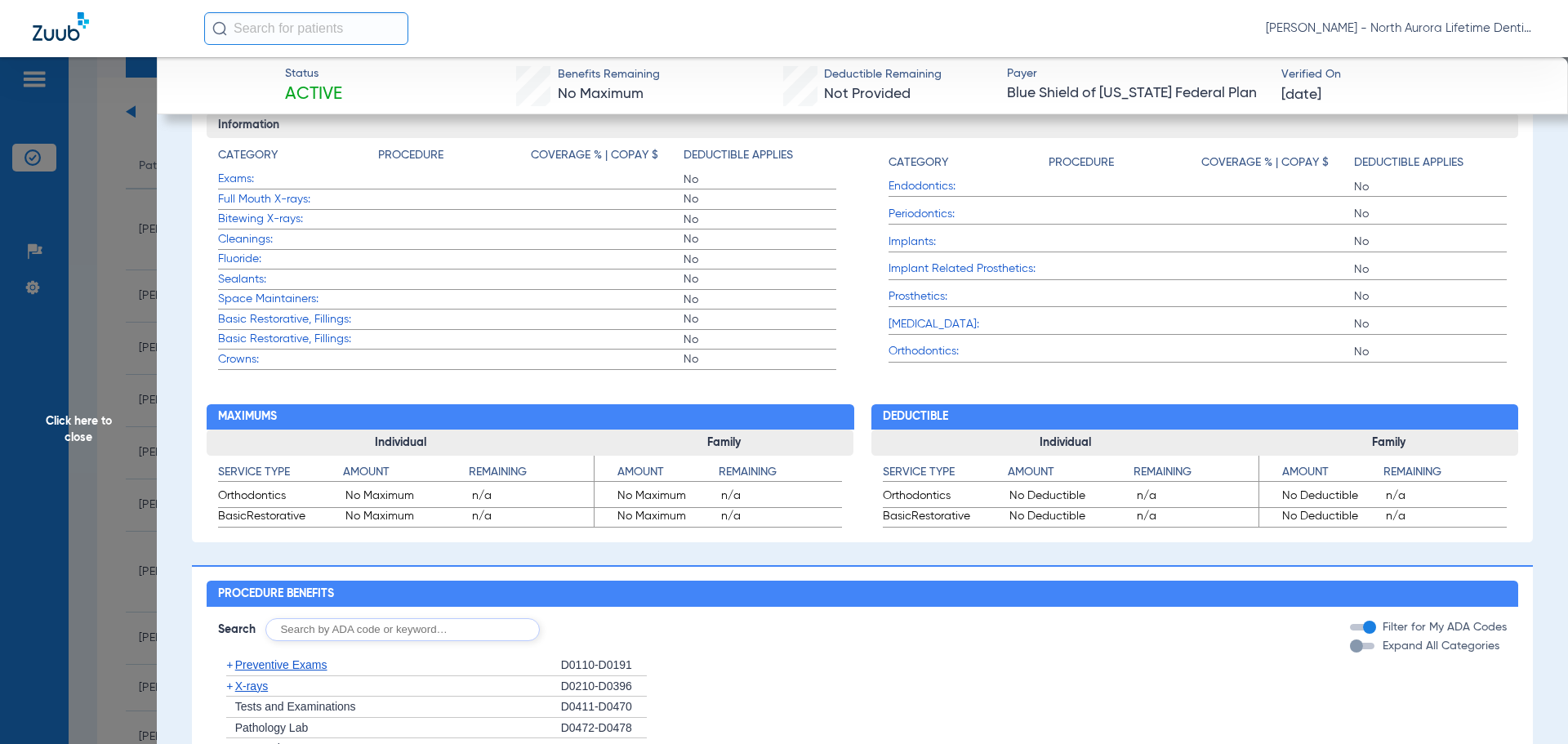
click at [1350, 652] on div "button" at bounding box center [1356, 645] width 13 height 13
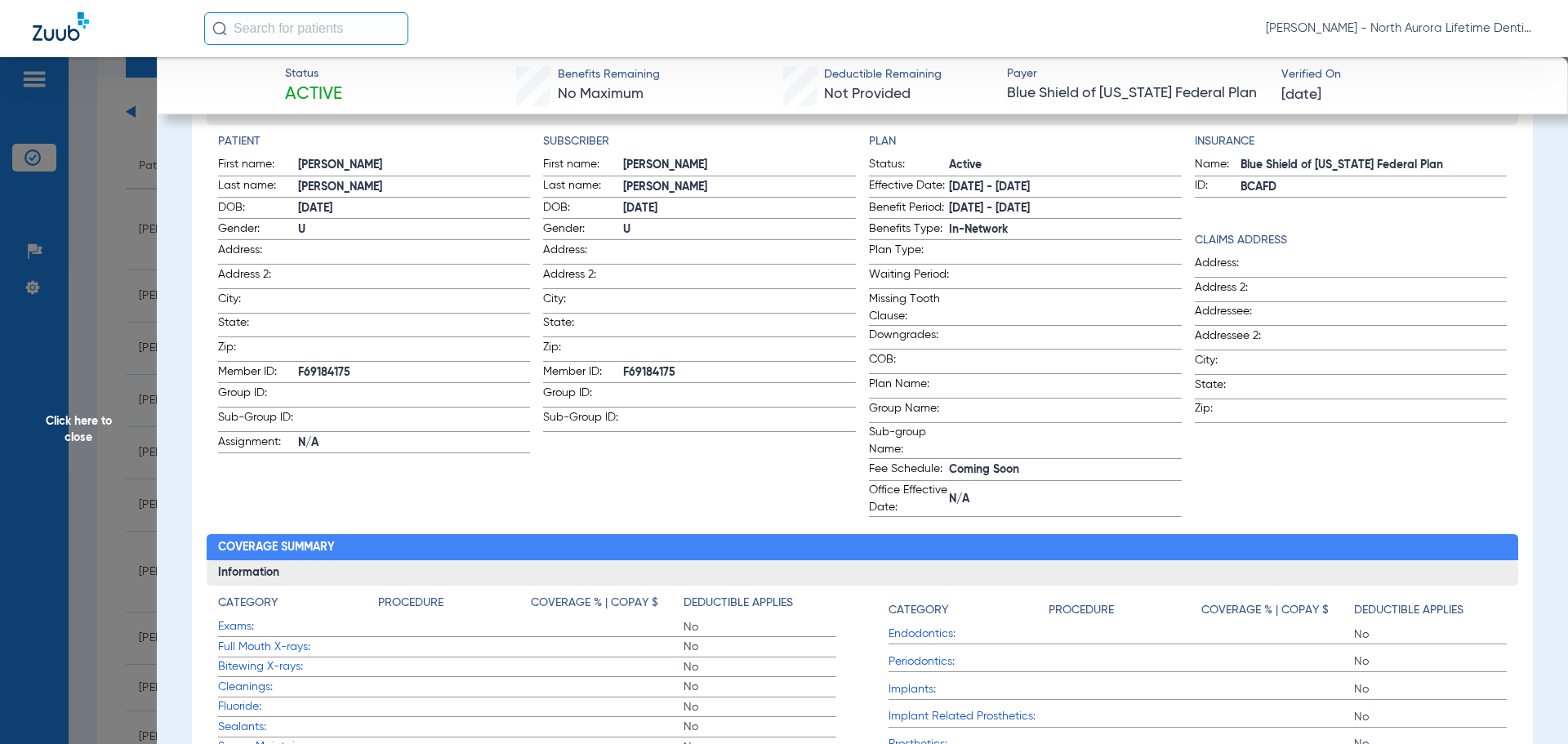
scroll to position [124, 0]
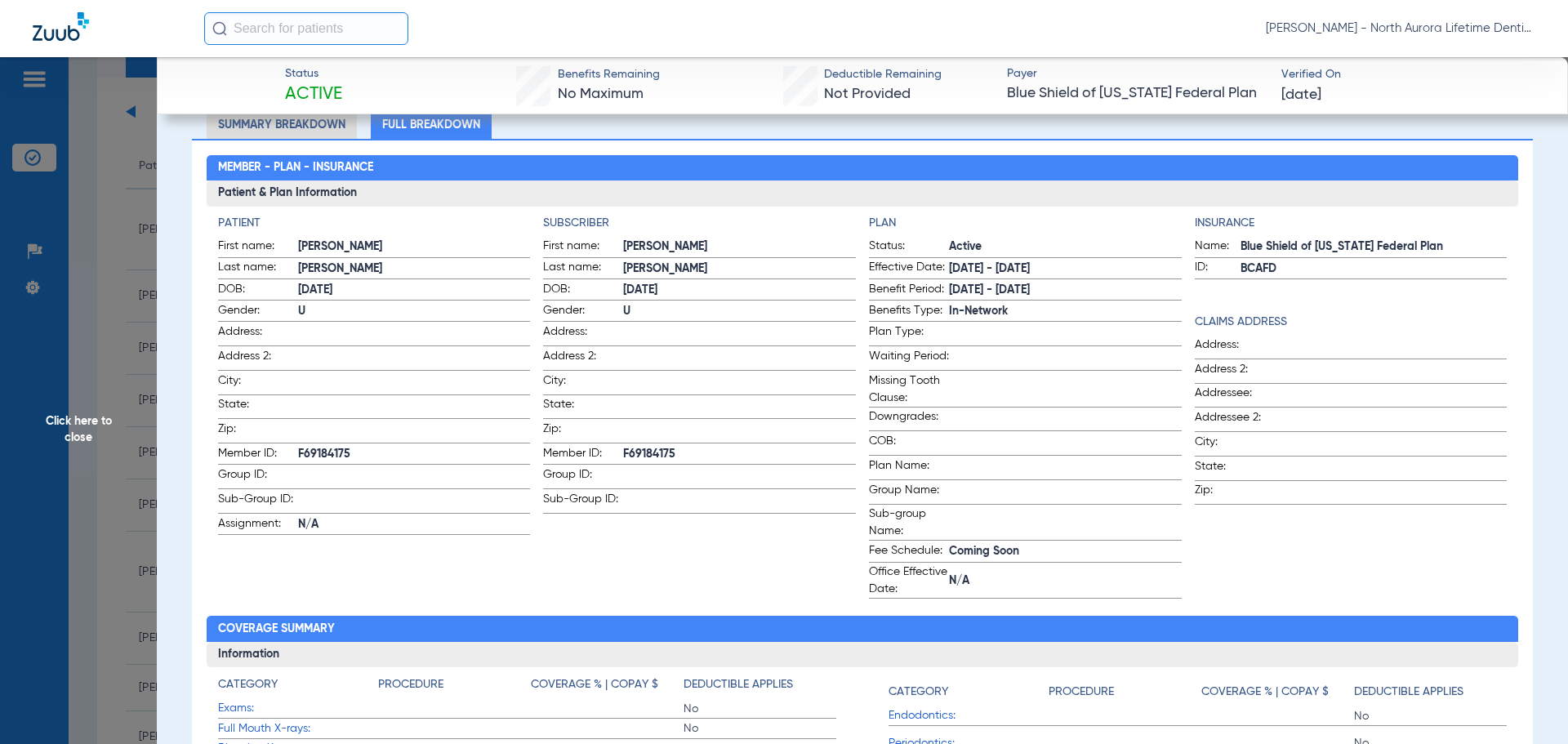
click at [88, 428] on span "Click here to close" at bounding box center [78, 429] width 156 height 744
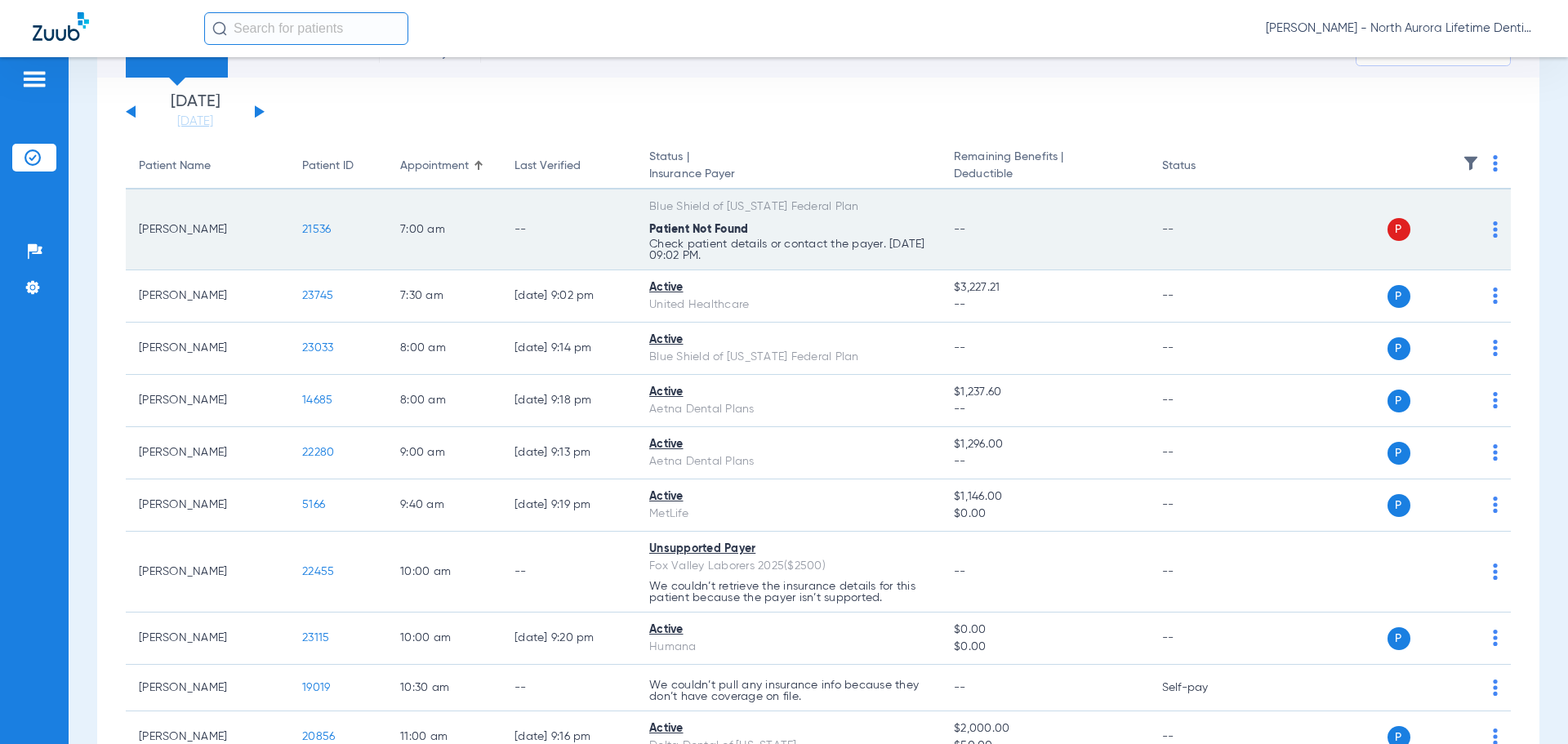
click at [1397, 232] on span "P" at bounding box center [1399, 230] width 23 height 23
click at [316, 231] on span "21536" at bounding box center [316, 229] width 28 height 11
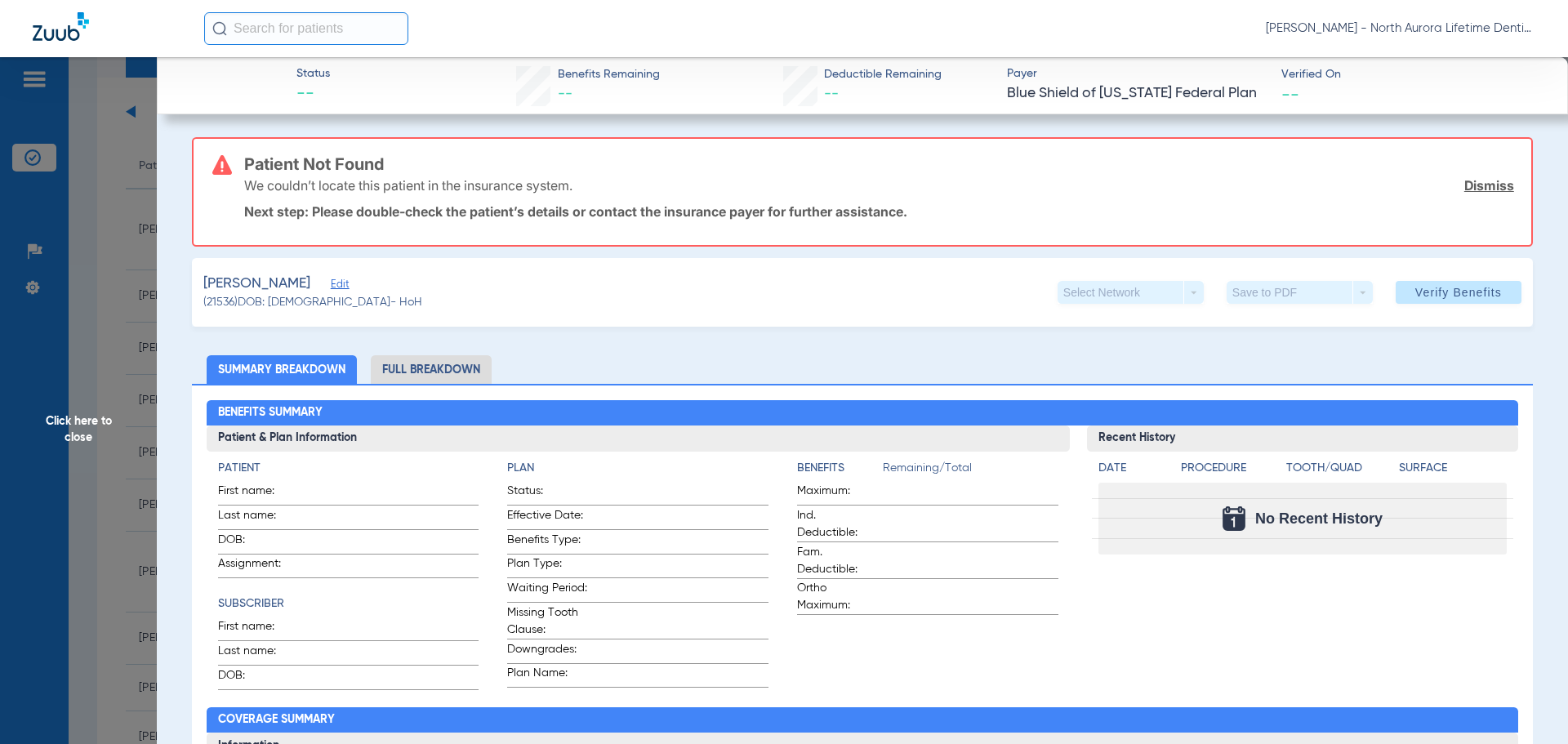
click at [435, 376] on li "Full Breakdown" at bounding box center [430, 369] width 121 height 28
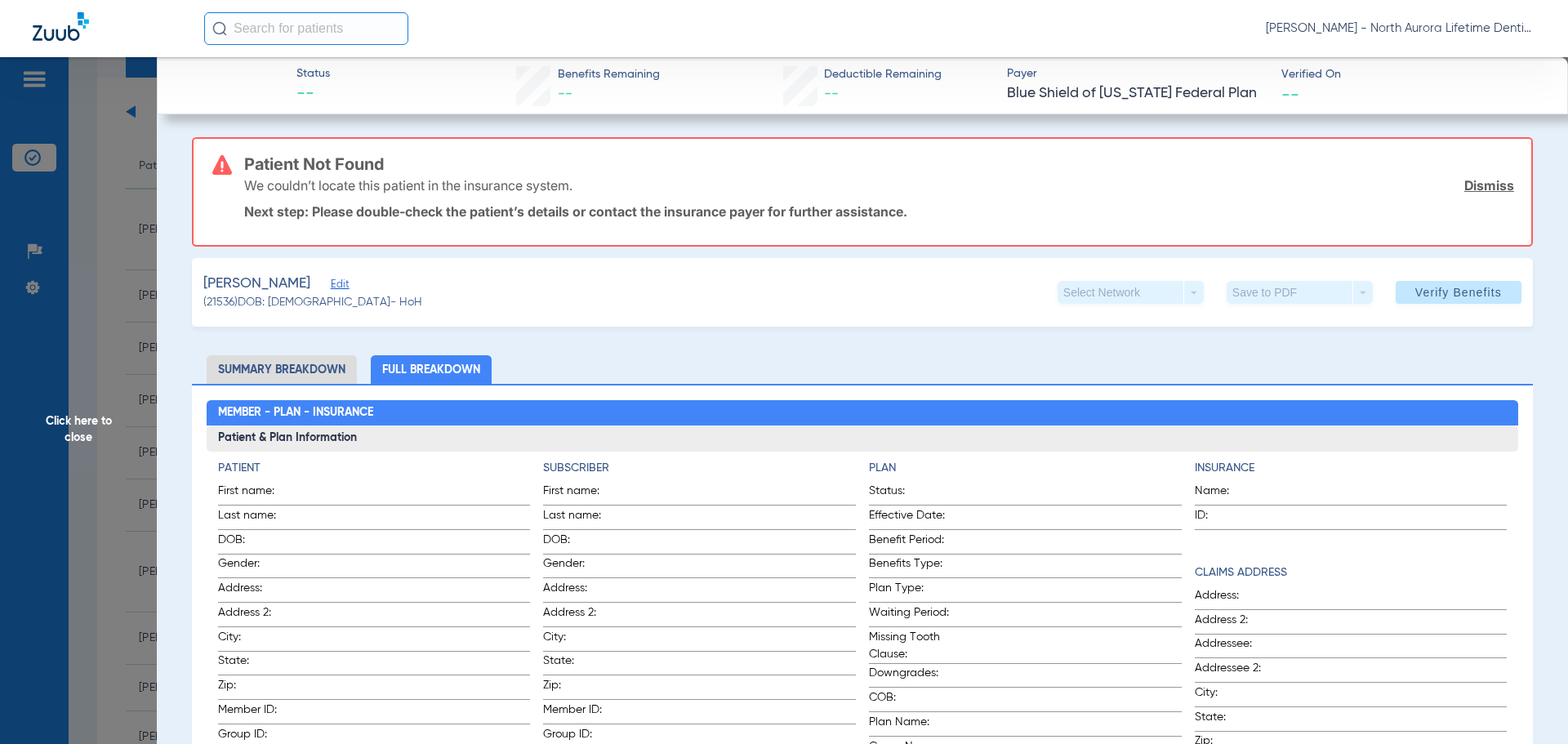
click at [327, 367] on li "Summary Breakdown" at bounding box center [282, 369] width 150 height 28
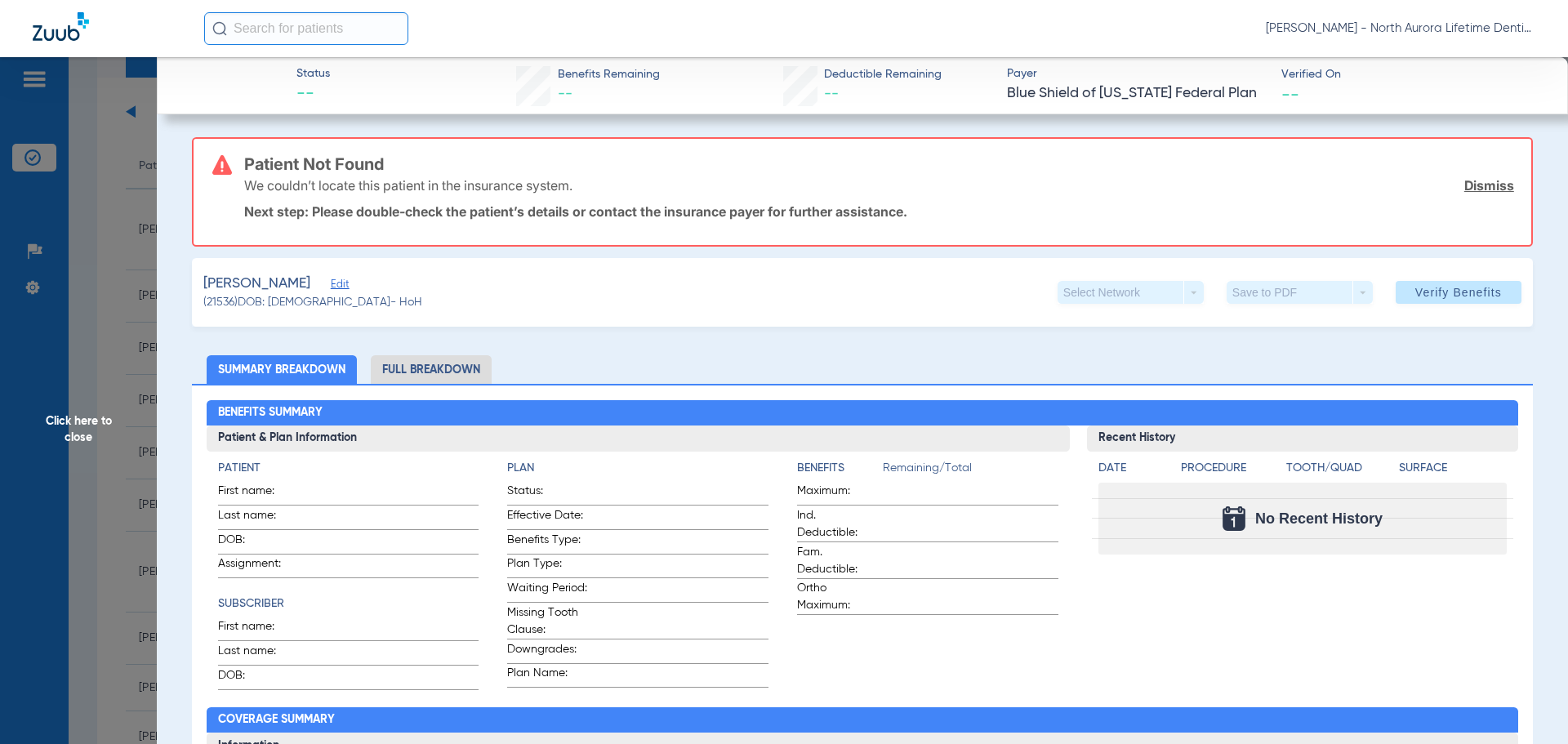
click at [86, 431] on span "Click here to close" at bounding box center [78, 429] width 156 height 744
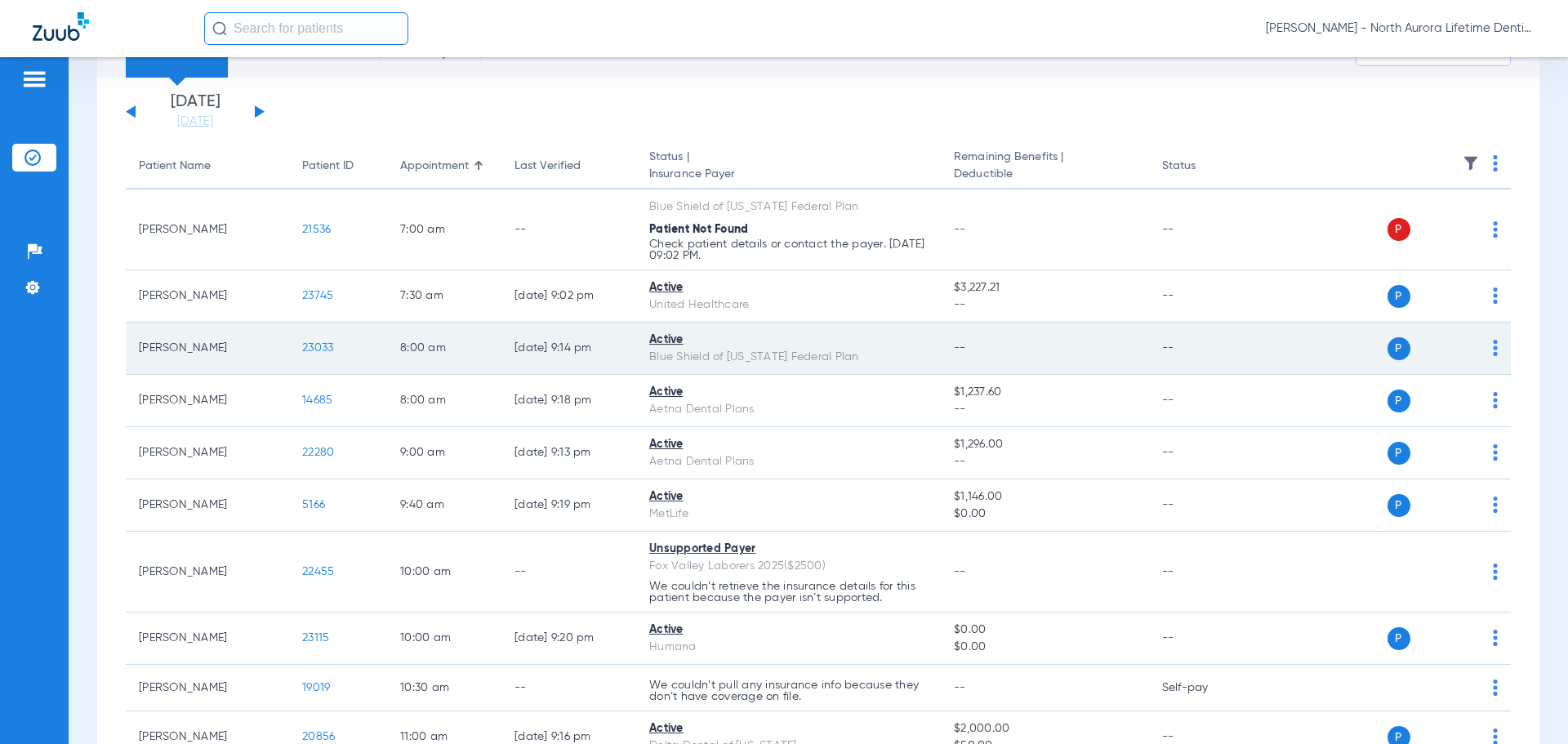
click at [331, 345] on span "23033" at bounding box center [317, 347] width 31 height 11
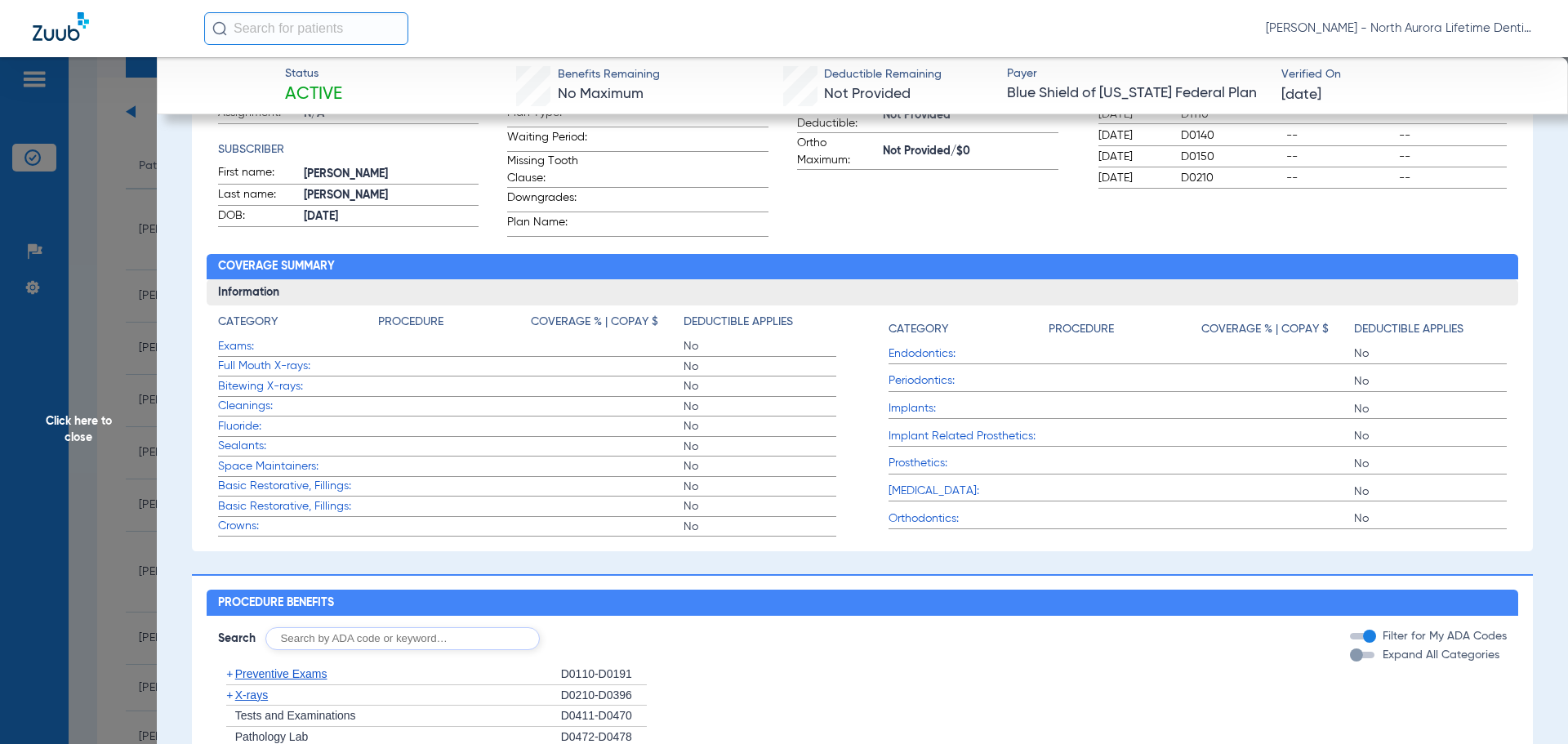
scroll to position [327, 0]
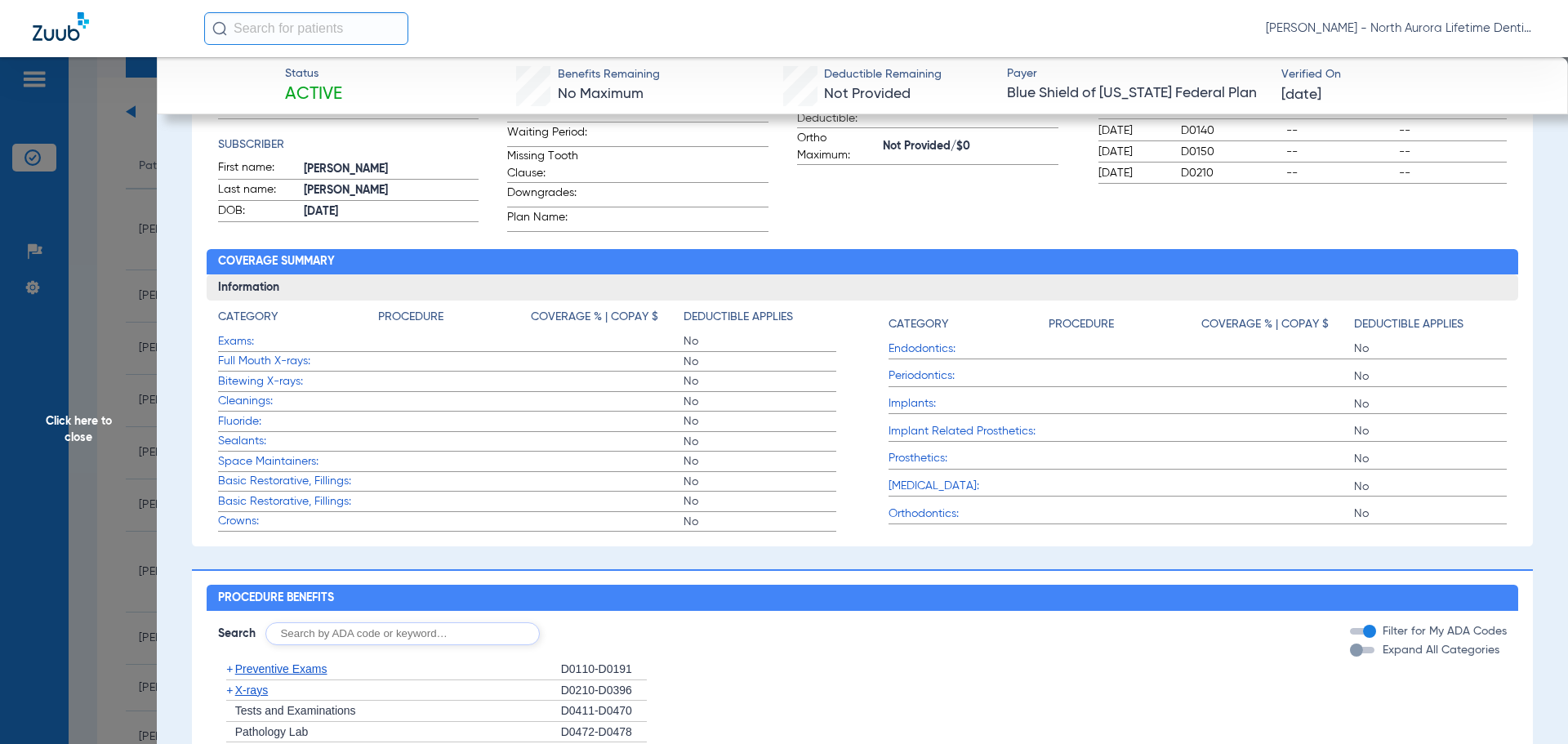
click at [78, 434] on span "Click here to close" at bounding box center [78, 429] width 156 height 744
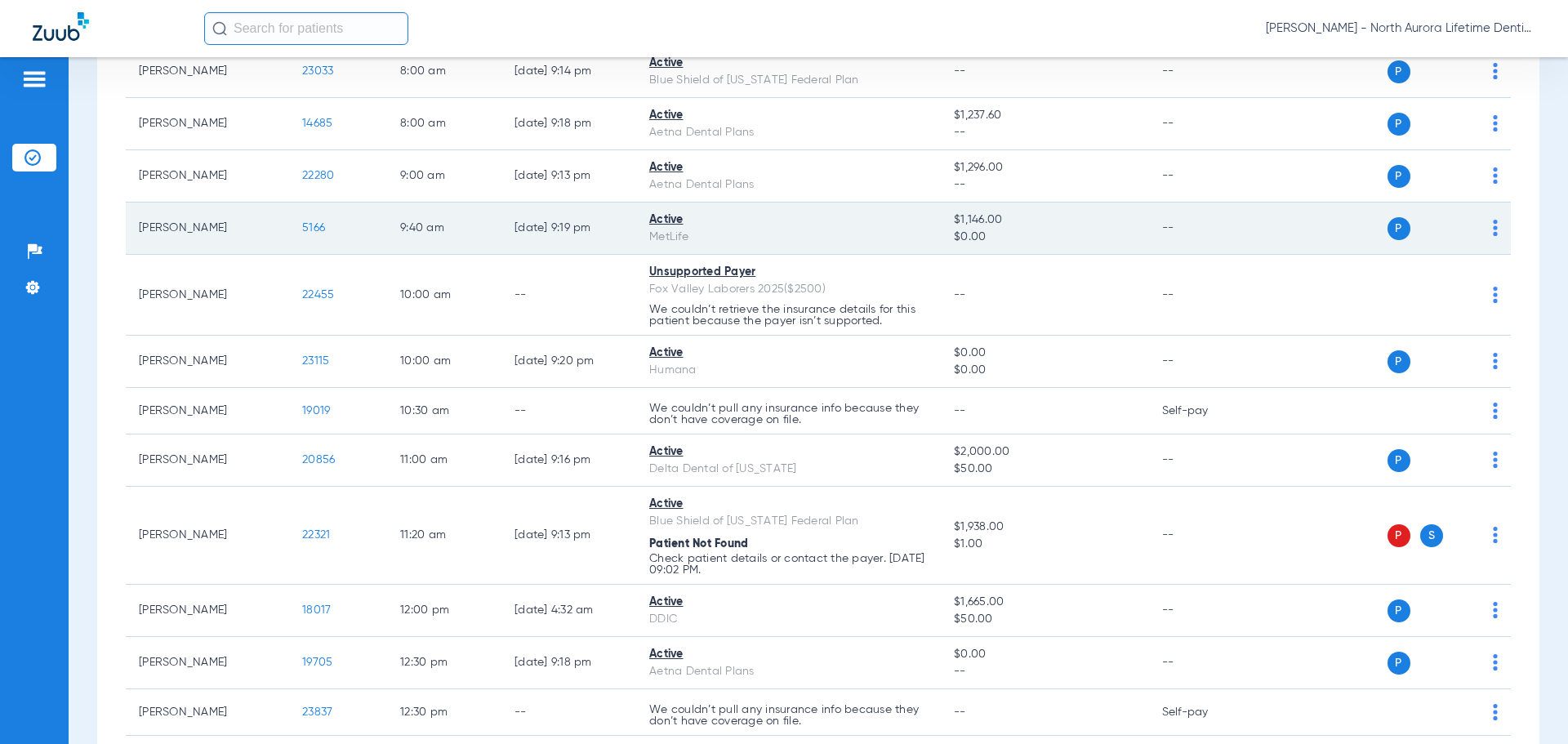
scroll to position [408, 0]
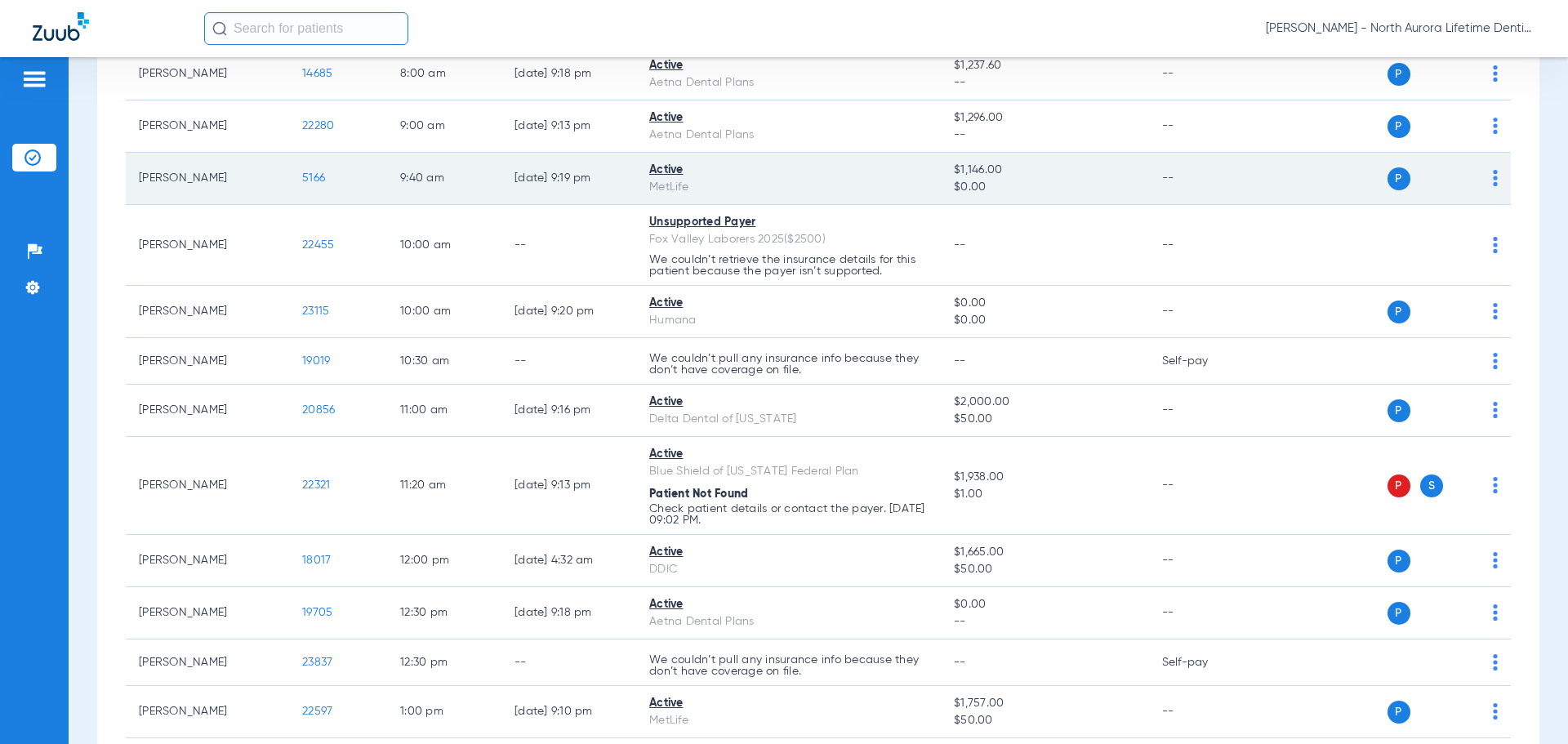
click at [313, 179] on span "5166" at bounding box center [314, 178] width 23 height 11
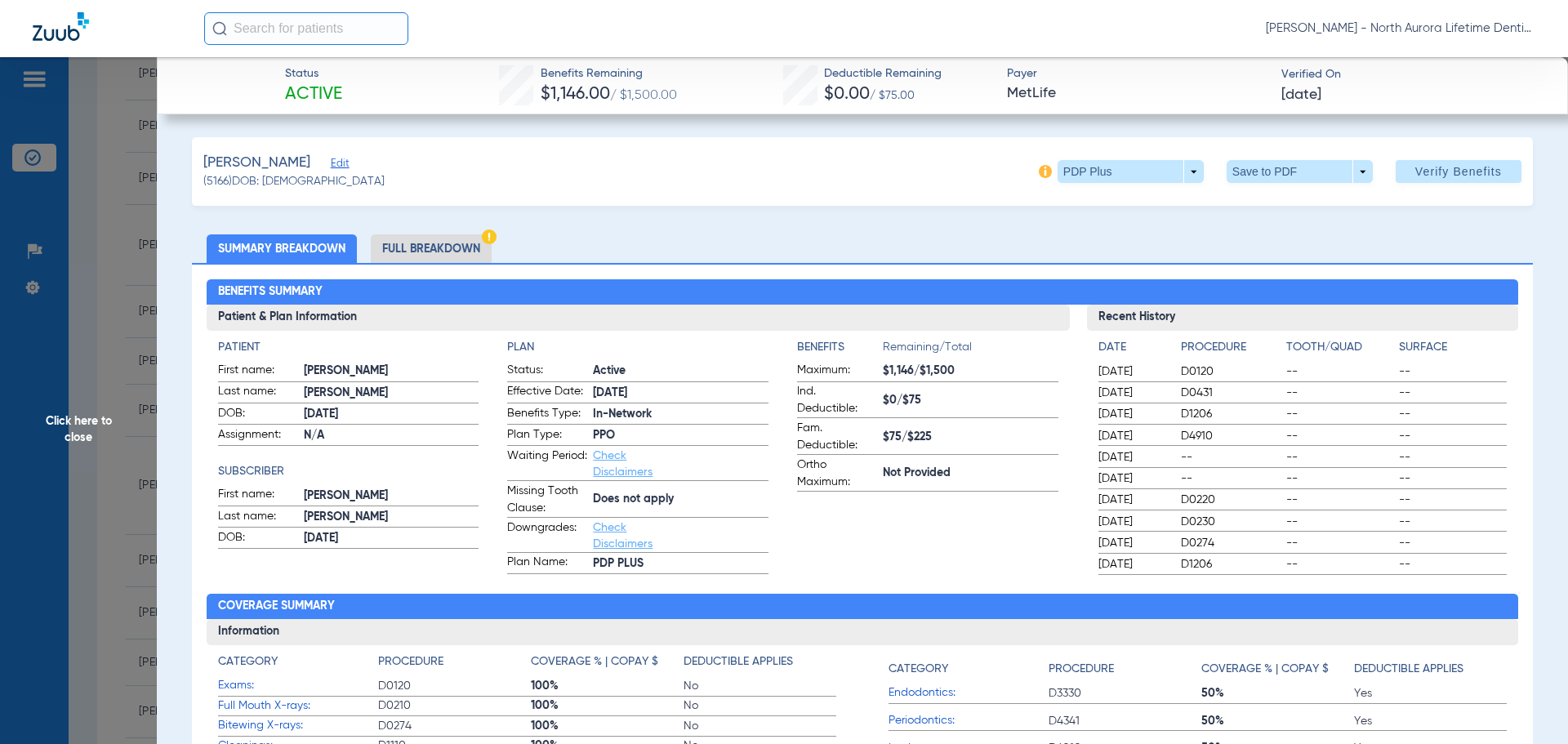
click at [410, 257] on li "Full Breakdown" at bounding box center [430, 248] width 121 height 28
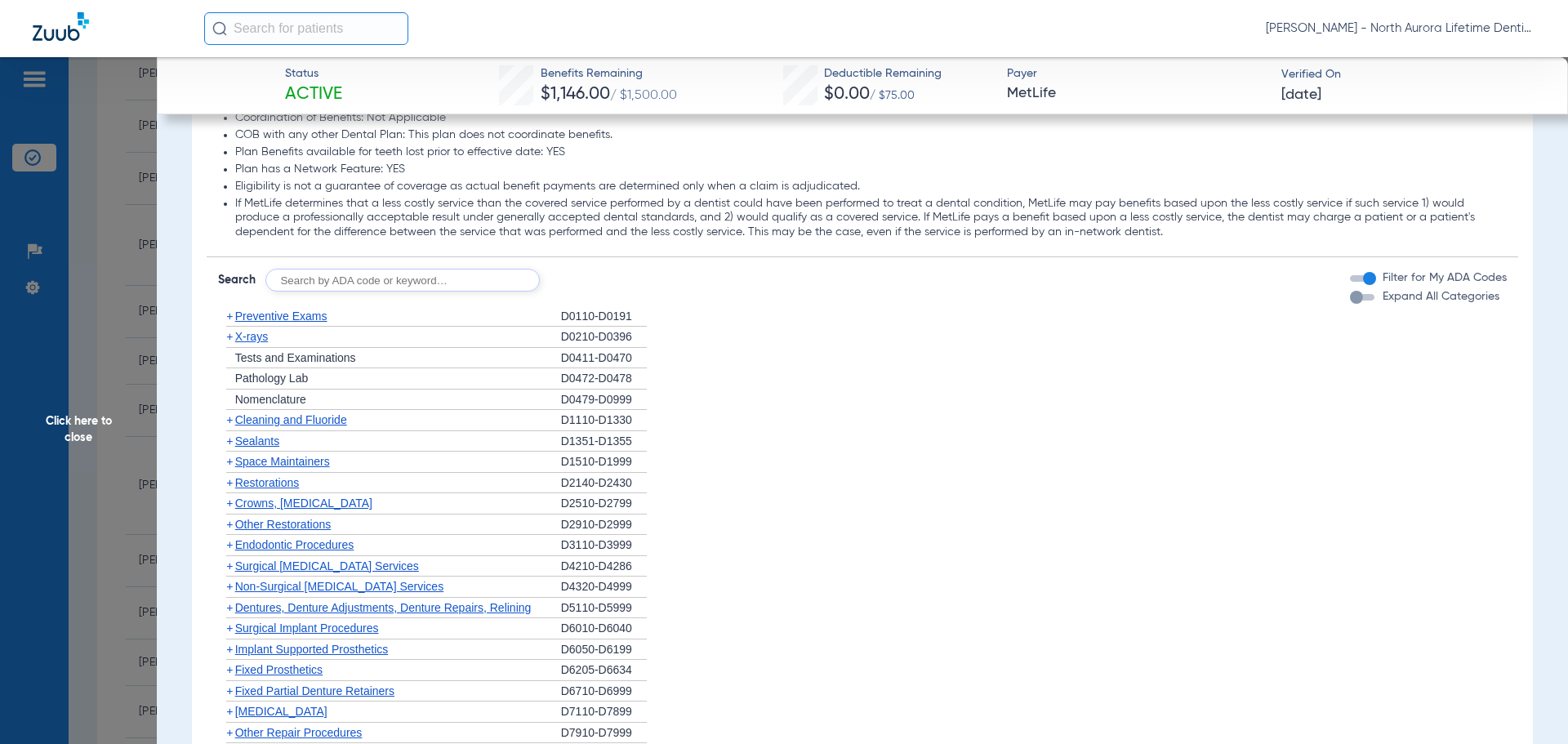
scroll to position [1796, 0]
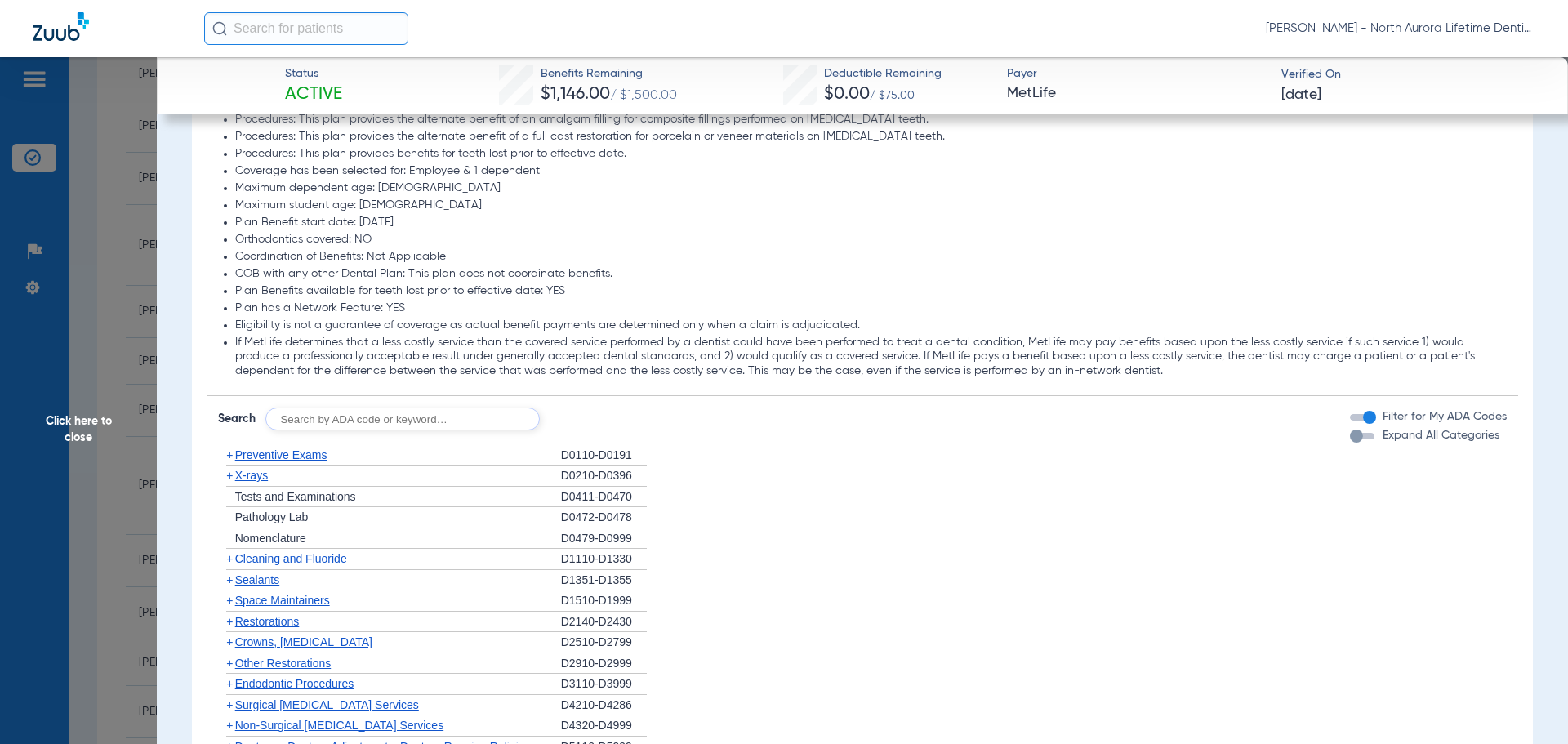
click at [1350, 442] on div "button" at bounding box center [1356, 436] width 13 height 13
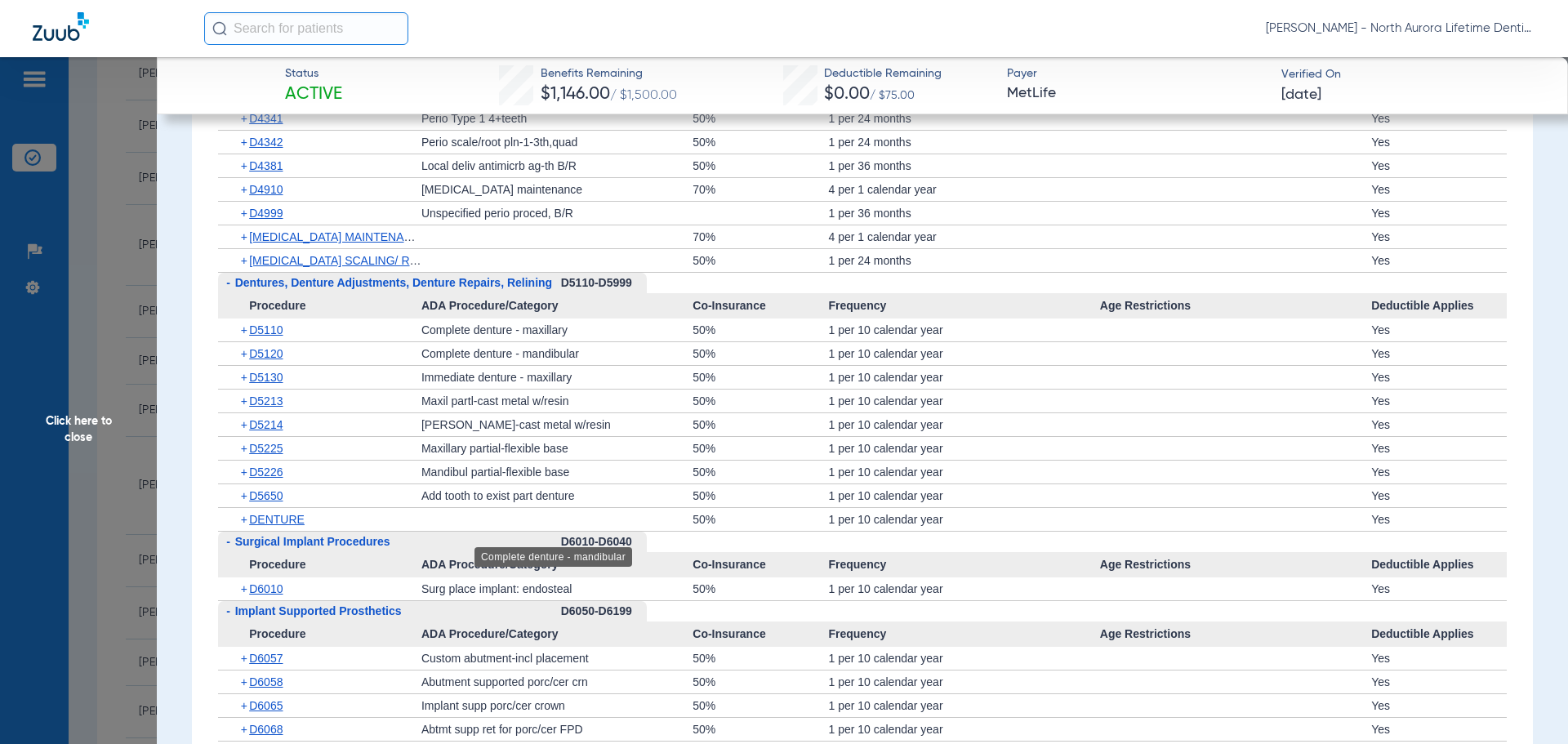
scroll to position [4164, 0]
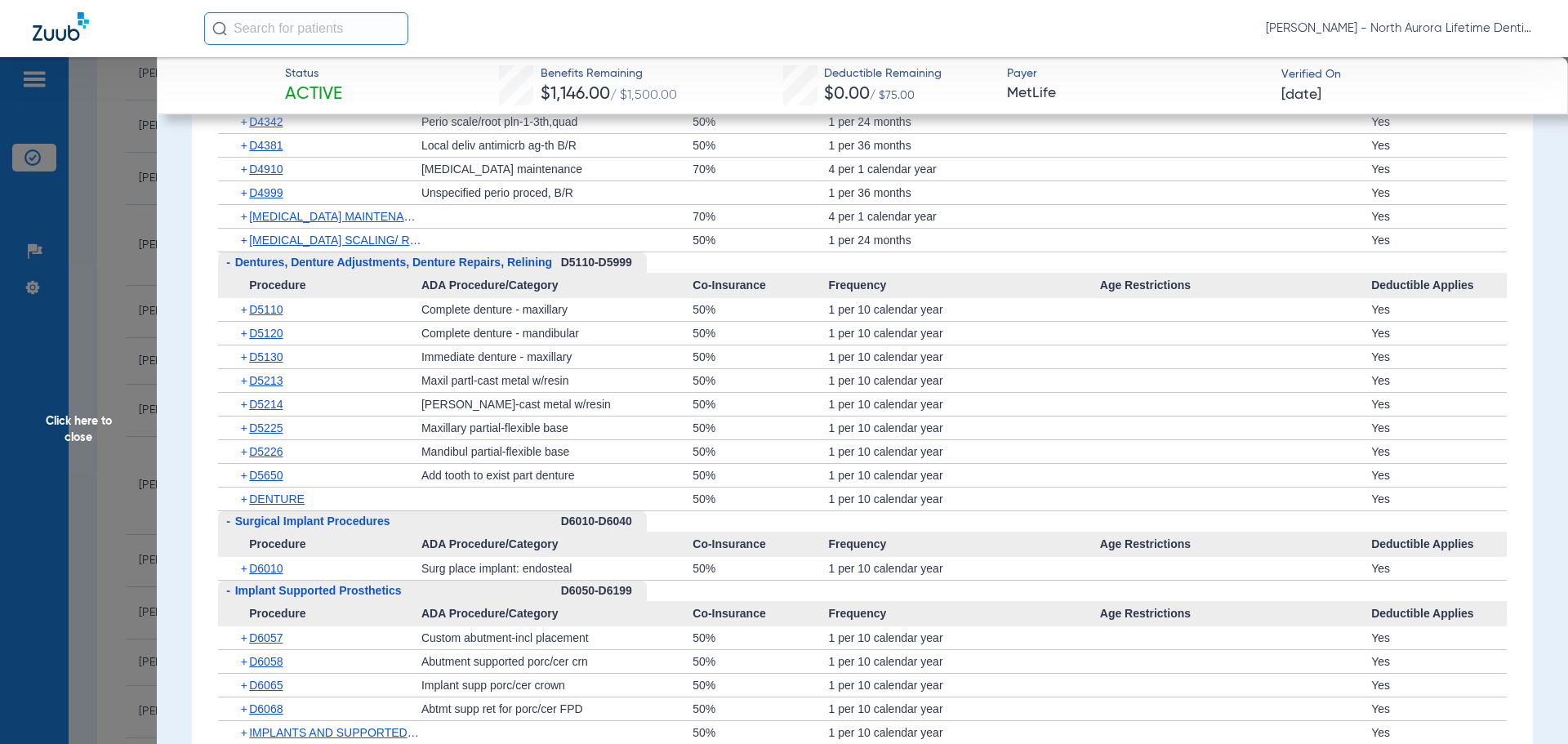
click at [91, 436] on span "Click here to close" at bounding box center [78, 429] width 156 height 744
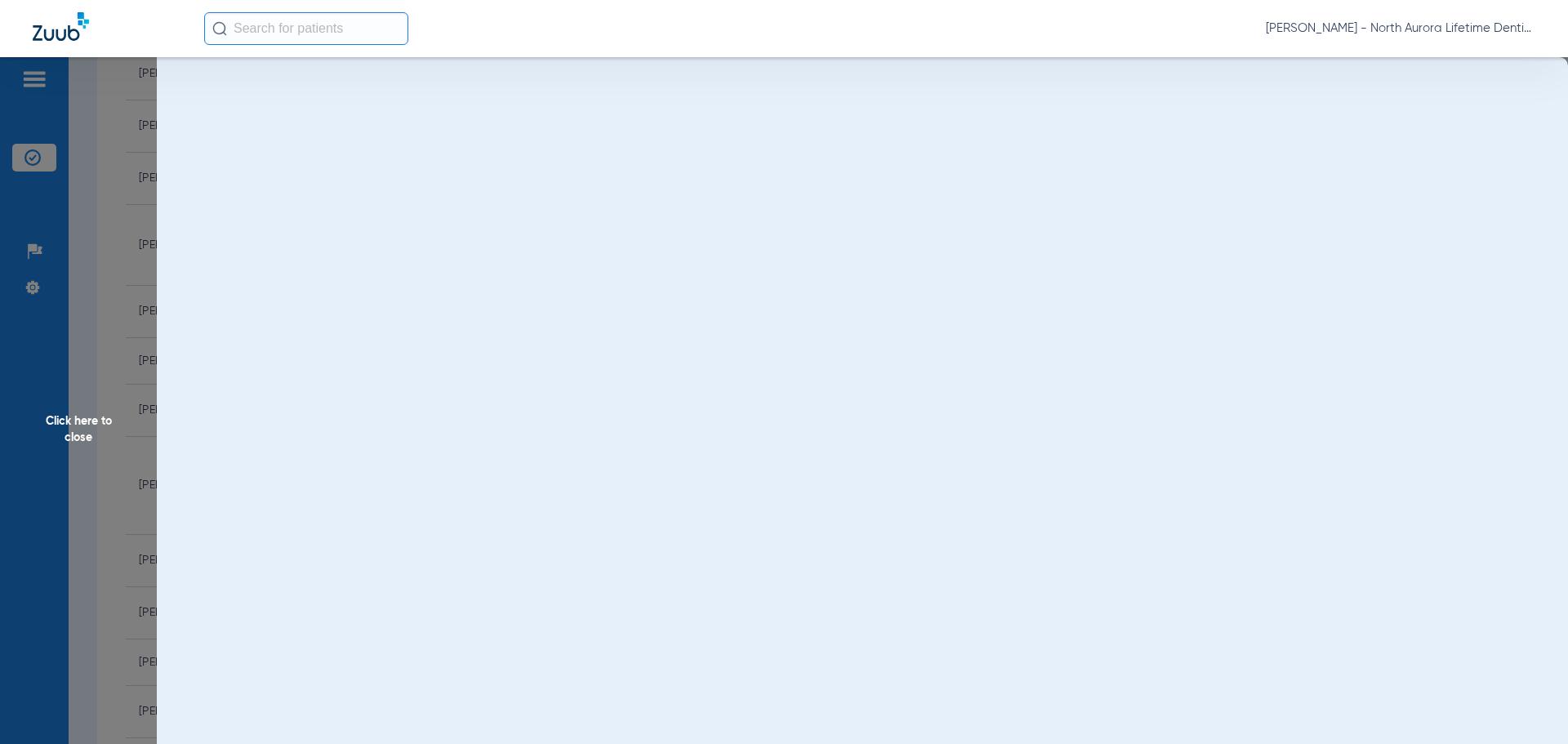
scroll to position [0, 0]
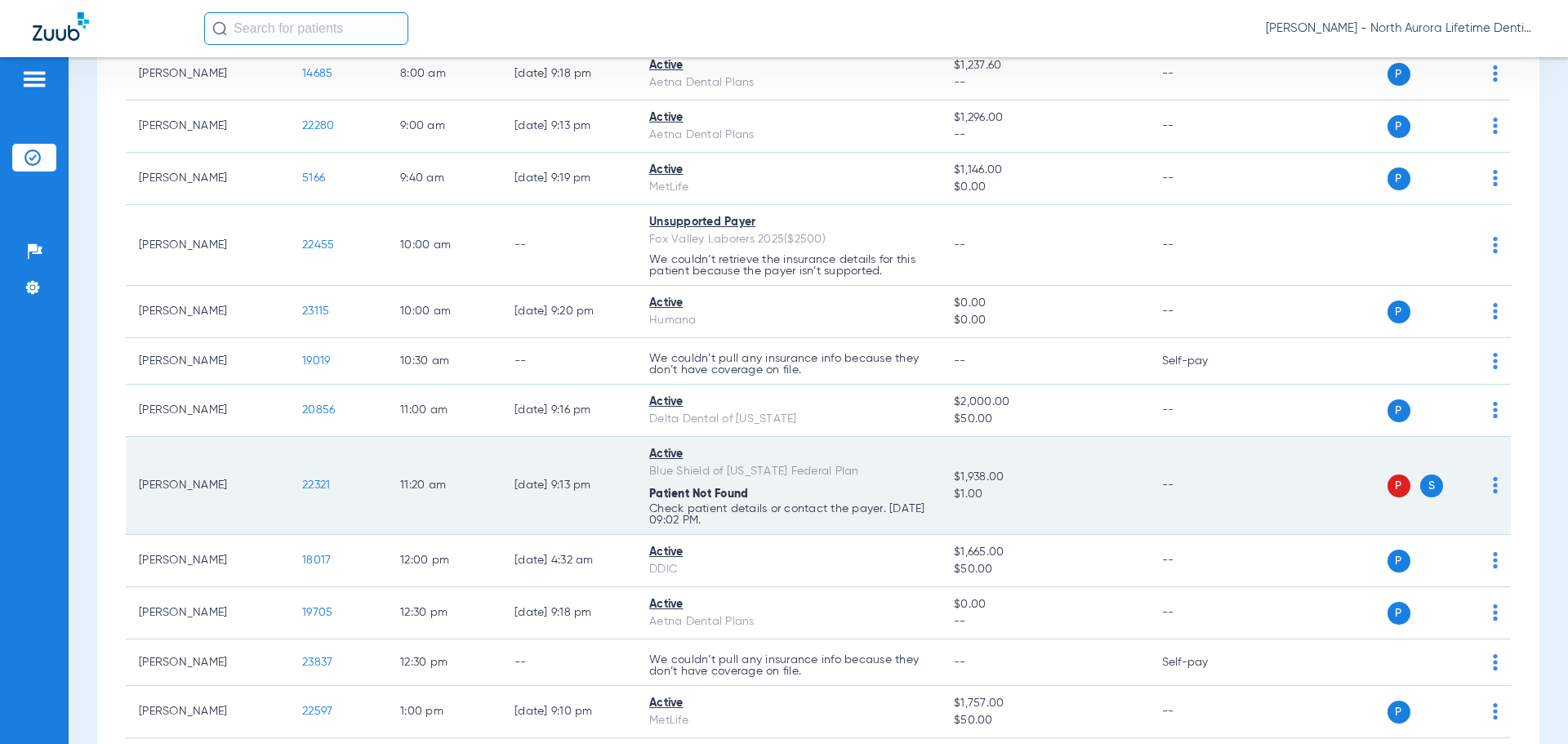
click at [319, 485] on span "22321" at bounding box center [316, 484] width 27 height 11
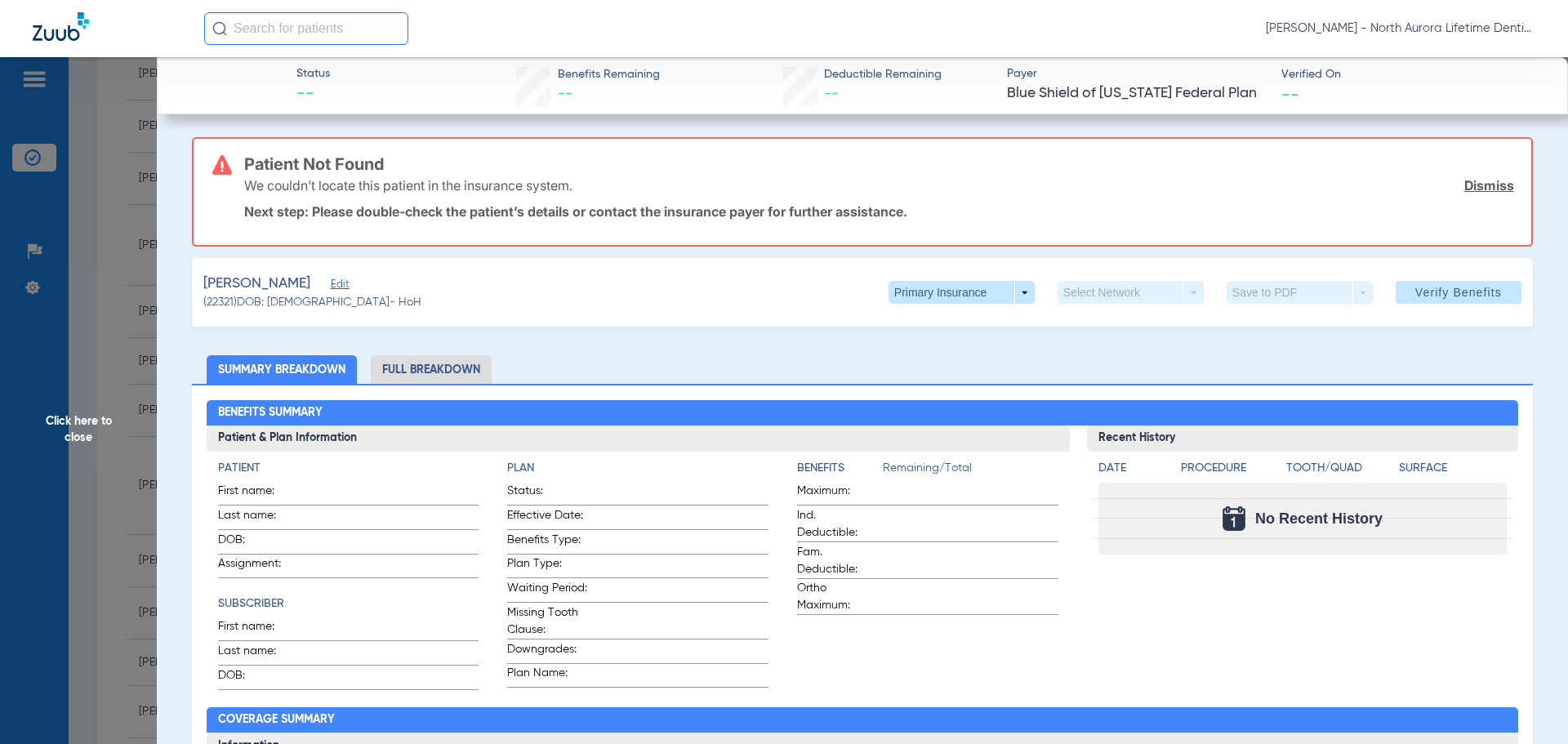
click at [78, 430] on span "Click here to close" at bounding box center [78, 429] width 156 height 744
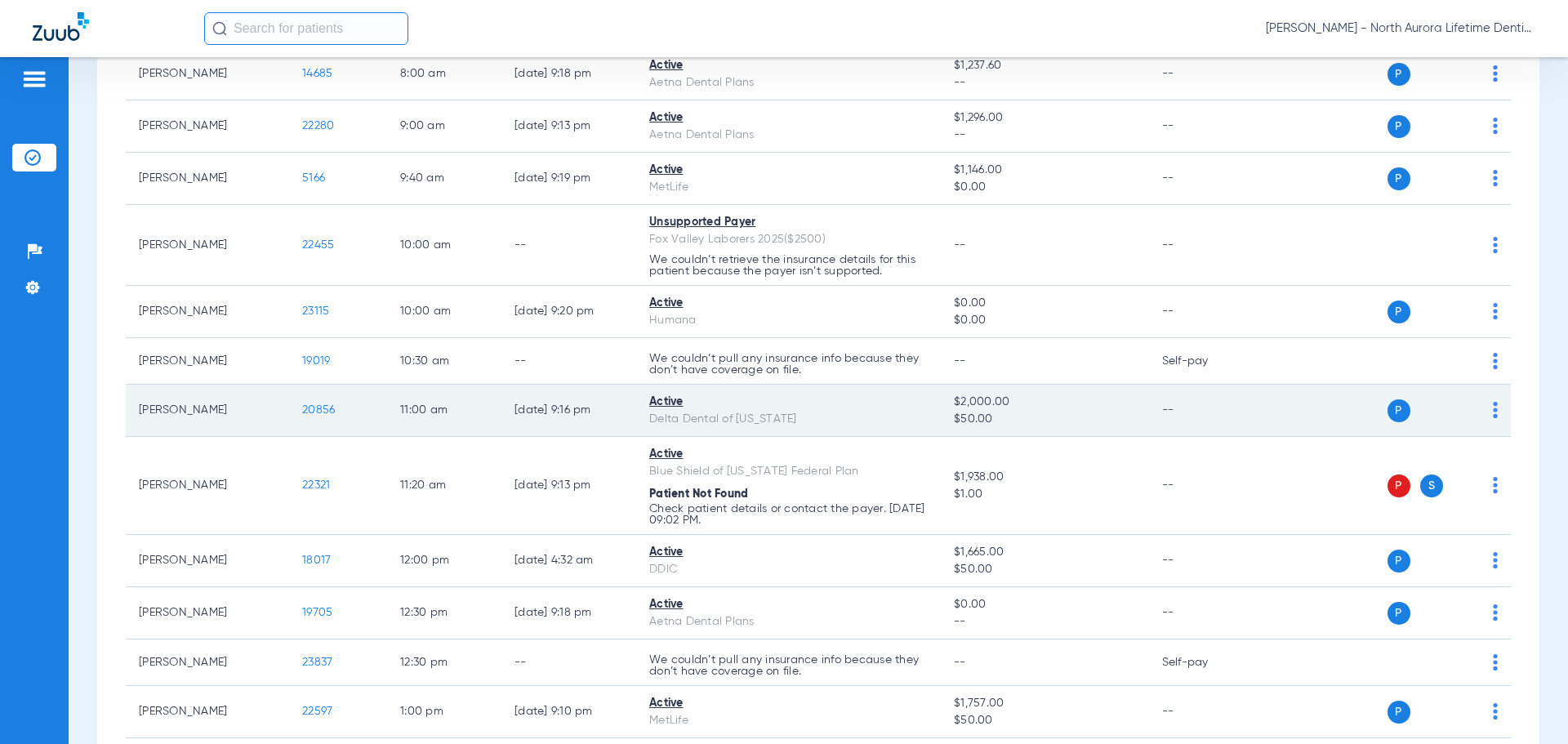
click at [331, 412] on span "20856" at bounding box center [318, 409] width 33 height 11
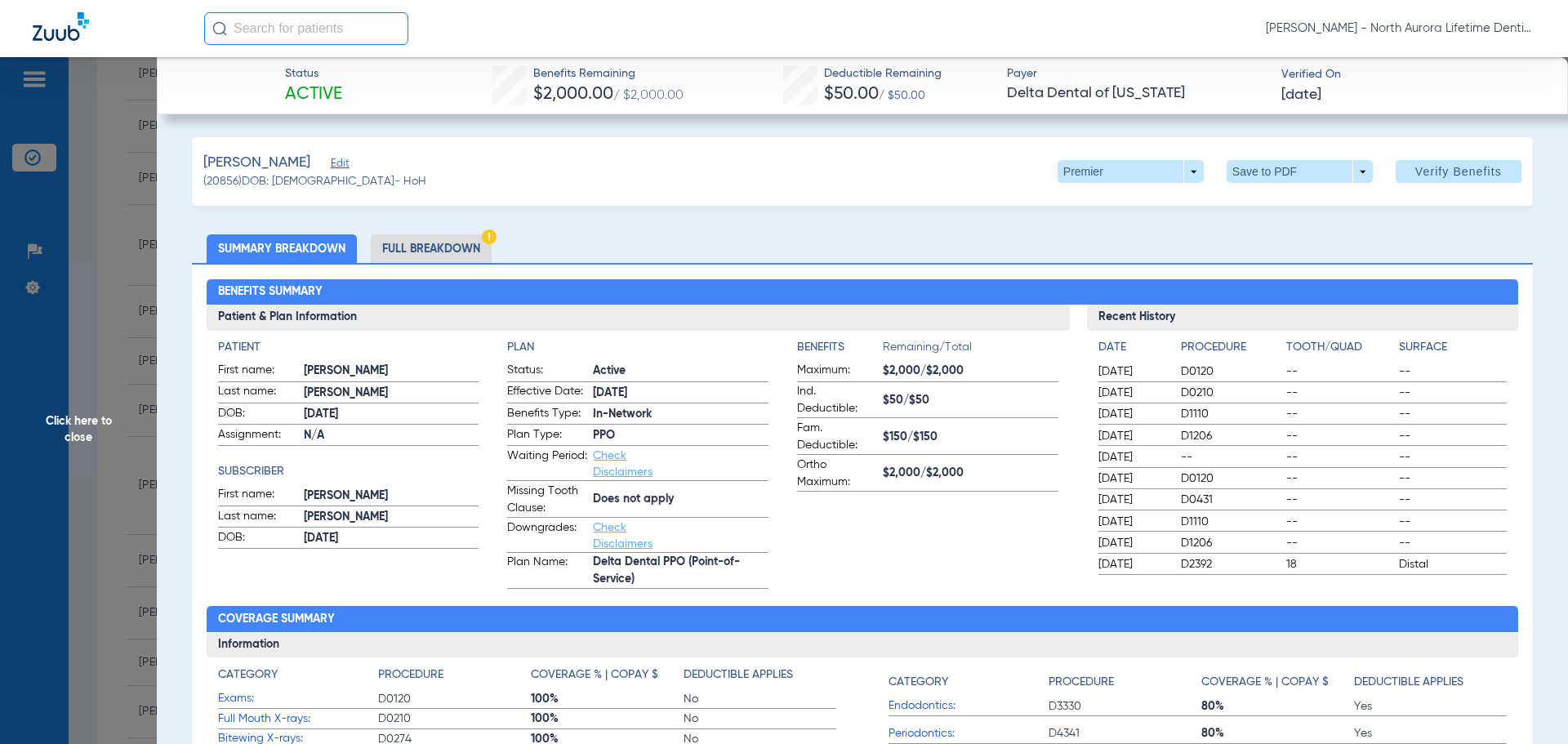
click at [413, 249] on li "Full Breakdown" at bounding box center [430, 248] width 121 height 28
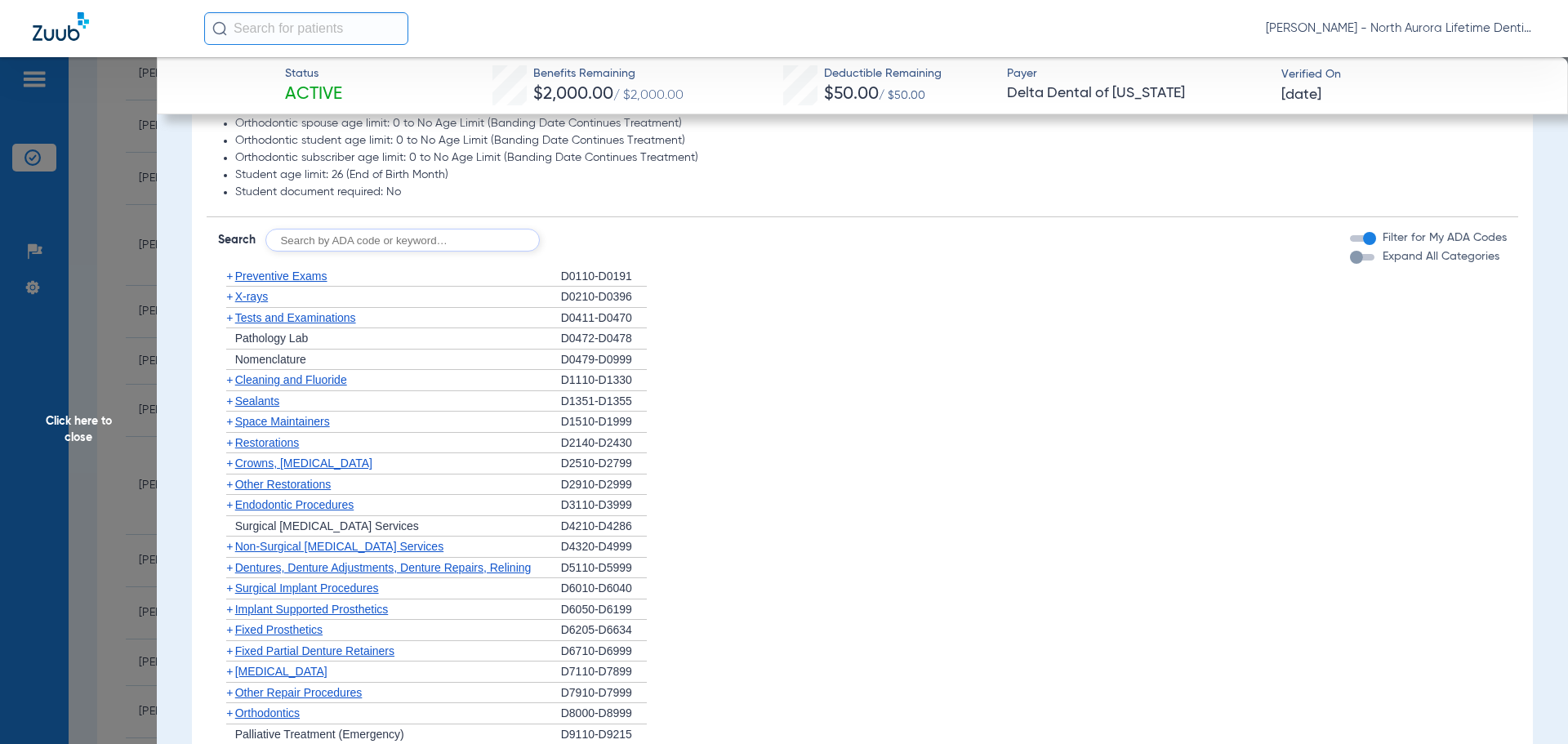
scroll to position [1306, 0]
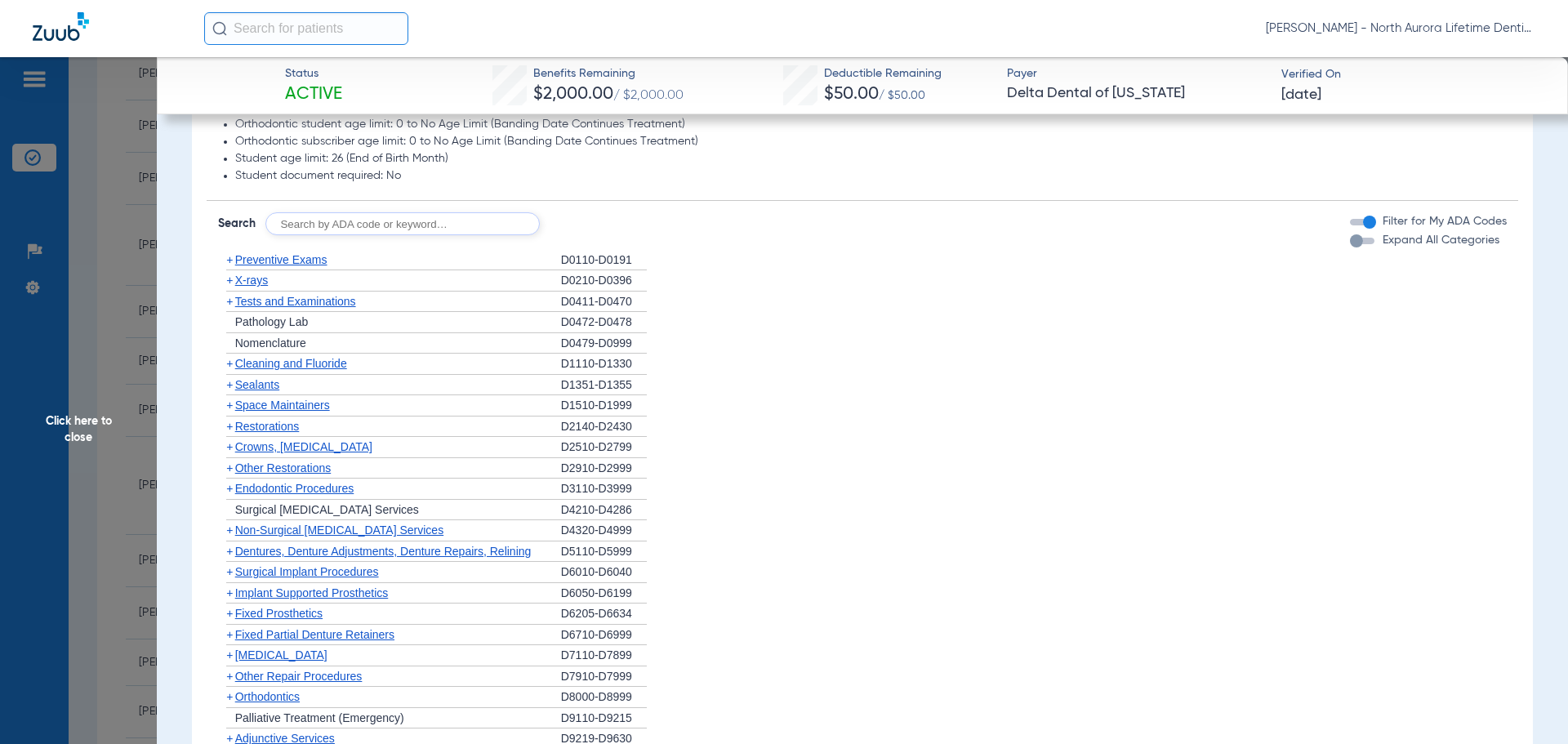
click at [1350, 234] on div "button" at bounding box center [1356, 240] width 13 height 13
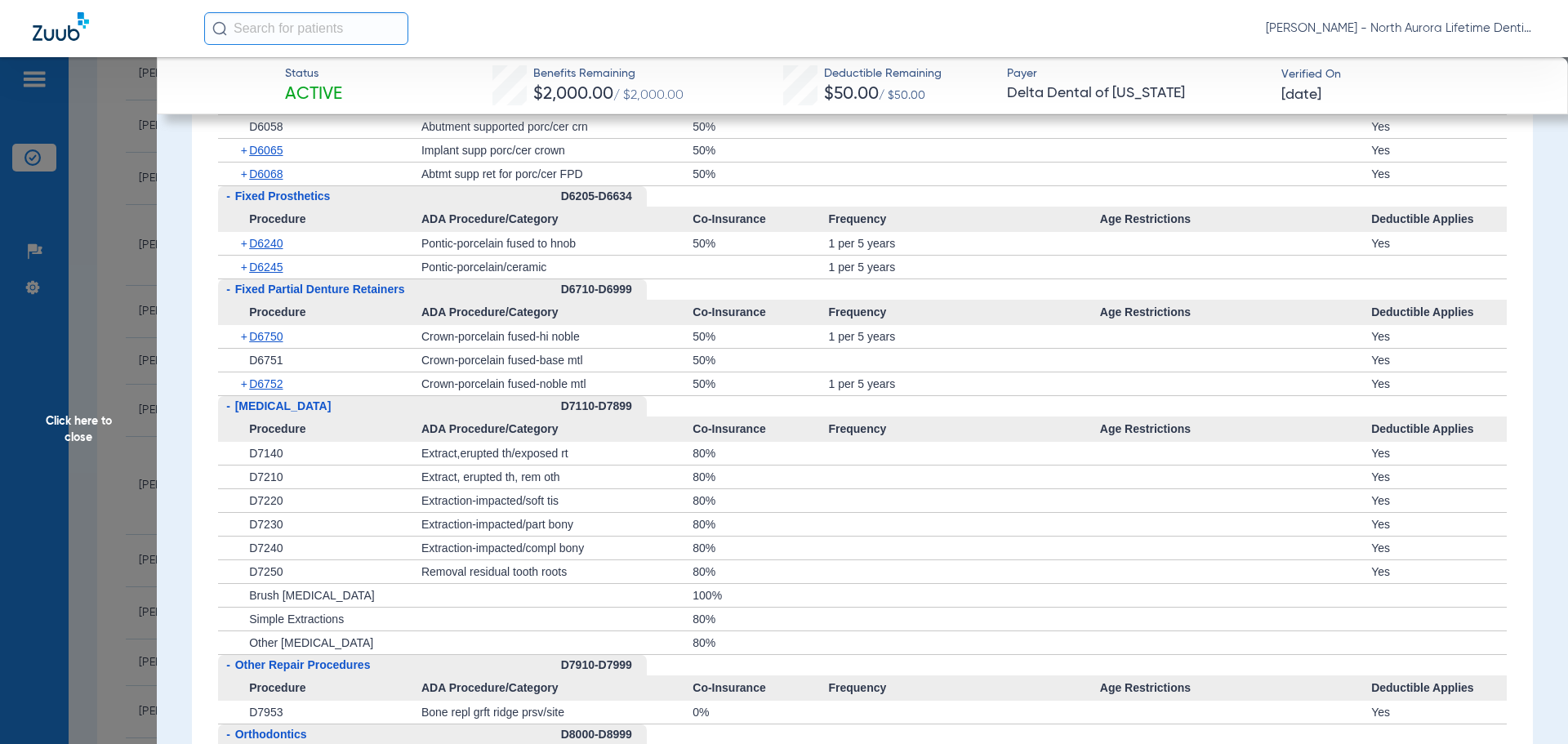
scroll to position [4327, 0]
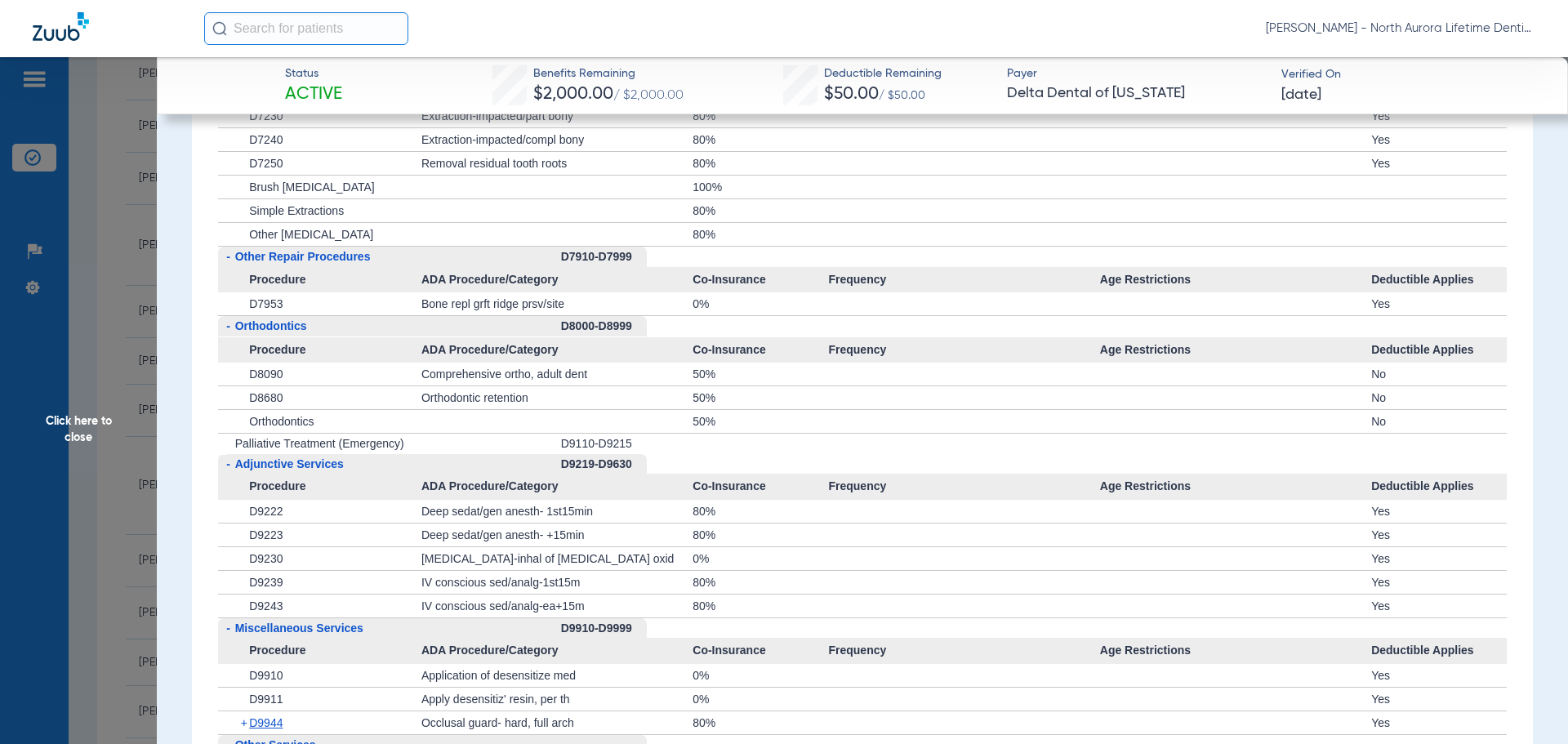
click at [83, 433] on span "Click here to close" at bounding box center [78, 429] width 156 height 744
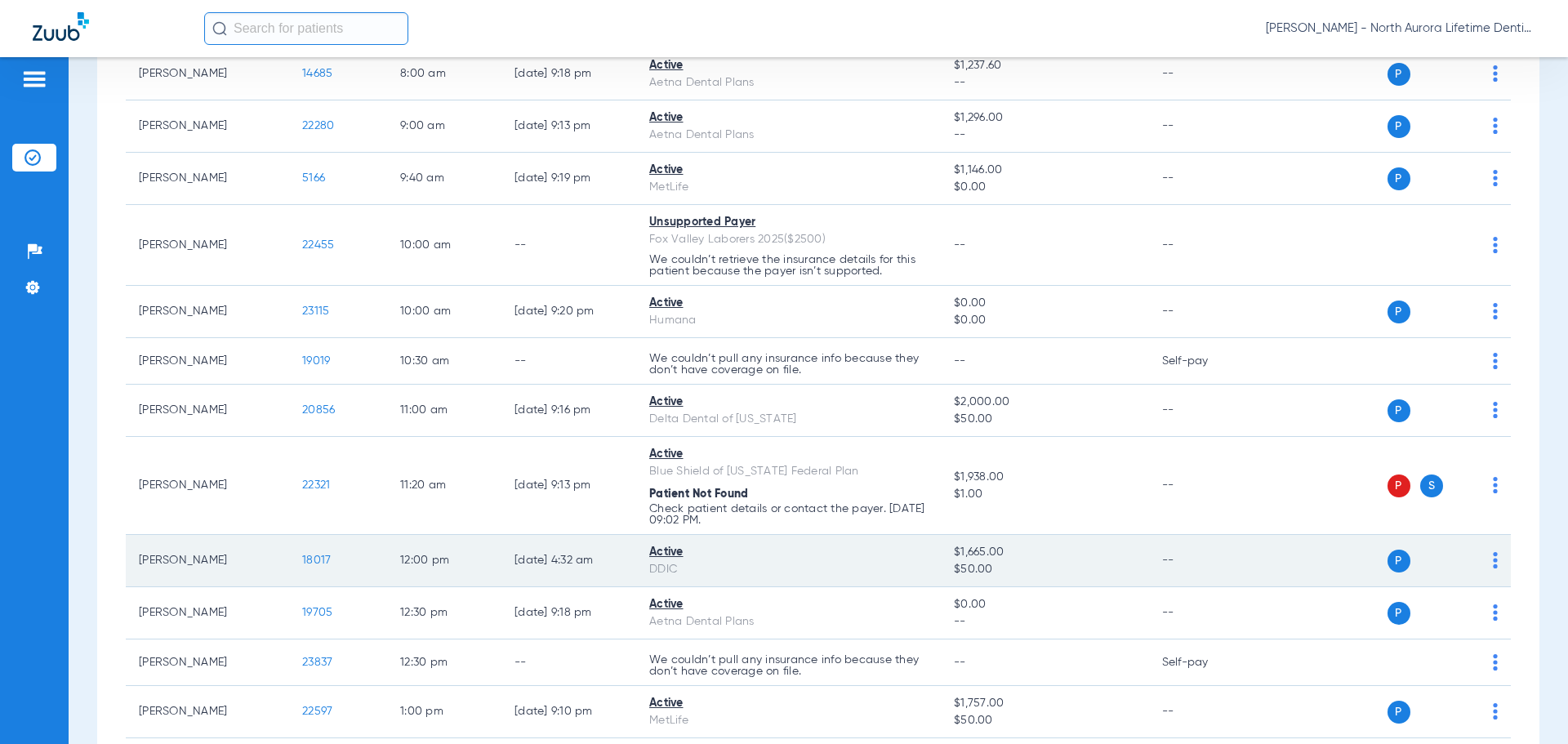
click at [312, 561] on span "18017" at bounding box center [316, 559] width 28 height 11
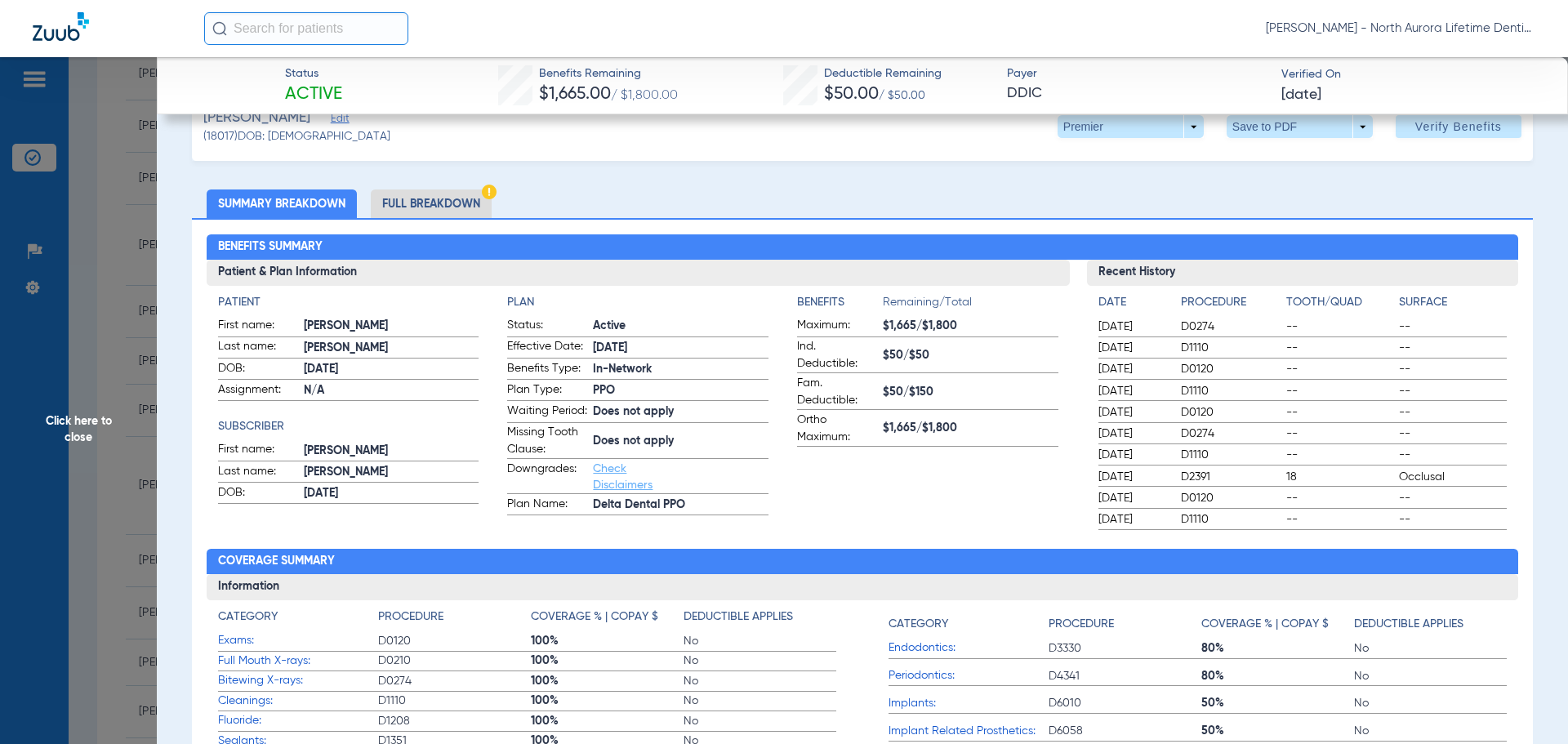
scroll to position [81, 0]
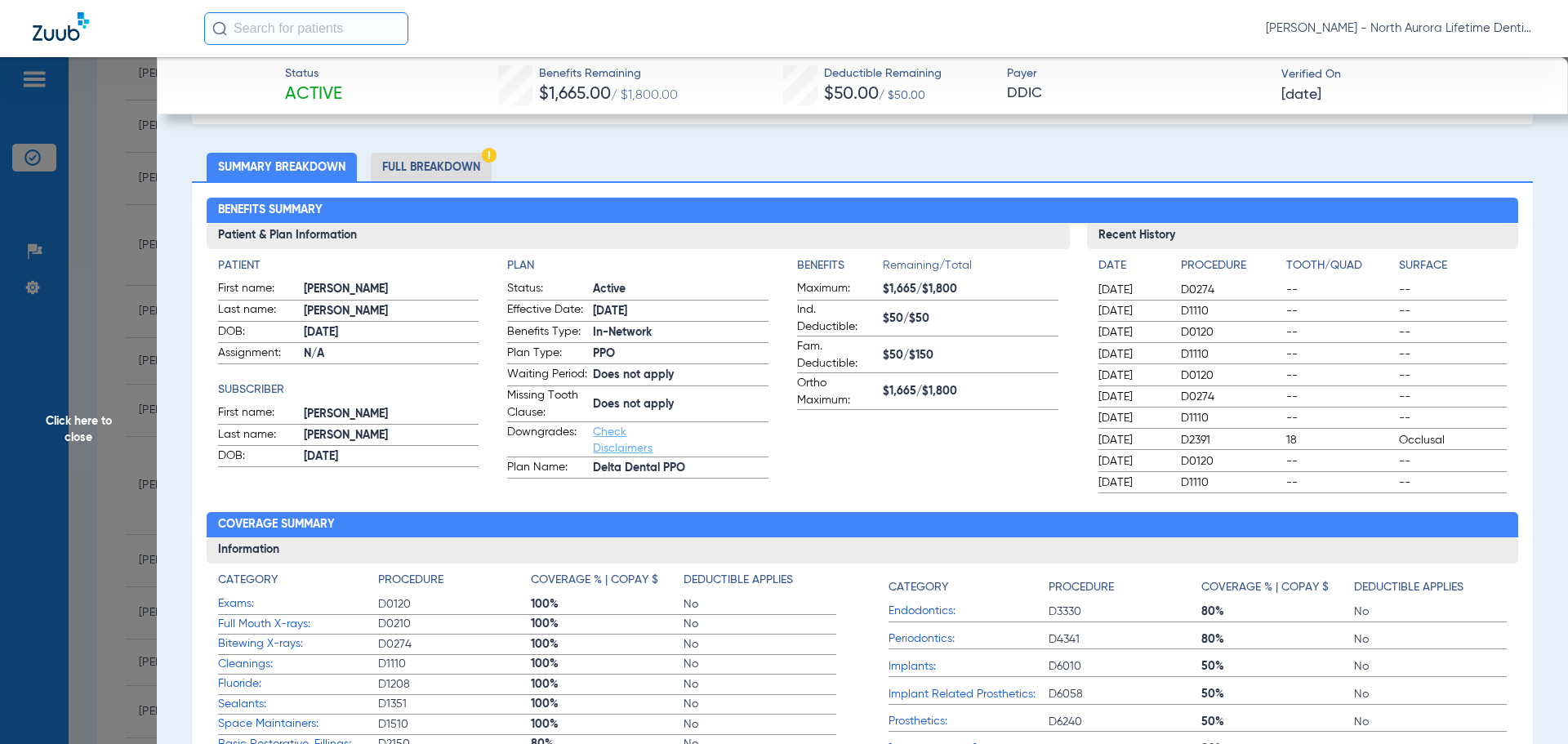
click at [410, 163] on li "Full Breakdown" at bounding box center [430, 167] width 121 height 28
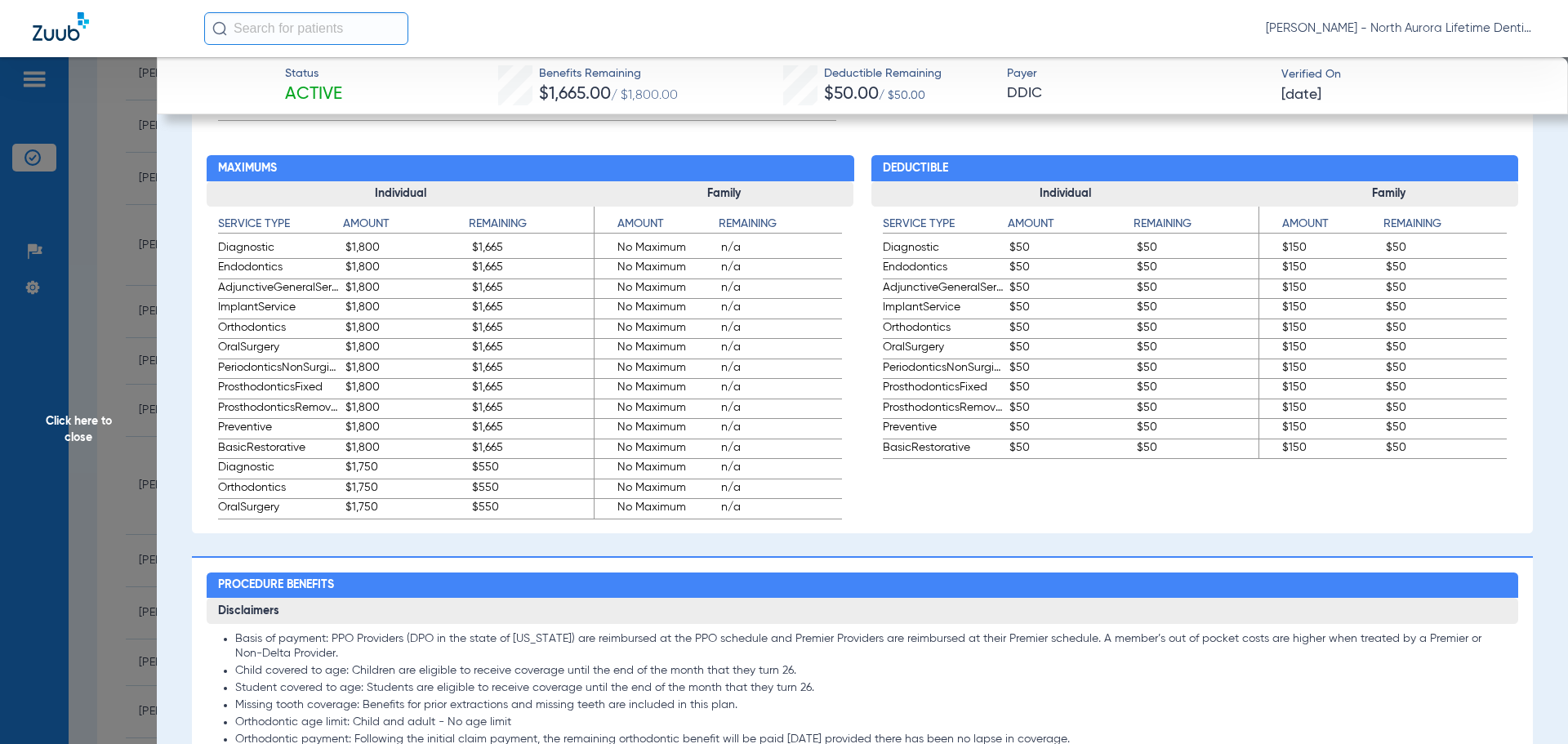
scroll to position [1306, 0]
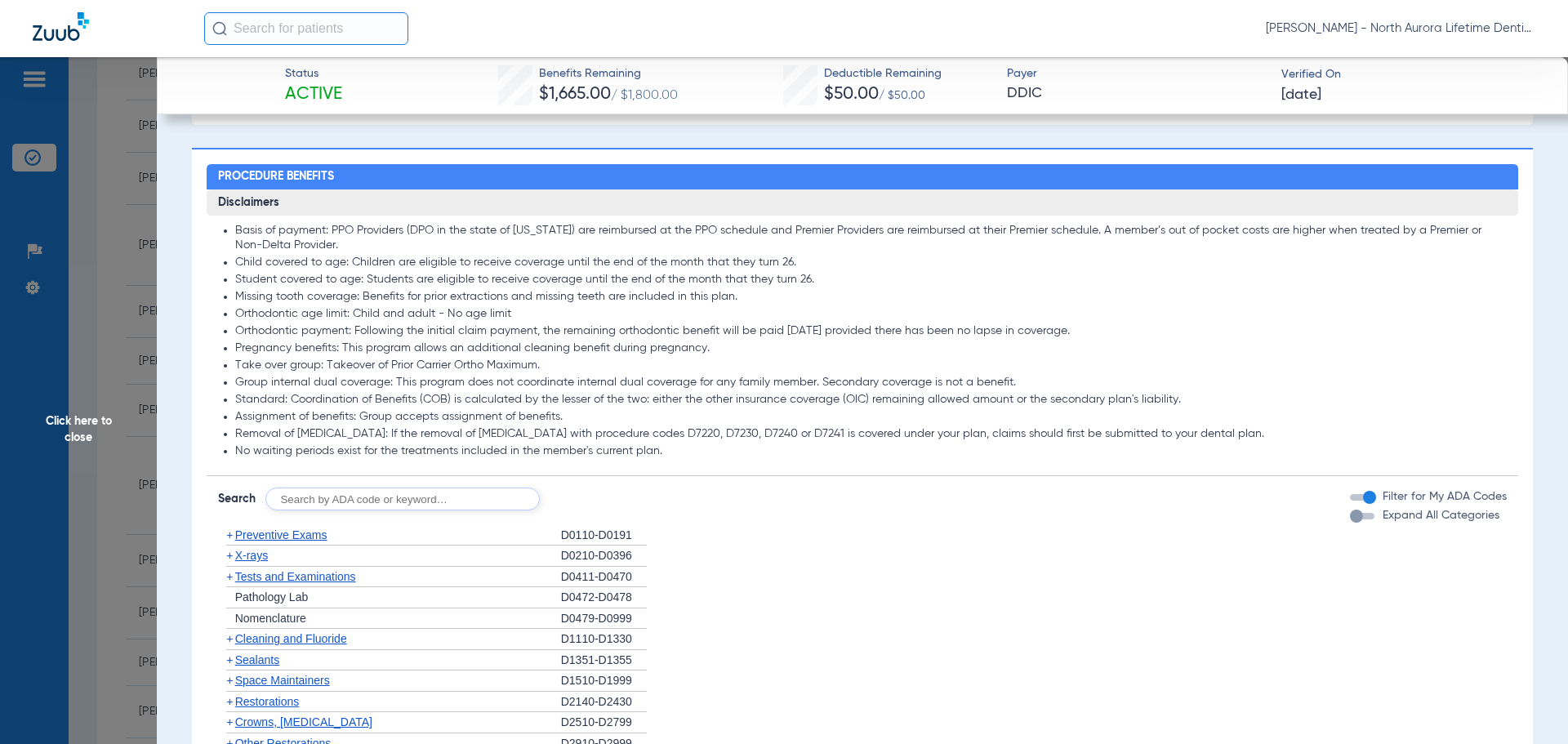
click at [1350, 522] on div "button" at bounding box center [1356, 516] width 13 height 13
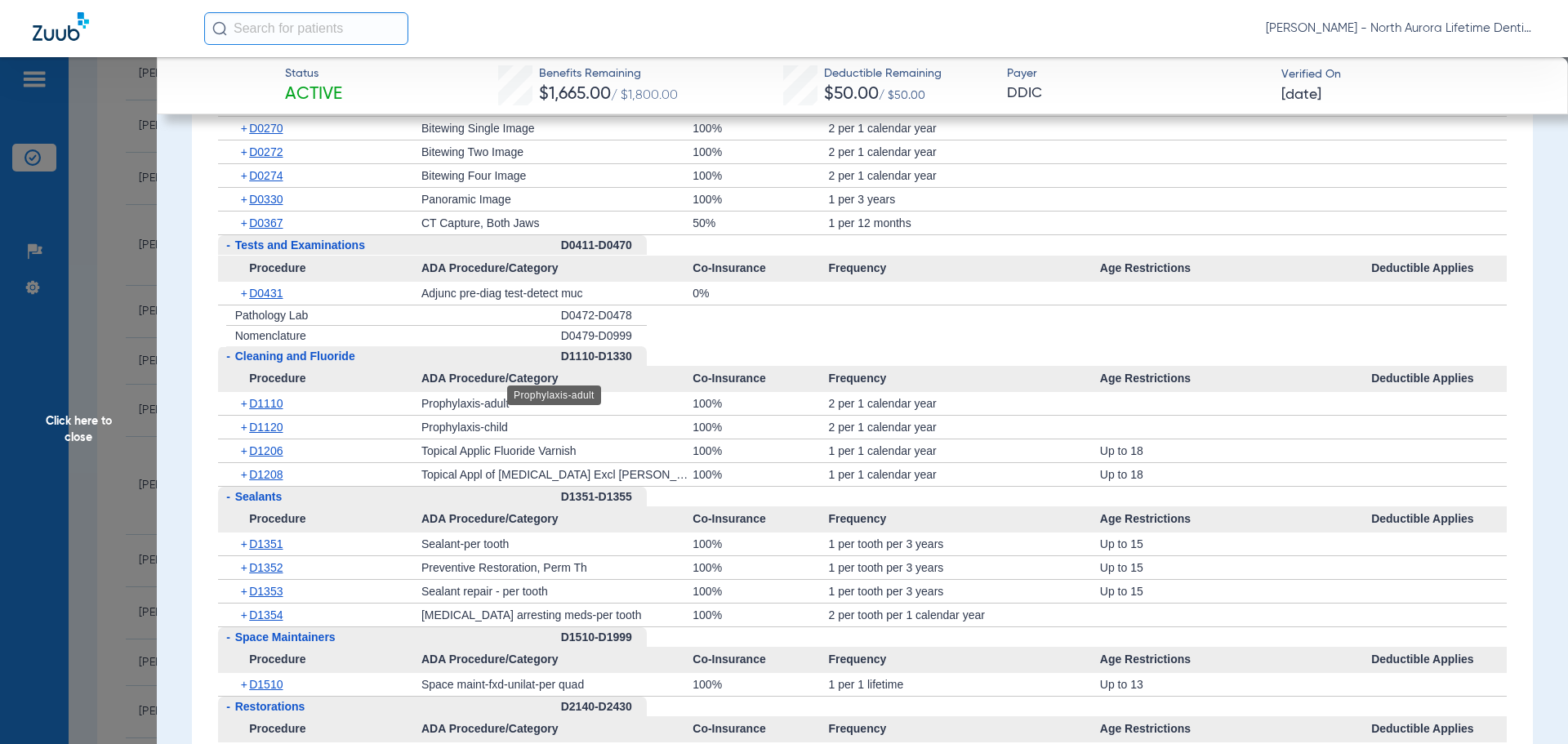
scroll to position [1878, 0]
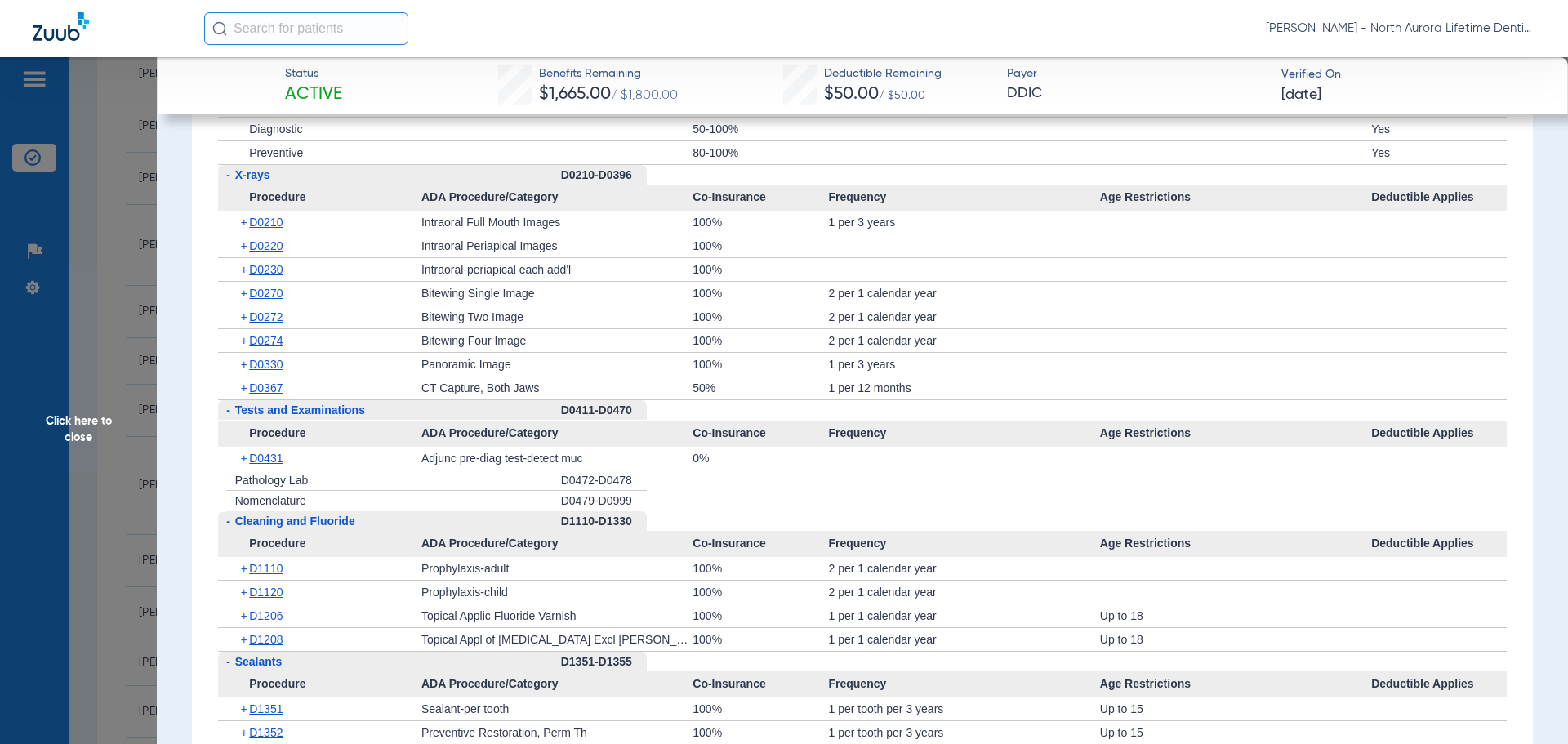
click at [66, 423] on span "Click here to close" at bounding box center [78, 429] width 156 height 744
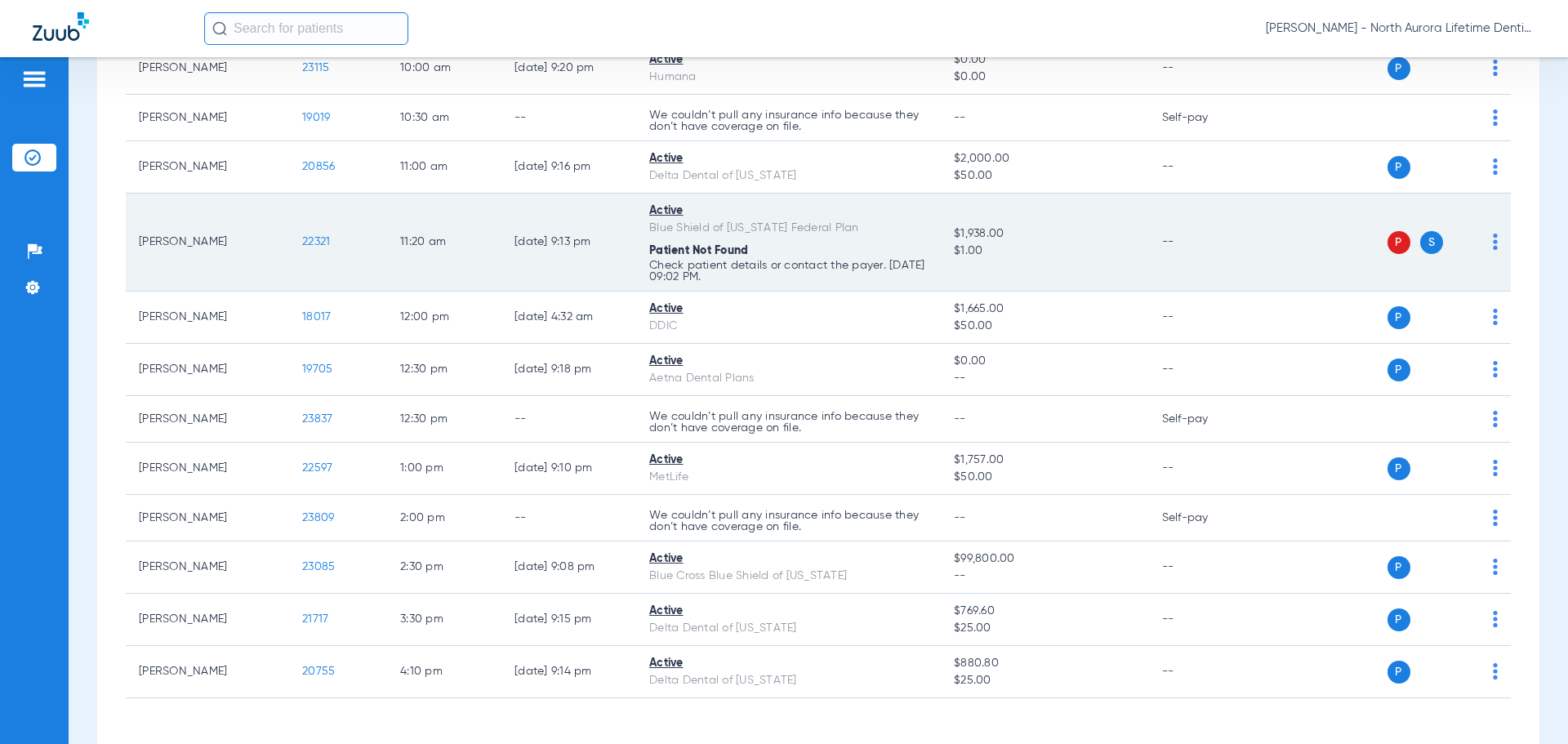
scroll to position [653, 0]
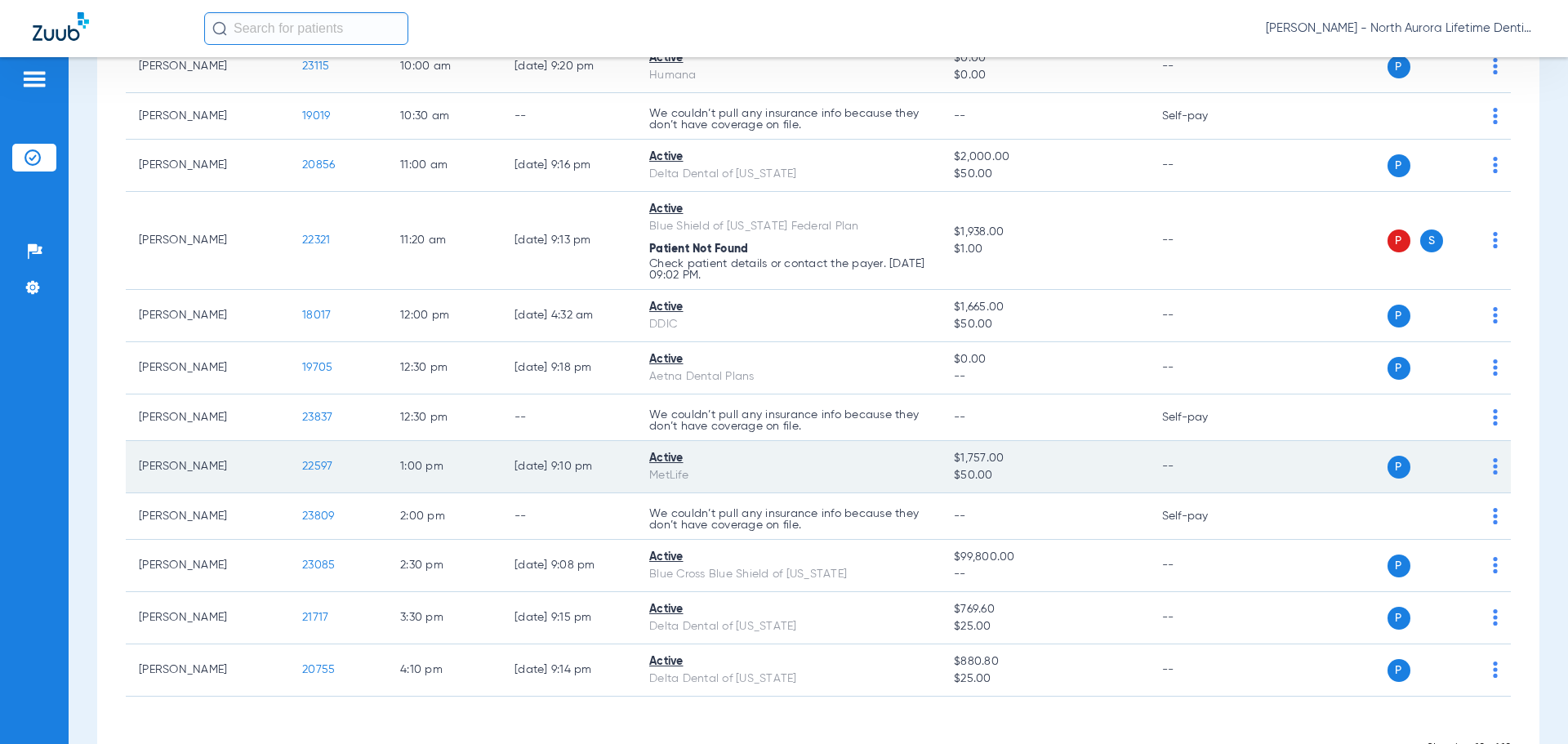
click at [318, 466] on span "22597" at bounding box center [317, 466] width 30 height 11
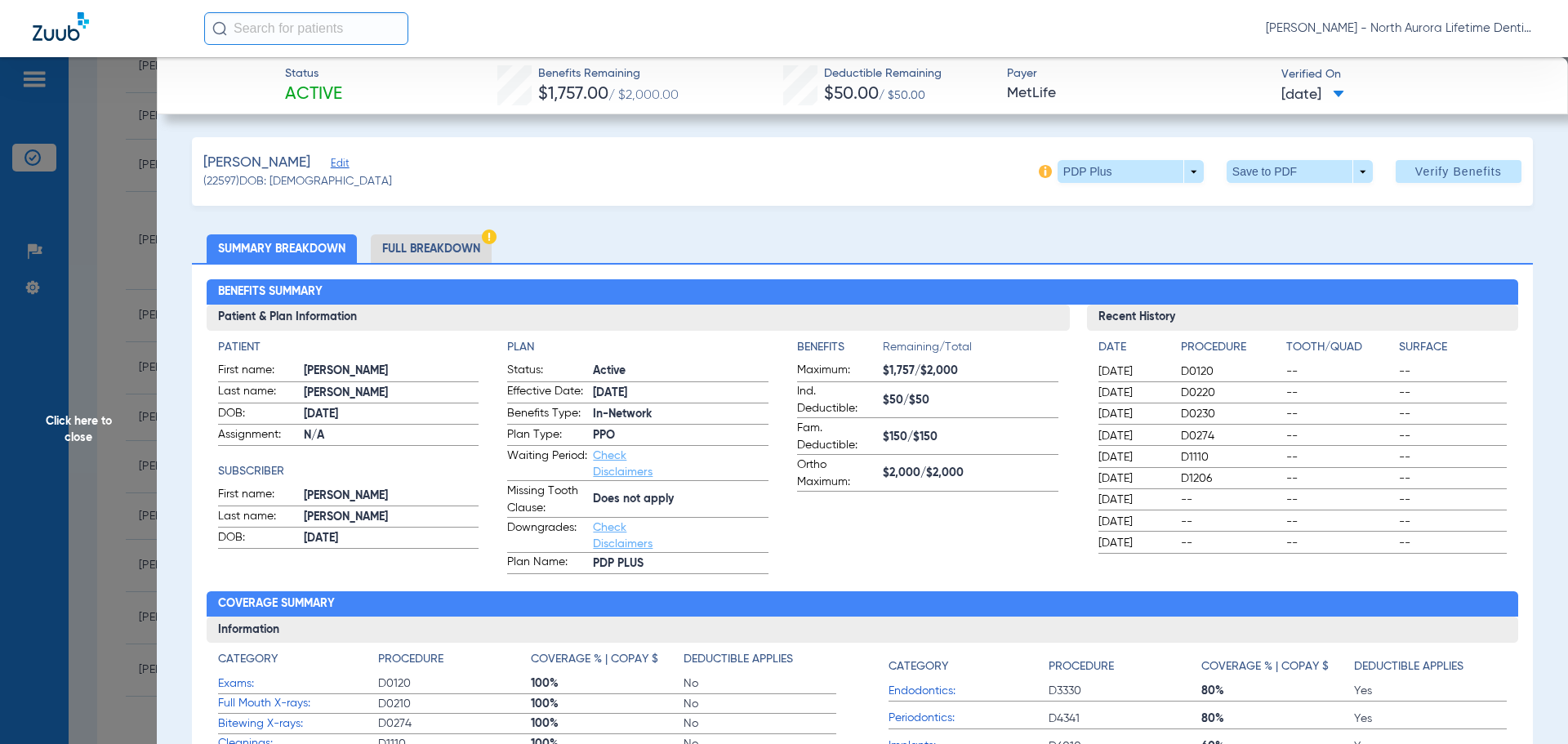
click at [402, 252] on li "Full Breakdown" at bounding box center [430, 248] width 121 height 28
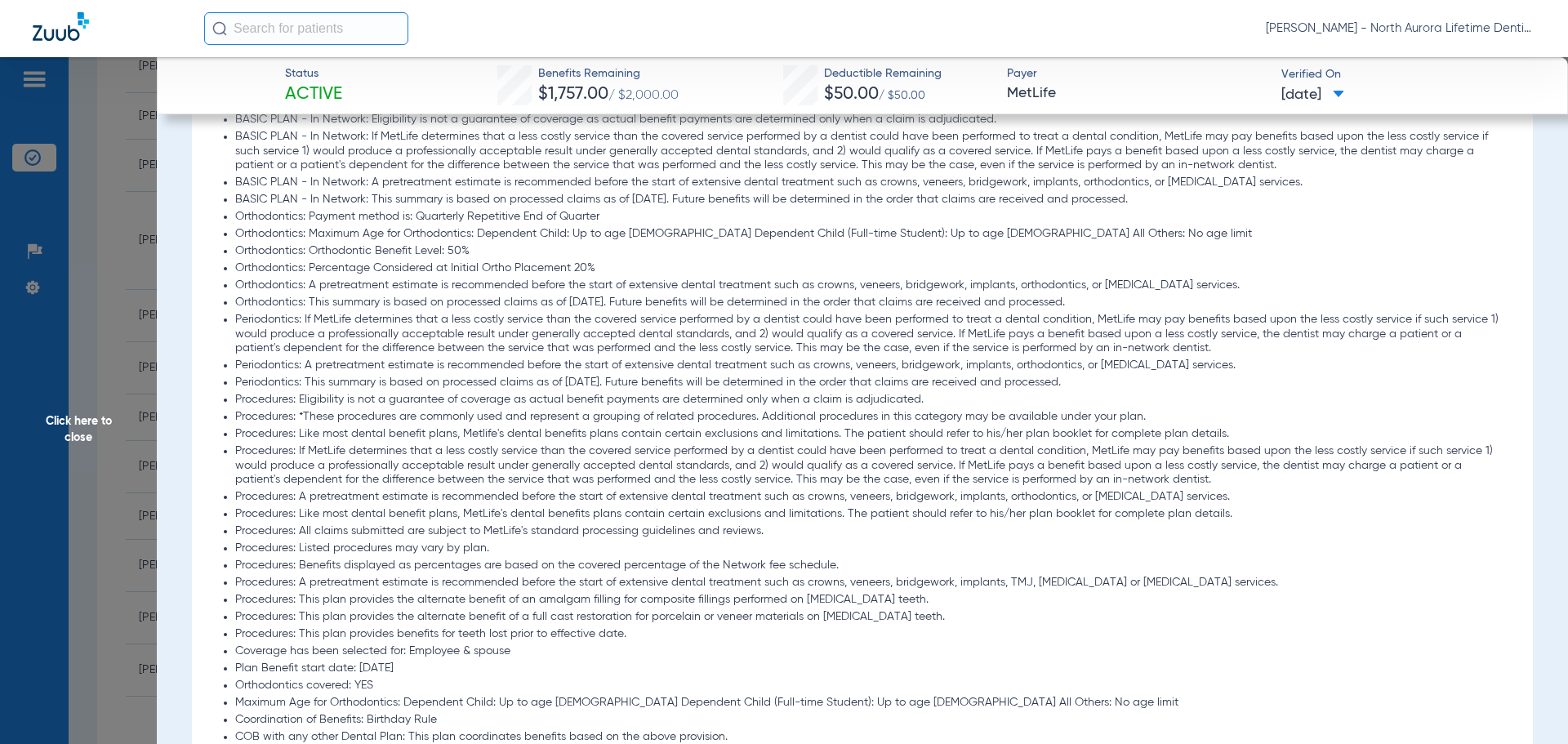
scroll to position [1633, 0]
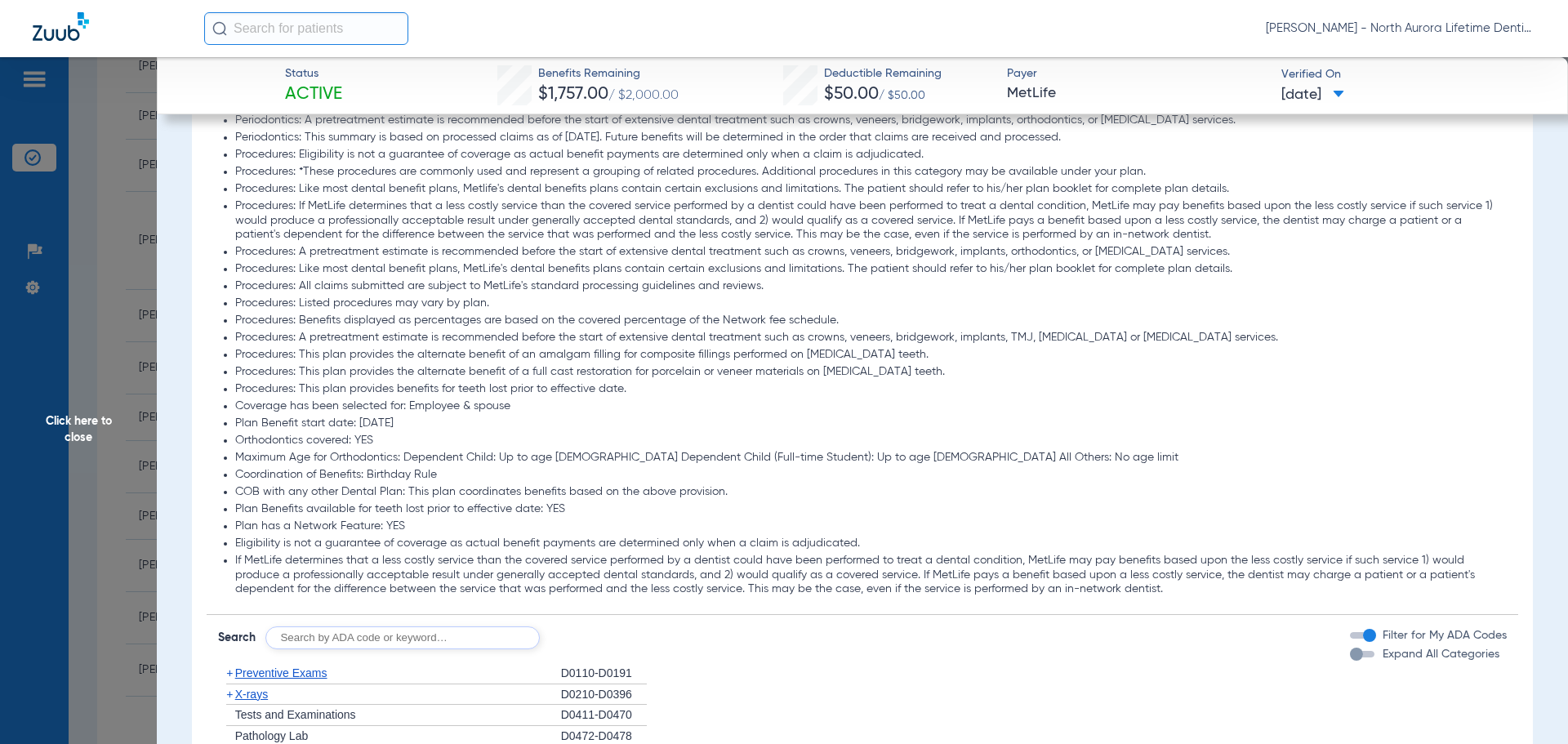
click at [1350, 657] on div "button" at bounding box center [1356, 654] width 13 height 13
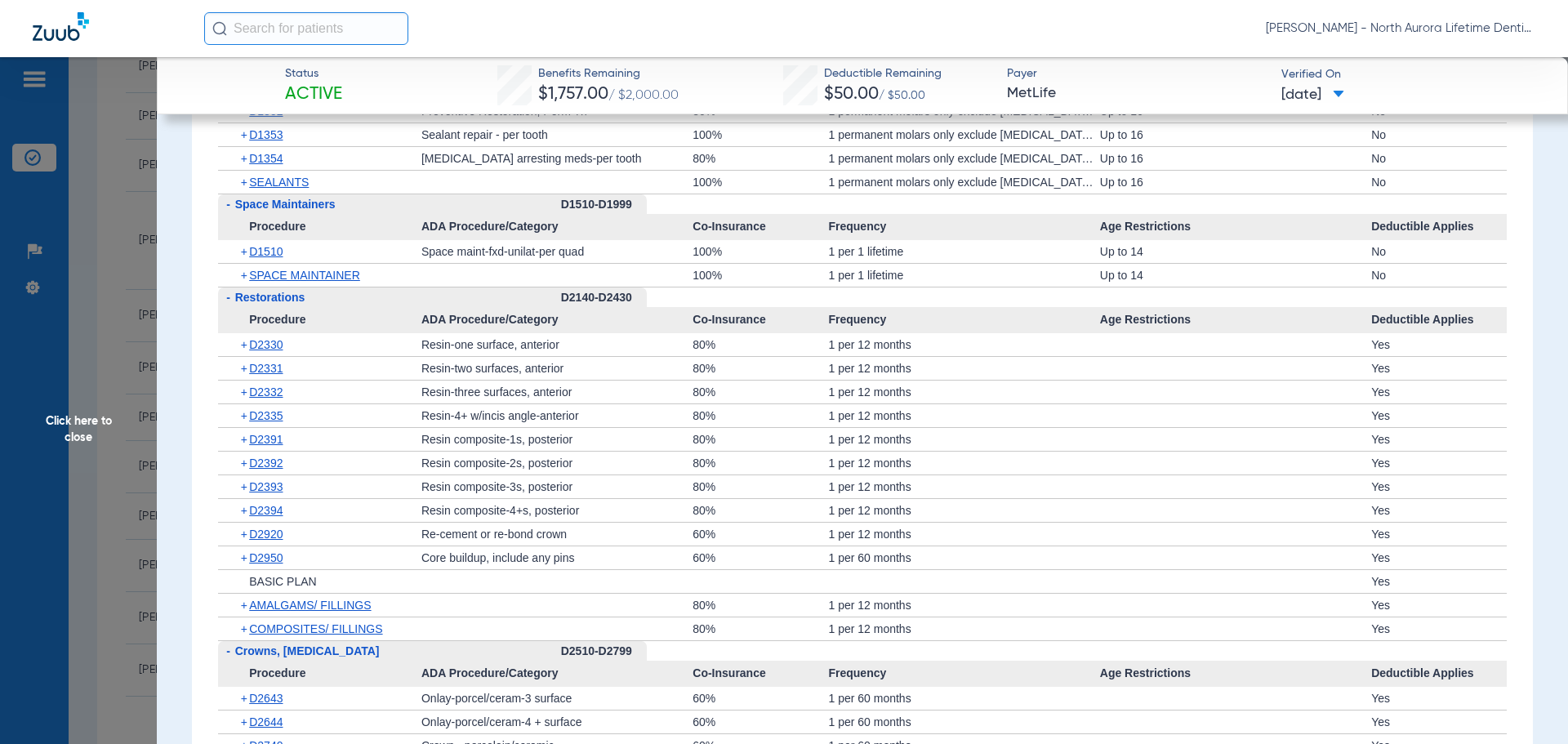
scroll to position [3266, 0]
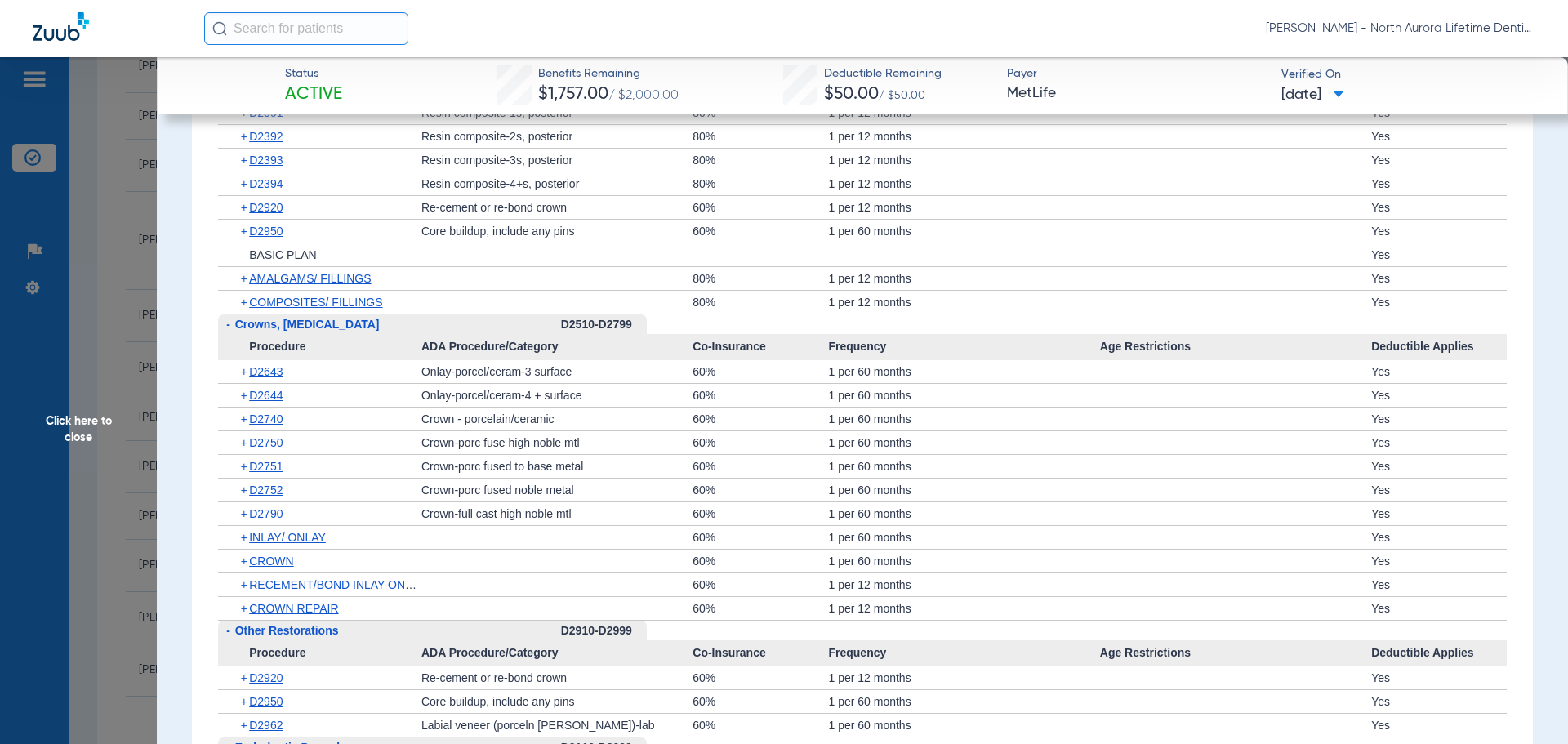
click at [86, 435] on span "Click here to close" at bounding box center [78, 429] width 156 height 744
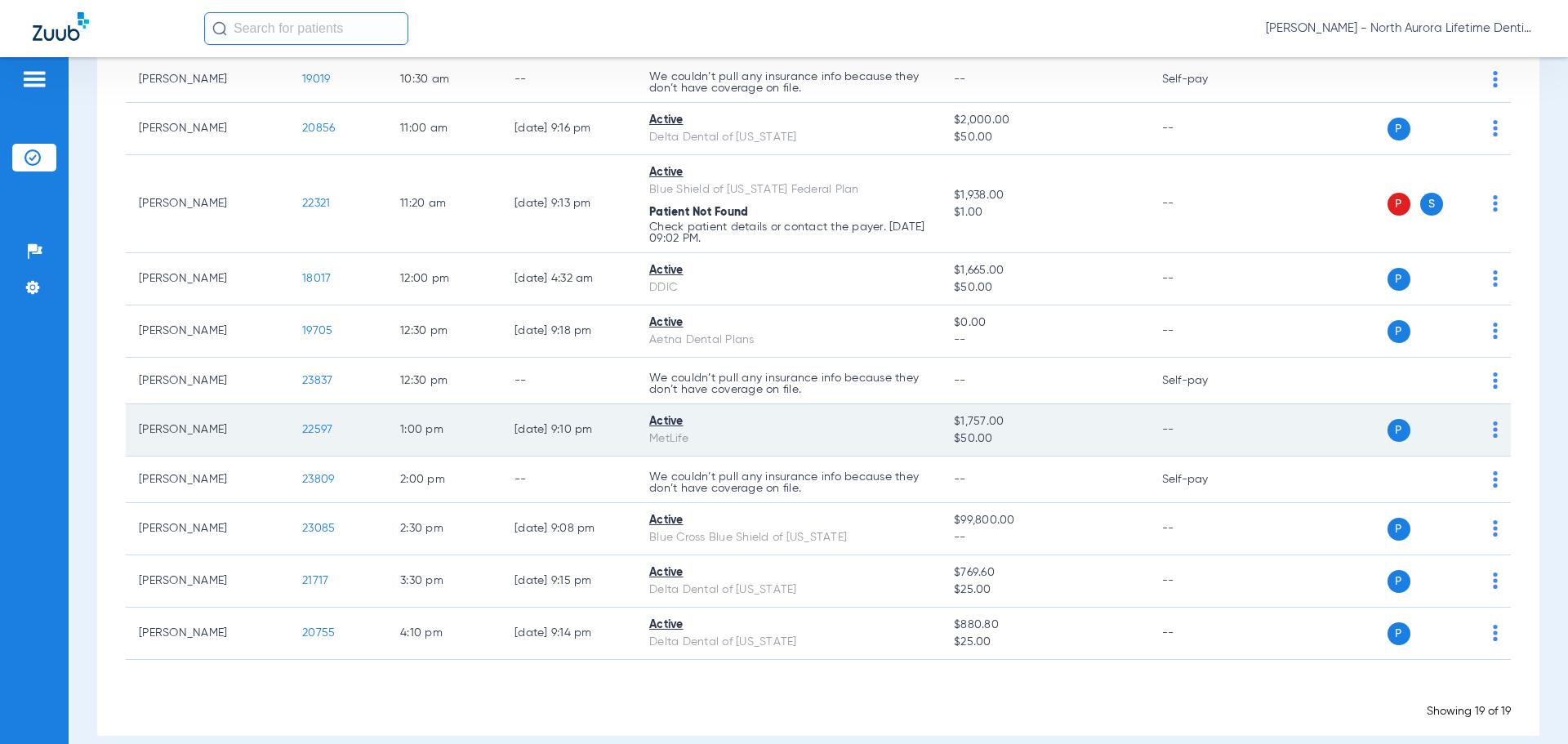
scroll to position [710, 0]
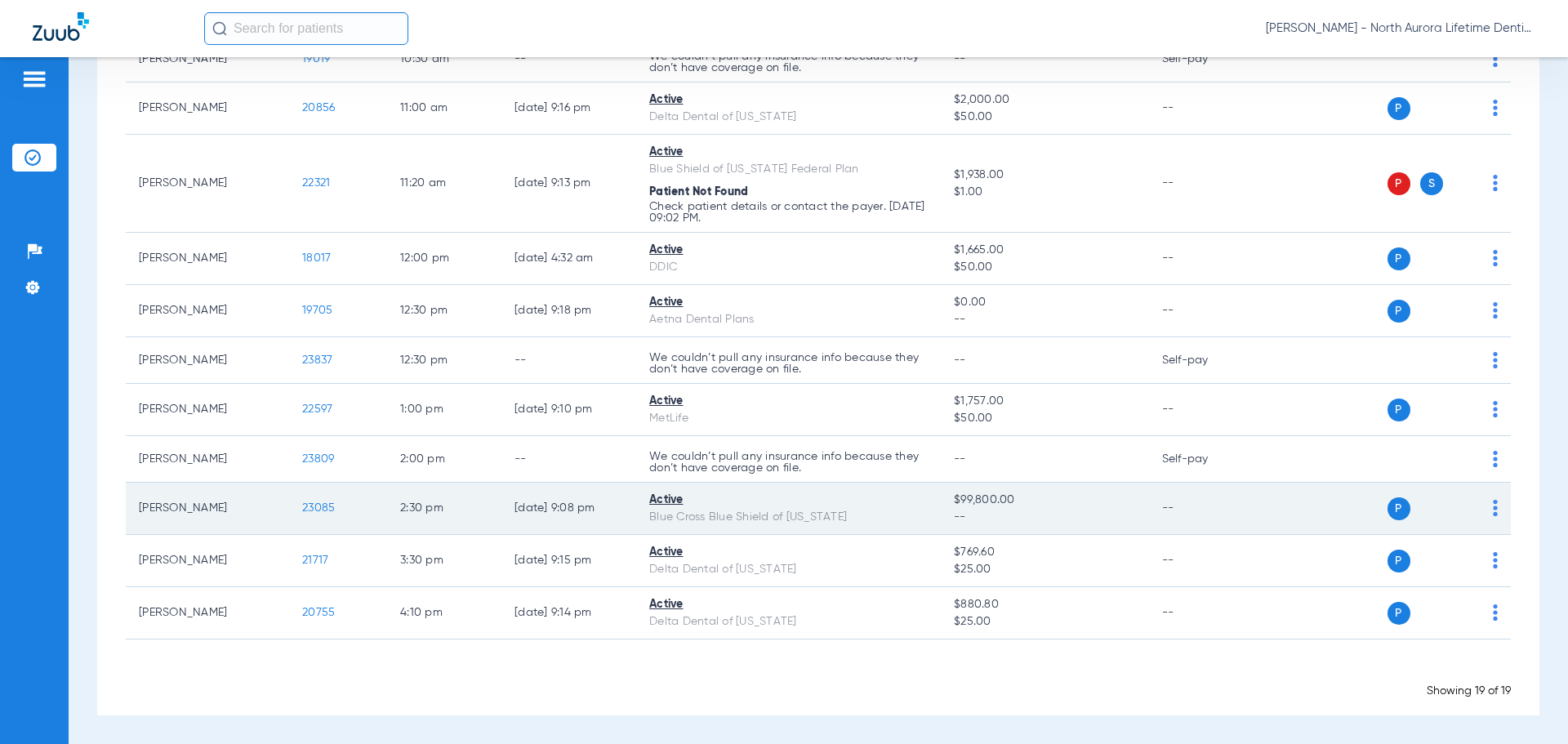
click at [320, 510] on span "23085" at bounding box center [318, 507] width 33 height 11
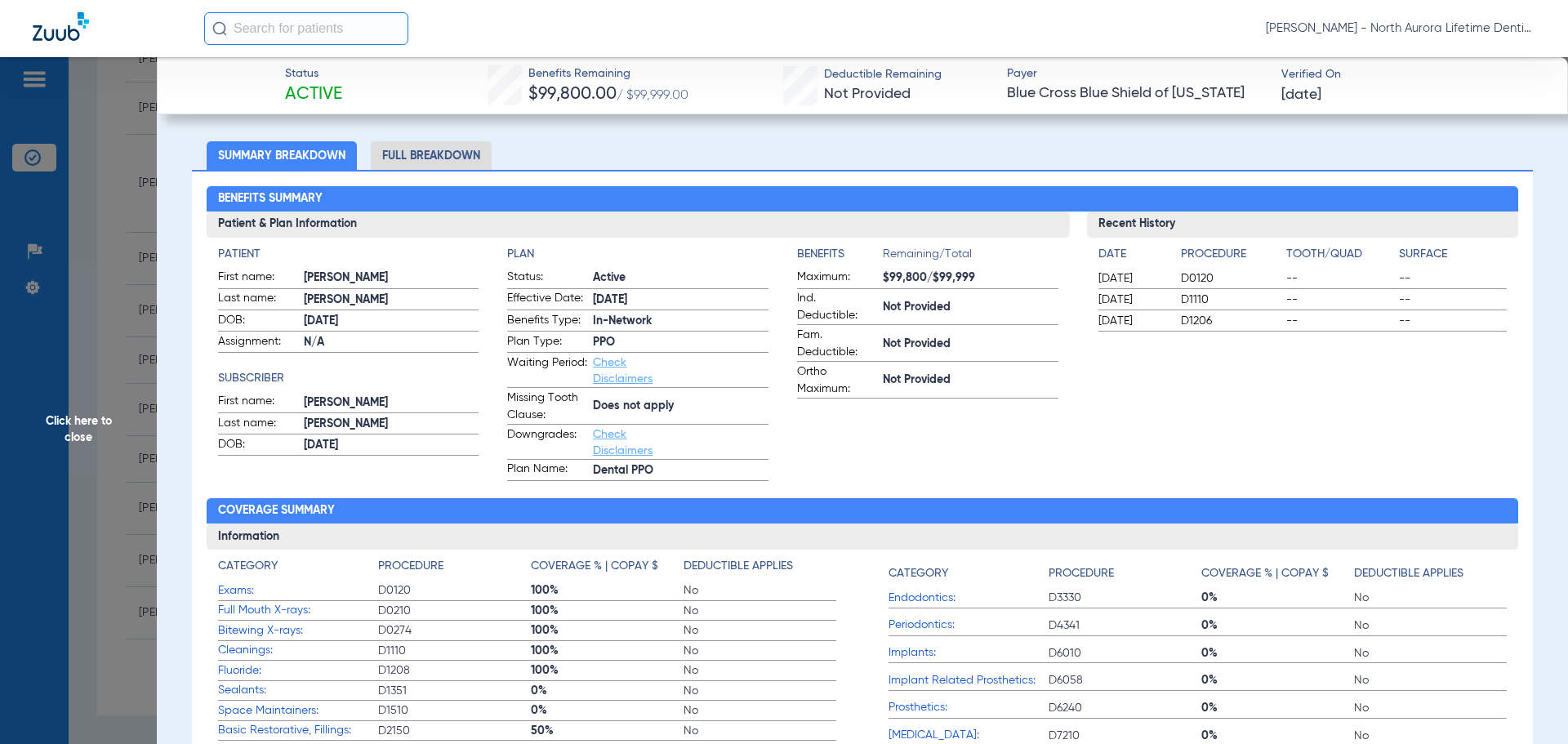
scroll to position [0, 0]
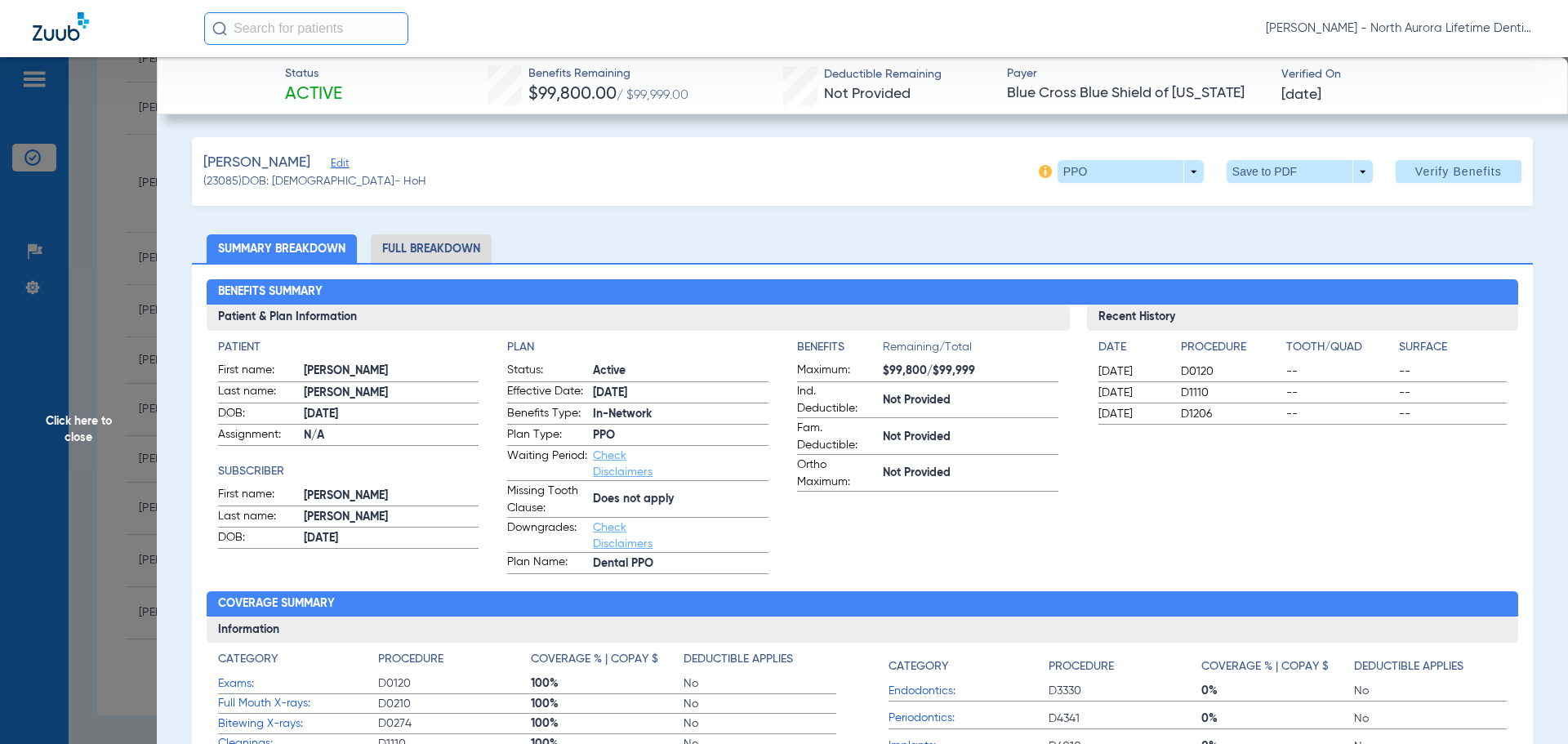
click at [411, 254] on li "Full Breakdown" at bounding box center [430, 248] width 121 height 28
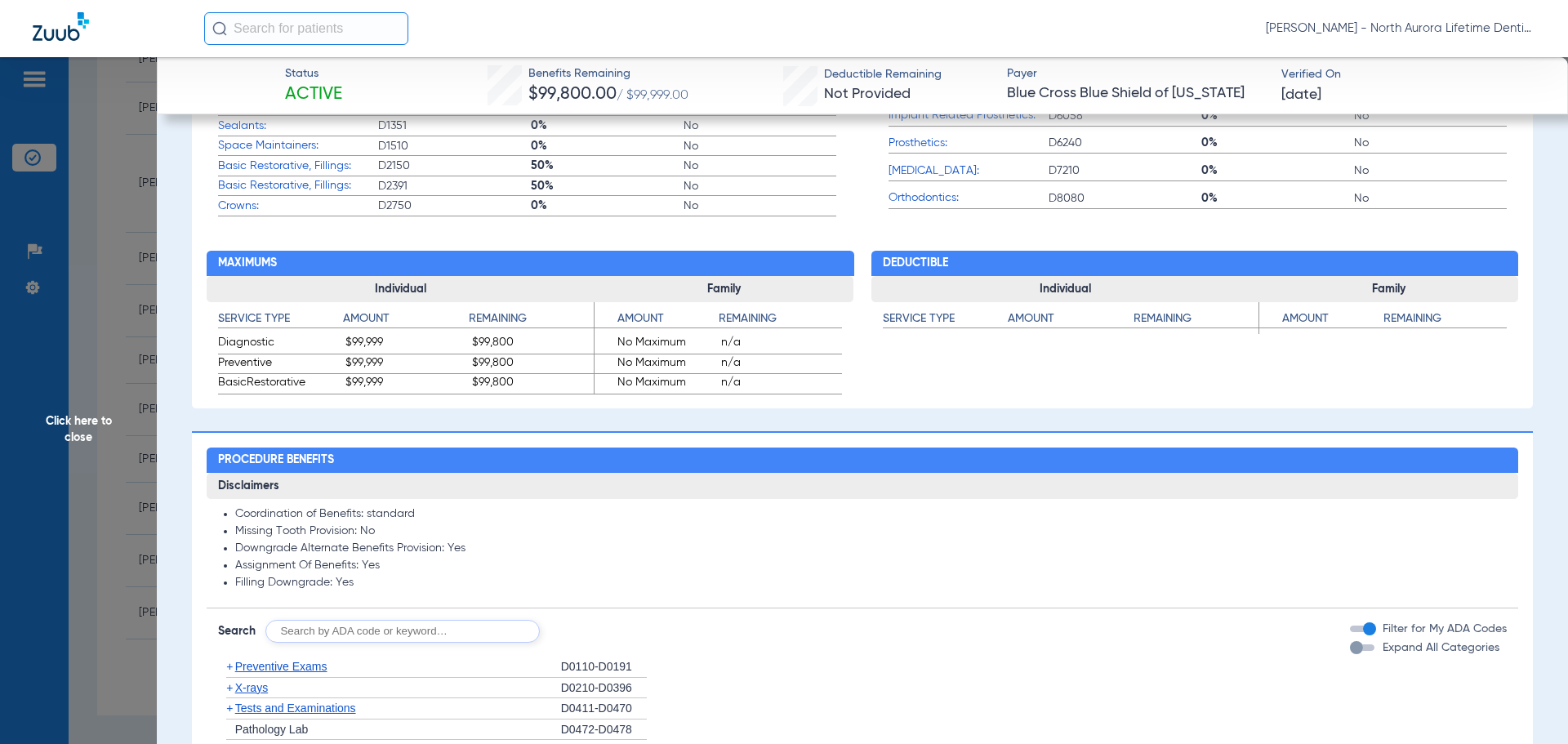
scroll to position [980, 0]
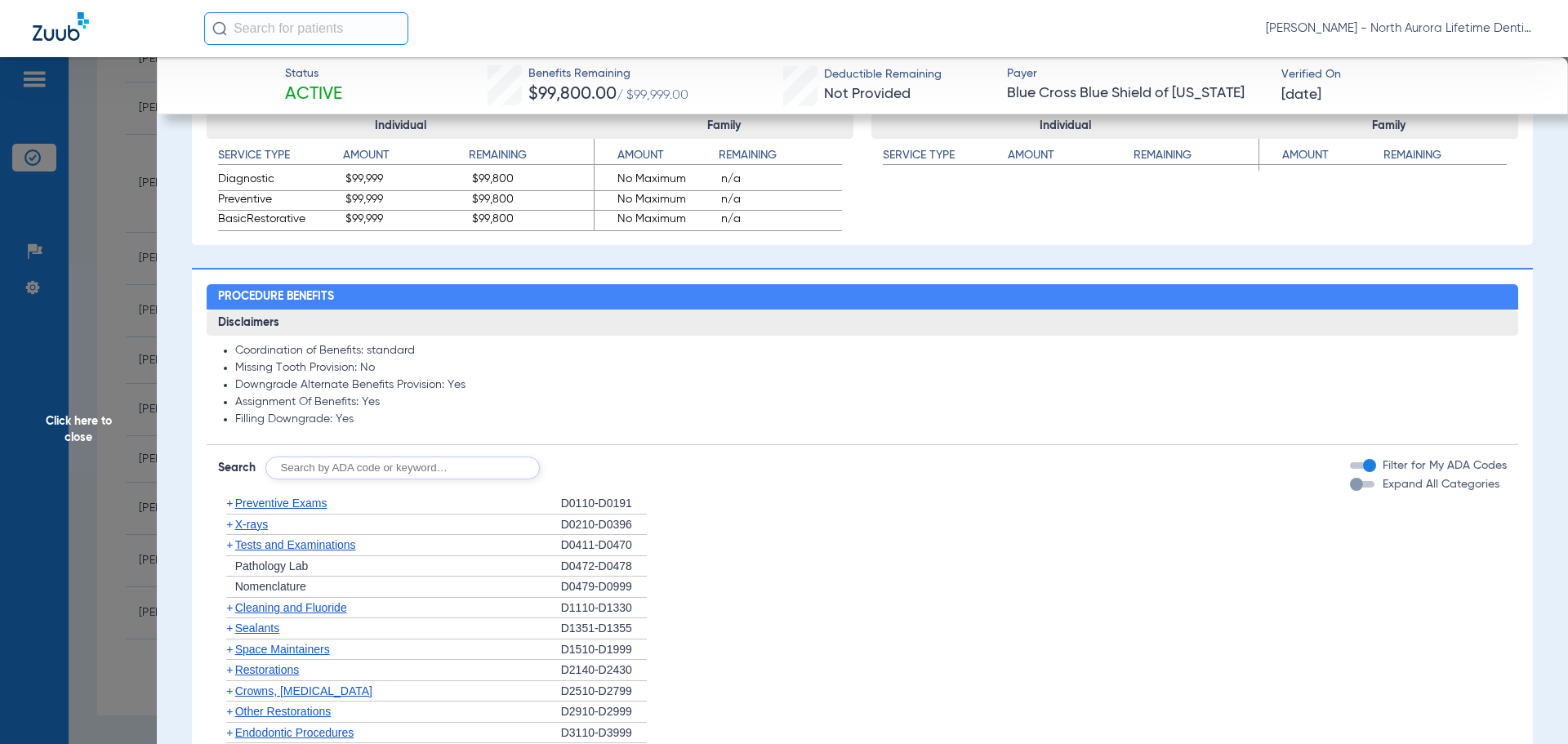
click at [1350, 488] on div "button" at bounding box center [1356, 483] width 13 height 13
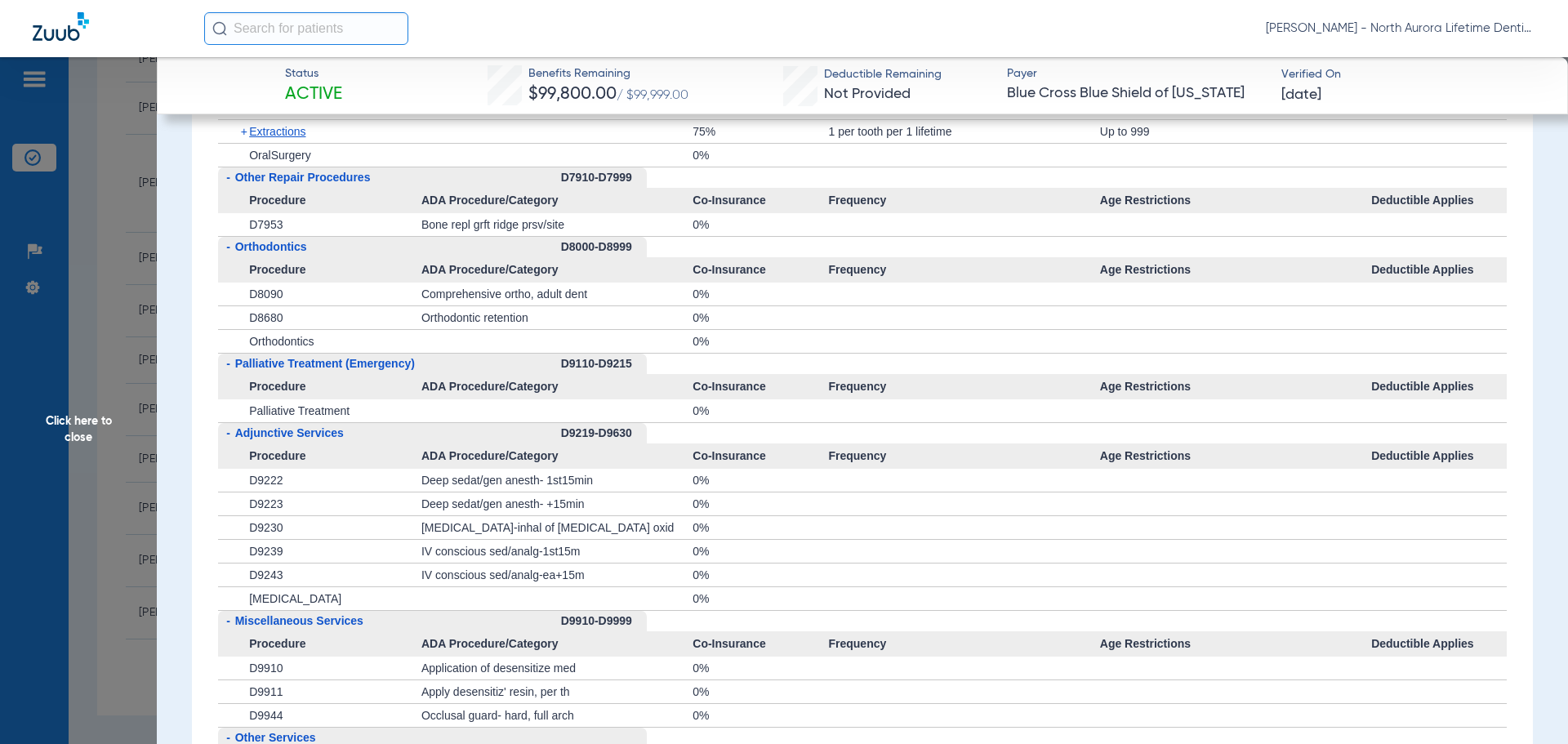
scroll to position [4898, 0]
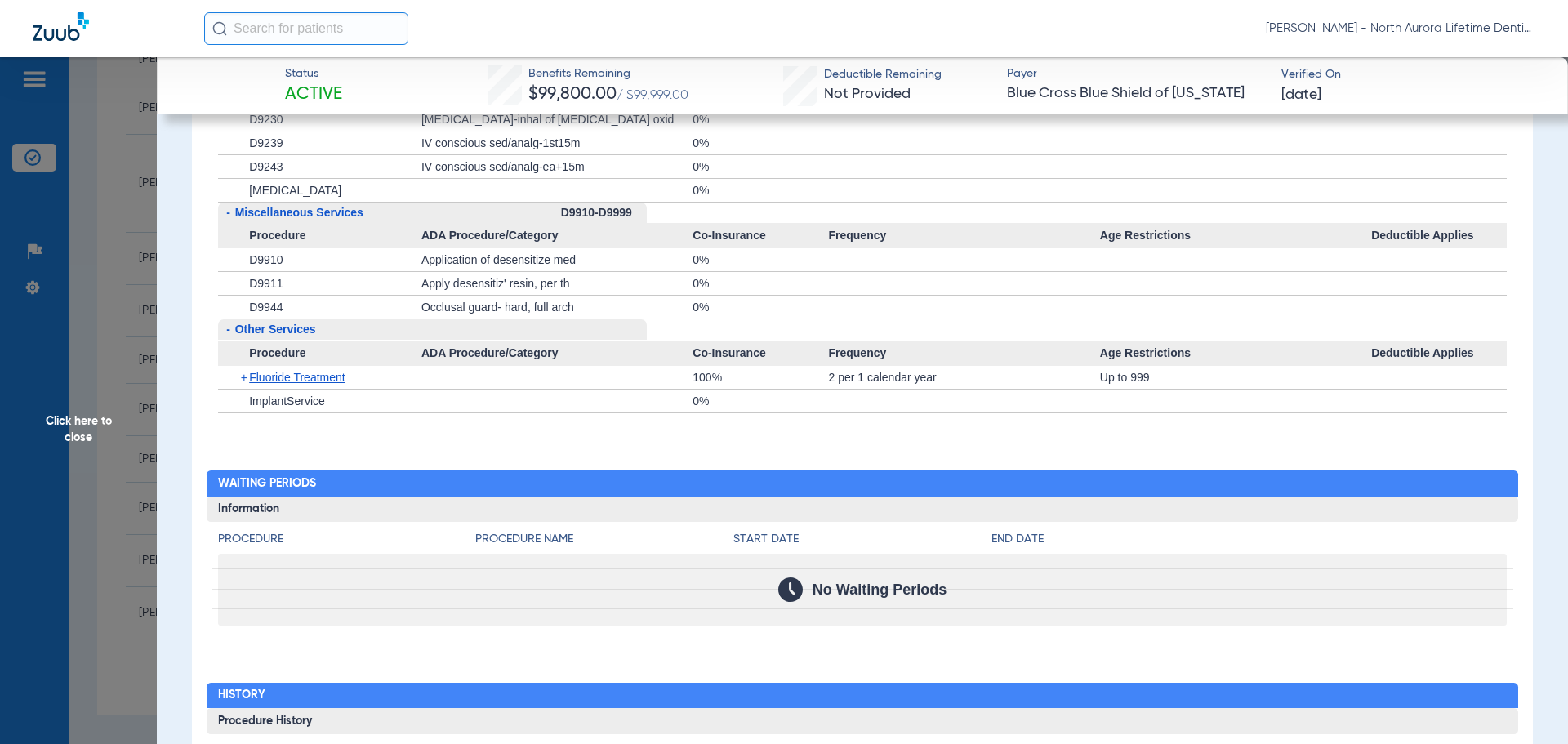
click at [80, 424] on span "Click here to close" at bounding box center [78, 429] width 156 height 744
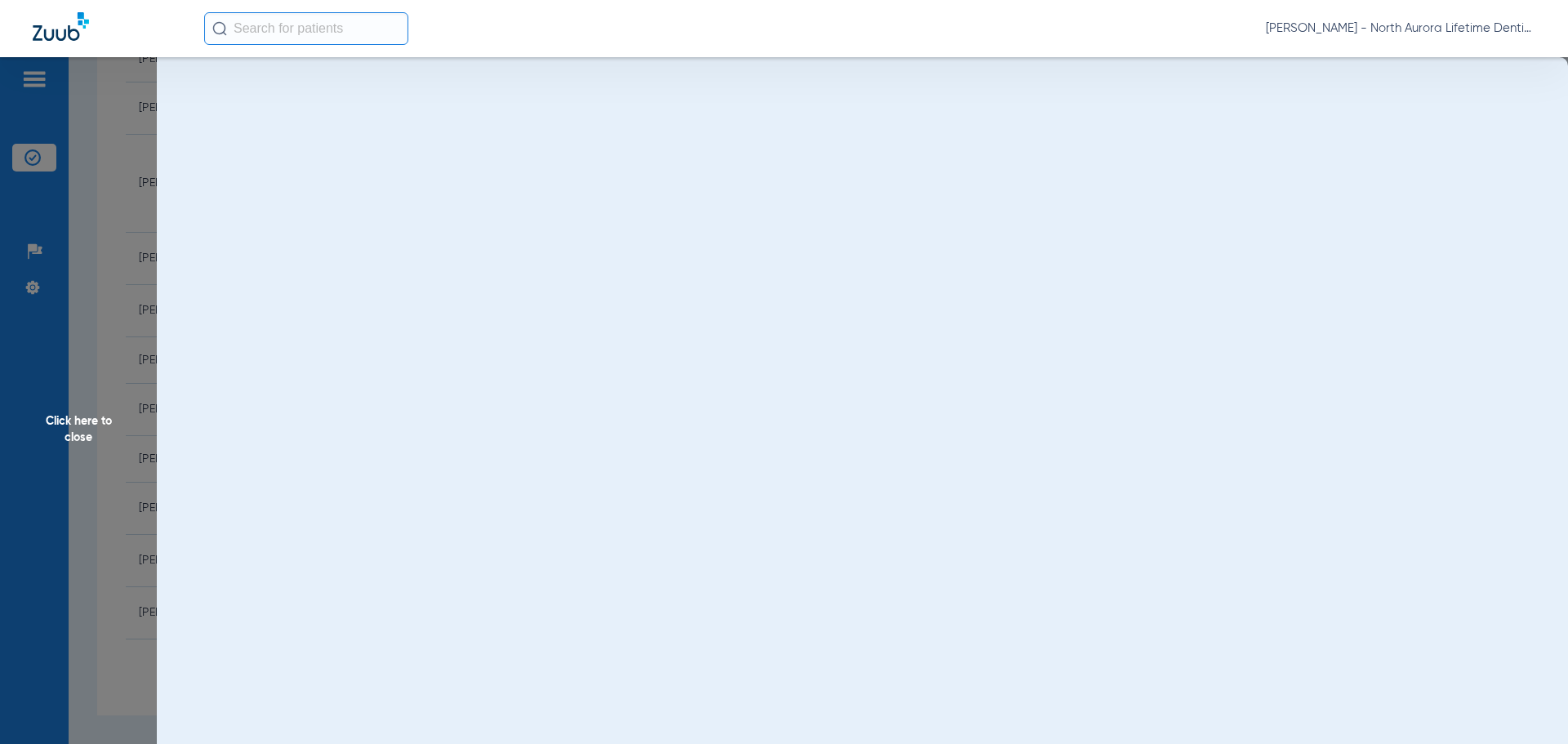
scroll to position [0, 0]
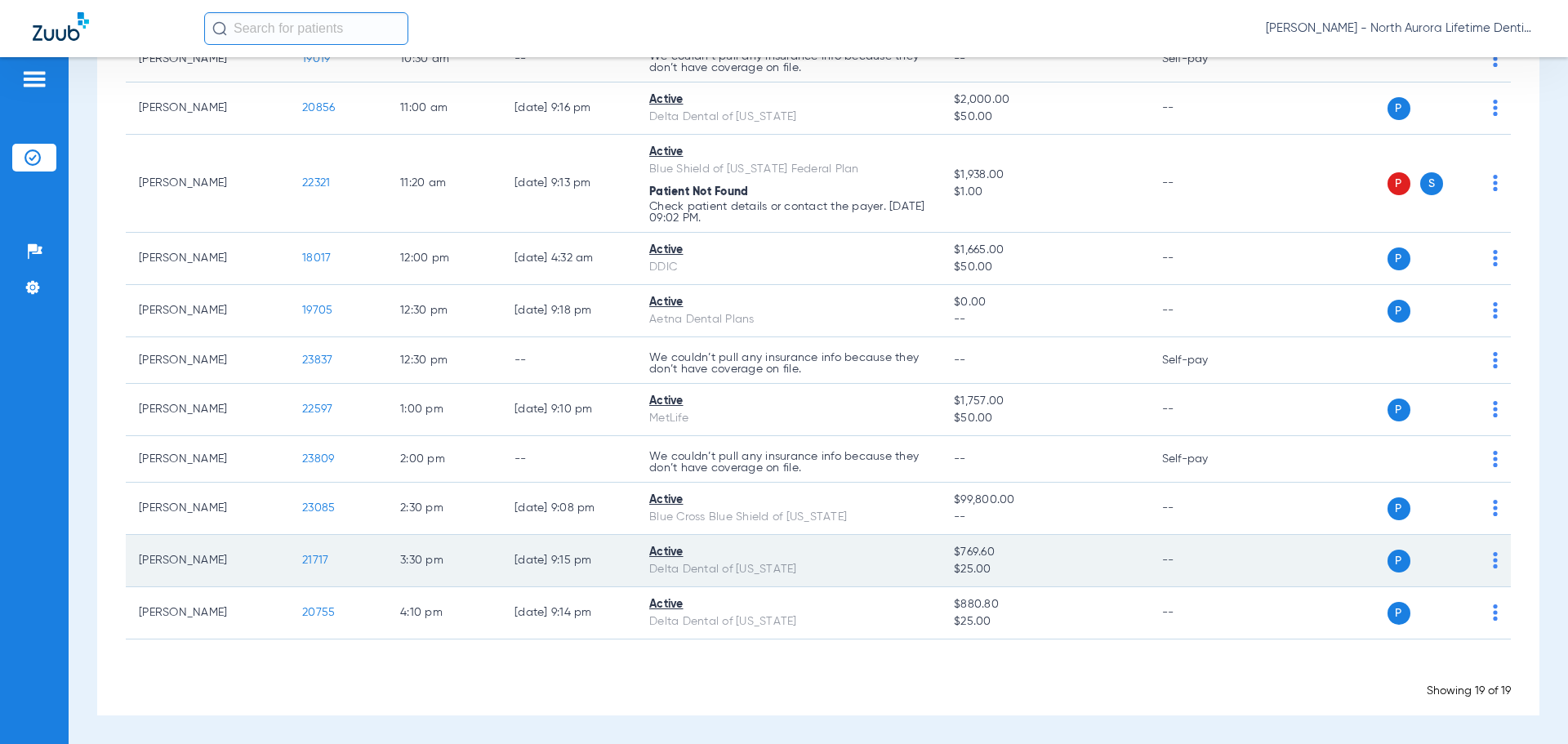
click at [320, 561] on span "21717" at bounding box center [316, 559] width 27 height 11
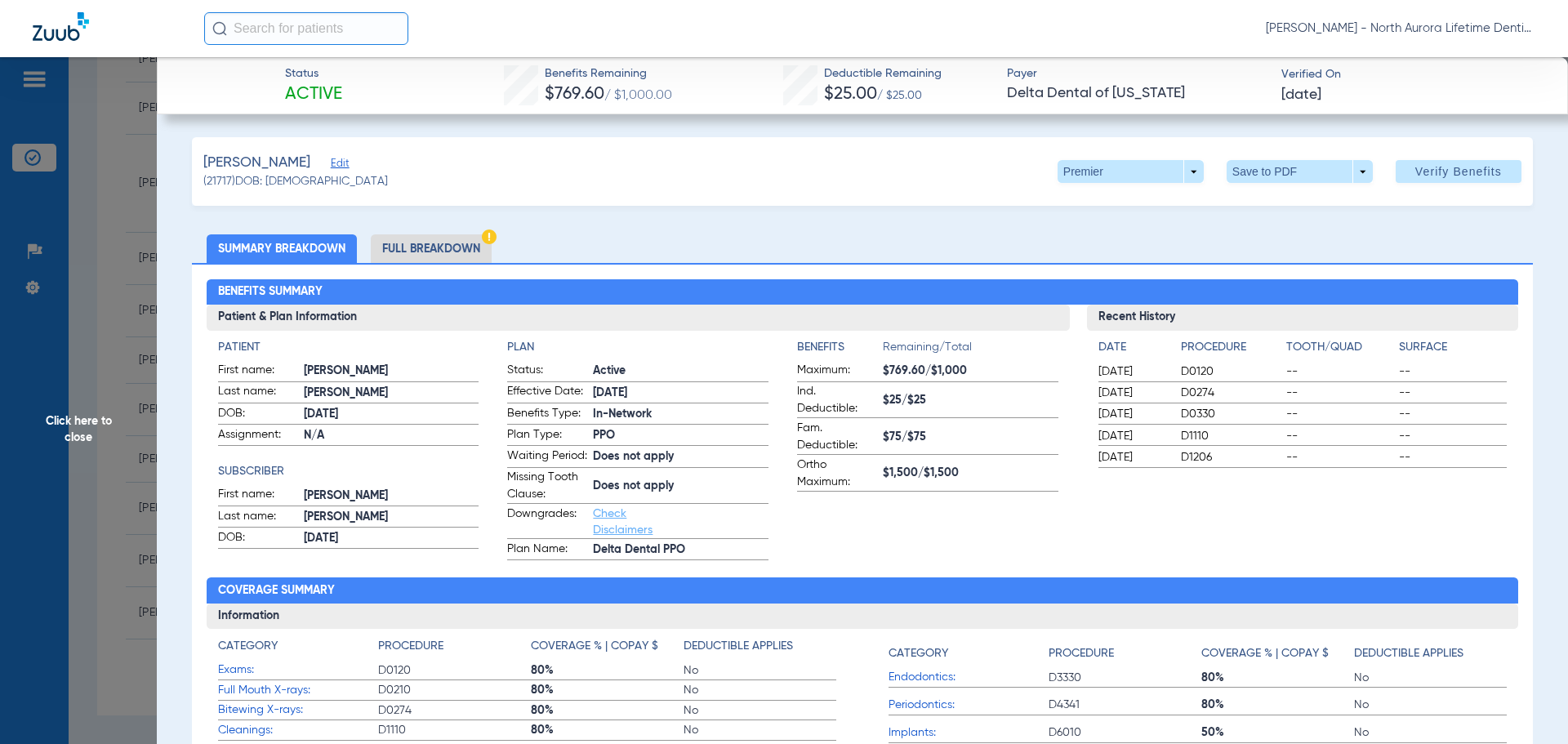
click at [446, 247] on li "Full Breakdown" at bounding box center [430, 248] width 121 height 28
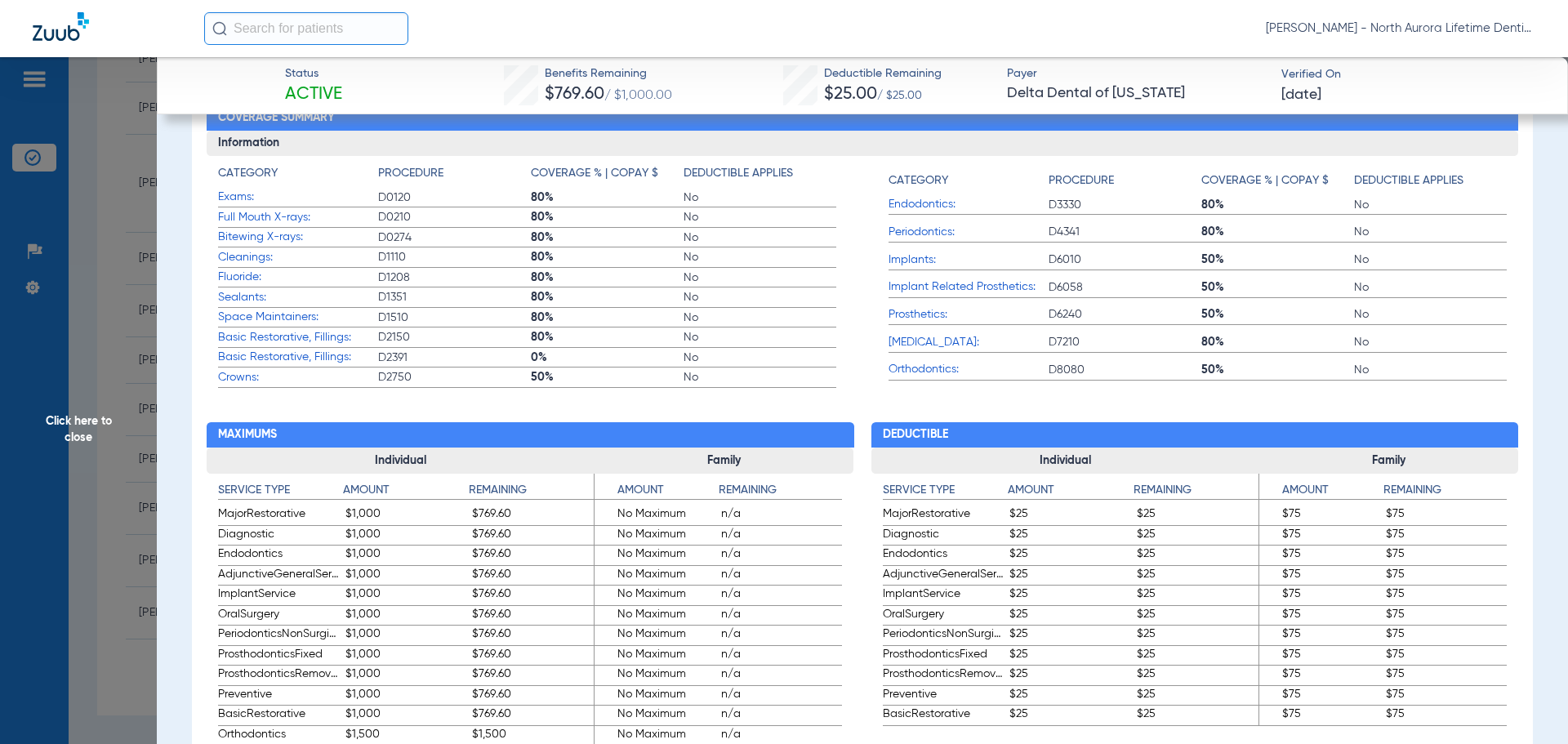
scroll to position [408, 0]
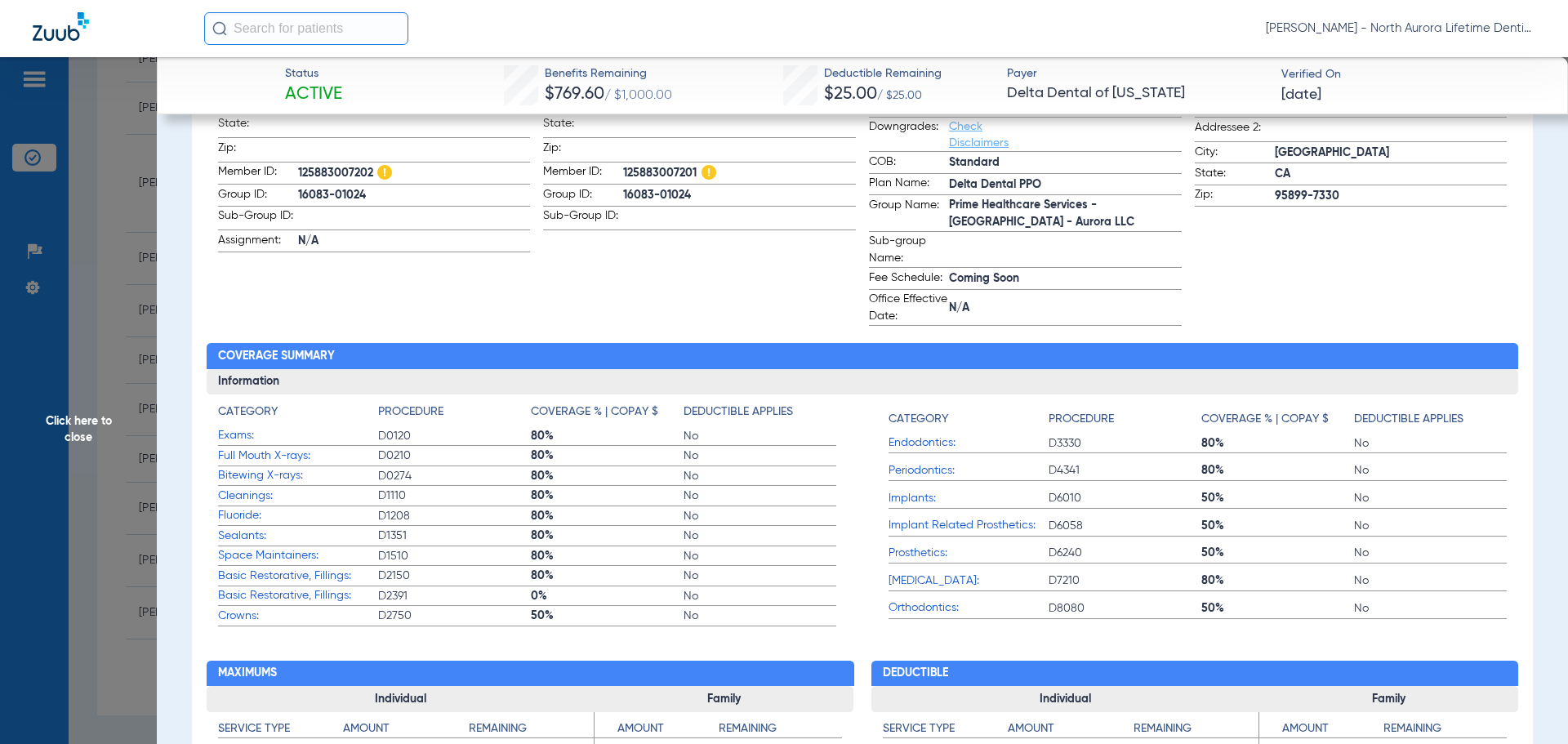
click at [78, 427] on span "Click here to close" at bounding box center [78, 429] width 156 height 744
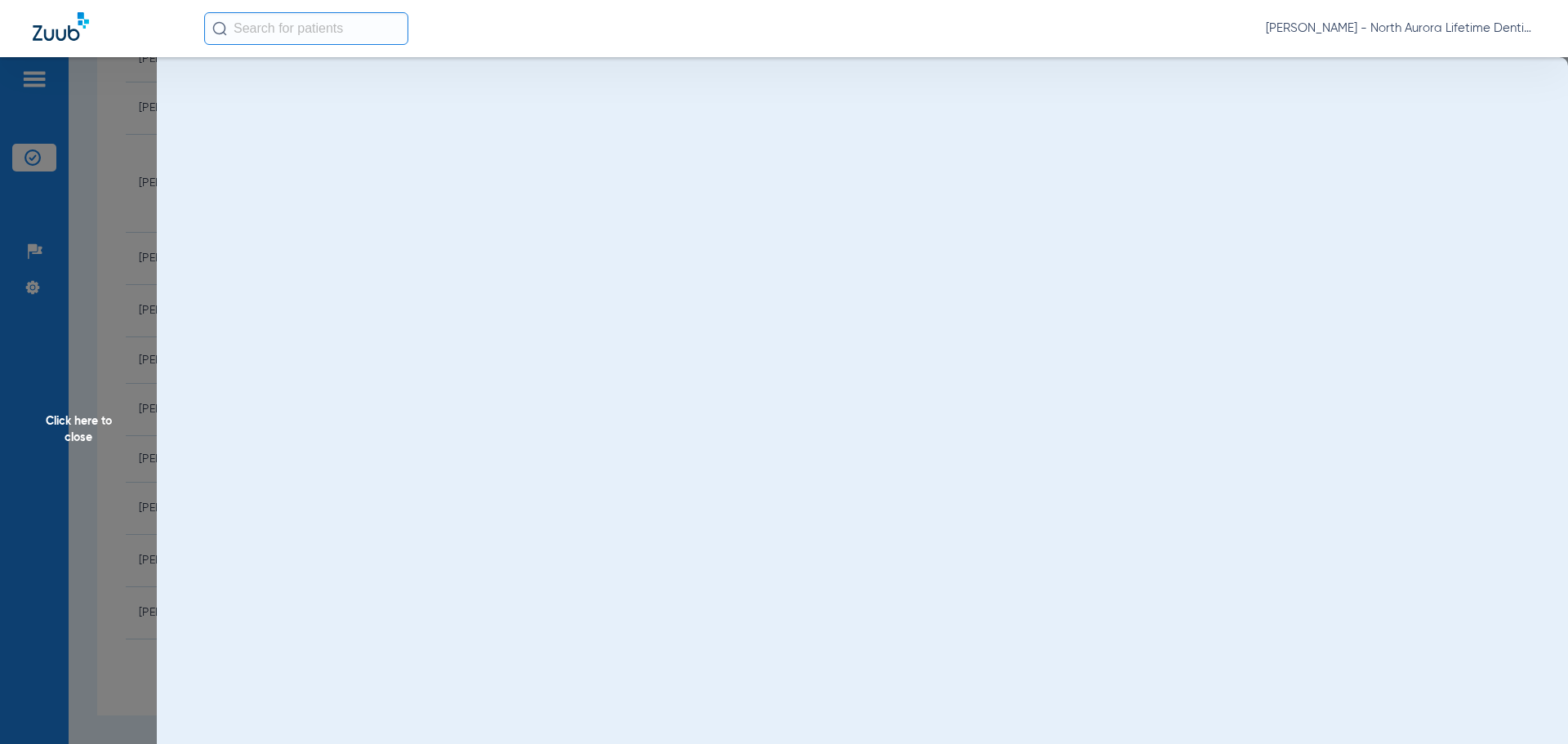
scroll to position [0, 0]
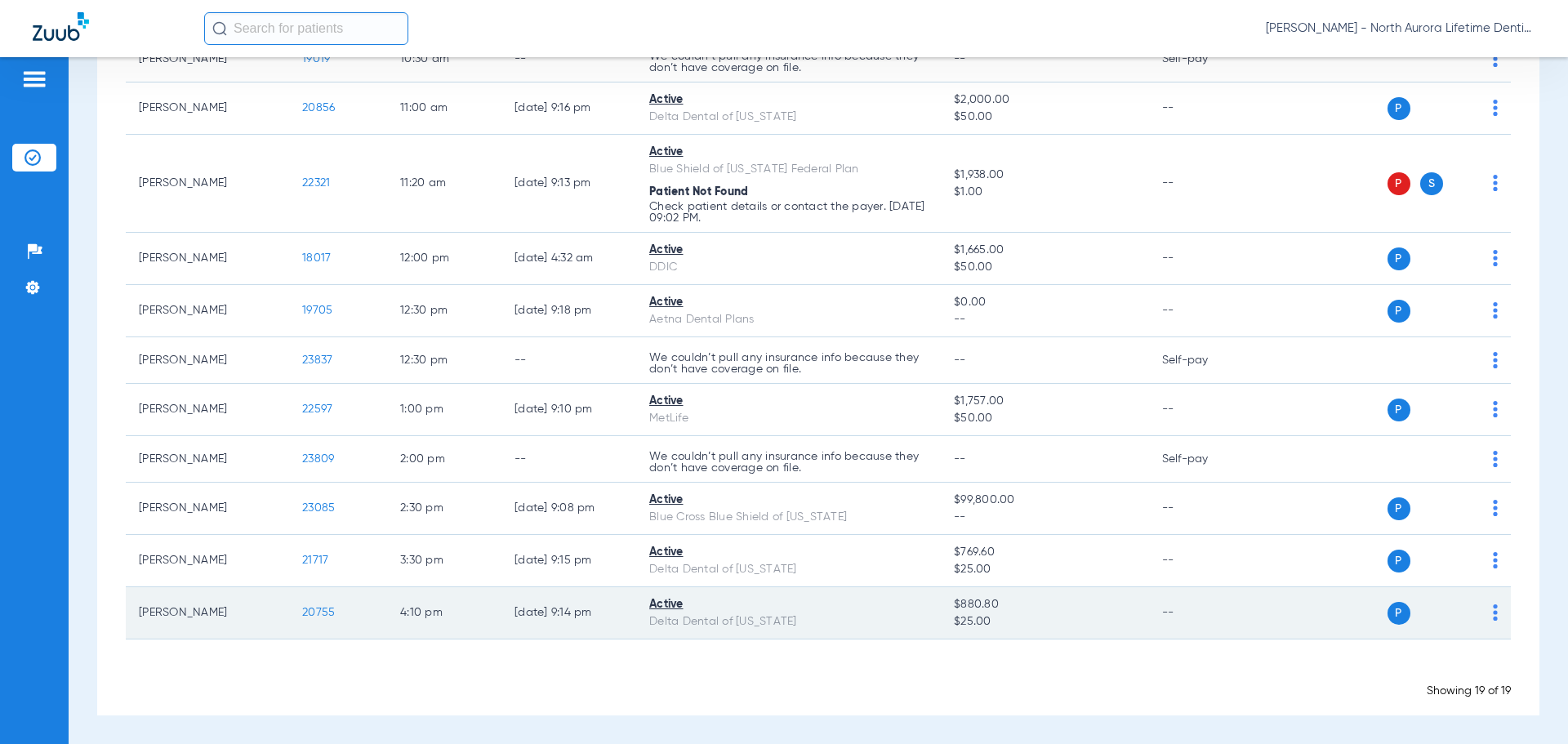
click at [320, 612] on span "20755" at bounding box center [318, 611] width 33 height 11
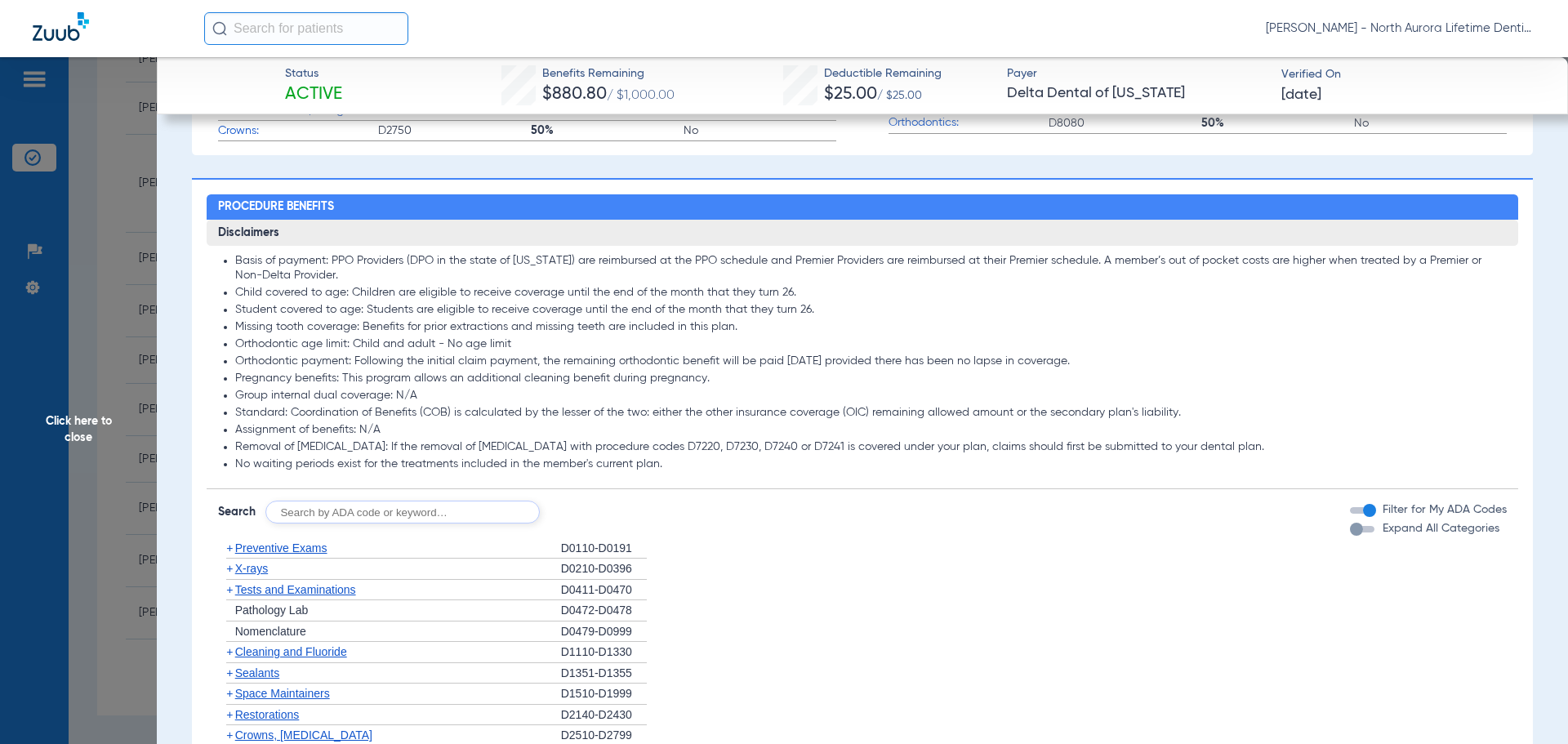
scroll to position [898, 0]
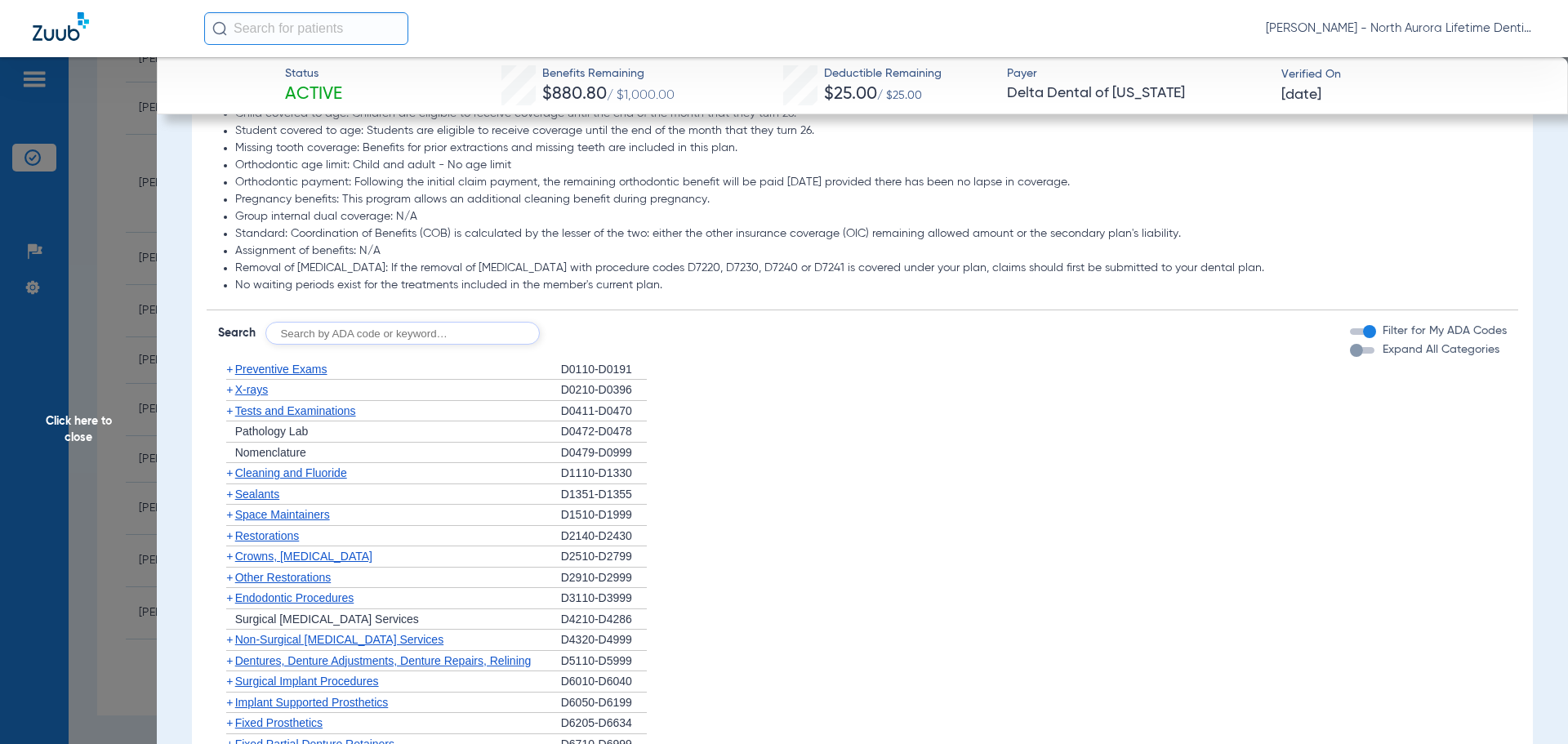
click at [1350, 357] on div "button" at bounding box center [1356, 350] width 13 height 13
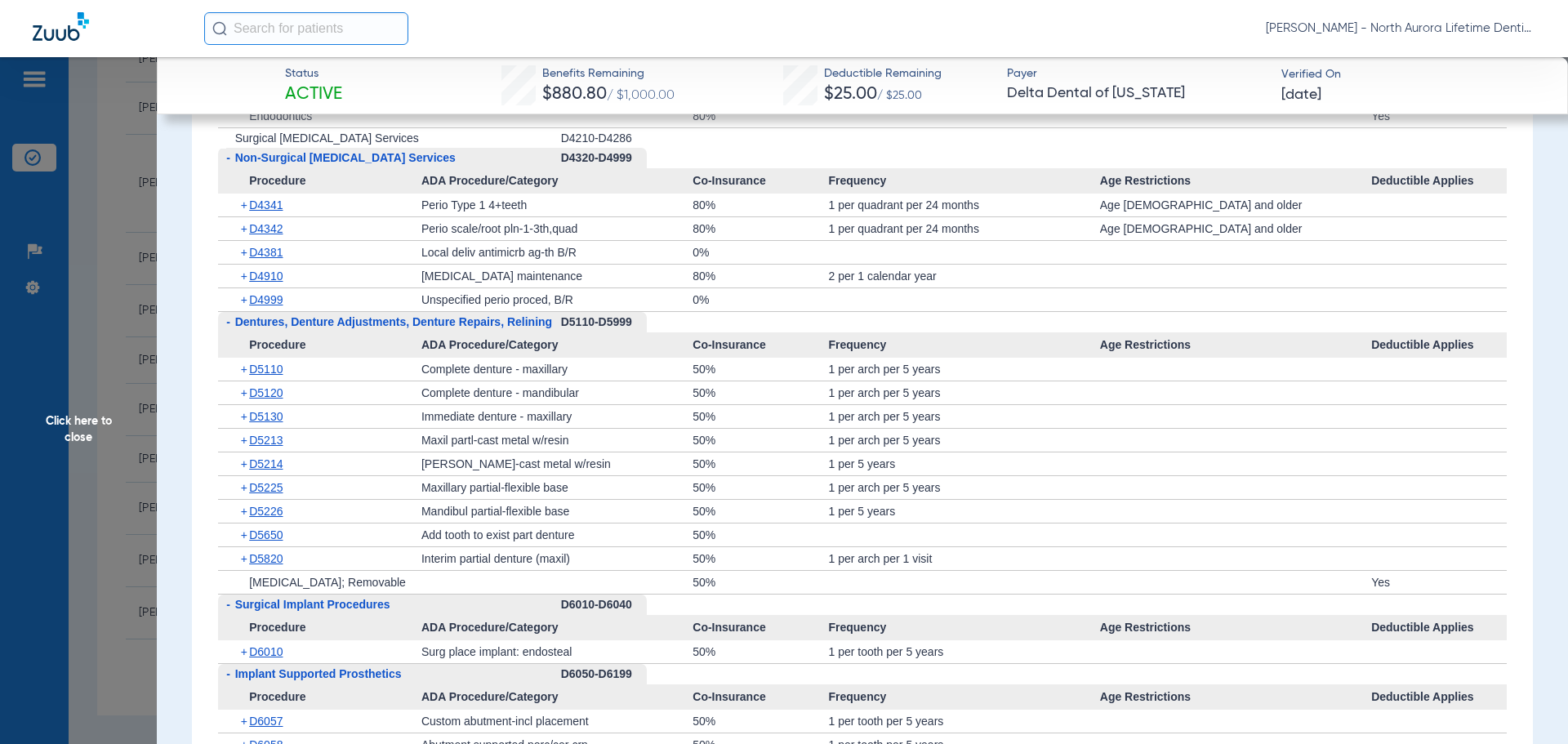
scroll to position [3020, 0]
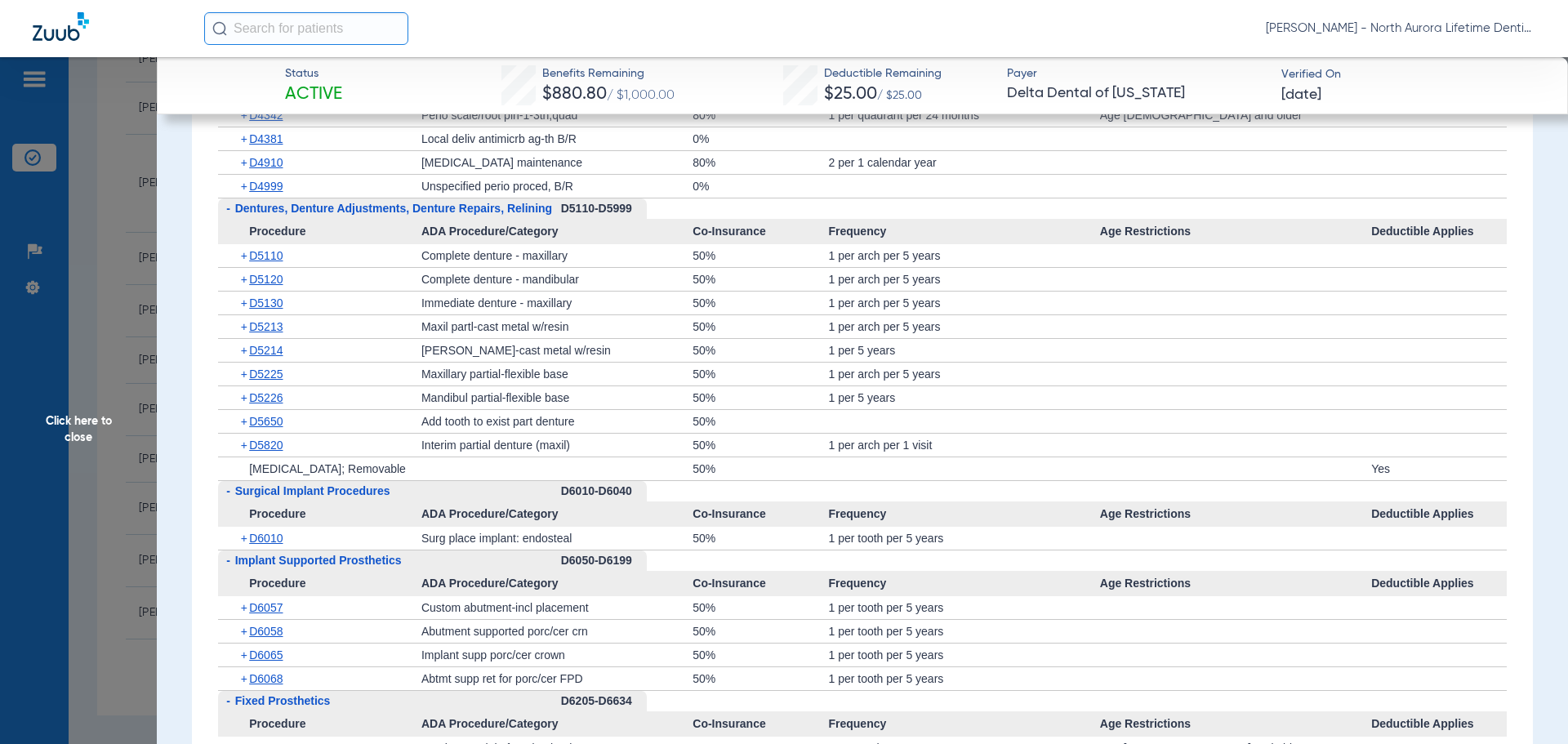
click at [77, 441] on span "Click here to close" at bounding box center [78, 429] width 156 height 744
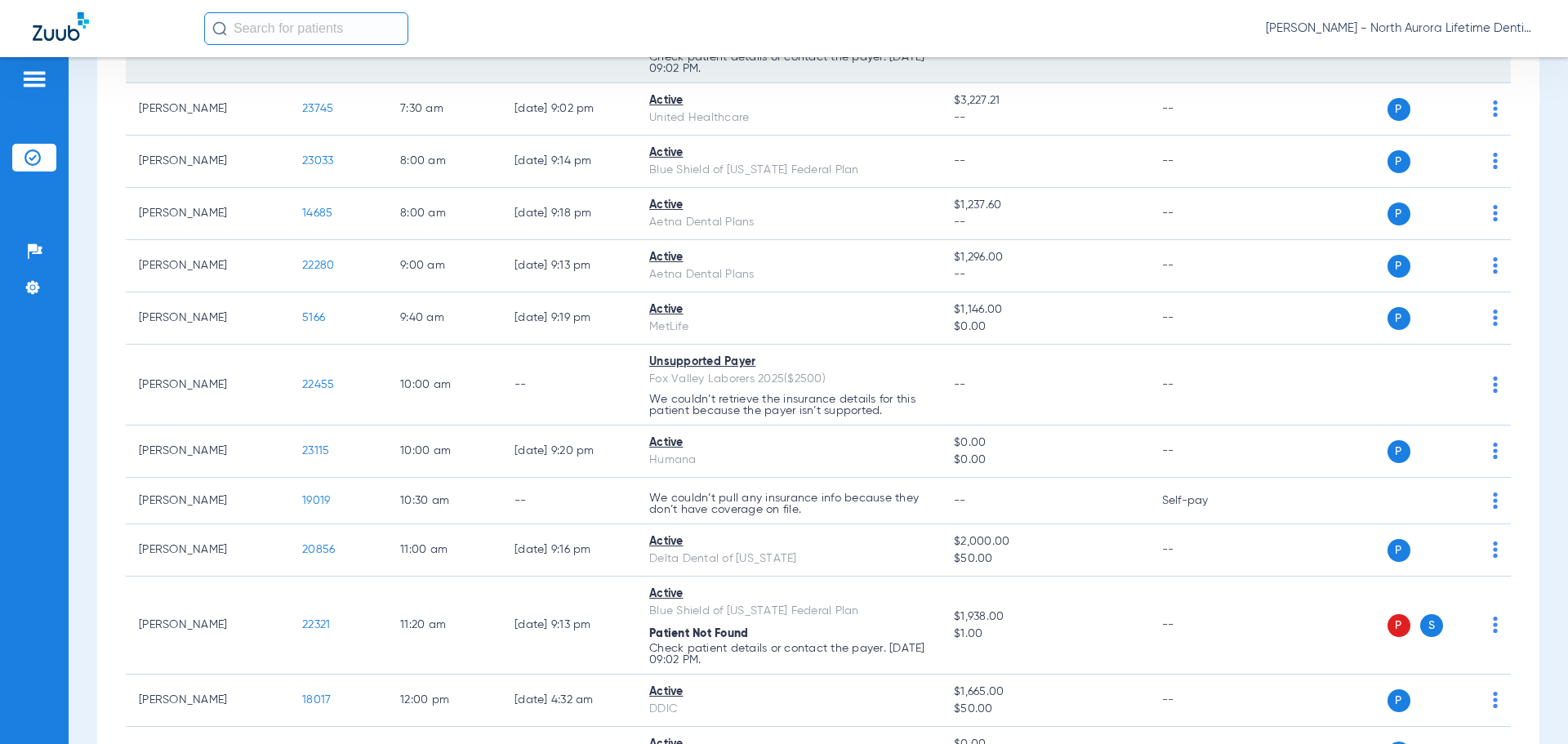
scroll to position [57, 0]
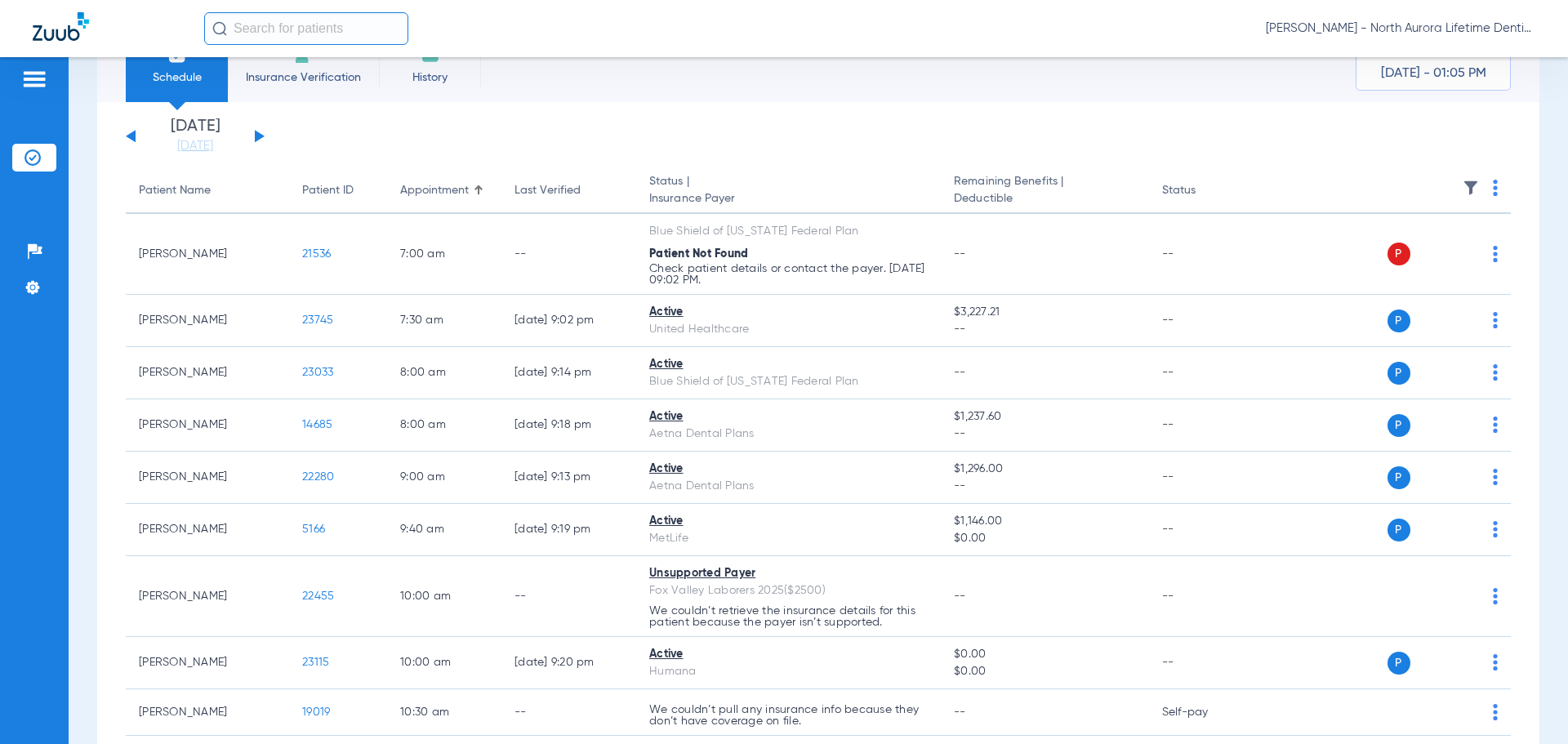
click at [258, 135] on button at bounding box center [259, 136] width 10 height 12
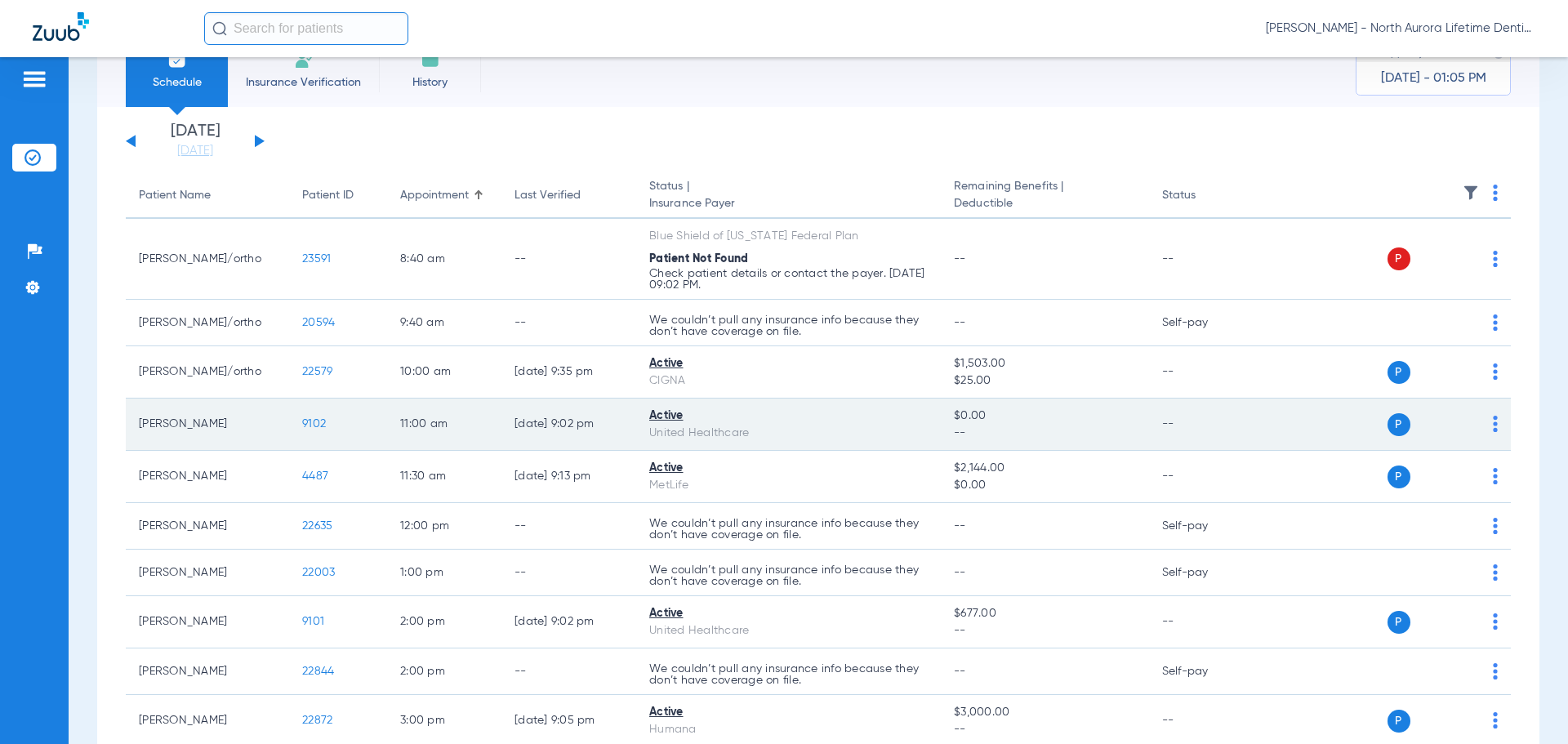
scroll to position [81, 0]
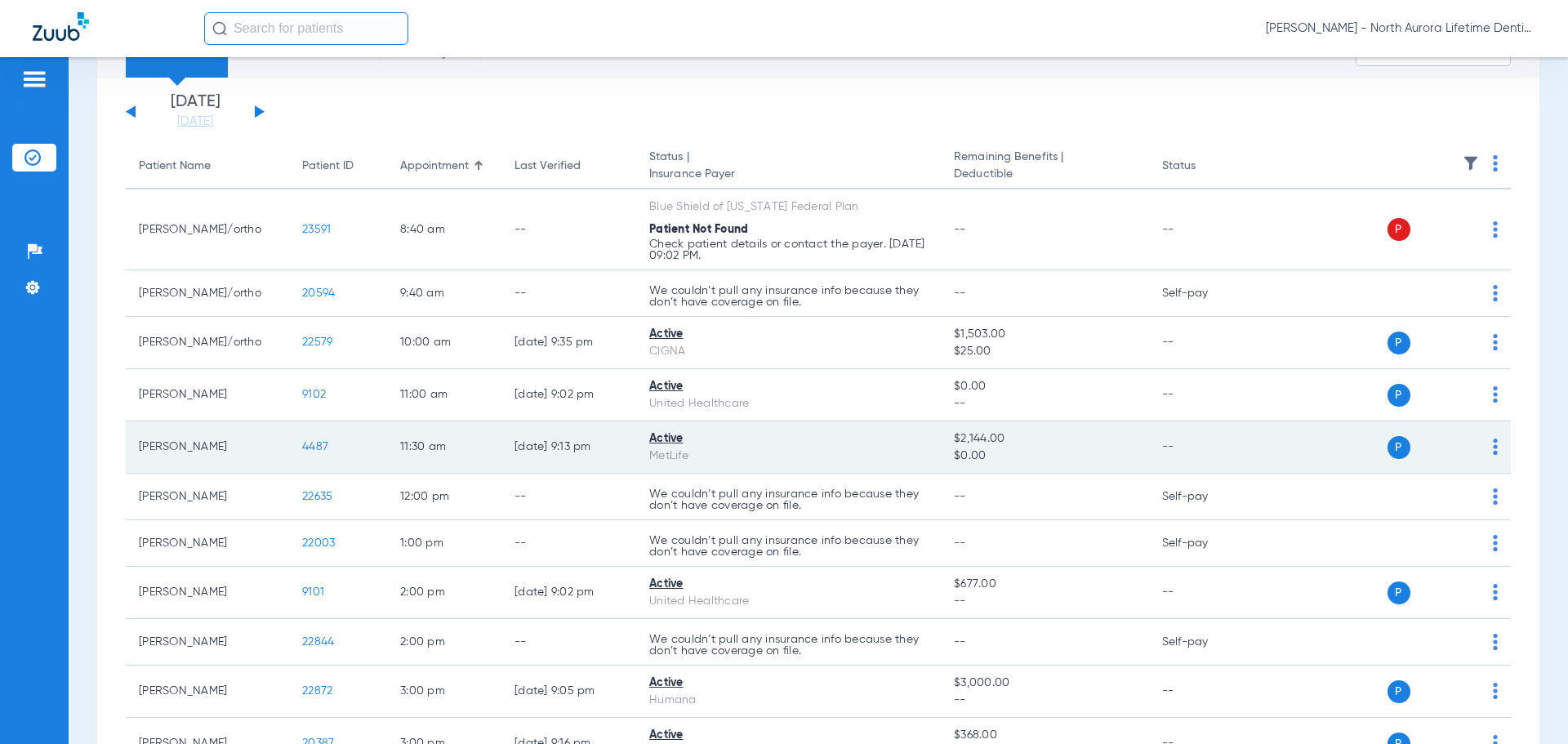
click at [315, 446] on span "4487" at bounding box center [316, 446] width 27 height 11
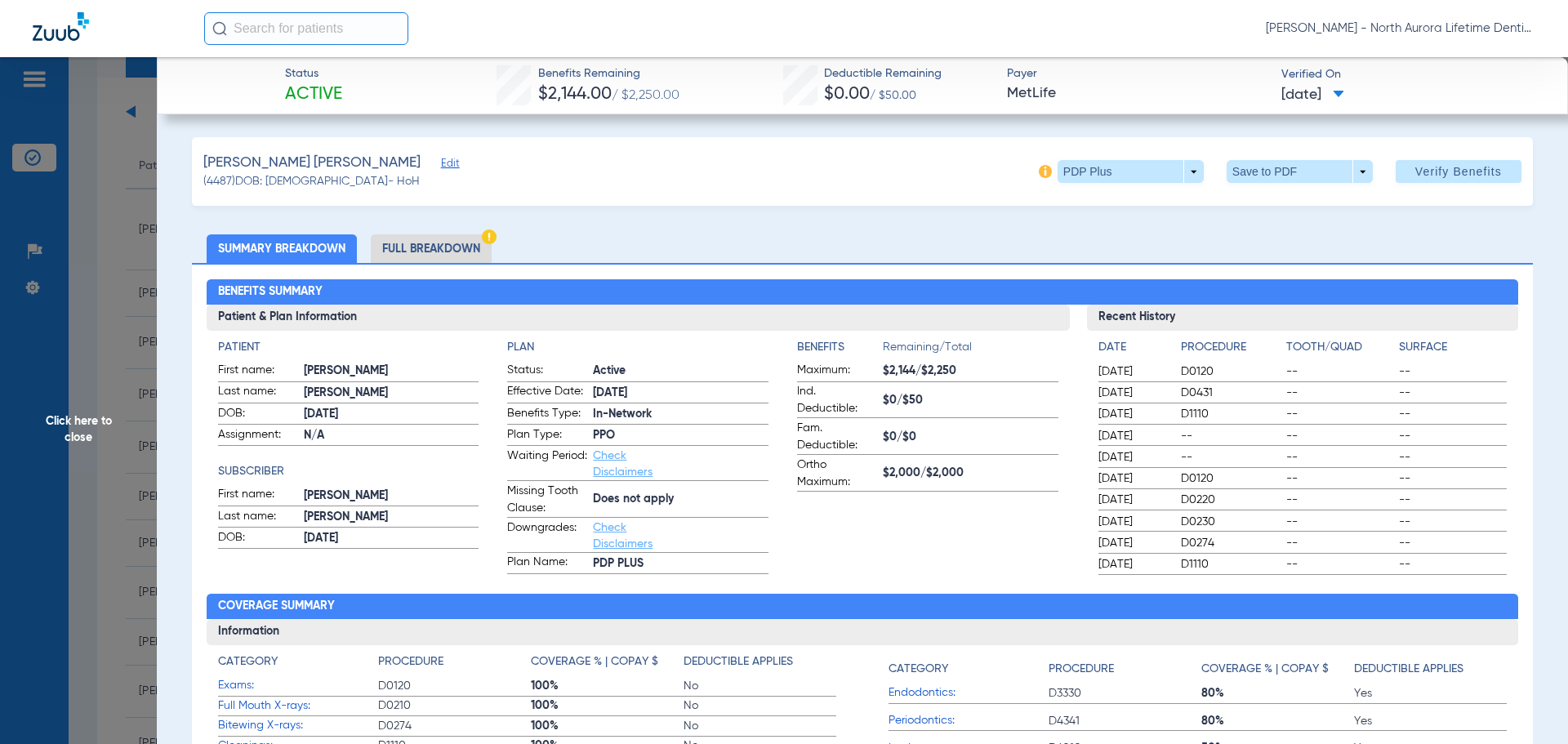
click at [418, 250] on li "Full Breakdown" at bounding box center [430, 248] width 121 height 28
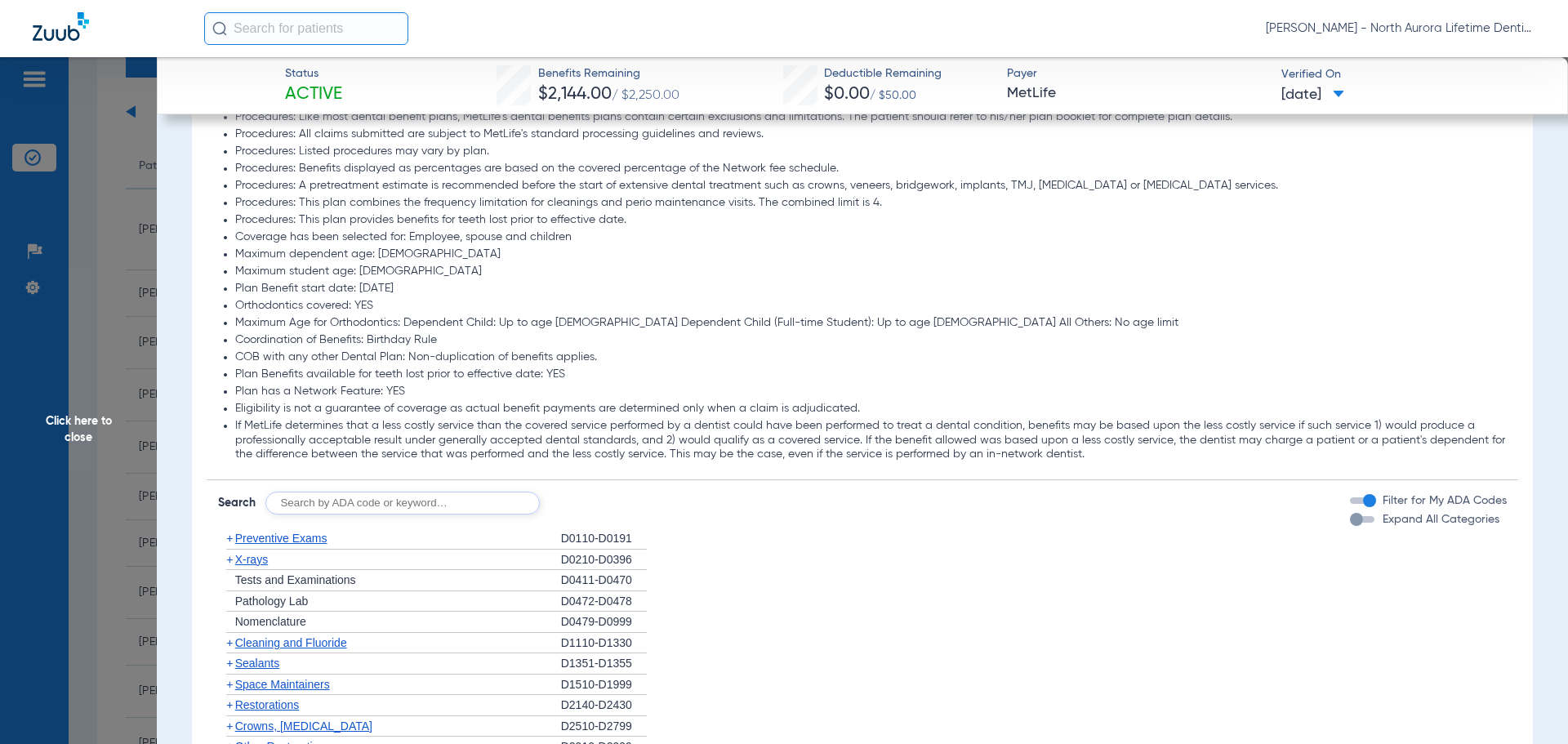
scroll to position [2122, 0]
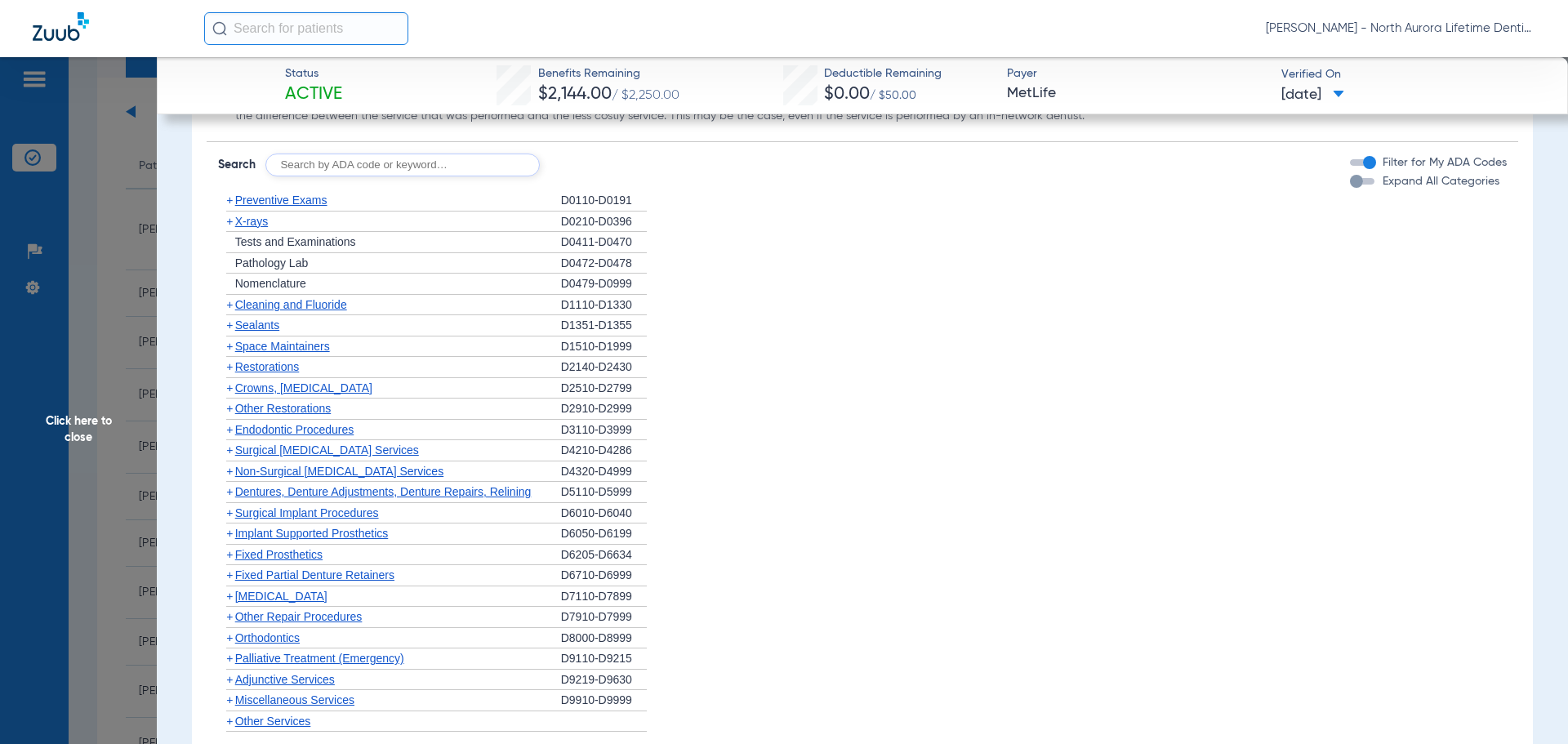
click at [1350, 186] on div "button" at bounding box center [1356, 181] width 13 height 13
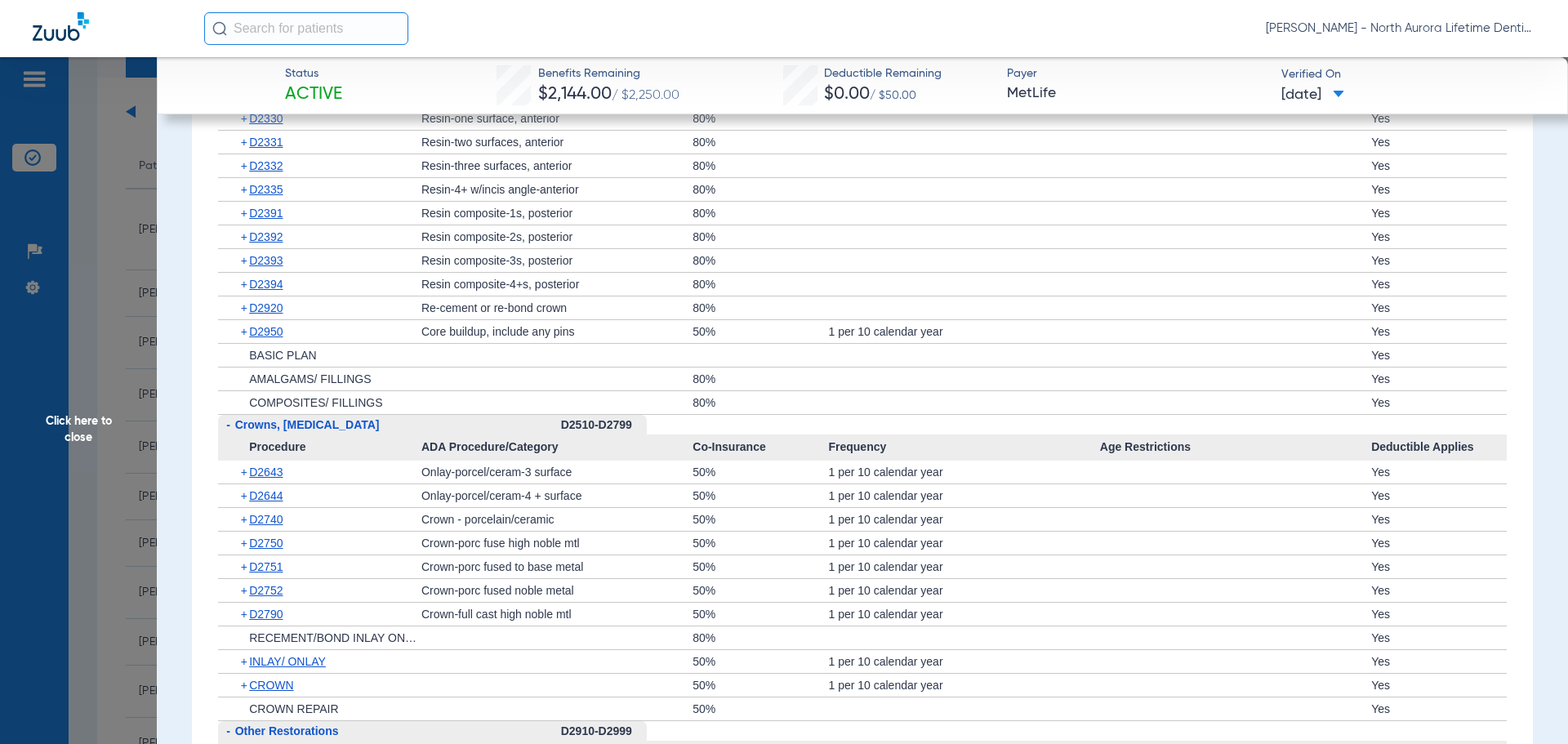
scroll to position [3184, 0]
click at [85, 430] on span "Click here to close" at bounding box center [78, 429] width 156 height 744
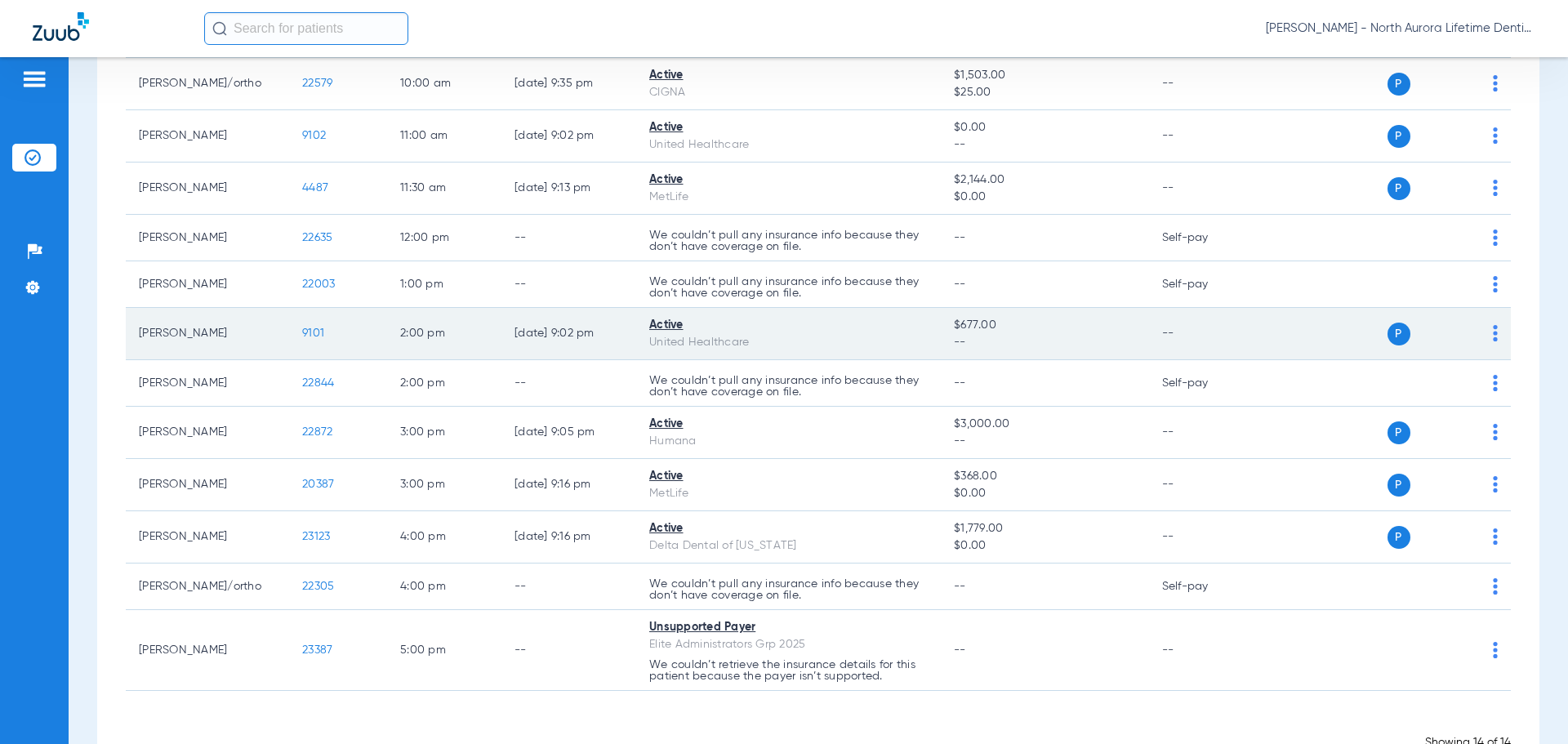
scroll to position [391, 0]
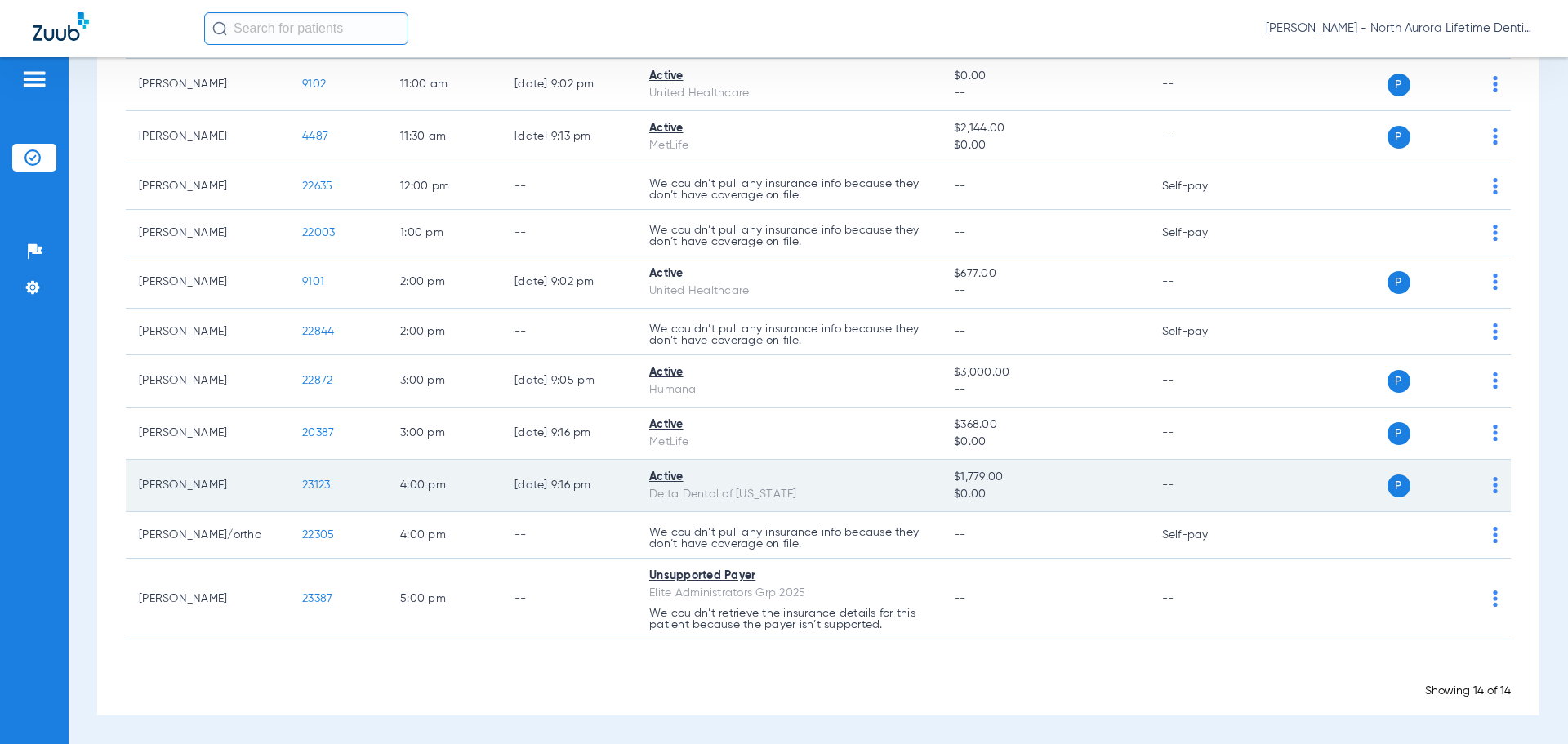
click at [317, 489] on span "23123" at bounding box center [316, 484] width 27 height 11
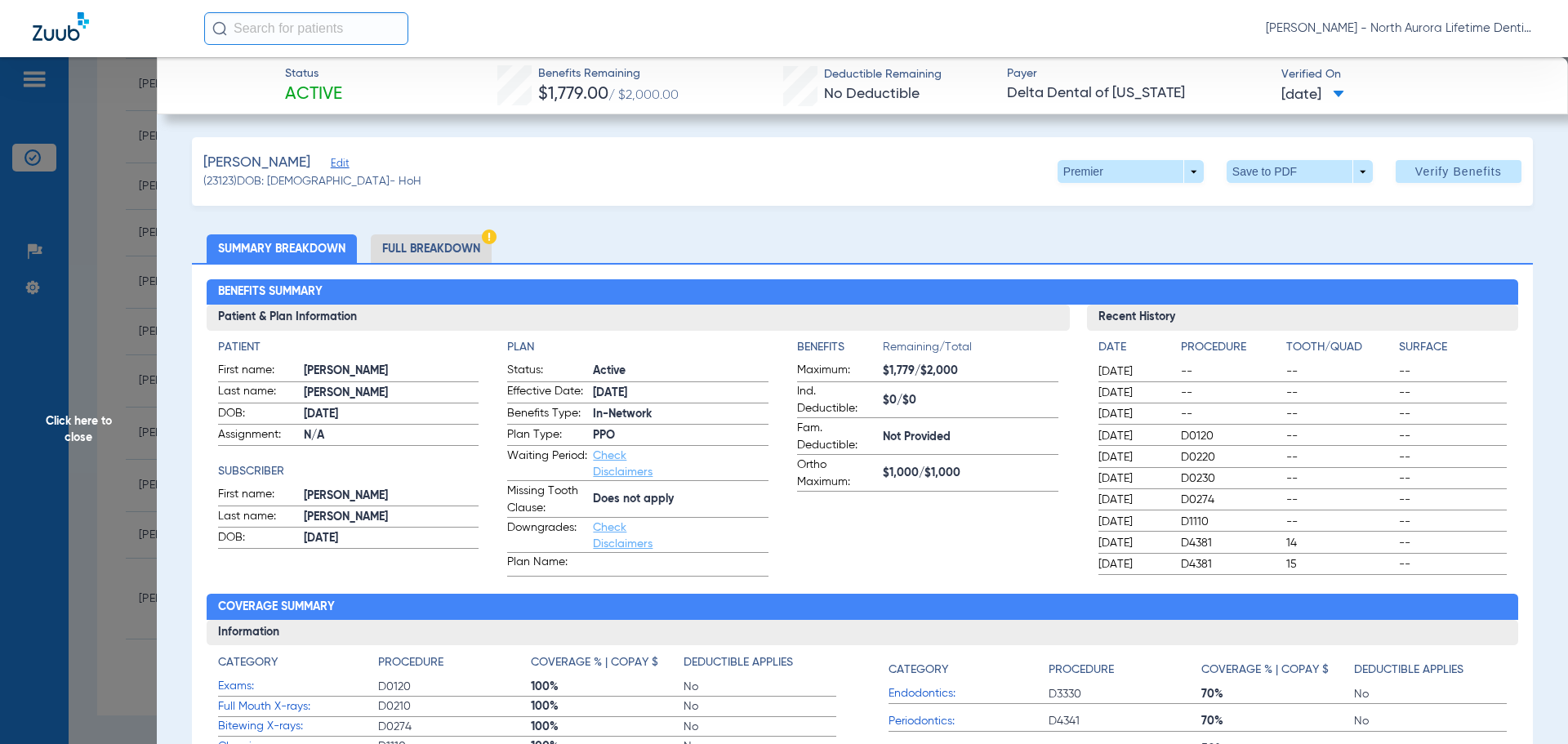
click at [433, 244] on li "Full Breakdown" at bounding box center [430, 248] width 121 height 28
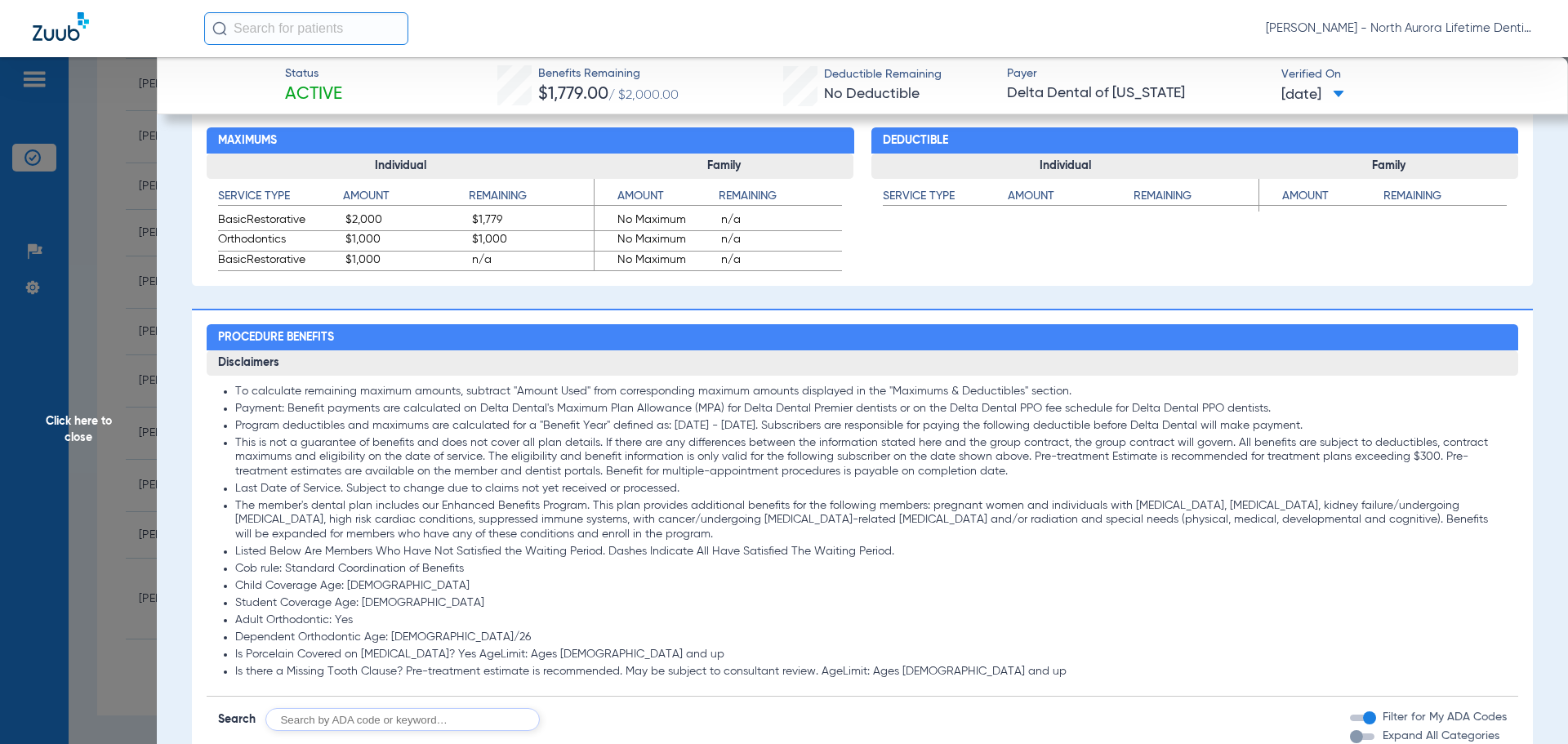
scroll to position [980, 0]
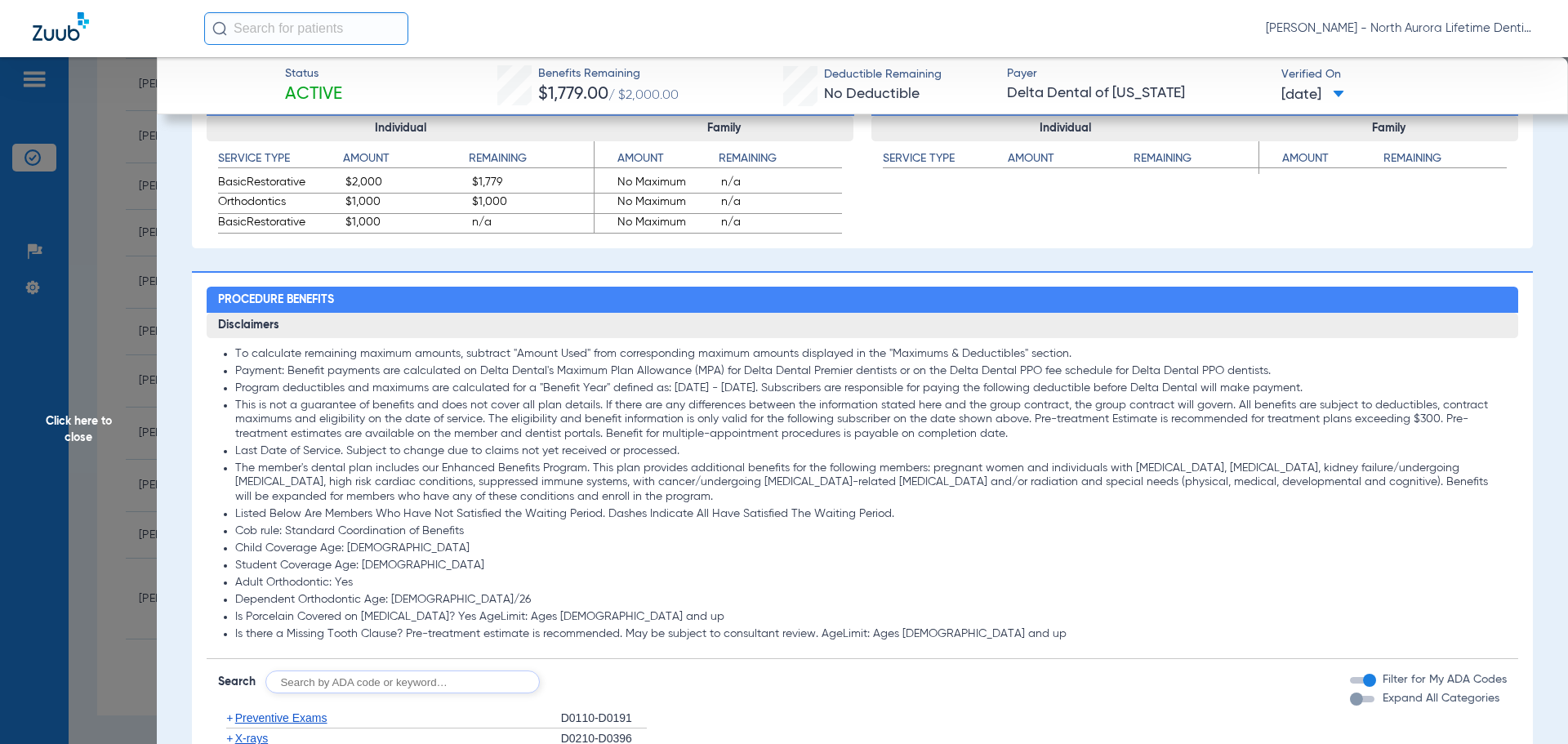
click at [1350, 702] on div "button" at bounding box center [1356, 698] width 13 height 13
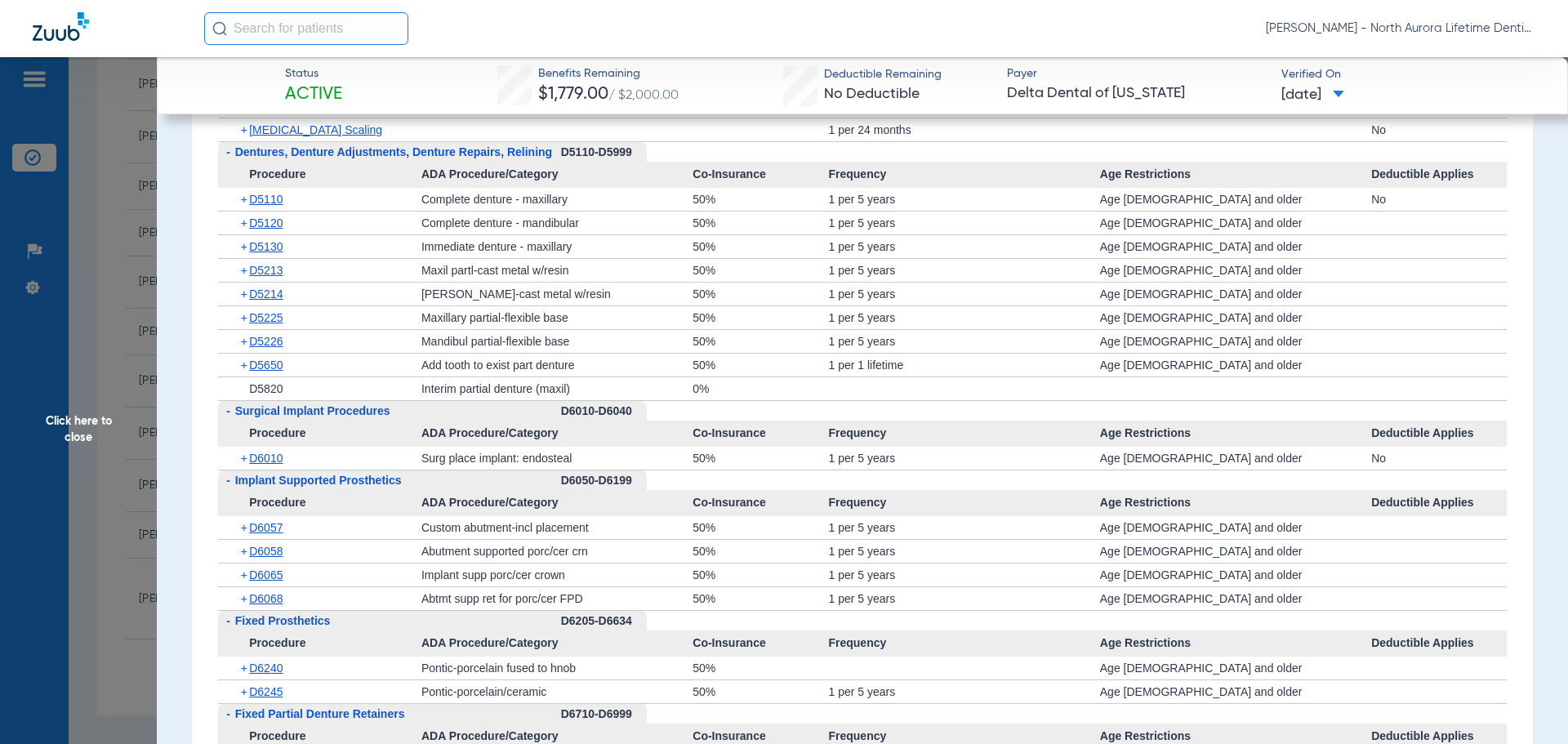
scroll to position [3755, 0]
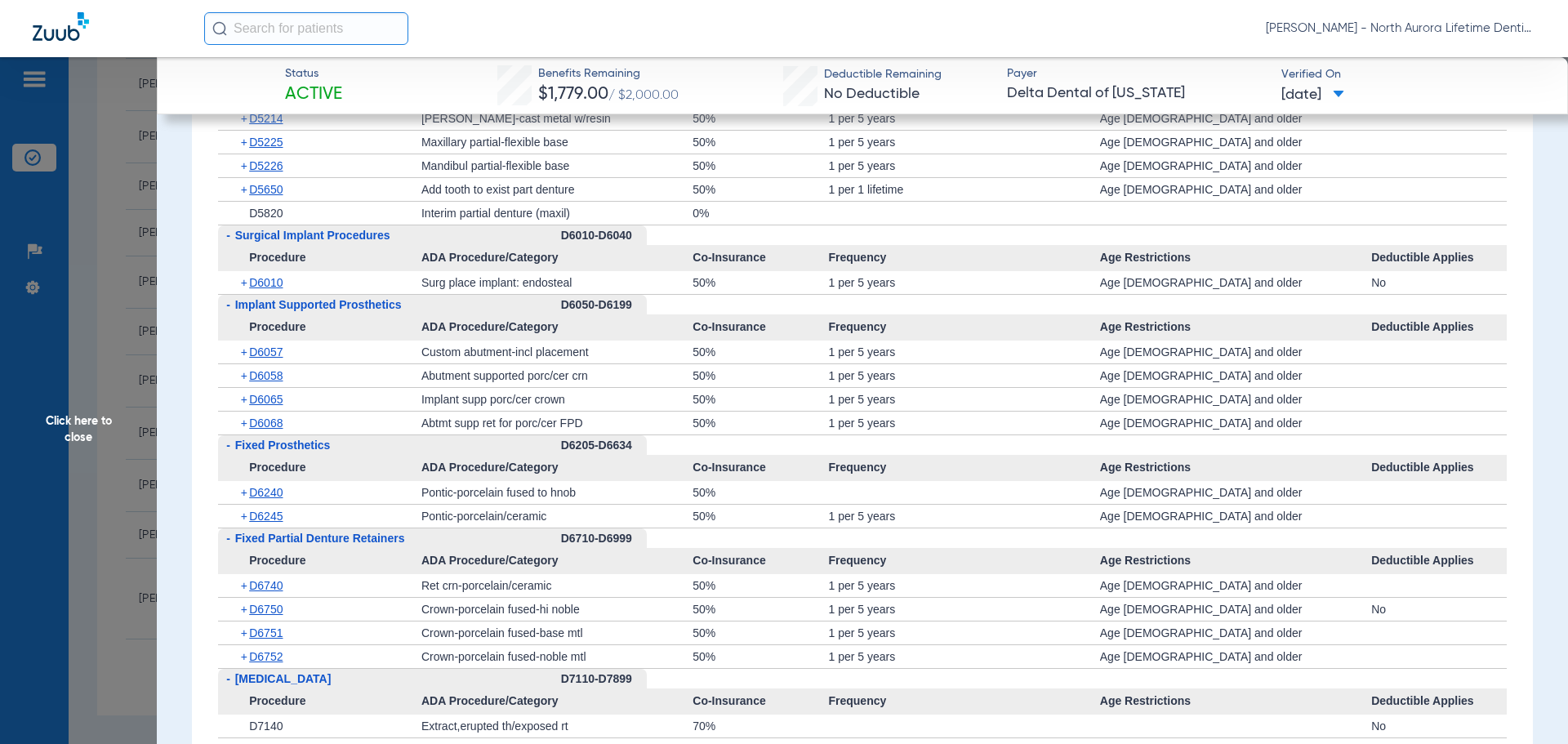
click at [70, 435] on span "Click here to close" at bounding box center [78, 429] width 156 height 744
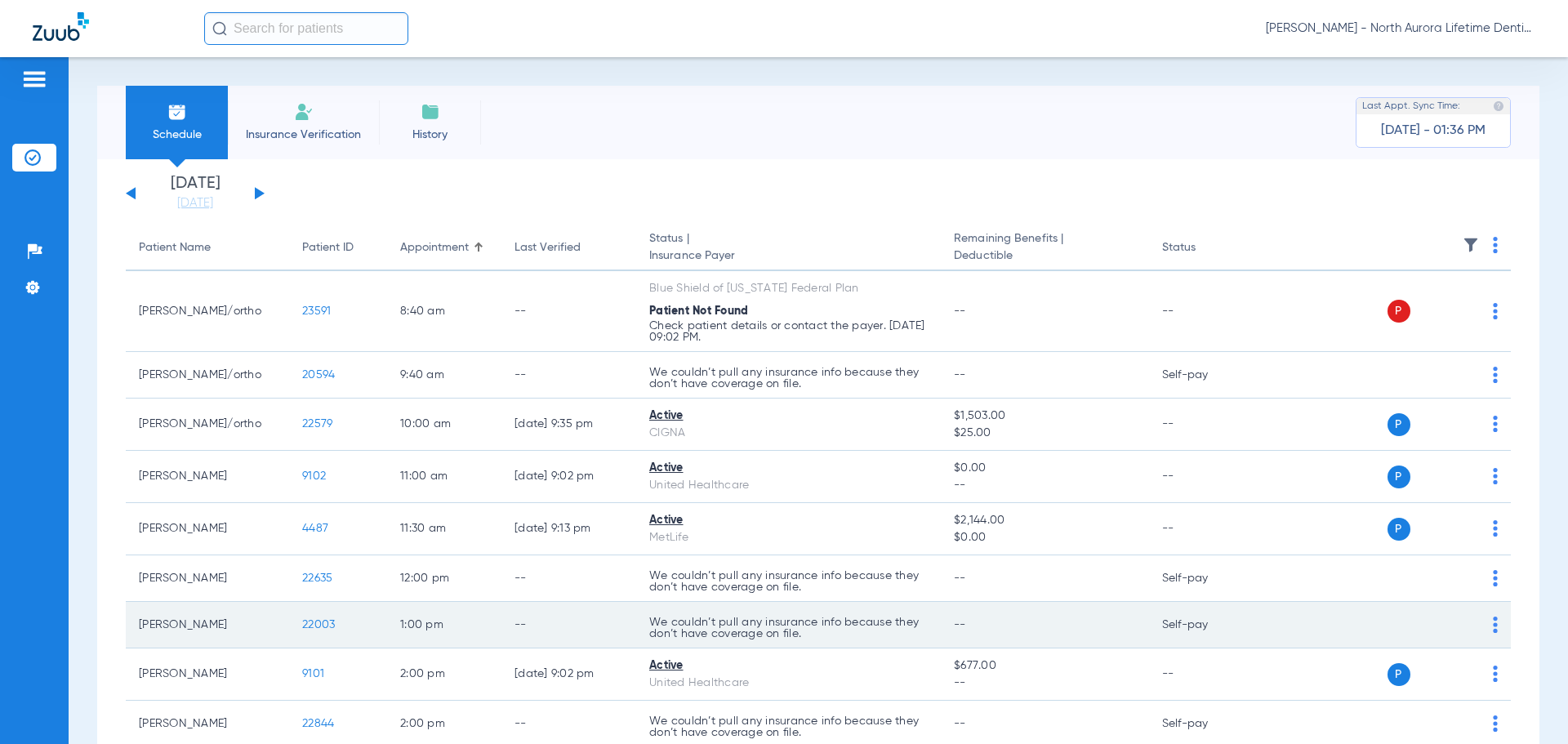
scroll to position [327, 0]
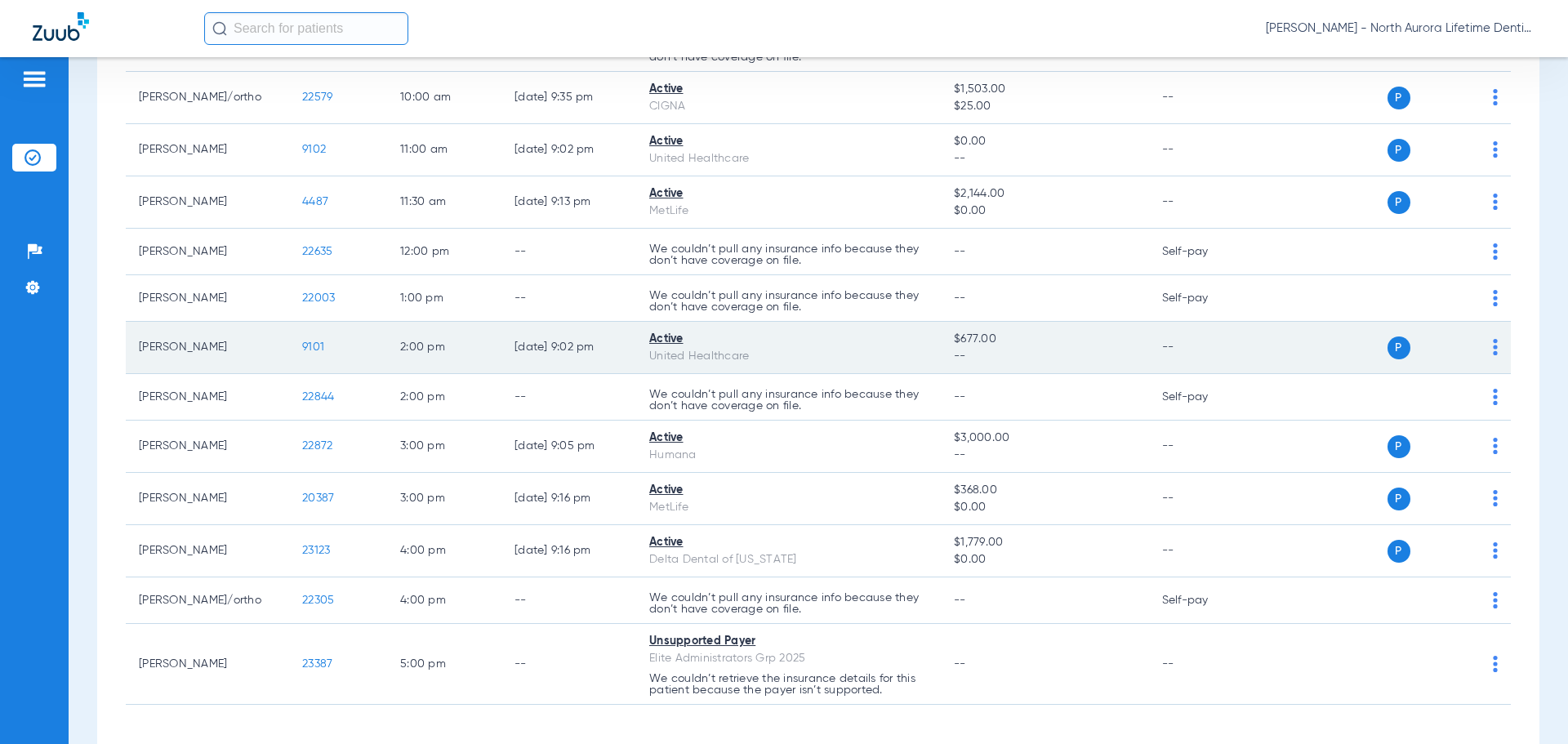
click at [316, 343] on span "9101" at bounding box center [313, 346] width 22 height 11
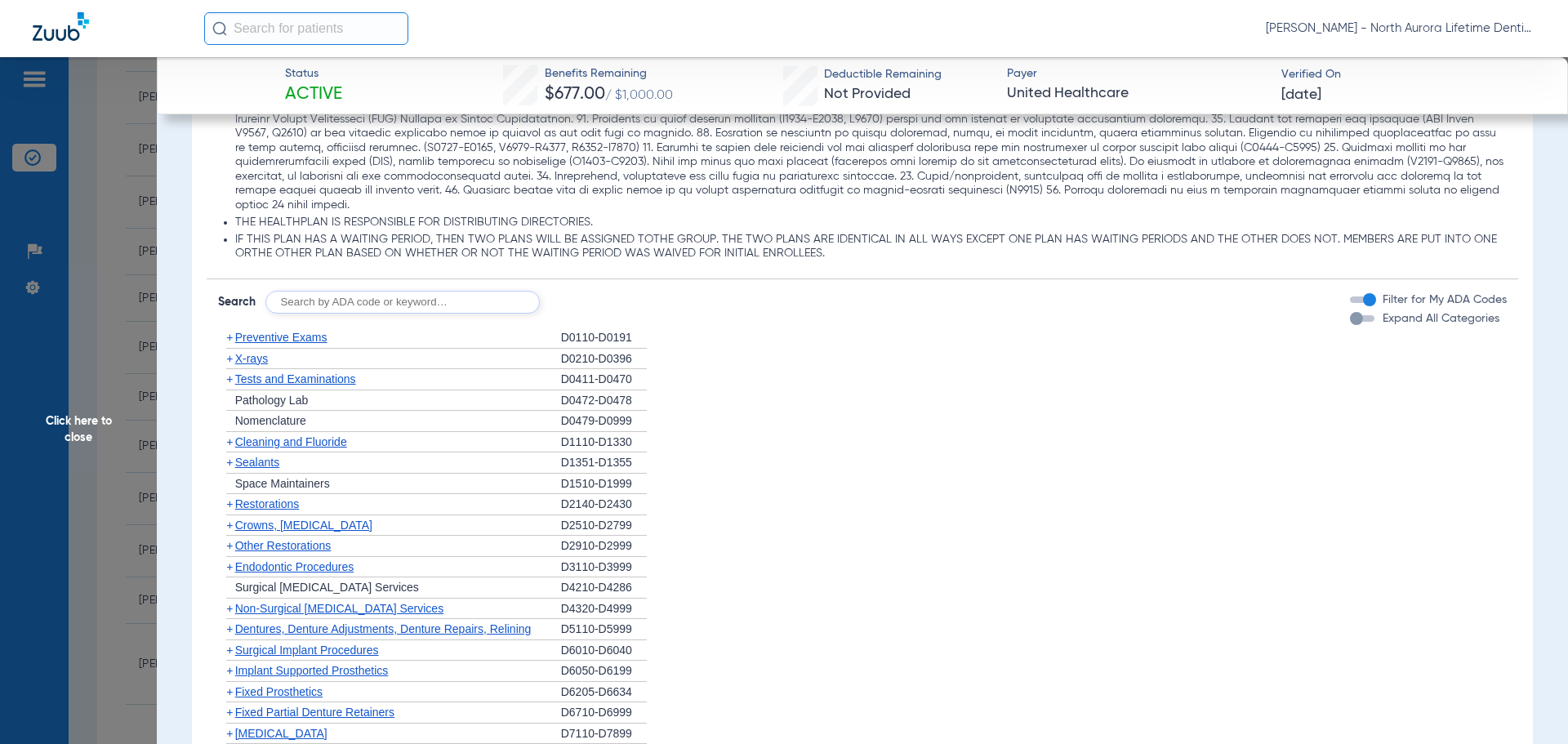
scroll to position [1225, 0]
click at [1350, 314] on div "button" at bounding box center [1356, 313] width 13 height 13
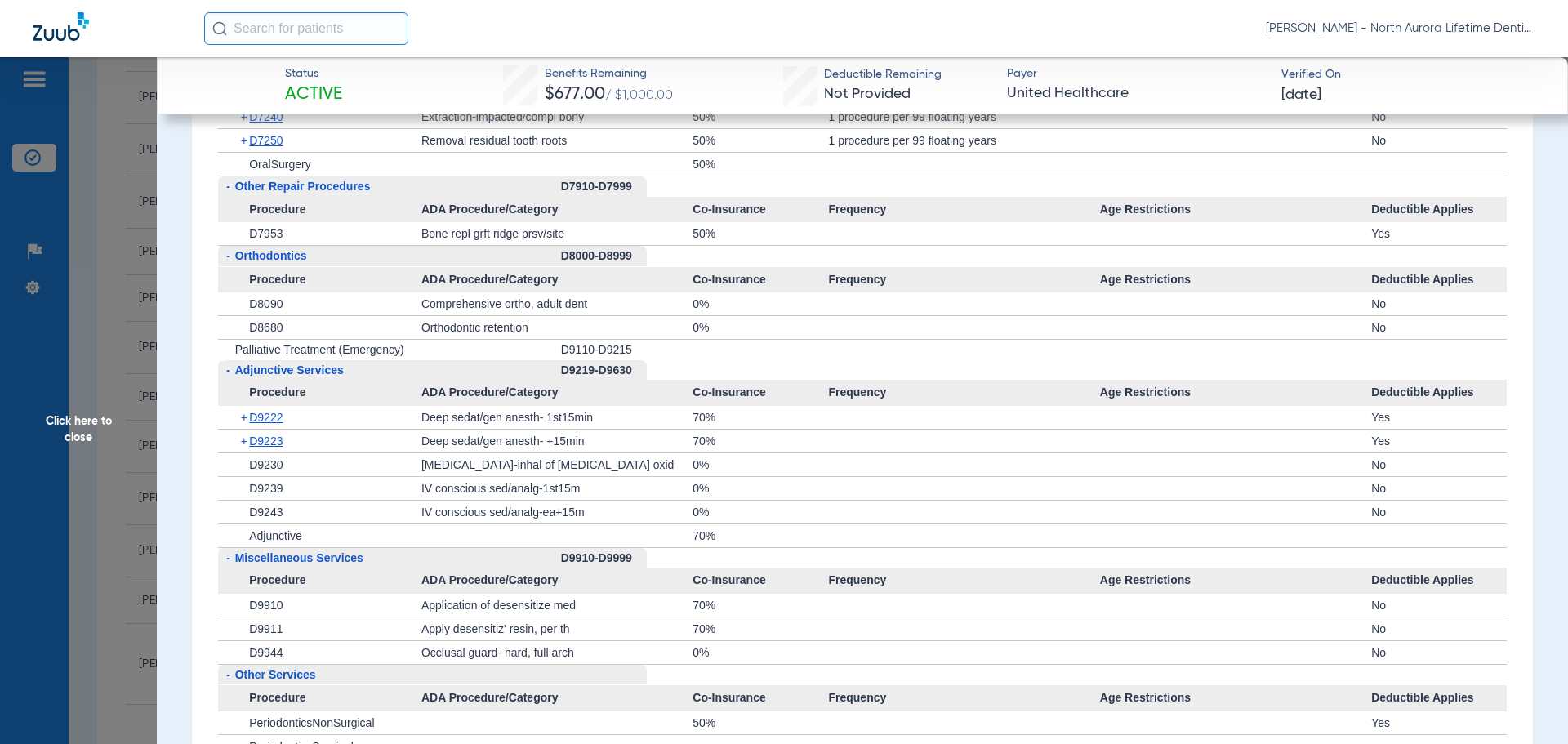
scroll to position [4164, 0]
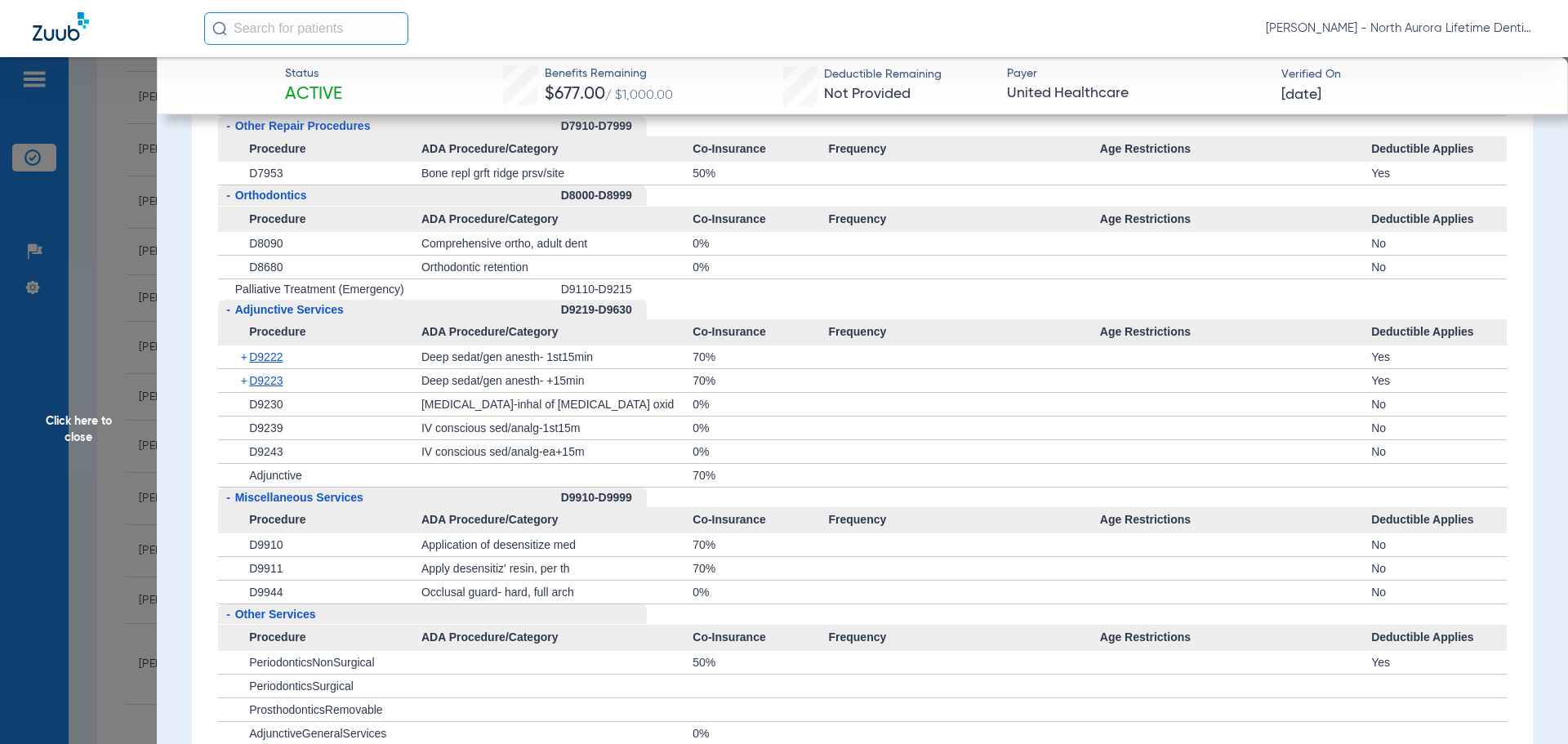
click at [80, 431] on span "Click here to close" at bounding box center [78, 429] width 156 height 744
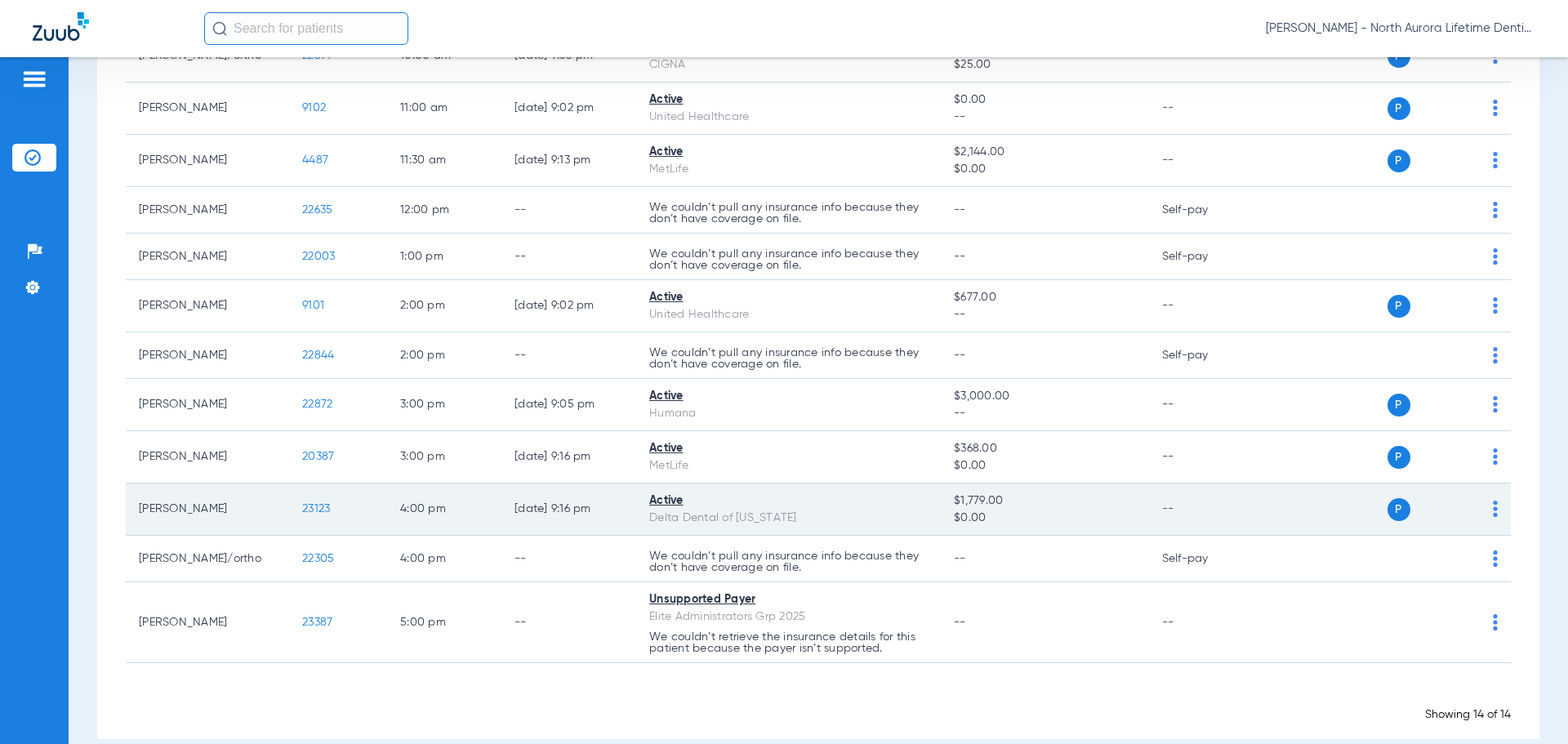
scroll to position [391, 0]
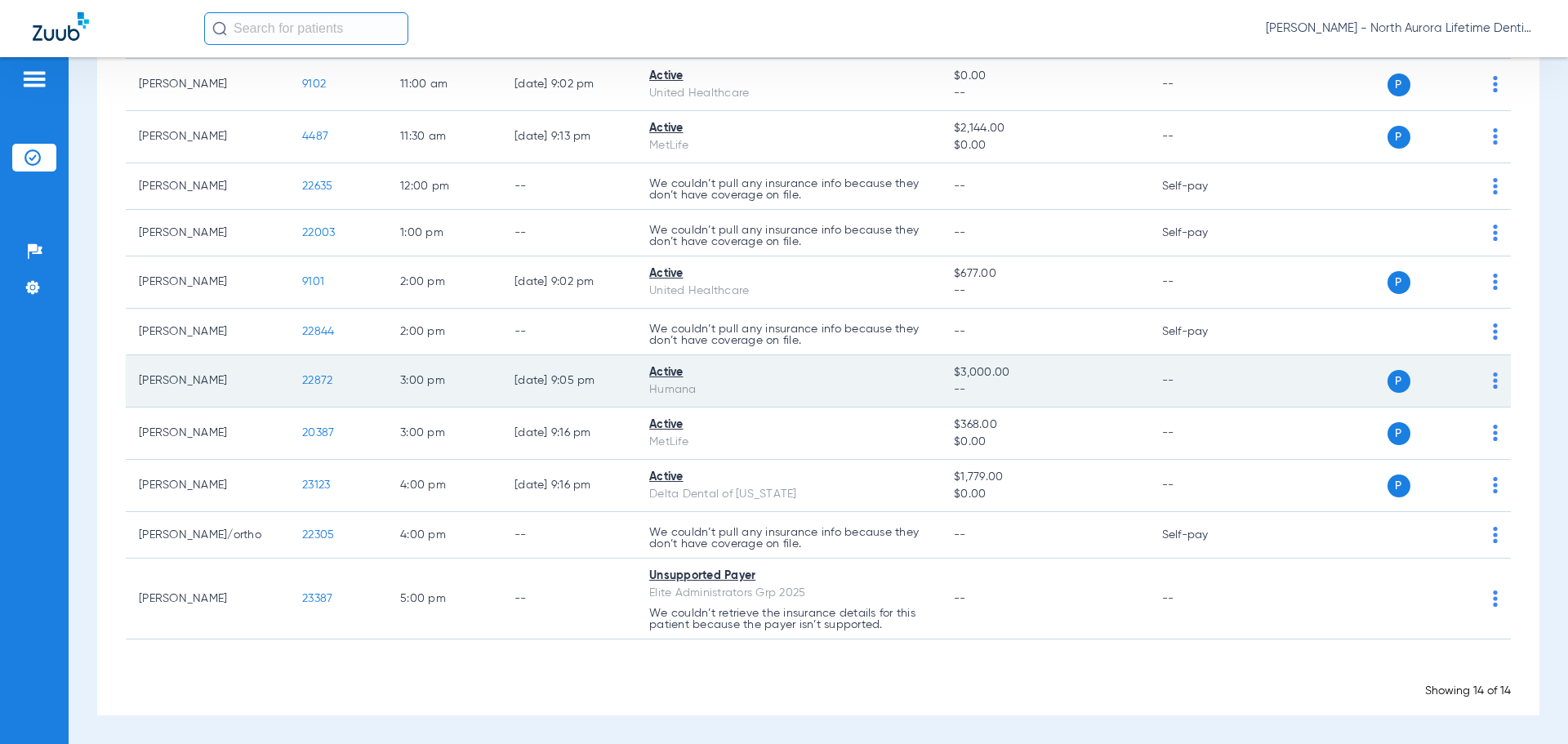
click at [331, 379] on span "22872" at bounding box center [317, 380] width 30 height 11
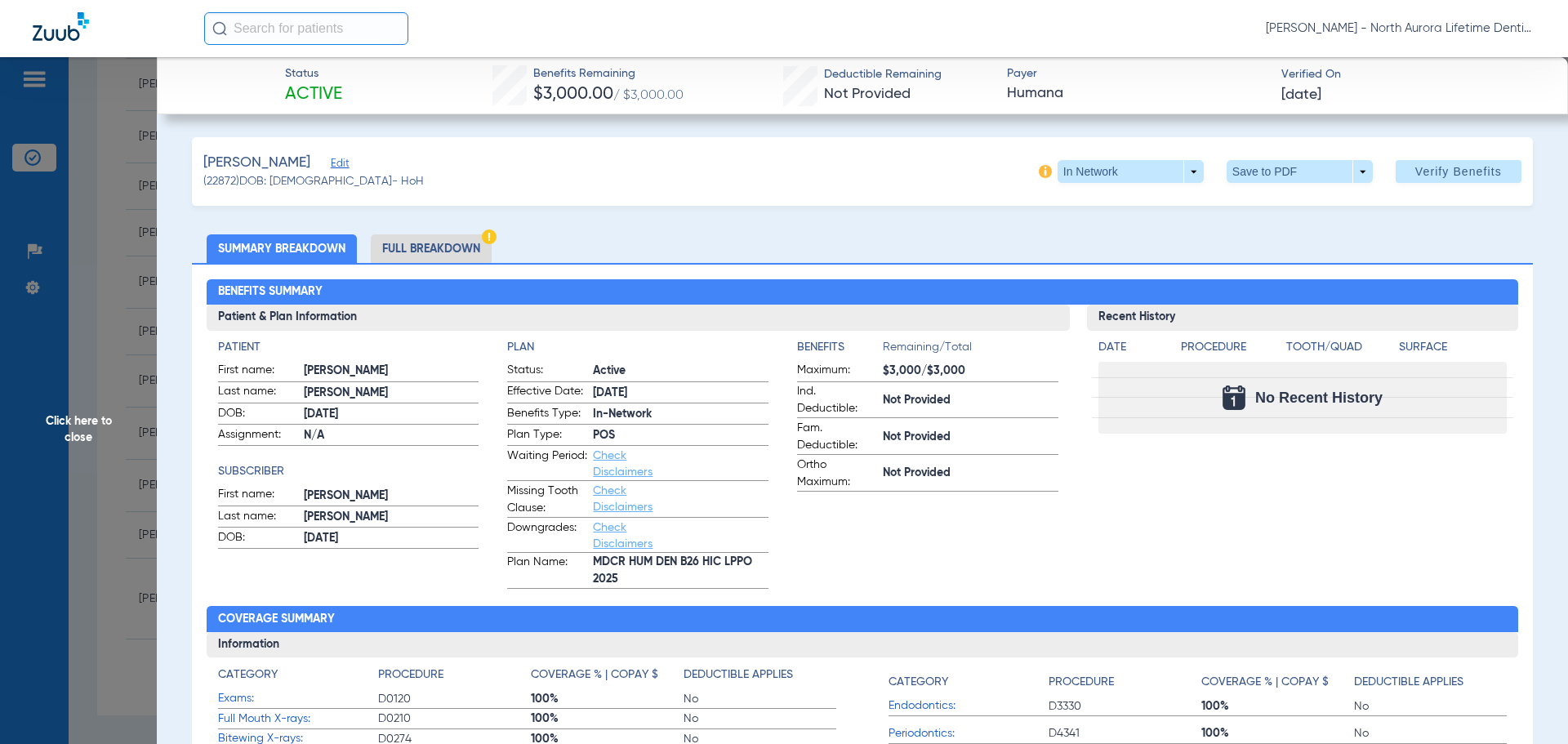
click at [427, 243] on li "Full Breakdown" at bounding box center [430, 248] width 121 height 28
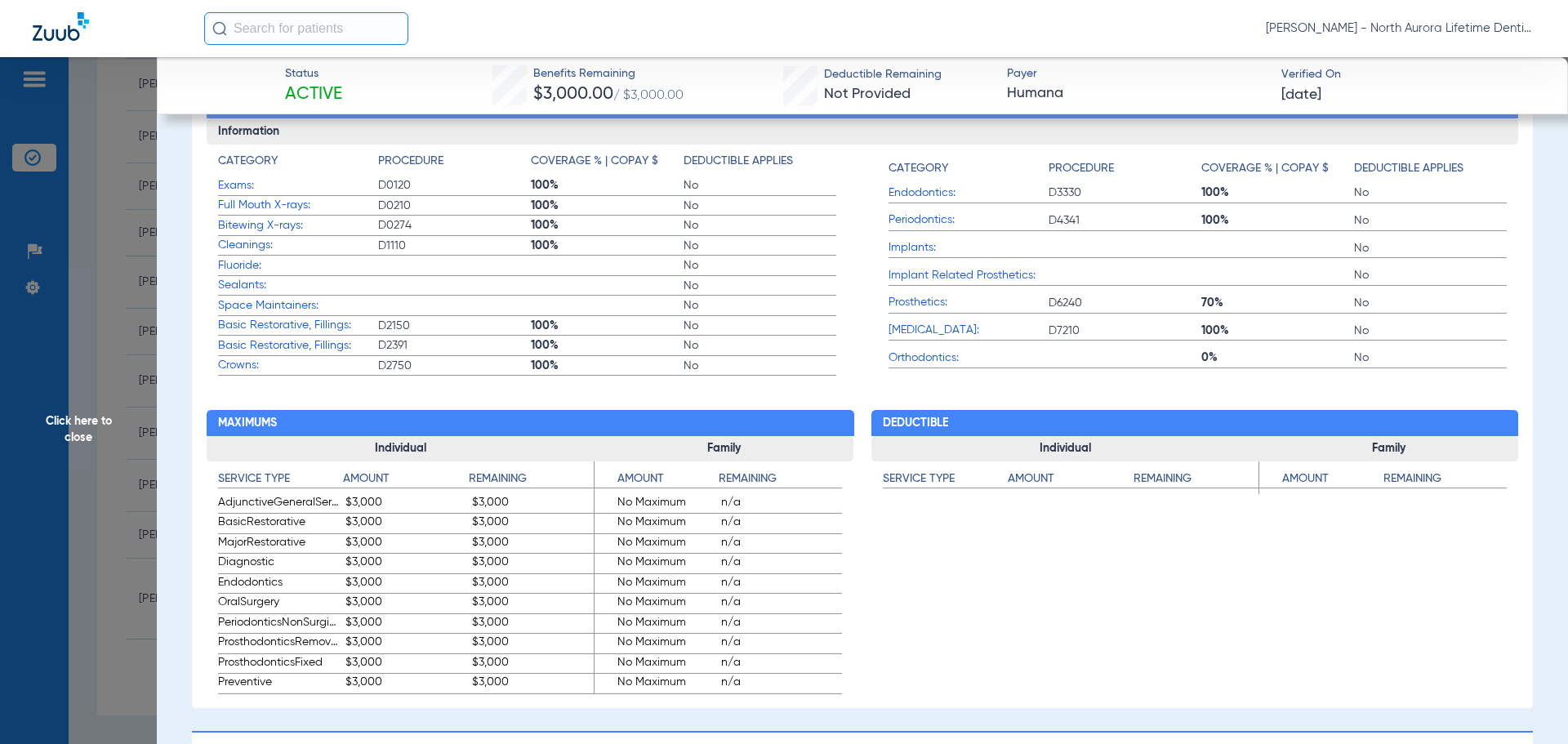
scroll to position [653, 0]
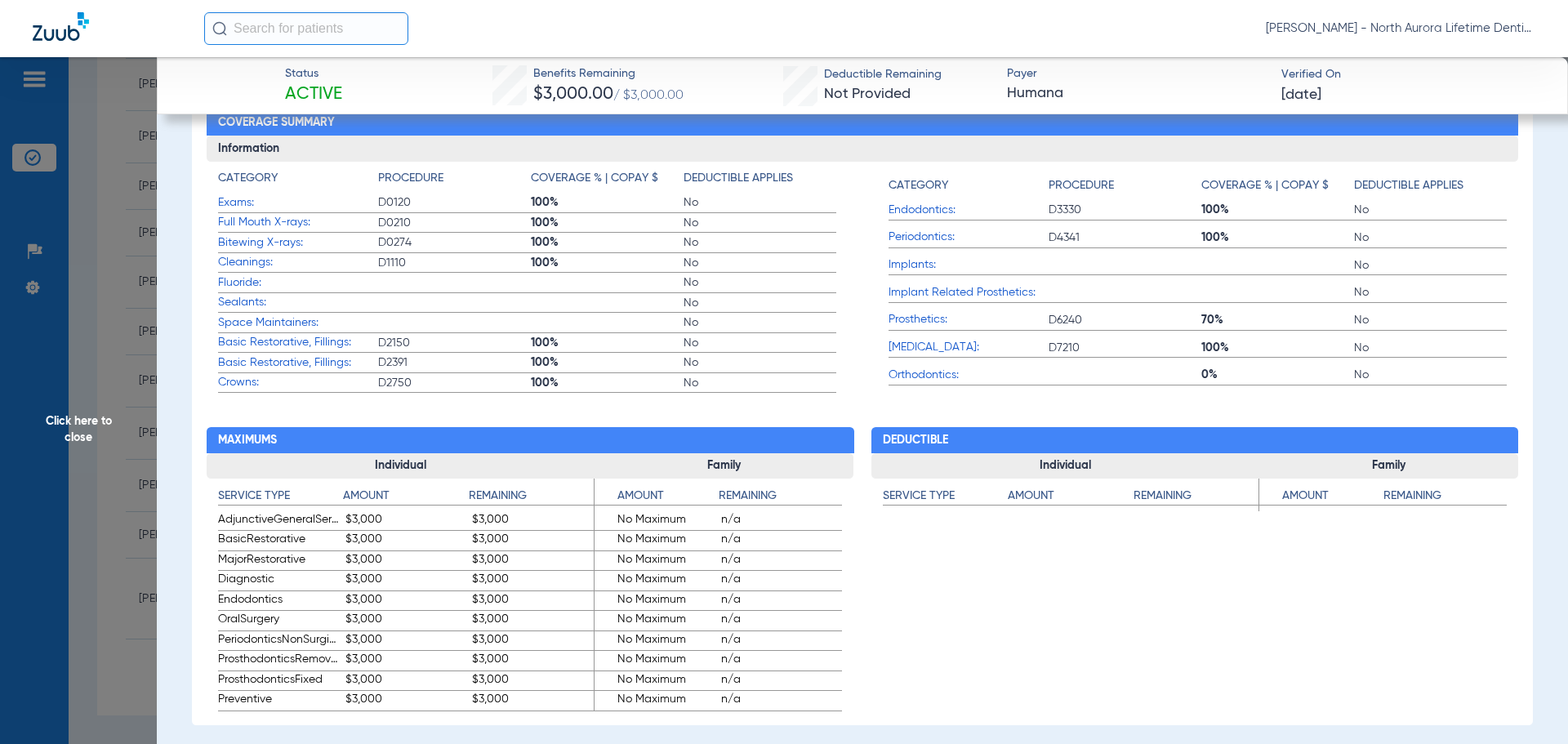
click at [82, 426] on span "Click here to close" at bounding box center [78, 429] width 156 height 744
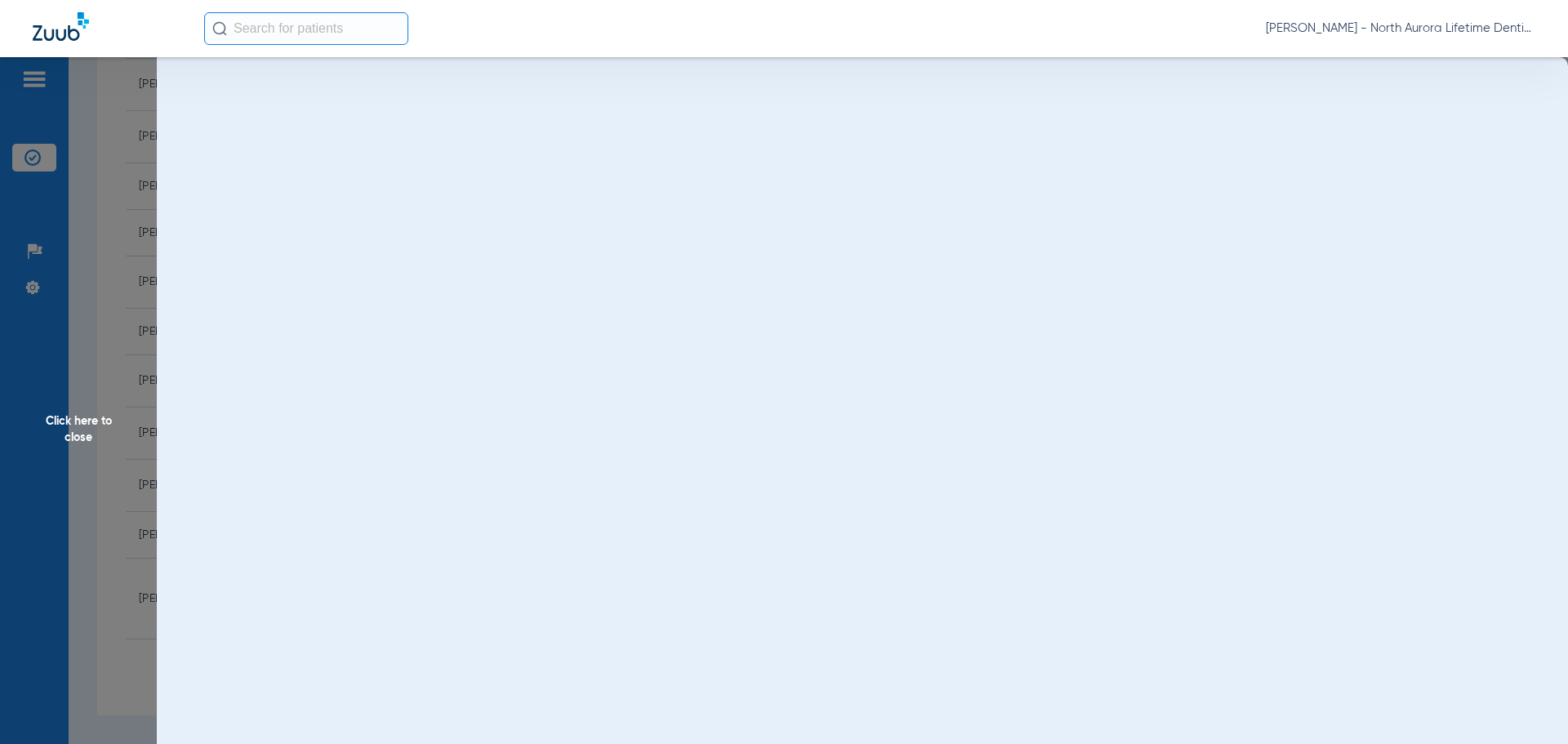
scroll to position [0, 0]
